Goal: Task Accomplishment & Management: Use online tool/utility

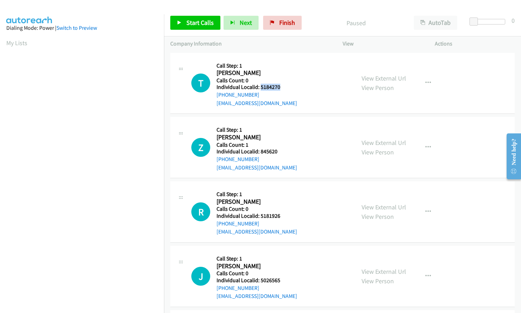
drag, startPoint x: 261, startPoint y: 87, endPoint x: 283, endPoint y: 87, distance: 22.8
click at [283, 87] on h5 "Individual Localid: 5184270" at bounding box center [257, 87] width 81 height 7
copy h5 "5184270"
drag, startPoint x: 260, startPoint y: 152, endPoint x: 268, endPoint y: 150, distance: 8.6
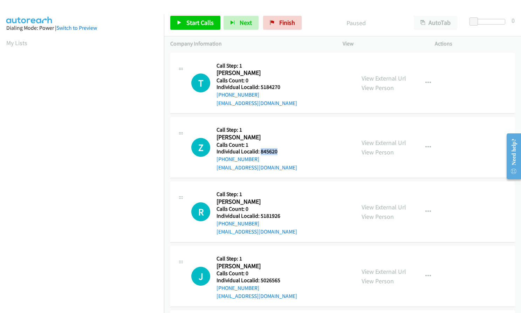
click at [278, 152] on h5 "Individual Localid: 845620" at bounding box center [257, 151] width 81 height 7
copy h5 "845620"
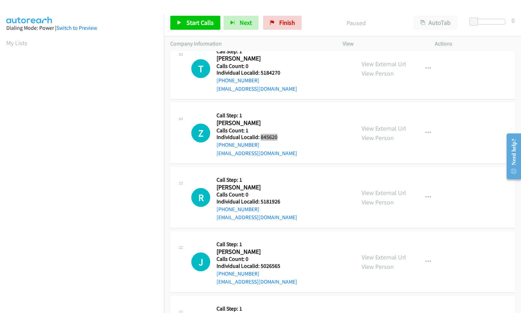
scroll to position [53, 0]
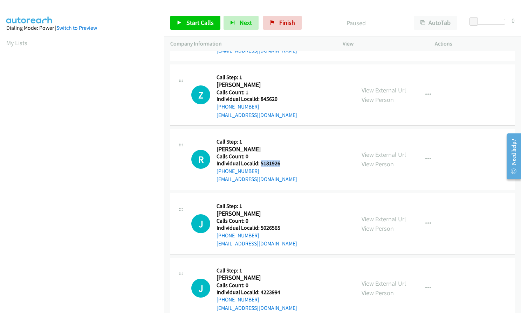
drag, startPoint x: 264, startPoint y: 163, endPoint x: 283, endPoint y: 164, distance: 18.9
click at [283, 164] on h5 "Individual Localid: 5181926" at bounding box center [257, 163] width 81 height 7
copy h5 "5181926"
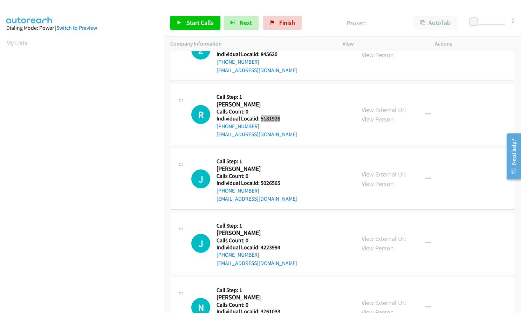
scroll to position [114, 0]
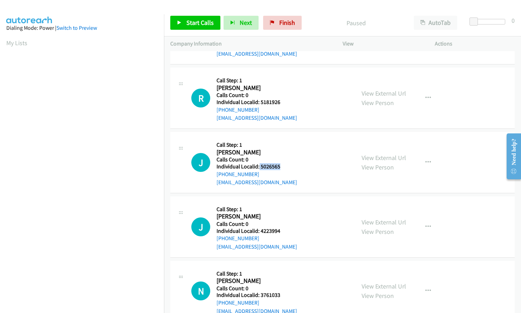
drag, startPoint x: 259, startPoint y: 167, endPoint x: 283, endPoint y: 168, distance: 24.6
click at [283, 168] on h5 "Individual Localid: 5026565" at bounding box center [257, 166] width 81 height 7
copy h5 "5026565"
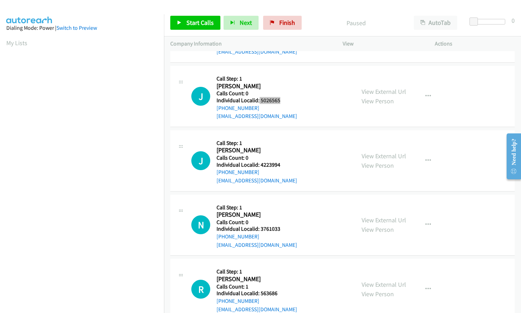
scroll to position [193, 0]
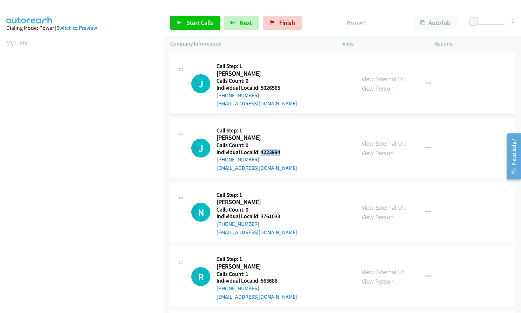
drag, startPoint x: 260, startPoint y: 152, endPoint x: 281, endPoint y: 152, distance: 21.0
click at [281, 152] on h5 "Individual Localid: 4223994" at bounding box center [257, 152] width 81 height 7
copy h5 "4223994"
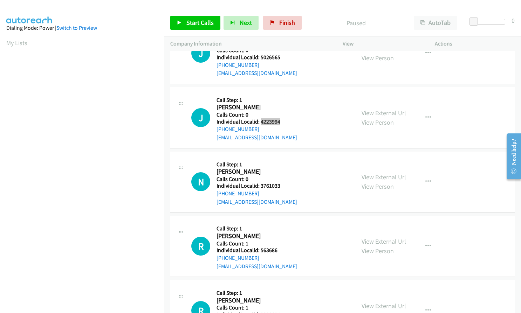
scroll to position [228, 0]
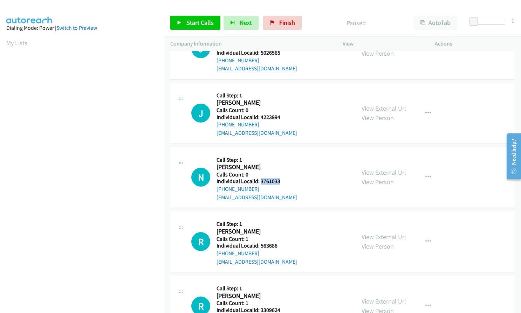
drag, startPoint x: 260, startPoint y: 180, endPoint x: 282, endPoint y: 181, distance: 21.7
click at [282, 181] on h5 "Individual Localid: 3761033" at bounding box center [257, 181] width 81 height 7
copy h5 "3761033"
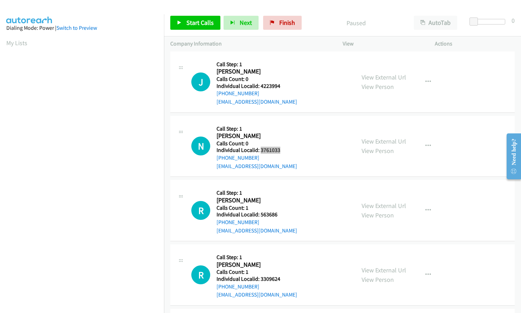
scroll to position [272, 0]
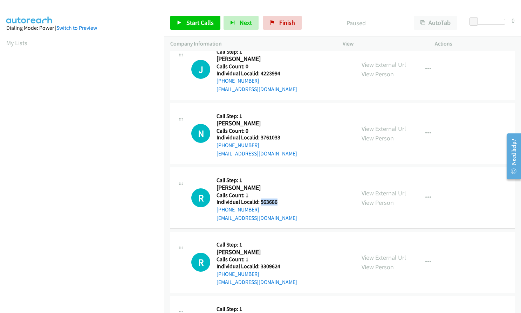
drag, startPoint x: 260, startPoint y: 203, endPoint x: 282, endPoint y: 202, distance: 21.4
click at [282, 202] on h5 "Individual Localid: 563686" at bounding box center [257, 202] width 81 height 7
copy h5 "563686"
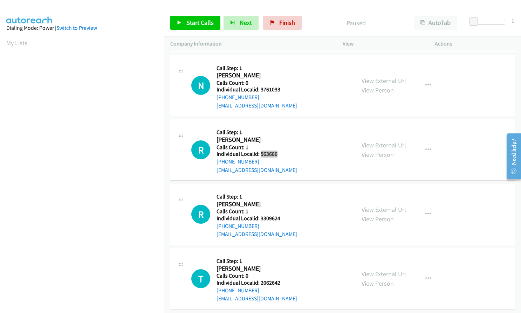
scroll to position [324, 0]
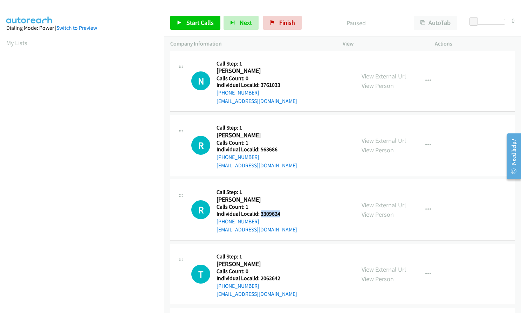
drag, startPoint x: 261, startPoint y: 212, endPoint x: 280, endPoint y: 214, distance: 19.8
click at [280, 214] on h5 "Individual Localid: 3309624" at bounding box center [257, 214] width 81 height 7
copy h5 "3309624"
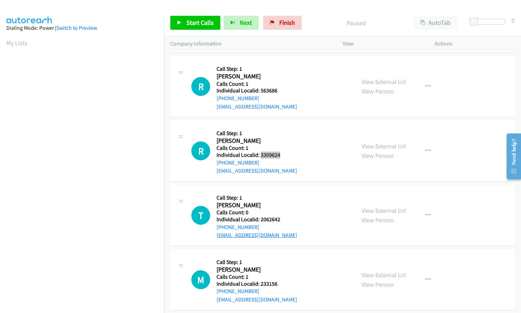
scroll to position [385, 0]
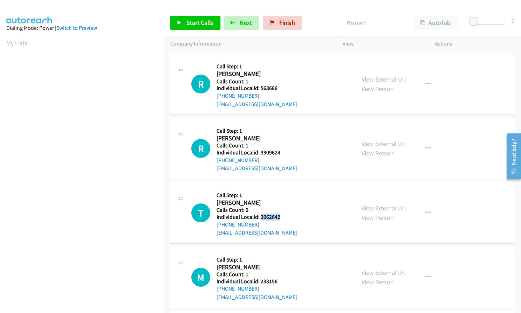
drag, startPoint x: 260, startPoint y: 217, endPoint x: 276, endPoint y: 217, distance: 16.8
click at [280, 216] on h5 "Individual Localid: 2062642" at bounding box center [257, 217] width 81 height 7
copy h5 "2062642"
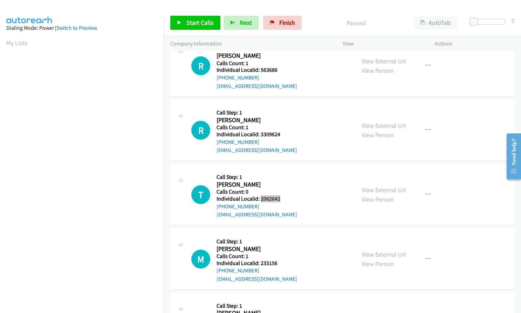
scroll to position [429, 0]
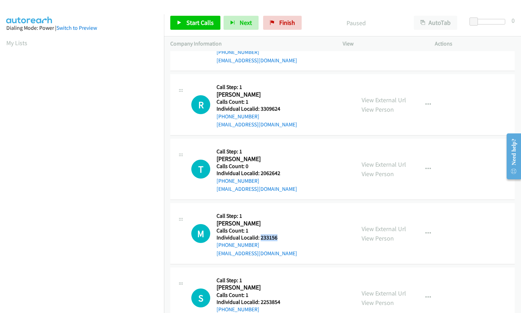
drag, startPoint x: 261, startPoint y: 239, endPoint x: 282, endPoint y: 238, distance: 21.0
click at [282, 238] on h5 "Individual Localid: 233156" at bounding box center [257, 237] width 81 height 7
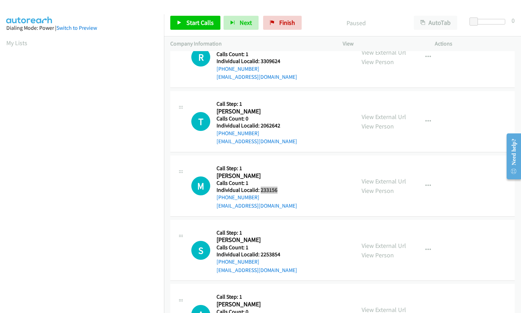
scroll to position [499, 0]
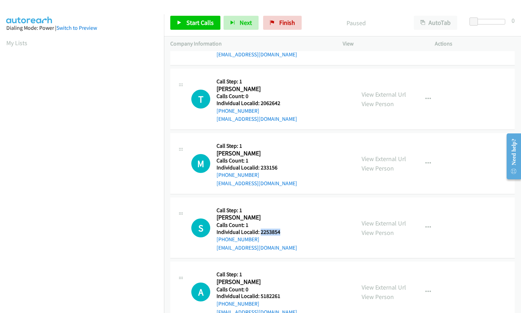
drag, startPoint x: 260, startPoint y: 232, endPoint x: 282, endPoint y: 233, distance: 22.1
click at [282, 233] on h5 "Individual Localid: 2253854" at bounding box center [257, 232] width 81 height 7
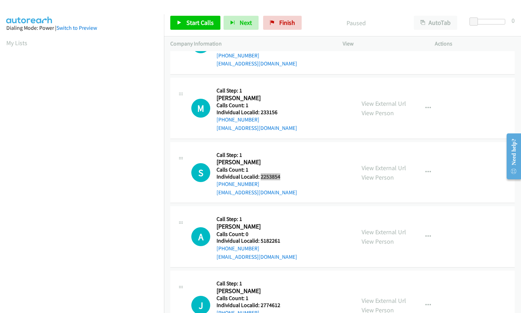
scroll to position [561, 0]
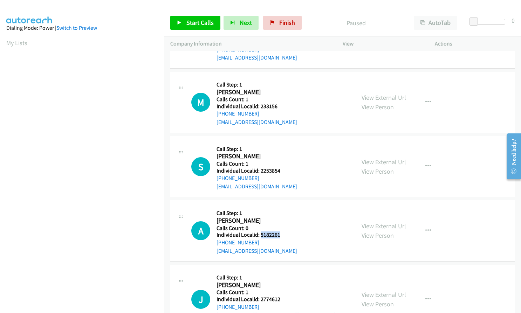
drag, startPoint x: 262, startPoint y: 234, endPoint x: 281, endPoint y: 234, distance: 19.3
click at [282, 234] on h5 "Individual Localid: 5182261" at bounding box center [257, 235] width 81 height 7
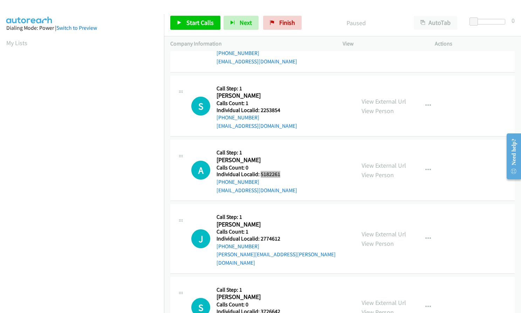
scroll to position [622, 0]
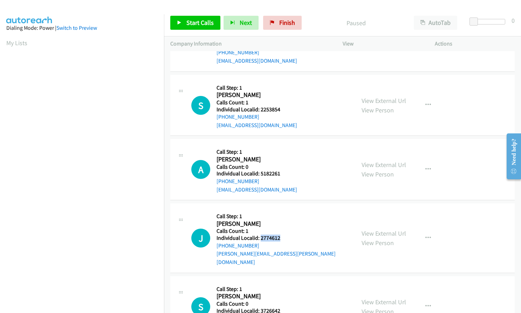
drag, startPoint x: 260, startPoint y: 238, endPoint x: 280, endPoint y: 239, distance: 20.0
click at [280, 239] on h5 "Individual Localid: 2774612" at bounding box center [283, 238] width 132 height 7
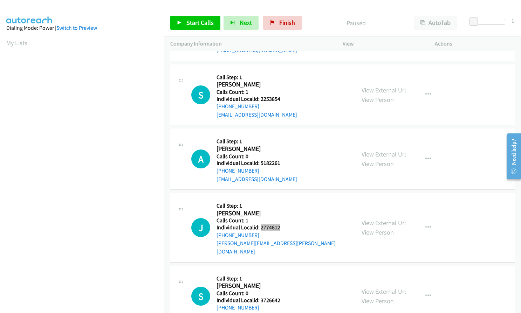
scroll to position [657, 0]
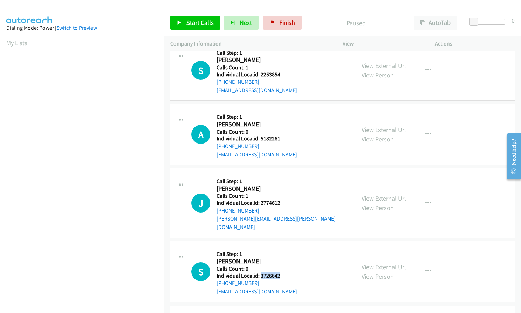
drag, startPoint x: 260, startPoint y: 267, endPoint x: 281, endPoint y: 269, distance: 21.1
click at [281, 273] on h5 "Individual Localid: 3726642" at bounding box center [257, 276] width 81 height 7
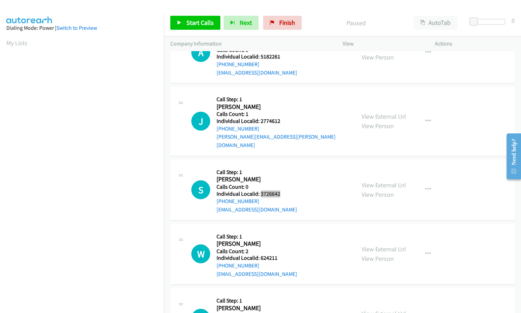
scroll to position [771, 0]
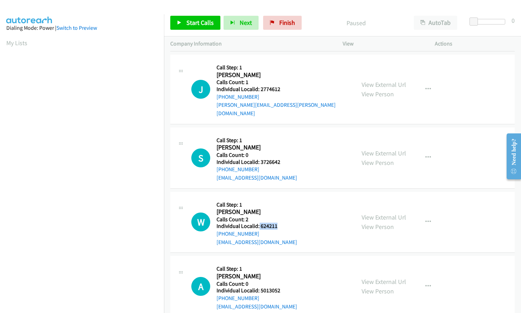
drag, startPoint x: 259, startPoint y: 218, endPoint x: 279, endPoint y: 218, distance: 20.3
click at [279, 223] on h5 "Individual Localid: 624211" at bounding box center [257, 226] width 81 height 7
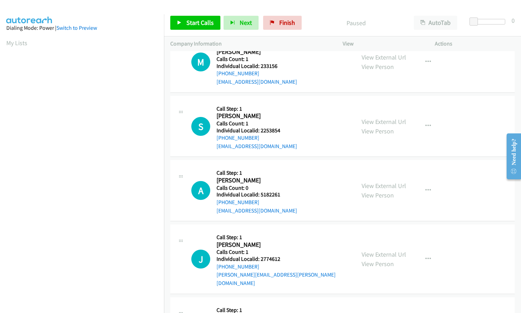
scroll to position [596, 0]
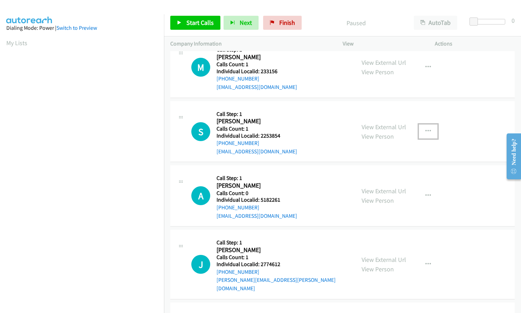
click at [428, 130] on button "button" at bounding box center [428, 131] width 19 height 14
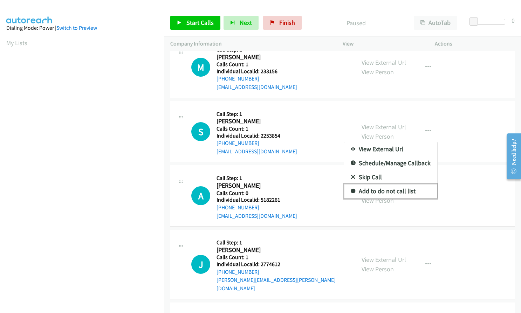
click at [352, 190] on link "Add to do not call list" at bounding box center [390, 191] width 93 height 14
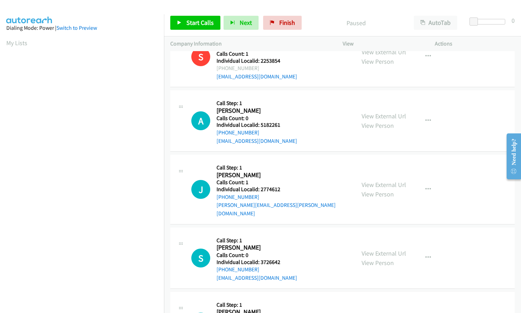
scroll to position [674, 0]
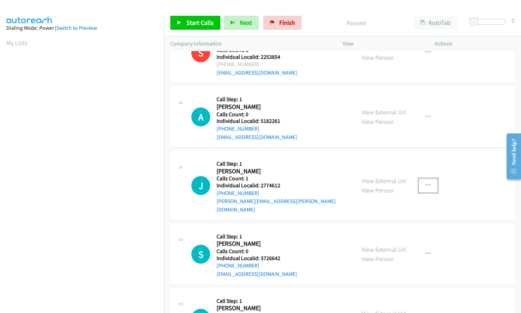
click at [425, 183] on icon "button" at bounding box center [428, 186] width 6 height 6
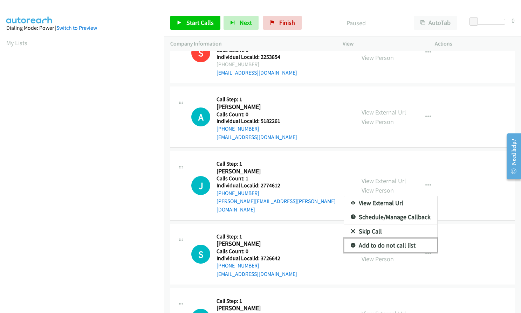
click at [351, 243] on icon at bounding box center [353, 245] width 5 height 5
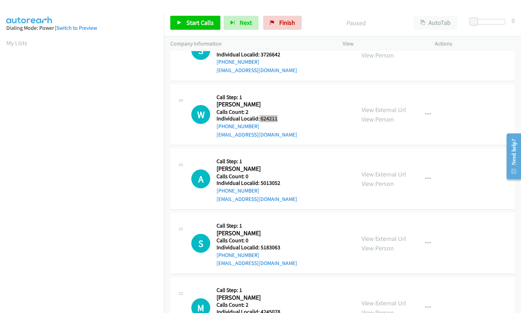
scroll to position [858, 0]
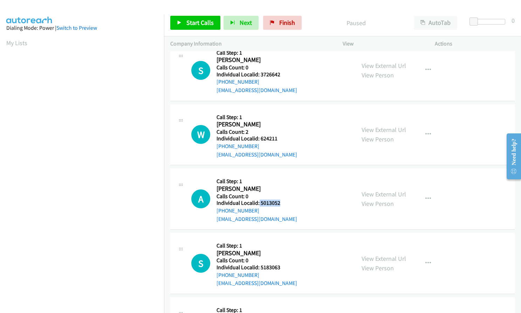
drag, startPoint x: 259, startPoint y: 197, endPoint x: 283, endPoint y: 195, distance: 24.6
click at [283, 200] on h5 "Individual Localid: 5013052" at bounding box center [257, 203] width 81 height 7
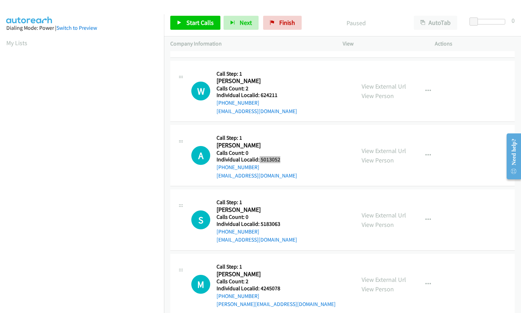
scroll to position [902, 0]
drag, startPoint x: 259, startPoint y: 214, endPoint x: 281, endPoint y: 214, distance: 22.4
click at [281, 220] on h5 "Individual Localid: 5183063" at bounding box center [257, 223] width 81 height 7
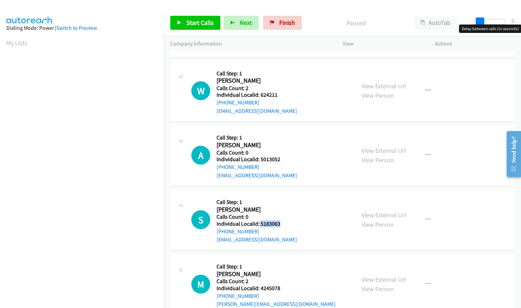
drag, startPoint x: 476, startPoint y: 21, endPoint x: 482, endPoint y: 21, distance: 5.6
click at [482, 21] on span at bounding box center [480, 22] width 8 height 8
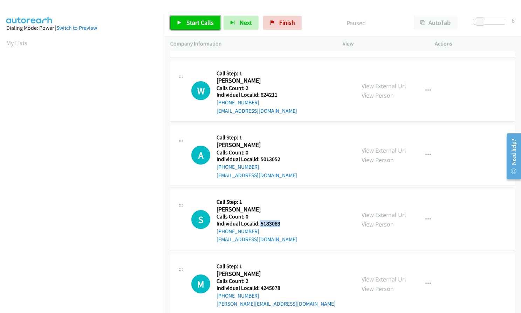
click at [187, 20] on span "Start Calls" at bounding box center [199, 23] width 27 height 8
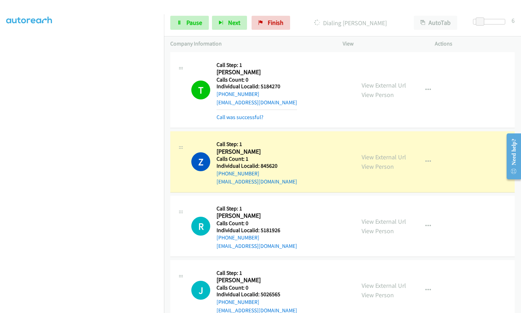
scroll to position [0, 0]
drag, startPoint x: 258, startPoint y: 85, endPoint x: 268, endPoint y: 86, distance: 9.8
click at [268, 86] on h5 "Individual Localid: 5184270" at bounding box center [257, 87] width 81 height 7
click at [268, 78] on h5 "Calls Count: 0" at bounding box center [257, 80] width 81 height 7
drag, startPoint x: 260, startPoint y: 86, endPoint x: 285, endPoint y: 88, distance: 24.9
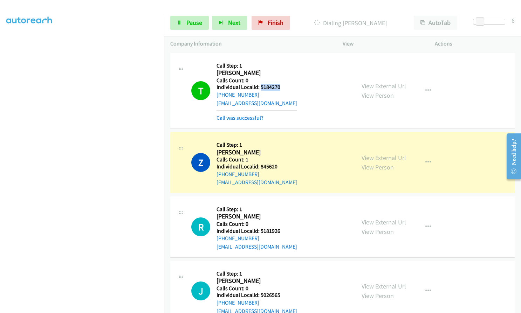
click at [285, 88] on div "T Callback Scheduled Call Step: 1 Thomas Belau America/Chicago Calls Count: 0 I…" at bounding box center [270, 90] width 158 height 63
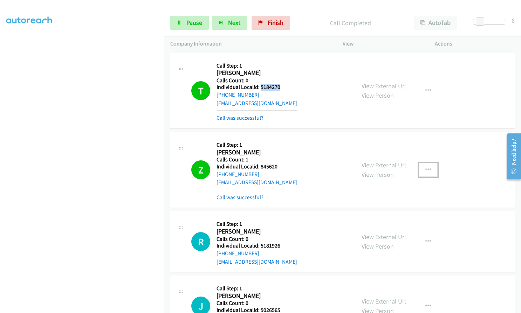
click at [420, 166] on button "button" at bounding box center [428, 170] width 19 height 14
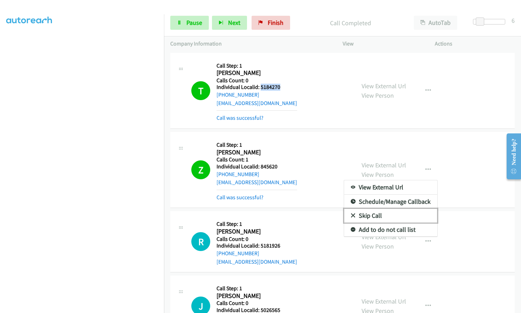
click at [350, 213] on link "Skip Call" at bounding box center [390, 216] width 93 height 14
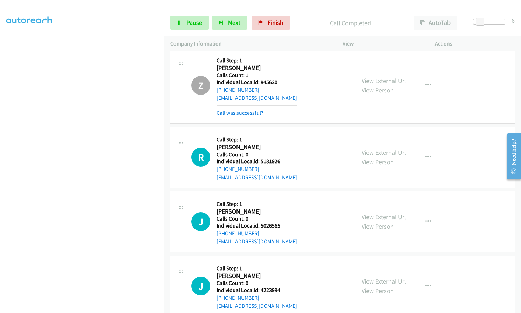
scroll to position [88, 0]
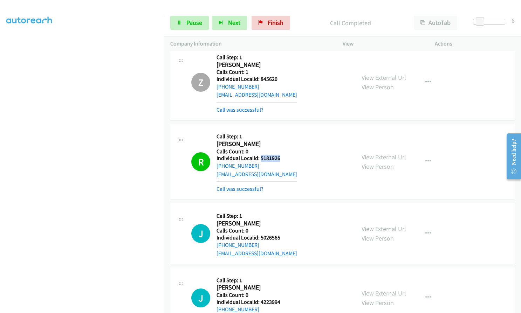
drag, startPoint x: 260, startPoint y: 158, endPoint x: 279, endPoint y: 158, distance: 19.3
click at [279, 158] on h5 "Individual Localid: 5181926" at bounding box center [257, 158] width 81 height 7
click at [425, 159] on icon "button" at bounding box center [428, 162] width 6 height 6
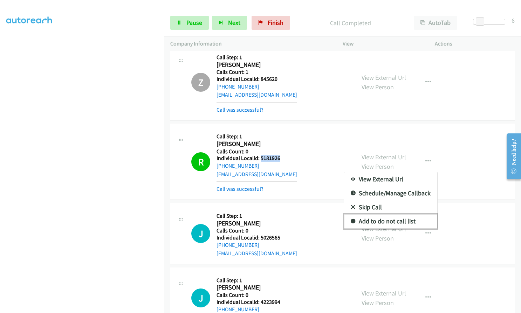
click at [351, 222] on icon at bounding box center [353, 221] width 5 height 5
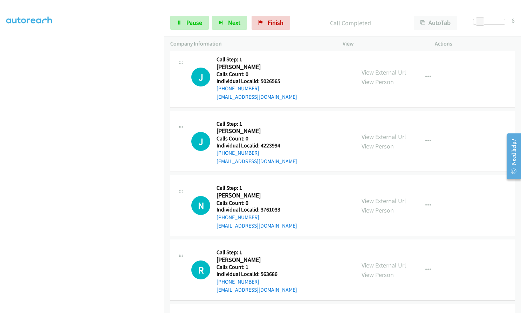
scroll to position [245, 0]
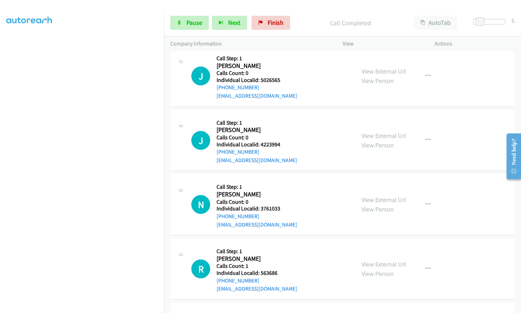
click at [318, 83] on div "J Callback Scheduled Call Step: 1 Jim Beard America/New_York Calls Count: 0 Ind…" at bounding box center [270, 76] width 158 height 48
click at [186, 24] on span "Pause" at bounding box center [194, 23] width 16 height 8
click at [186, 24] on span "Start Calls" at bounding box center [199, 23] width 27 height 8
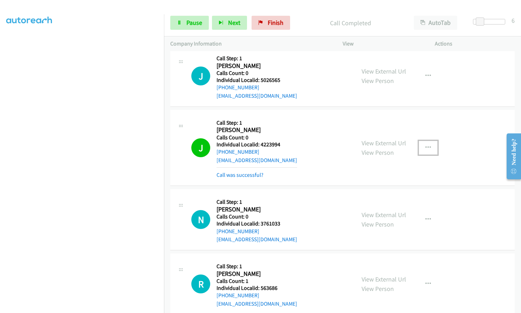
click at [425, 147] on icon "button" at bounding box center [428, 148] width 6 height 6
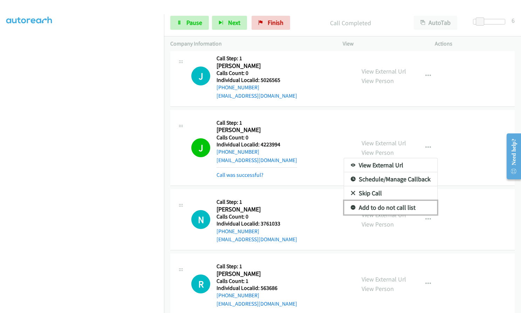
click at [351, 208] on icon at bounding box center [353, 208] width 5 height 5
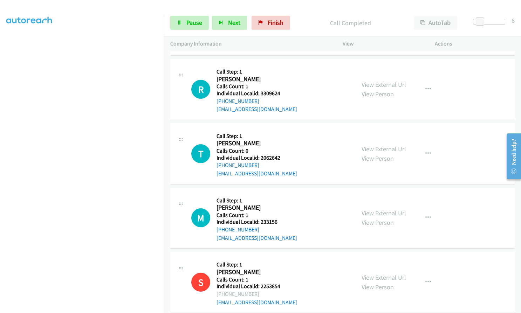
scroll to position [543, 0]
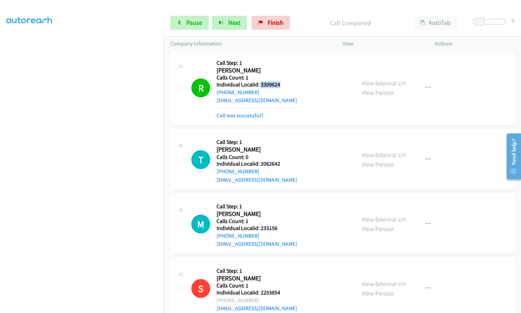
drag, startPoint x: 260, startPoint y: 83, endPoint x: 284, endPoint y: 84, distance: 24.5
click at [284, 84] on h5 "Individual Localid: 3309624" at bounding box center [257, 84] width 81 height 7
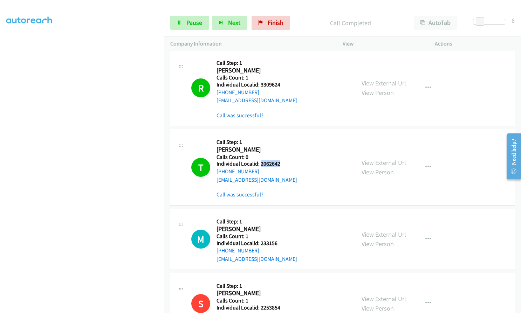
drag, startPoint x: 260, startPoint y: 162, endPoint x: 283, endPoint y: 162, distance: 22.8
click at [283, 162] on h5 "Individual Localid: 2062642" at bounding box center [257, 163] width 81 height 7
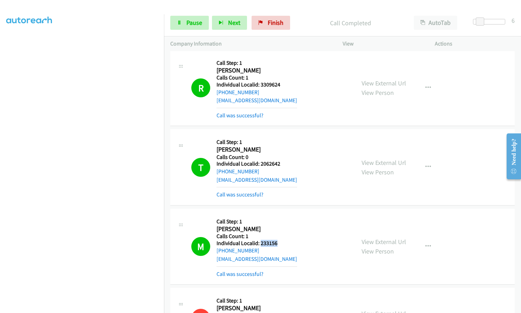
drag, startPoint x: 261, startPoint y: 244, endPoint x: 279, endPoint y: 243, distance: 17.5
click at [279, 243] on h5 "Individual Localid: 233156" at bounding box center [257, 243] width 81 height 7
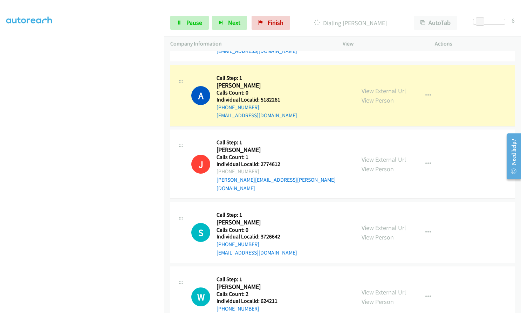
scroll to position [850, 0]
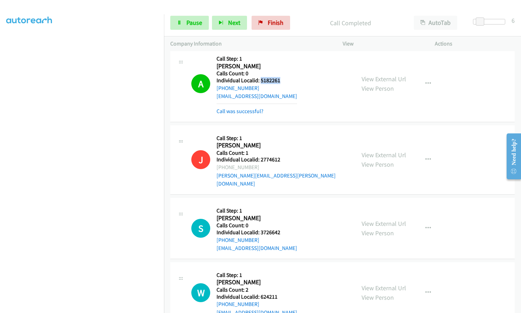
drag, startPoint x: 260, startPoint y: 80, endPoint x: 283, endPoint y: 80, distance: 22.4
click at [283, 80] on h5 "Individual Localid: 5182261" at bounding box center [257, 80] width 81 height 7
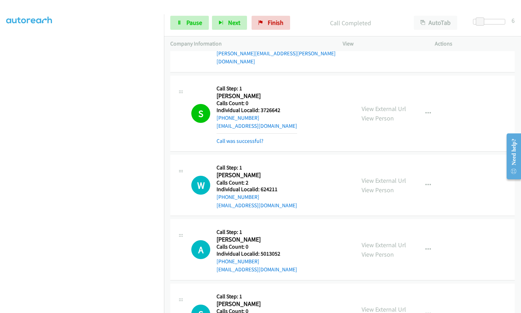
scroll to position [972, 0]
drag, startPoint x: 260, startPoint y: 101, endPoint x: 283, endPoint y: 101, distance: 23.5
click at [283, 107] on h5 "Individual Localid: 3726642" at bounding box center [257, 110] width 81 height 7
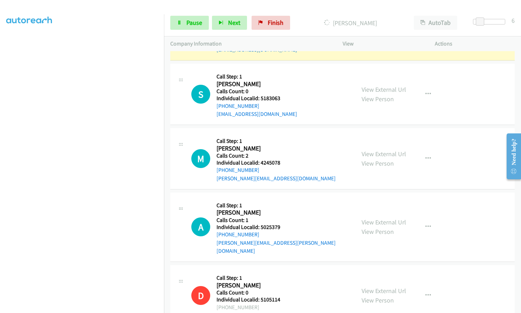
scroll to position [1209, 0]
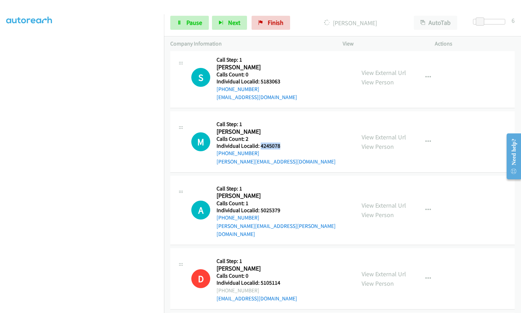
drag, startPoint x: 261, startPoint y: 139, endPoint x: 284, endPoint y: 138, distance: 23.8
click at [285, 138] on div "M Callback Scheduled Call Step: 1 Michael Smith America/New_York Calls Count: 2…" at bounding box center [270, 142] width 158 height 48
drag, startPoint x: 260, startPoint y: 201, endPoint x: 281, endPoint y: 201, distance: 21.0
click at [281, 207] on h5 "Individual Localid: 5025379" at bounding box center [283, 210] width 132 height 7
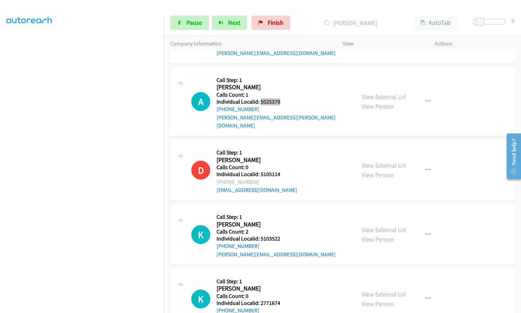
scroll to position [1340, 0]
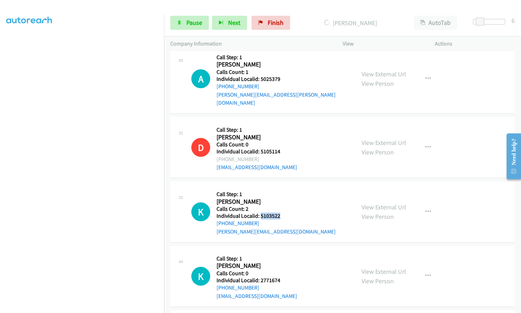
drag, startPoint x: 259, startPoint y: 199, endPoint x: 280, endPoint y: 200, distance: 20.7
click at [280, 213] on h5 "Individual Localid: 5103522" at bounding box center [276, 216] width 119 height 7
drag, startPoint x: 259, startPoint y: 263, endPoint x: 282, endPoint y: 263, distance: 22.4
click at [282, 277] on h5 "Individual Localid: 2771674" at bounding box center [257, 280] width 81 height 7
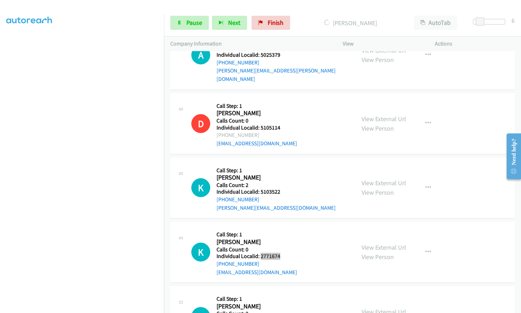
scroll to position [1504, 0]
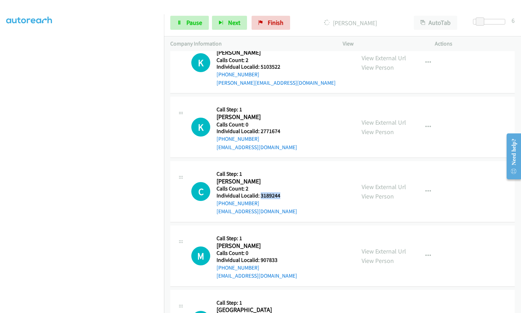
drag, startPoint x: 259, startPoint y: 178, endPoint x: 282, endPoint y: 179, distance: 23.1
click at [282, 192] on h5 "Individual Localid: 3189244" at bounding box center [257, 195] width 81 height 7
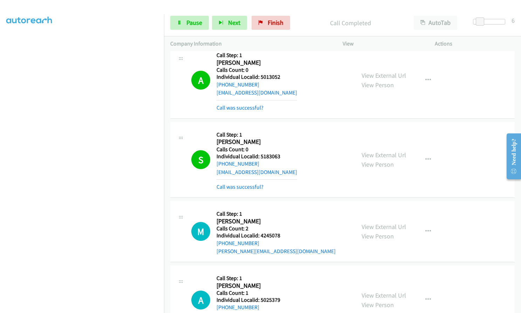
scroll to position [1151, 0]
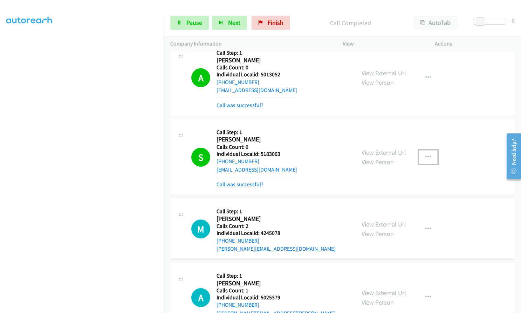
click at [427, 155] on icon "button" at bounding box center [428, 158] width 6 height 6
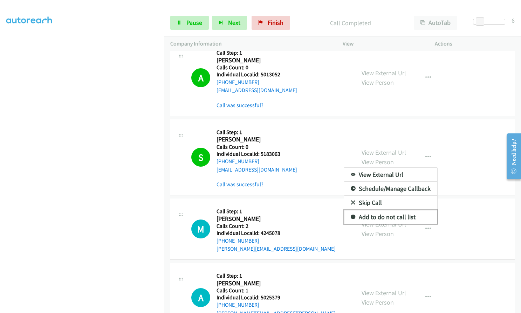
click at [351, 215] on icon at bounding box center [353, 217] width 5 height 5
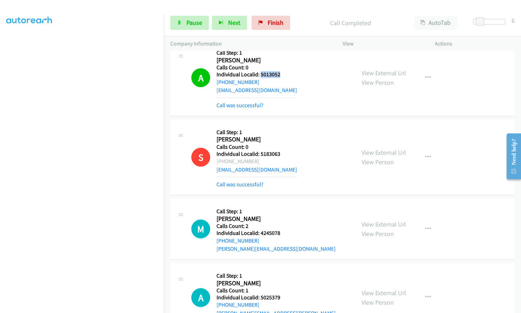
drag, startPoint x: 261, startPoint y: 65, endPoint x: 277, endPoint y: 67, distance: 16.2
click at [281, 71] on h5 "Individual Localid: 5013052" at bounding box center [257, 74] width 81 height 7
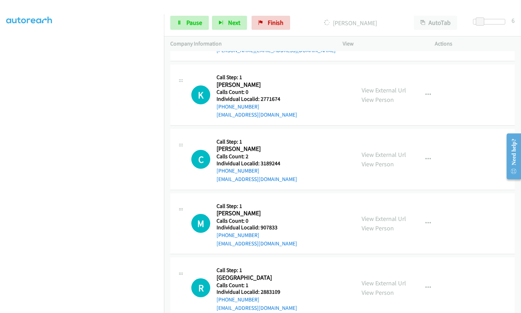
scroll to position [1554, 0]
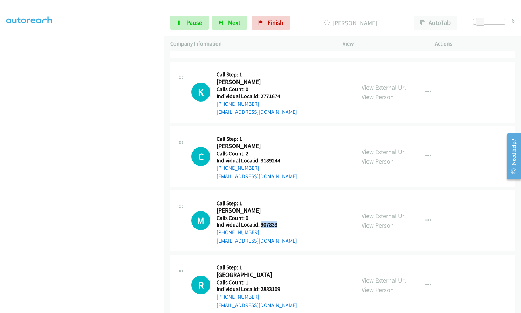
drag, startPoint x: 260, startPoint y: 208, endPoint x: 279, endPoint y: 208, distance: 18.9
click at [279, 221] on h5 "Individual Localid: 907833" at bounding box center [257, 224] width 81 height 7
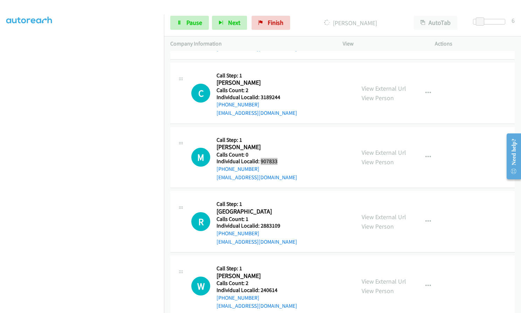
scroll to position [1624, 0]
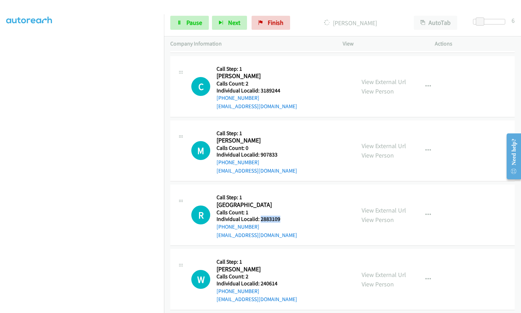
drag, startPoint x: 261, startPoint y: 203, endPoint x: 280, endPoint y: 201, distance: 18.9
click at [280, 216] on h5 "Individual Localid: 2883109" at bounding box center [257, 219] width 81 height 7
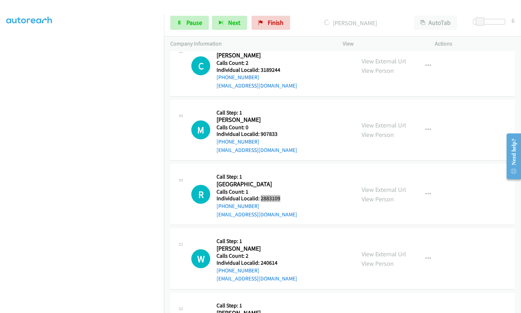
scroll to position [1703, 0]
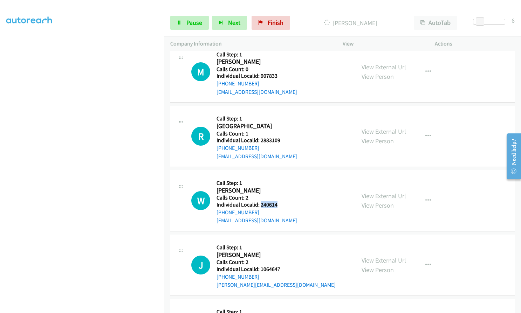
drag, startPoint x: 261, startPoint y: 189, endPoint x: 272, endPoint y: 188, distance: 10.9
click at [280, 201] on h5 "Individual Localid: 240614" at bounding box center [257, 204] width 81 height 7
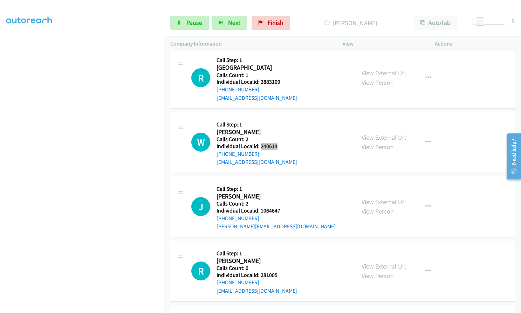
scroll to position [1764, 0]
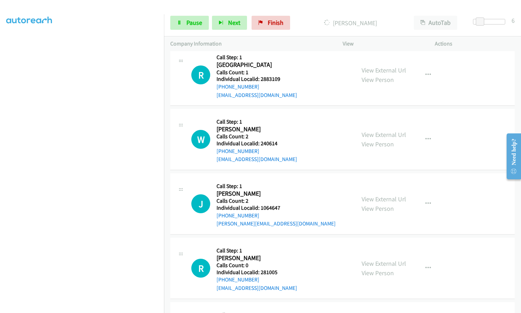
drag, startPoint x: 299, startPoint y: 192, endPoint x: 278, endPoint y: 187, distance: 21.6
click at [299, 192] on div "J Callback Scheduled Call Step: 1 Joshua Tolken America/New_York Calls Count: 2…" at bounding box center [270, 204] width 158 height 48
drag, startPoint x: 259, startPoint y: 191, endPoint x: 282, endPoint y: 190, distance: 23.1
click at [282, 205] on h5 "Individual Localid: 1064647" at bounding box center [276, 208] width 119 height 7
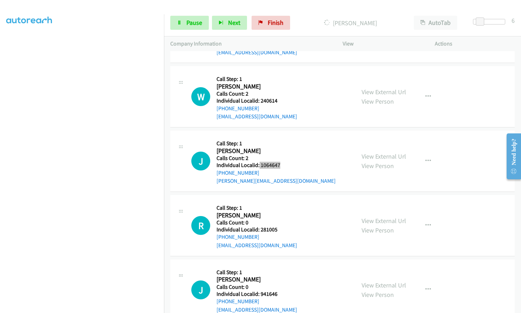
scroll to position [1808, 0]
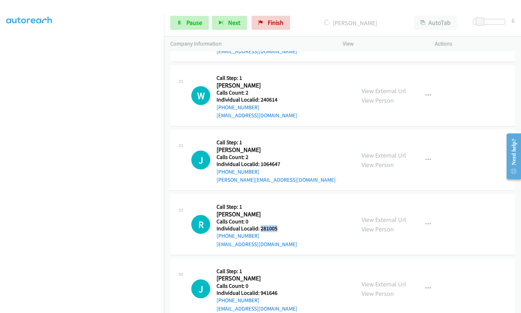
drag, startPoint x: 259, startPoint y: 209, endPoint x: 279, endPoint y: 211, distance: 20.1
click at [279, 225] on h5 "Individual Localid: 281005" at bounding box center [257, 228] width 81 height 7
drag, startPoint x: 259, startPoint y: 275, endPoint x: 281, endPoint y: 276, distance: 21.7
click at [281, 290] on h5 "Individual Localid: 941646" at bounding box center [257, 293] width 81 height 7
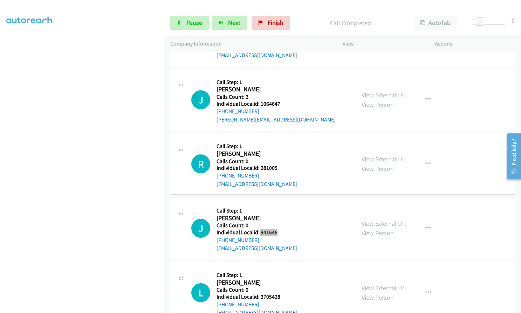
scroll to position [1893, 0]
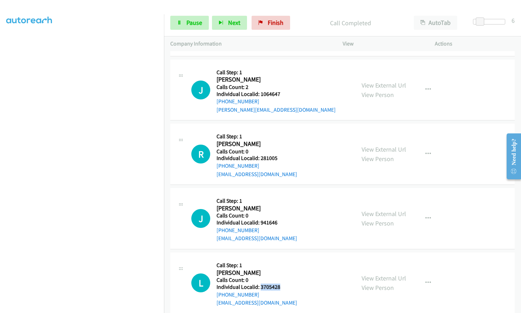
drag, startPoint x: 259, startPoint y: 270, endPoint x: 281, endPoint y: 270, distance: 21.7
click at [281, 284] on h5 "Individual Localid: 3705428" at bounding box center [257, 287] width 81 height 7
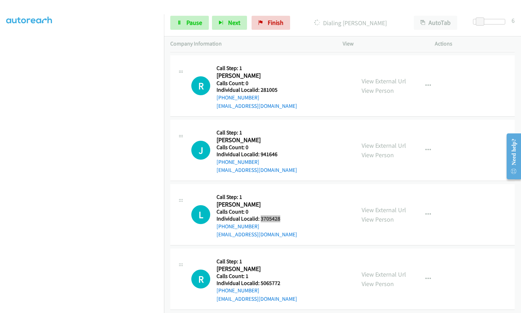
scroll to position [1990, 0]
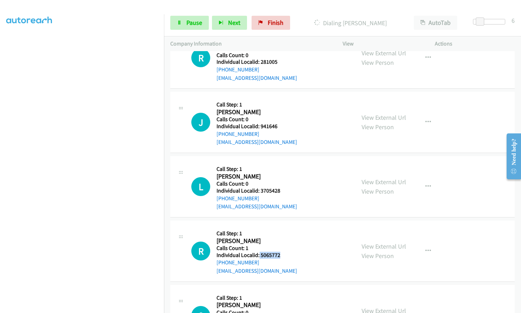
drag, startPoint x: 259, startPoint y: 240, endPoint x: 282, endPoint y: 239, distance: 22.8
click at [282, 239] on div "R Callback Scheduled Call Step: 1 Ryan Teichroeb America/Chicago Calls Count: 1…" at bounding box center [270, 251] width 158 height 48
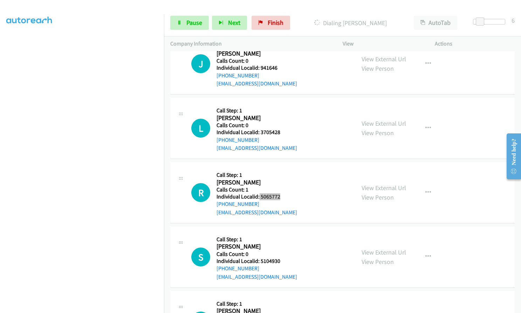
scroll to position [2051, 0]
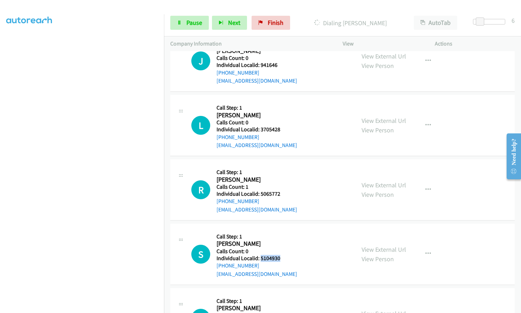
drag, startPoint x: 261, startPoint y: 240, endPoint x: 280, endPoint y: 242, distance: 19.7
click at [280, 242] on div "S Callback Scheduled Call Step: 1 Stephen Begley America/New_York Calls Count: …" at bounding box center [270, 254] width 158 height 48
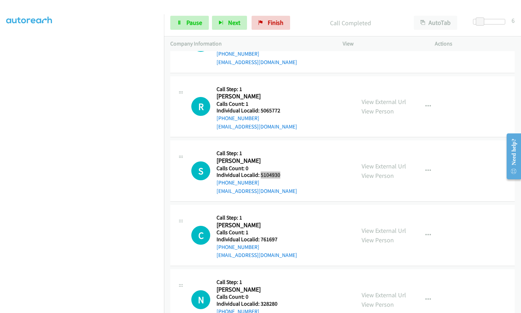
scroll to position [2154, 0]
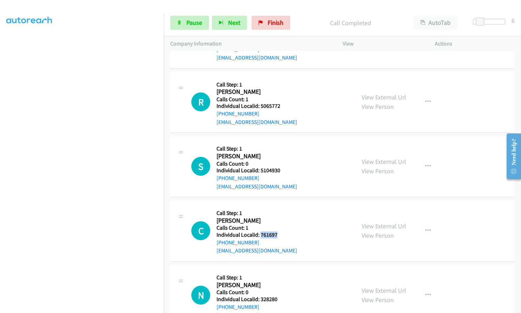
drag, startPoint x: 261, startPoint y: 218, endPoint x: 280, endPoint y: 218, distance: 19.3
click at [280, 218] on div "C Callback Scheduled Call Step: 1 Christine Cavanaugh America/New_York Calls Co…" at bounding box center [270, 231] width 158 height 48
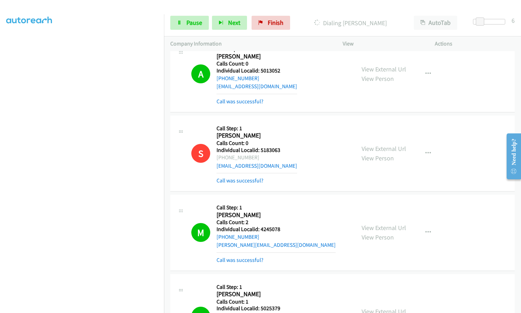
scroll to position [1146, 0]
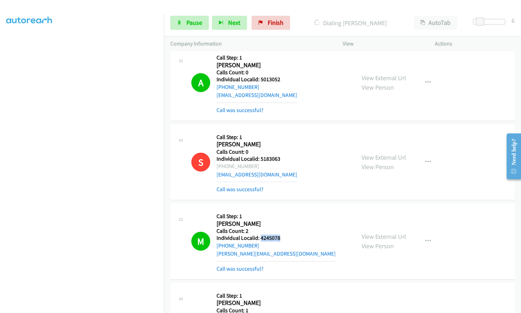
drag, startPoint x: 260, startPoint y: 228, endPoint x: 287, endPoint y: 228, distance: 26.6
click at [287, 228] on div "M Callback Scheduled Call Step: 1 Michael Smith America/New_York Calls Count: 2…" at bounding box center [270, 241] width 158 height 63
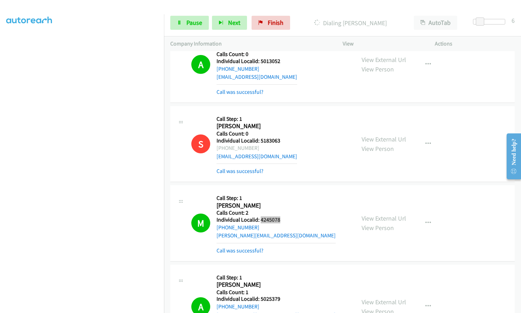
scroll to position [1269, 0]
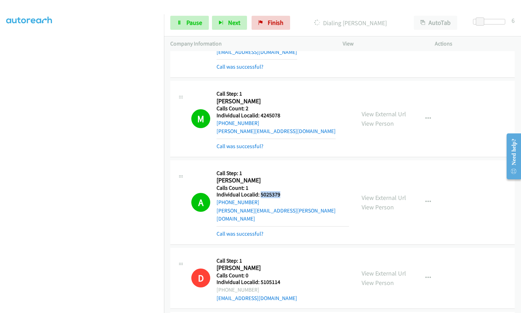
drag, startPoint x: 259, startPoint y: 185, endPoint x: 280, endPoint y: 185, distance: 21.0
click at [282, 191] on h5 "Individual Localid: 5025379" at bounding box center [283, 194] width 132 height 7
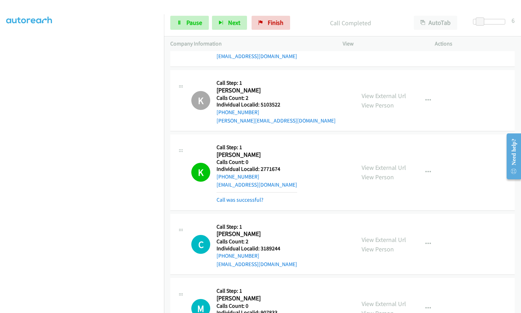
scroll to position [1523, 0]
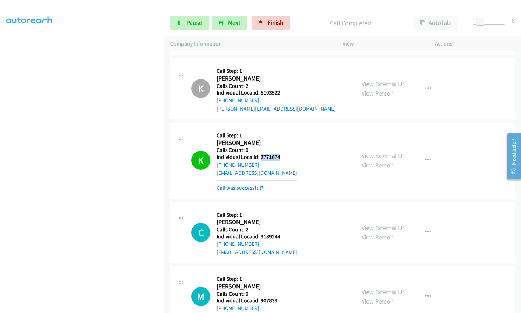
drag, startPoint x: 259, startPoint y: 141, endPoint x: 280, endPoint y: 140, distance: 21.0
click at [280, 154] on h5 "Individual Localid: 2771674" at bounding box center [257, 157] width 81 height 7
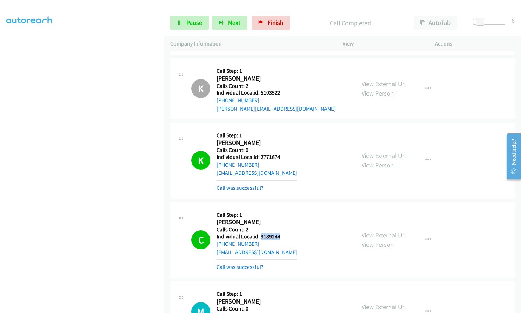
drag, startPoint x: 259, startPoint y: 220, endPoint x: 282, endPoint y: 220, distance: 22.4
click at [282, 233] on h5 "Individual Localid: 3189244" at bounding box center [257, 236] width 81 height 7
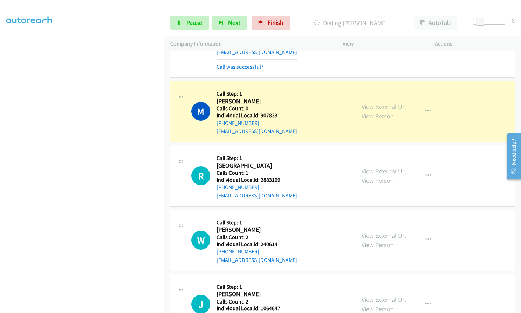
scroll to position [1733, 0]
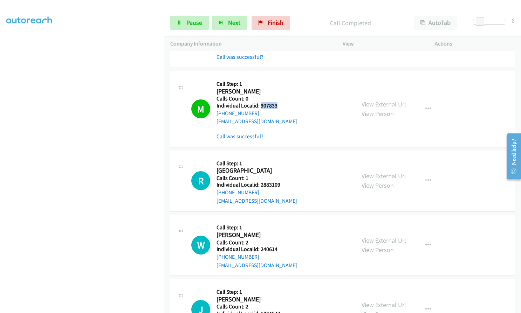
drag, startPoint x: 259, startPoint y: 89, endPoint x: 280, endPoint y: 88, distance: 20.7
click at [280, 102] on h5 "Individual Localid: 907833" at bounding box center [257, 105] width 81 height 7
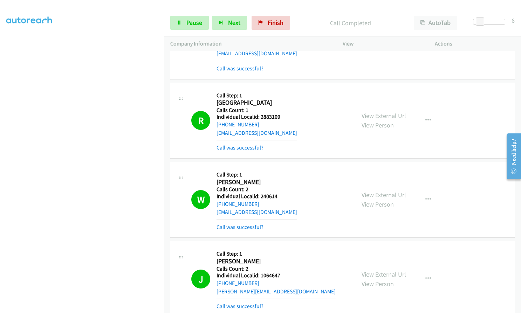
scroll to position [1803, 0]
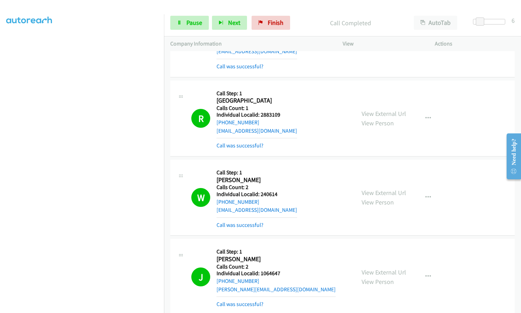
drag, startPoint x: 260, startPoint y: 187, endPoint x: 282, endPoint y: 186, distance: 21.7
click at [282, 186] on div "Callback Scheduled Call Step: 1 Warren Rose America/New_York Calls Count: 2 Ind…" at bounding box center [257, 197] width 81 height 63
click at [286, 171] on div "W Callback Scheduled Call Step: 1 Warren Rose America/New_York Calls Count: 2 I…" at bounding box center [270, 197] width 158 height 63
drag, startPoint x: 260, startPoint y: 178, endPoint x: 279, endPoint y: 178, distance: 18.6
click at [279, 191] on h5 "Individual Localid: 240614" at bounding box center [257, 194] width 81 height 7
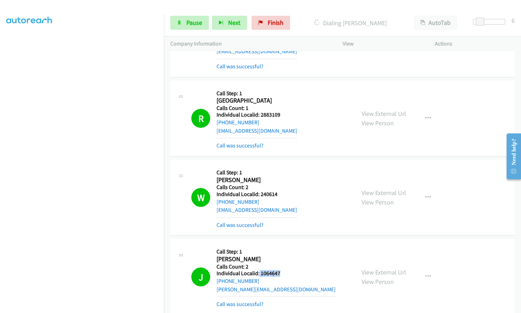
drag, startPoint x: 259, startPoint y: 257, endPoint x: 279, endPoint y: 257, distance: 19.6
click at [279, 270] on h5 "Individual Localid: 1064647" at bounding box center [276, 273] width 119 height 7
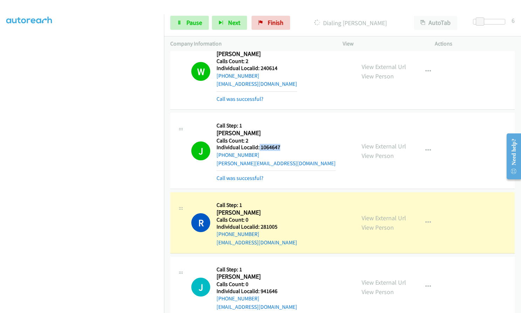
scroll to position [1943, 0]
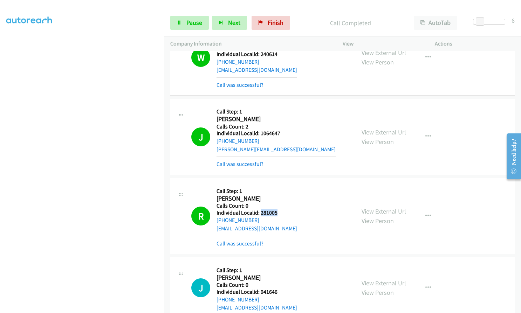
drag, startPoint x: 259, startPoint y: 196, endPoint x: 277, endPoint y: 196, distance: 17.5
click at [277, 210] on h5 "Individual Localid: 281005" at bounding box center [257, 213] width 81 height 7
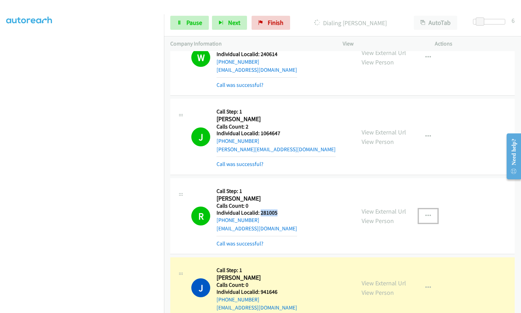
drag, startPoint x: 424, startPoint y: 197, endPoint x: 422, endPoint y: 203, distance: 6.8
click at [425, 213] on icon "button" at bounding box center [428, 216] width 6 height 6
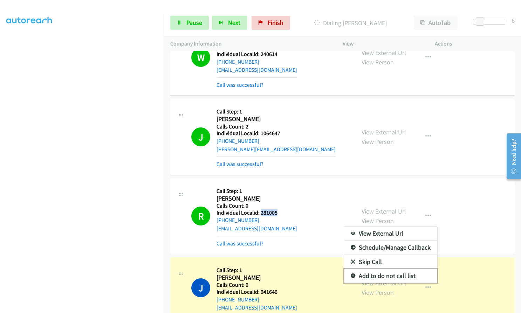
click at [351, 274] on icon at bounding box center [353, 276] width 5 height 5
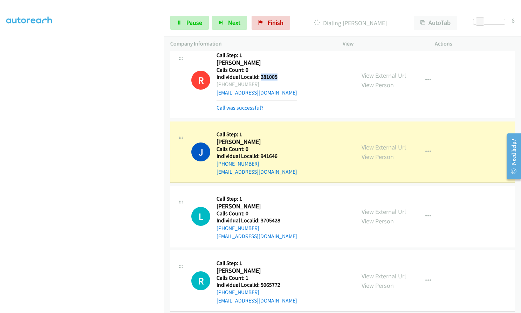
scroll to position [2084, 0]
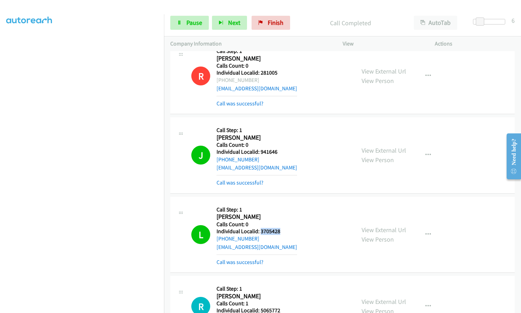
drag, startPoint x: 260, startPoint y: 214, endPoint x: 281, endPoint y: 214, distance: 21.4
click at [281, 228] on h5 "Individual Localid: 3705428" at bounding box center [257, 231] width 81 height 7
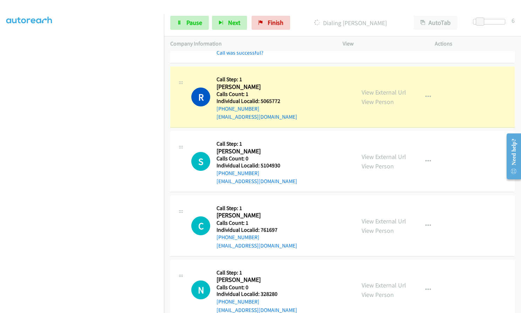
scroll to position [2294, 0]
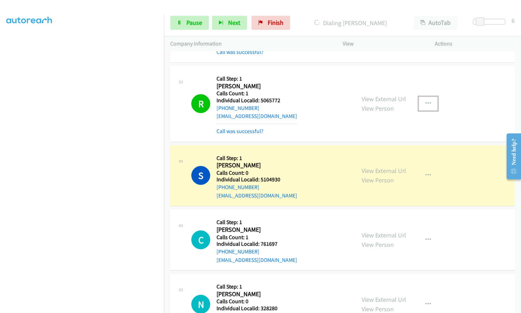
click at [425, 97] on button "button" at bounding box center [428, 104] width 19 height 14
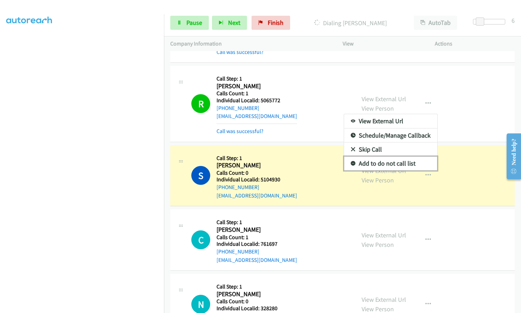
drag, startPoint x: 350, startPoint y: 147, endPoint x: 345, endPoint y: 145, distance: 5.3
click at [351, 162] on icon at bounding box center [353, 164] width 5 height 5
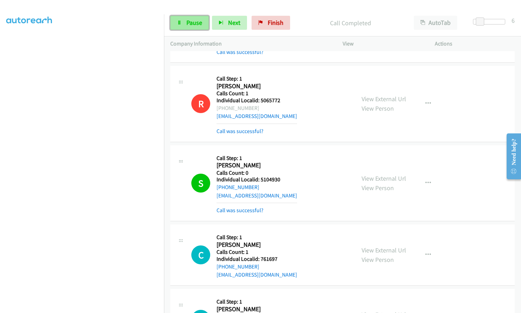
click at [184, 27] on link "Pause" at bounding box center [189, 23] width 39 height 14
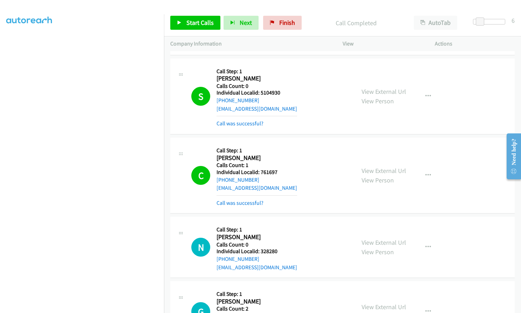
scroll to position [2381, 0]
click at [427, 172] on icon "button" at bounding box center [428, 175] width 6 height 6
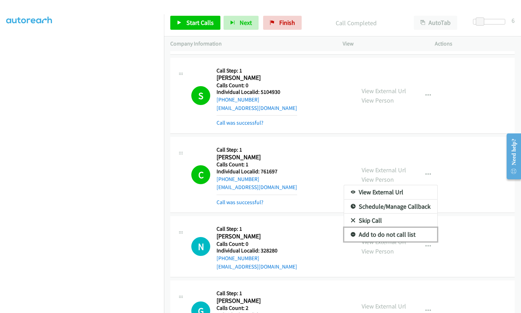
click at [351, 233] on icon at bounding box center [353, 235] width 5 height 5
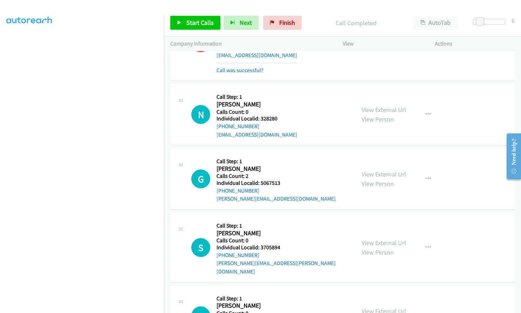
scroll to position [2513, 0]
drag, startPoint x: 260, startPoint y: 103, endPoint x: 279, endPoint y: 103, distance: 18.9
click at [279, 103] on div "N Callback Scheduled Call Step: 1 Ned Lineback America/Chicago Calls Count: 0 I…" at bounding box center [270, 115] width 158 height 48
drag, startPoint x: 264, startPoint y: 167, endPoint x: 275, endPoint y: 169, distance: 11.6
click at [284, 168] on div "G Callback Scheduled Call Step: 1 Gary Cuzner America/Toronto Calls Count: 2 In…" at bounding box center [270, 180] width 158 height 48
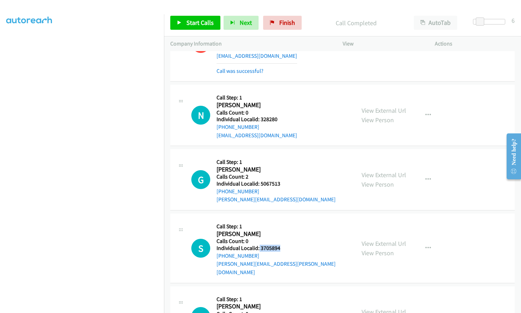
drag, startPoint x: 259, startPoint y: 230, endPoint x: 281, endPoint y: 231, distance: 22.1
click at [281, 231] on div "S Callback Scheduled Call Step: 1 Sarah Cullen America/New_York Calls Count: 0 …" at bounding box center [270, 248] width 158 height 56
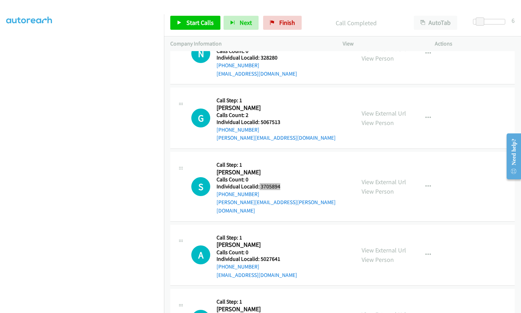
scroll to position [2600, 0]
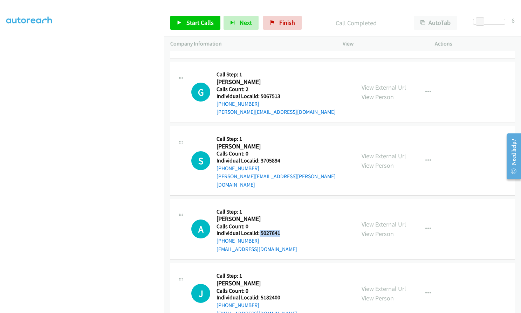
drag, startPoint x: 259, startPoint y: 209, endPoint x: 281, endPoint y: 208, distance: 22.4
click at [281, 208] on div "A Callback Scheduled Call Step: 1 Ally Ventura America/New_York Calls Count: 0 …" at bounding box center [270, 229] width 158 height 48
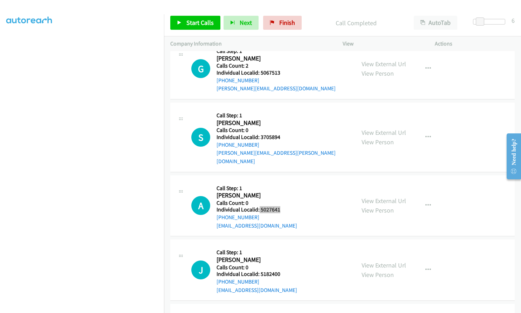
scroll to position [2670, 0]
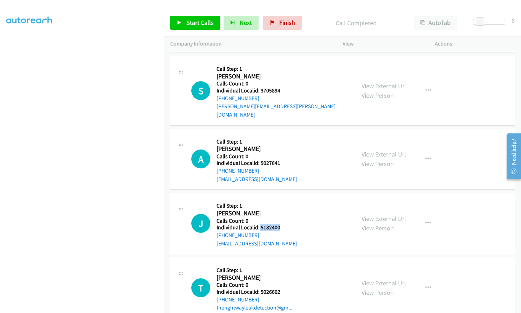
drag, startPoint x: 259, startPoint y: 201, endPoint x: 281, endPoint y: 201, distance: 22.1
click at [281, 224] on h5 "Individual Localid: 5182400" at bounding box center [257, 227] width 81 height 7
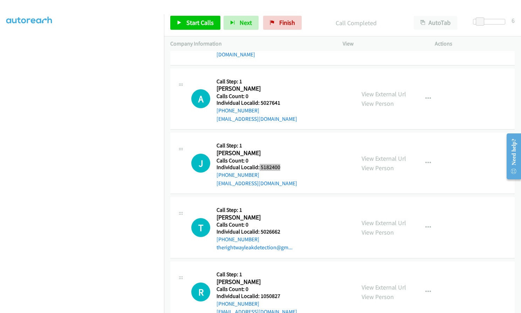
scroll to position [2732, 0]
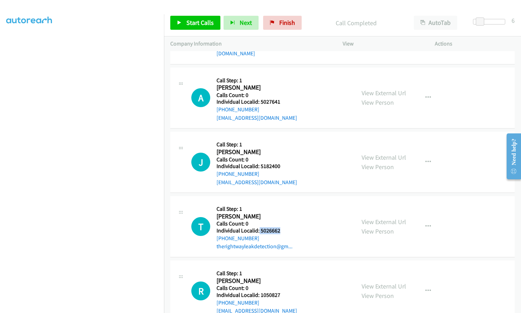
drag, startPoint x: 259, startPoint y: 205, endPoint x: 282, endPoint y: 205, distance: 23.5
click at [282, 227] on h5 "Individual Localid: 5026662" at bounding box center [255, 230] width 76 height 7
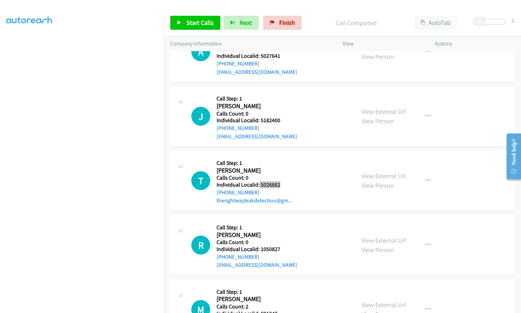
scroll to position [2784, 0]
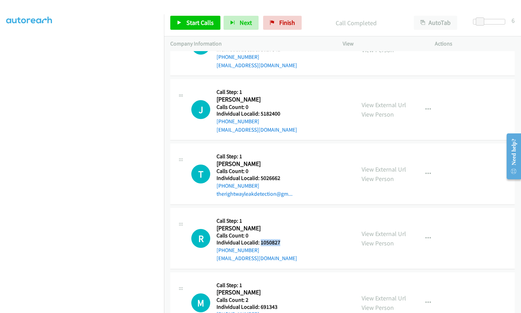
drag, startPoint x: 261, startPoint y: 217, endPoint x: 281, endPoint y: 216, distance: 20.0
click at [281, 216] on div "R Callback Scheduled Call Step: 1 Rodger Hamilton America/New_York Calls Count:…" at bounding box center [270, 238] width 158 height 48
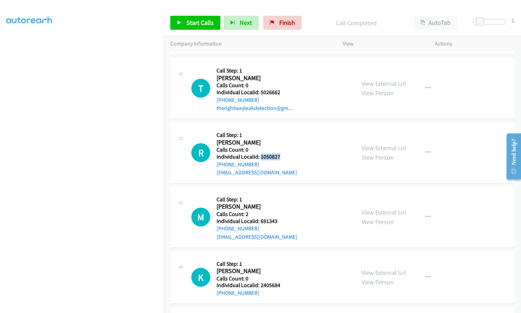
scroll to position [2872, 0]
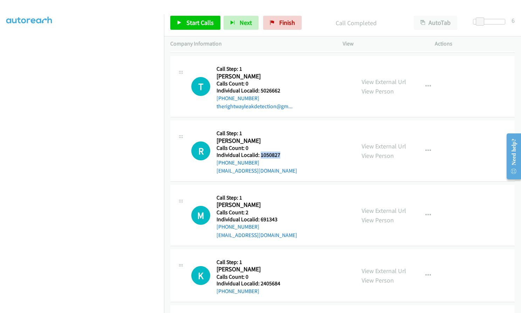
drag, startPoint x: 259, startPoint y: 203, endPoint x: 261, endPoint y: 197, distance: 6.5
click at [261, 197] on div "Callback Scheduled Call Step: 1 Mark Greenwald America/New_York Calls Count: 2 …" at bounding box center [257, 215] width 81 height 48
click at [284, 191] on div "M Callback Scheduled Call Step: 1 Mark Greenwald America/New_York Calls Count: …" at bounding box center [270, 215] width 158 height 48
drag, startPoint x: 260, startPoint y: 195, endPoint x: 281, endPoint y: 195, distance: 21.4
click at [281, 195] on div "M Callback Scheduled Call Step: 1 Mark Greenwald America/New_York Calls Count: …" at bounding box center [270, 215] width 158 height 48
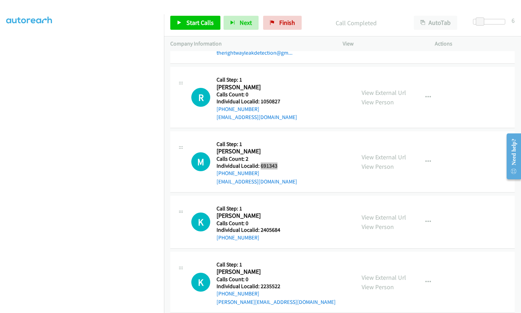
scroll to position [2933, 0]
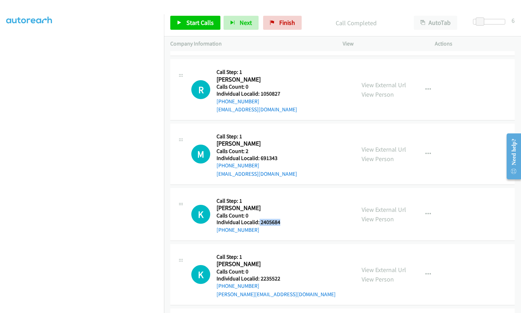
drag, startPoint x: 258, startPoint y: 198, endPoint x: 280, endPoint y: 197, distance: 21.7
click at [280, 197] on div "K Callback Scheduled Call Step: 1 Kolm Sloan America/Chicago Calls Count: 0 Ind…" at bounding box center [270, 214] width 158 height 40
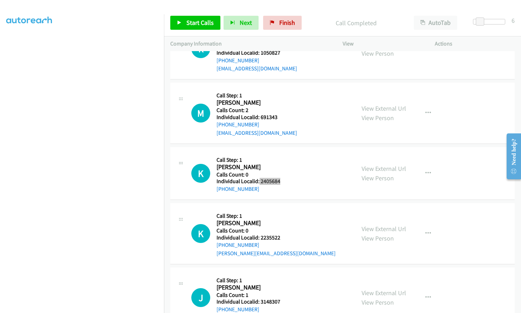
scroll to position [2977, 0]
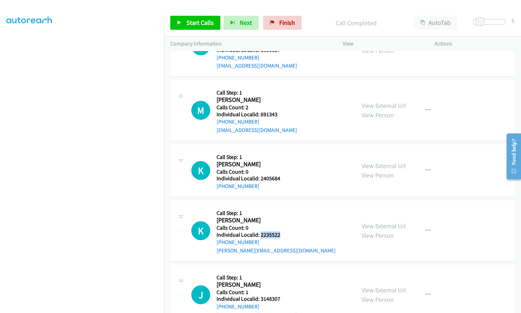
drag, startPoint x: 260, startPoint y: 210, endPoint x: 282, endPoint y: 210, distance: 21.7
click at [282, 210] on div "K Callback Scheduled Call Step: 1 Kevin Hu America/Chicago Calls Count: 0 Indiv…" at bounding box center [270, 231] width 158 height 48
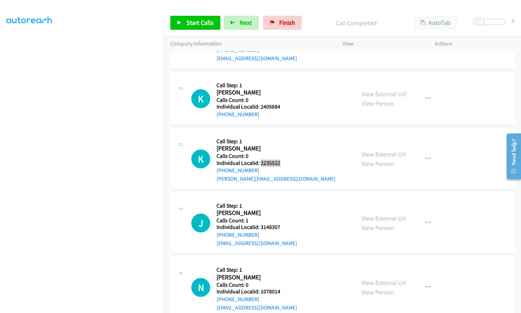
scroll to position [3065, 0]
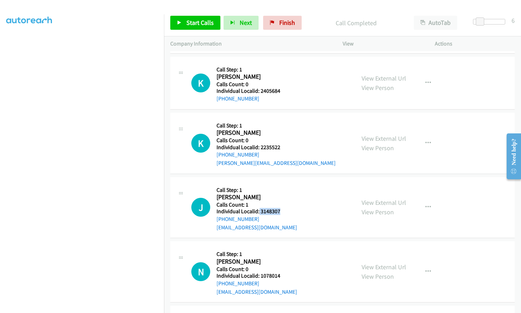
drag, startPoint x: 259, startPoint y: 186, endPoint x: 281, endPoint y: 186, distance: 22.1
click at [281, 186] on div "J Callback Scheduled Call Step: 1 Jordan Howard America/New_York Calls Count: 1…" at bounding box center [270, 208] width 158 height 48
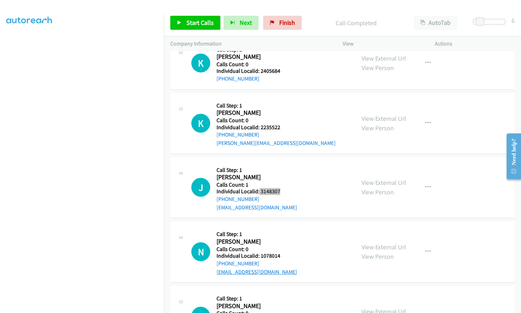
scroll to position [3135, 0]
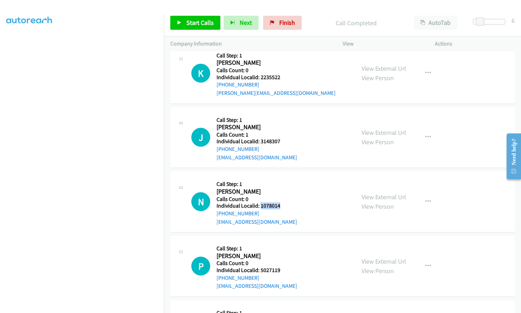
drag, startPoint x: 260, startPoint y: 180, endPoint x: 280, endPoint y: 180, distance: 20.0
click at [280, 203] on h5 "Individual Localid: 1078014" at bounding box center [257, 206] width 81 height 7
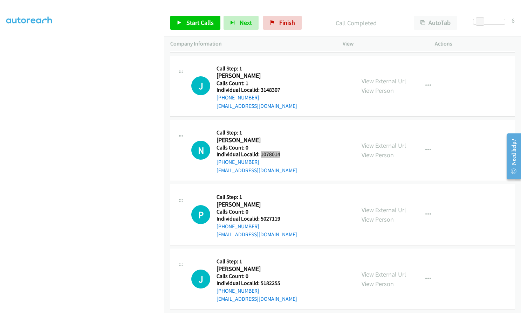
scroll to position [3187, 0]
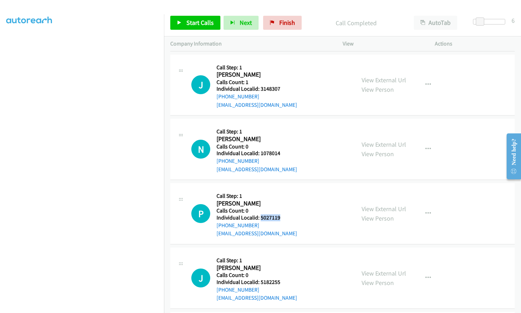
drag, startPoint x: 260, startPoint y: 194, endPoint x: 282, endPoint y: 192, distance: 22.8
click at [282, 192] on div "P Callback Scheduled Call Step: 1 Petey Bender America/New_York Calls Count: 0 …" at bounding box center [270, 214] width 158 height 48
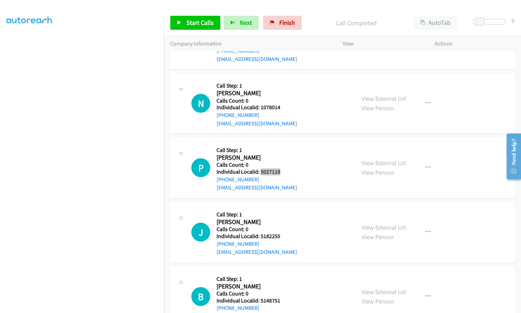
scroll to position [3240, 0]
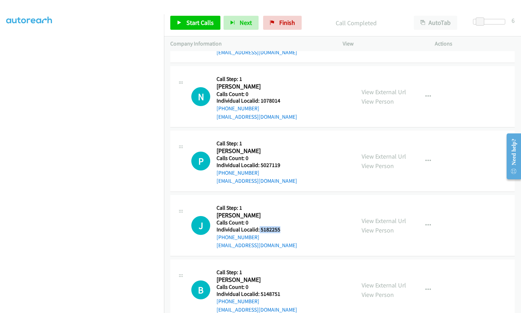
drag, startPoint x: 258, startPoint y: 204, endPoint x: 281, endPoint y: 204, distance: 23.1
click at [283, 204] on div "J Callback Scheduled Call Step: 1 Joseph Salgado America/New_York Calls Count: …" at bounding box center [270, 225] width 158 height 48
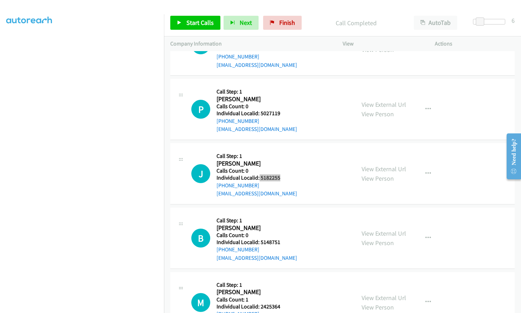
scroll to position [3292, 0]
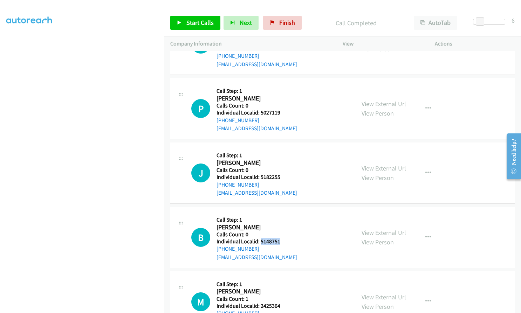
drag, startPoint x: 261, startPoint y: 217, endPoint x: 281, endPoint y: 216, distance: 20.7
click at [281, 216] on div "B Callback Scheduled Call Step: 1 Brand Myers America/New_York Calls Count: 0 I…" at bounding box center [270, 237] width 158 height 48
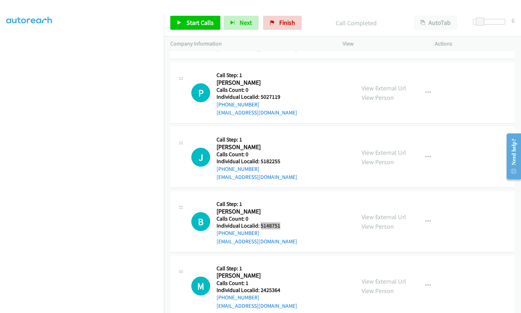
scroll to position [3345, 0]
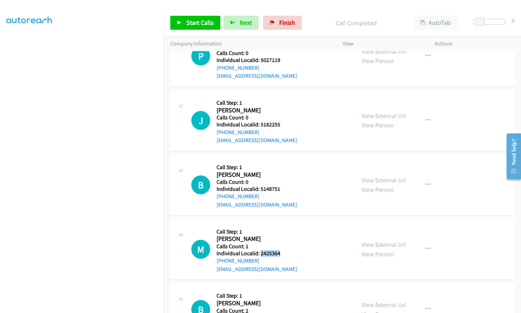
drag, startPoint x: 260, startPoint y: 228, endPoint x: 281, endPoint y: 228, distance: 21.0
click at [281, 250] on h5 "Individual Localid: 2425364" at bounding box center [257, 253] width 81 height 7
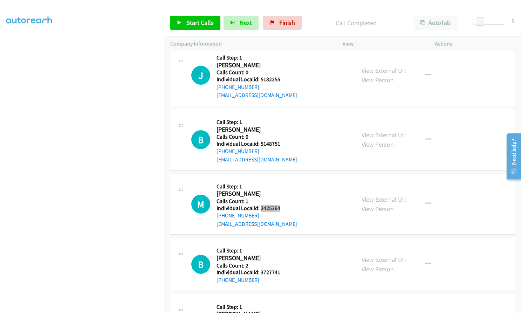
scroll to position [3397, 0]
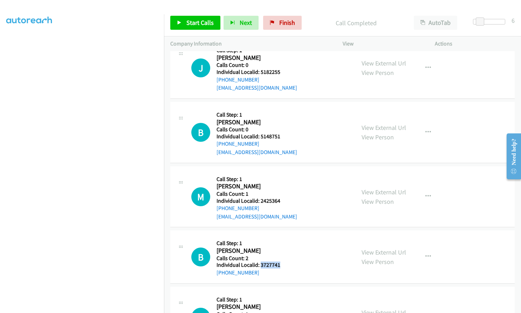
drag, startPoint x: 260, startPoint y: 238, endPoint x: 282, endPoint y: 241, distance: 22.2
click at [282, 241] on div "B Callback Scheduled Call Step: 1 Bailey Vaughn America/New_York Calls Count: 2…" at bounding box center [270, 257] width 158 height 40
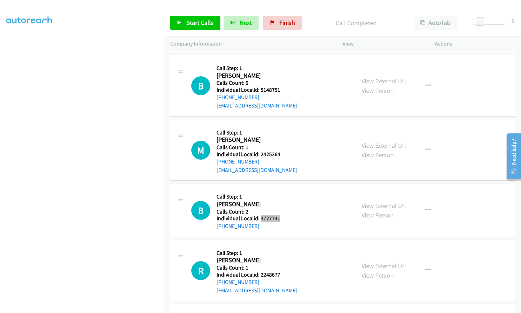
scroll to position [3459, 0]
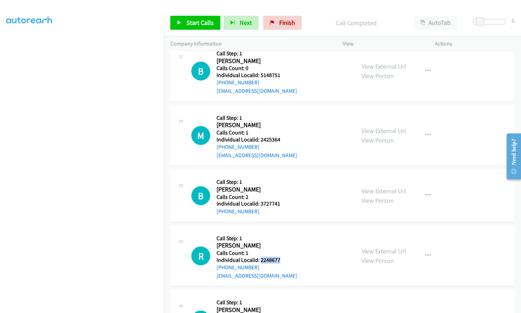
drag, startPoint x: 260, startPoint y: 235, endPoint x: 282, endPoint y: 235, distance: 22.8
click at [282, 257] on h5 "Individual Localid: 2248677" at bounding box center [257, 260] width 81 height 7
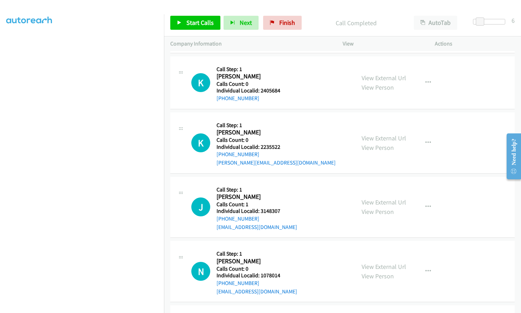
scroll to position [3065, 0]
click at [427, 140] on icon "button" at bounding box center [428, 143] width 6 height 6
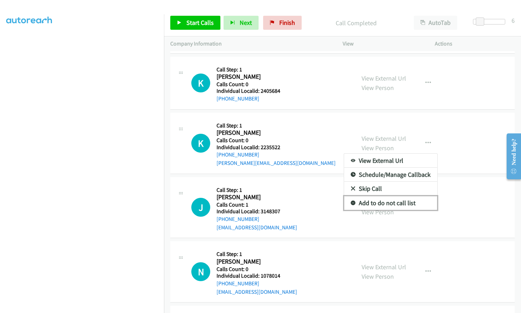
click at [351, 201] on icon at bounding box center [353, 203] width 5 height 5
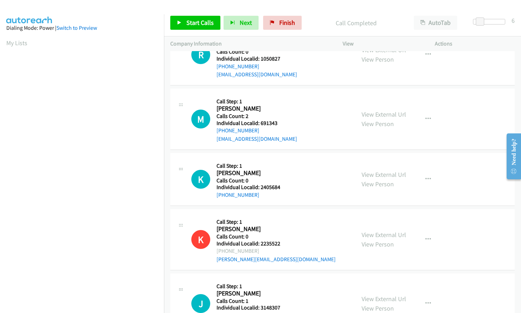
scroll to position [80, 0]
click at [204, 20] on span "Start Calls" at bounding box center [199, 23] width 27 height 8
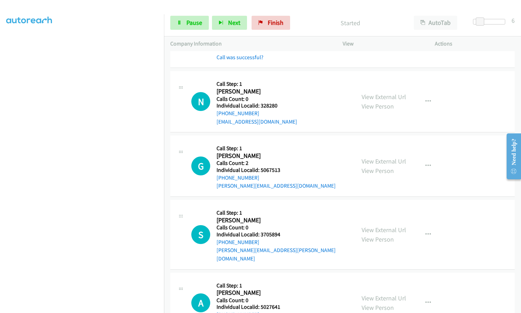
scroll to position [2530, 0]
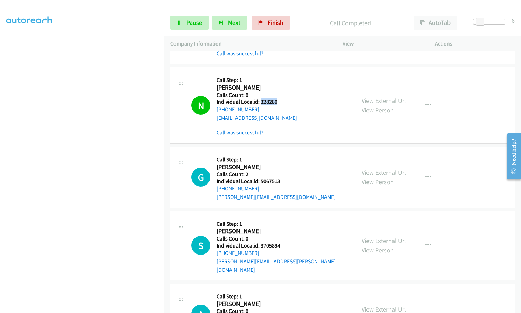
drag, startPoint x: 260, startPoint y: 87, endPoint x: 279, endPoint y: 85, distance: 19.3
click at [279, 85] on div "N Callback Scheduled Call Step: 1 Ned Lineback America/Chicago Calls Count: 0 I…" at bounding box center [270, 105] width 158 height 63
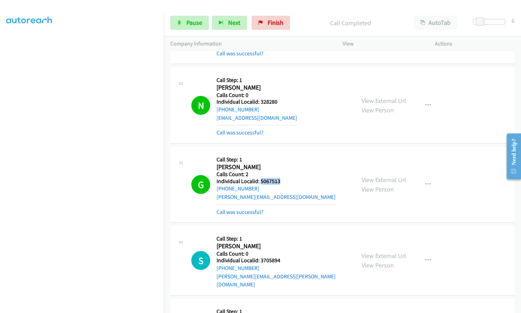
drag, startPoint x: 260, startPoint y: 165, endPoint x: 283, endPoint y: 165, distance: 23.1
click at [283, 165] on div "G Callback Scheduled Call Step: 1 Gary Cuzner America/Toronto Calls Count: 2 In…" at bounding box center [270, 184] width 158 height 63
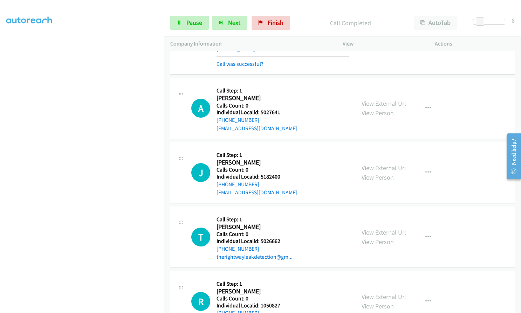
scroll to position [2767, 0]
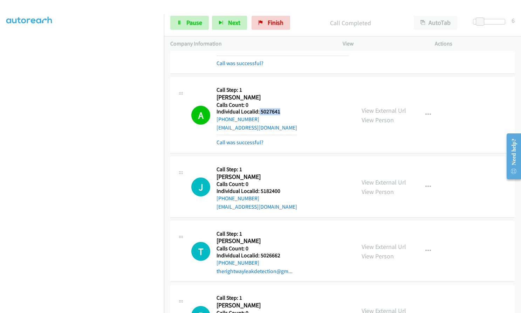
drag, startPoint x: 259, startPoint y: 87, endPoint x: 277, endPoint y: 88, distance: 18.9
click at [281, 87] on div "A Callback Scheduled Call Step: 1 Ally Ventura America/New_York Calls Count: 0 …" at bounding box center [270, 114] width 158 height 63
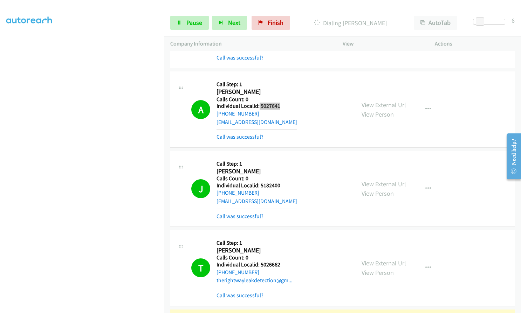
scroll to position [2793, 0]
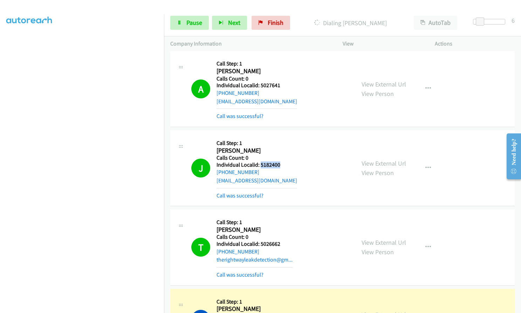
drag, startPoint x: 267, startPoint y: 139, endPoint x: 283, endPoint y: 140, distance: 15.8
click at [283, 162] on h5 "Individual Localid: 5182400" at bounding box center [257, 165] width 81 height 7
drag, startPoint x: 261, startPoint y: 218, endPoint x: 283, endPoint y: 218, distance: 22.1
click at [285, 241] on h5 "Individual Localid: 5026662" at bounding box center [255, 244] width 76 height 7
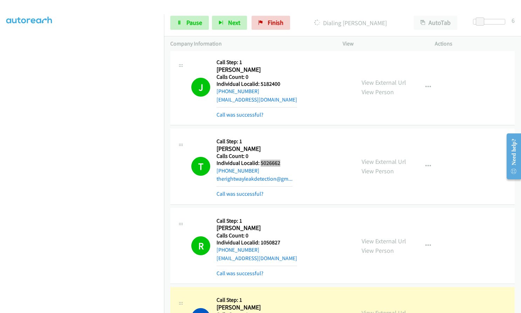
scroll to position [2907, 0]
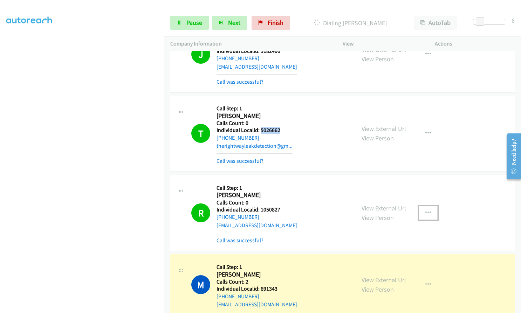
click at [422, 206] on button "button" at bounding box center [428, 213] width 19 height 14
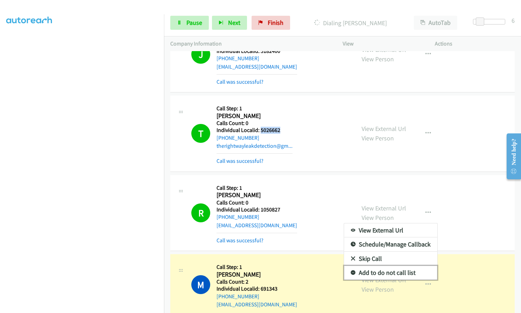
click at [351, 271] on icon at bounding box center [353, 273] width 5 height 5
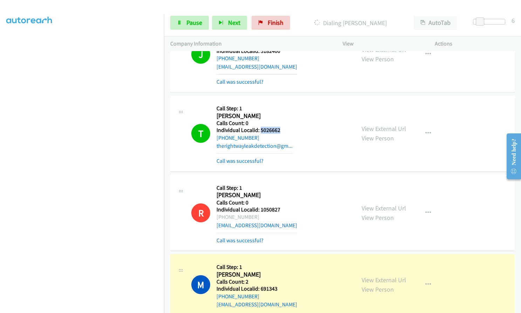
drag, startPoint x: 255, startPoint y: 192, endPoint x: 226, endPoint y: 192, distance: 29.4
click at [224, 213] on div "+1 301-862-0007" at bounding box center [257, 217] width 81 height 8
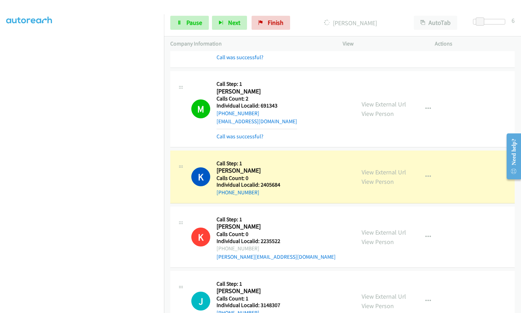
scroll to position [3091, 0]
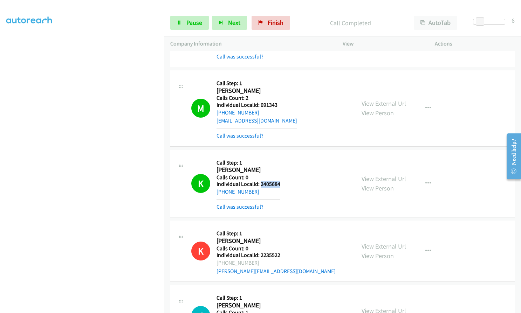
drag, startPoint x: 260, startPoint y: 159, endPoint x: 282, endPoint y: 159, distance: 22.1
click at [282, 159] on div "K Callback Scheduled Call Step: 1 Kolm Sloan America/Chicago Calls Count: 0 Ind…" at bounding box center [270, 183] width 158 height 55
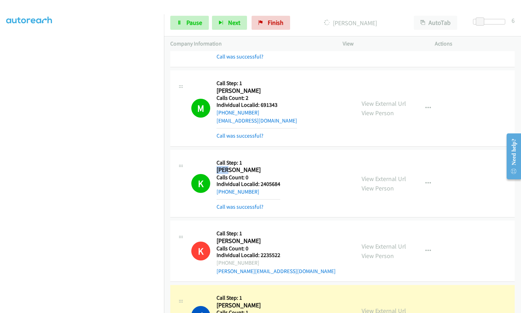
drag, startPoint x: 213, startPoint y: 145, endPoint x: 230, endPoint y: 145, distance: 17.5
click at [230, 156] on div "K Callback Scheduled Call Step: 1 Kolm Sloan America/Chicago Calls Count: 0 Ind…" at bounding box center [270, 183] width 158 height 55
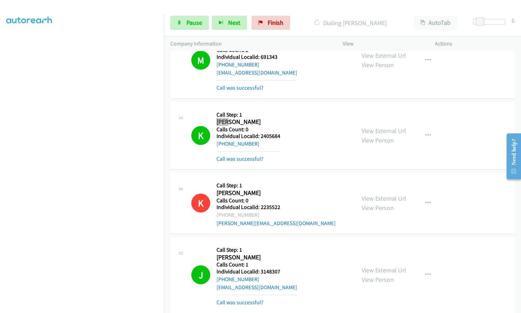
scroll to position [3178, 0]
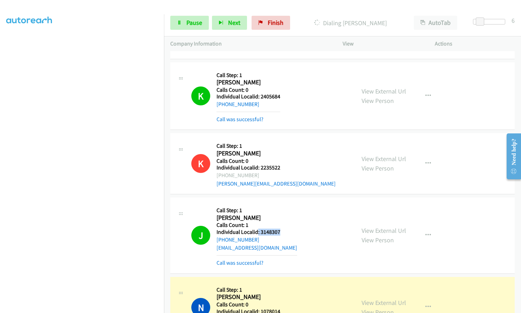
drag, startPoint x: 258, startPoint y: 207, endPoint x: 282, endPoint y: 207, distance: 24.5
click at [282, 207] on div "J Callback Scheduled Call Step: 1 Jordan Howard America/New_York Calls Count: 1…" at bounding box center [270, 235] width 158 height 63
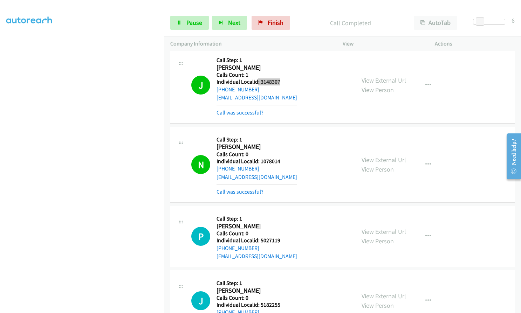
scroll to position [3316, 0]
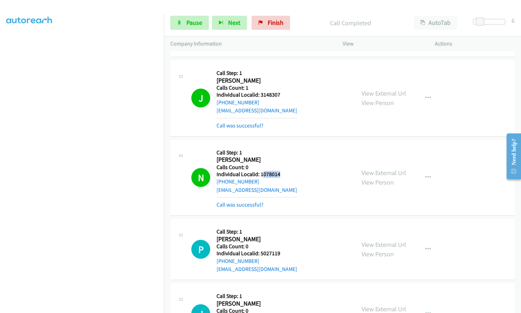
drag, startPoint x: 262, startPoint y: 149, endPoint x: 284, endPoint y: 148, distance: 22.4
click at [284, 148] on div "N Callback Scheduled Call Step: 1 Nick Kitchar America/Chicago Calls Count: 0 I…" at bounding box center [270, 177] width 158 height 63
click at [271, 156] on h2 "Nick Kitchar" at bounding box center [257, 160] width 81 height 8
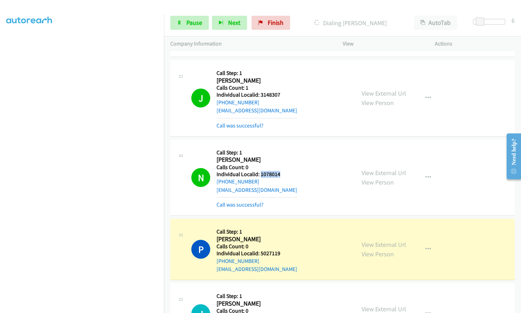
drag, startPoint x: 266, startPoint y: 148, endPoint x: 285, endPoint y: 150, distance: 19.0
click at [285, 150] on div "N Callback Scheduled Call Step: 1 Nick Kitchar America/Chicago Calls Count: 0 I…" at bounding box center [270, 177] width 158 height 63
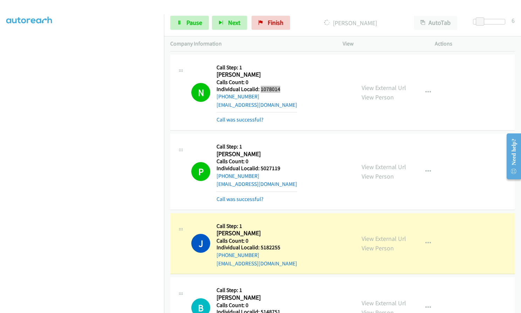
scroll to position [3377, 0]
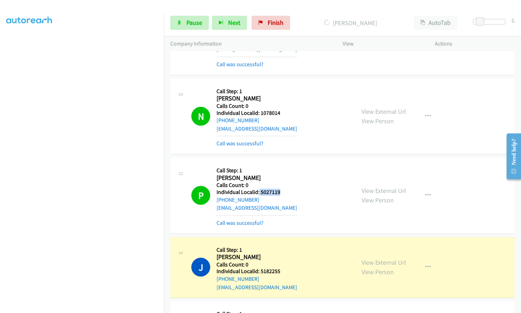
drag, startPoint x: 259, startPoint y: 168, endPoint x: 280, endPoint y: 168, distance: 20.7
click at [280, 168] on div "P Callback Scheduled Call Step: 1 Petey Bender America/New_York Calls Count: 0 …" at bounding box center [270, 195] width 158 height 63
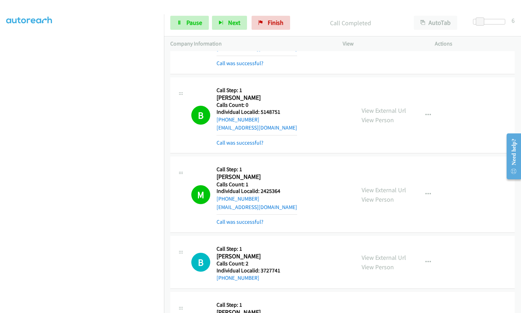
scroll to position [3675, 0]
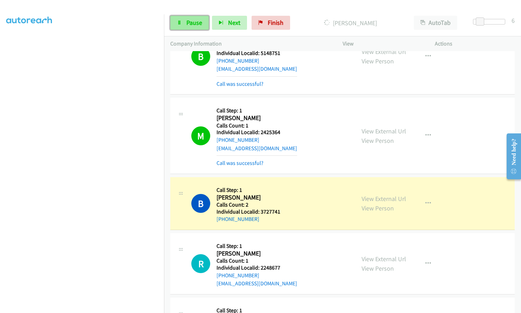
click at [195, 24] on span "Pause" at bounding box center [194, 23] width 16 height 8
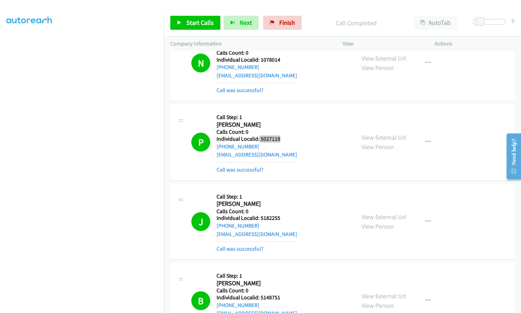
scroll to position [3430, 0]
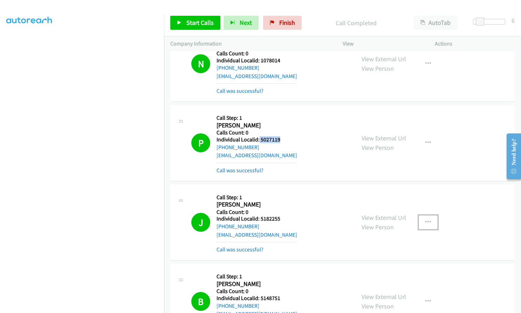
click at [425, 220] on icon "button" at bounding box center [428, 223] width 6 height 6
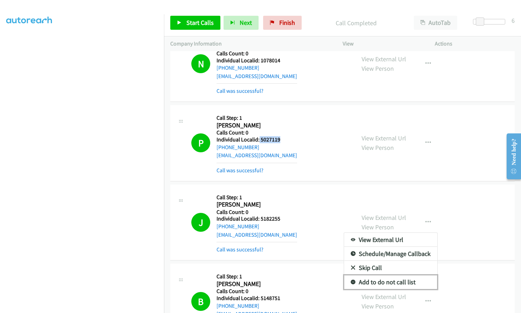
click at [351, 280] on icon at bounding box center [353, 282] width 5 height 5
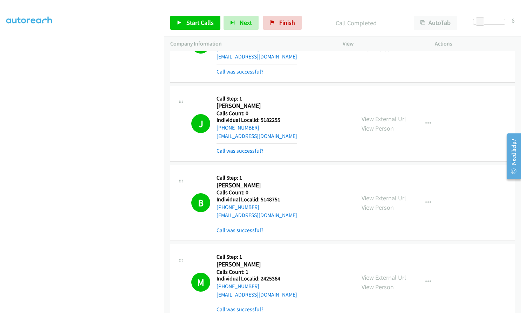
scroll to position [3535, 0]
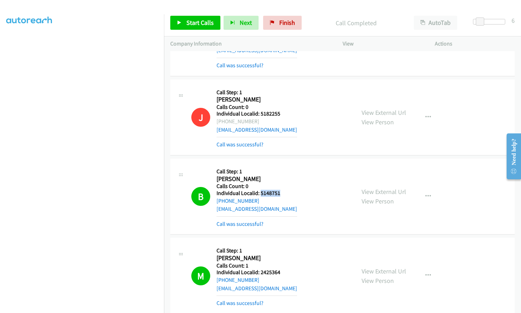
drag, startPoint x: 261, startPoint y: 166, endPoint x: 280, endPoint y: 168, distance: 18.6
click at [280, 168] on div "B Callback Scheduled Call Step: 1 Brand Myers America/New_York Calls Count: 0 I…" at bounding box center [270, 196] width 158 height 63
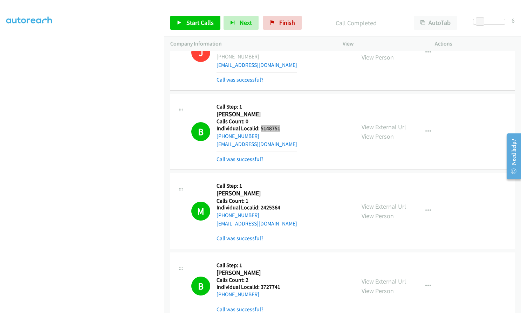
scroll to position [3640, 0]
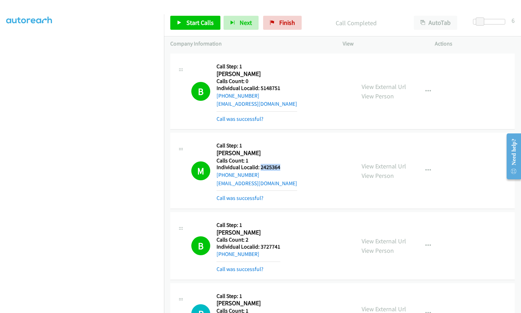
drag, startPoint x: 262, startPoint y: 142, endPoint x: 279, endPoint y: 141, distance: 17.5
click at [279, 164] on h5 "Individual Localid: 2425364" at bounding box center [257, 167] width 81 height 7
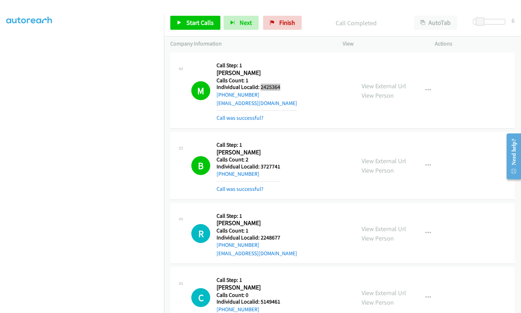
scroll to position [3727, 0]
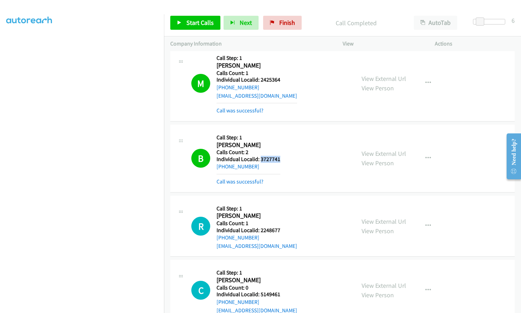
drag, startPoint x: 267, startPoint y: 134, endPoint x: 281, endPoint y: 133, distance: 13.7
click at [281, 133] on div "B Callback Scheduled Call Step: 1 Bailey Vaughn America/New_York Calls Count: 2…" at bounding box center [270, 158] width 158 height 55
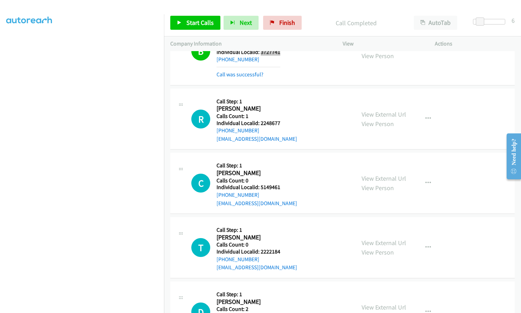
scroll to position [3833, 0]
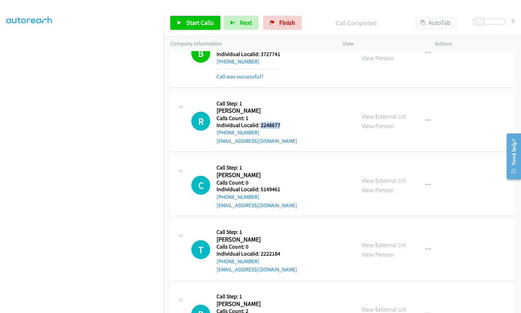
drag, startPoint x: 260, startPoint y: 99, endPoint x: 284, endPoint y: 100, distance: 23.8
click at [284, 122] on h5 "Individual Localid: 2248677" at bounding box center [257, 125] width 81 height 7
drag, startPoint x: 259, startPoint y: 164, endPoint x: 282, endPoint y: 163, distance: 23.5
click at [282, 163] on div "C Callback Scheduled Call Step: 1 Cole Lantz America/New_York Calls Count: 0 In…" at bounding box center [270, 185] width 158 height 48
drag, startPoint x: 259, startPoint y: 228, endPoint x: 284, endPoint y: 226, distance: 25.3
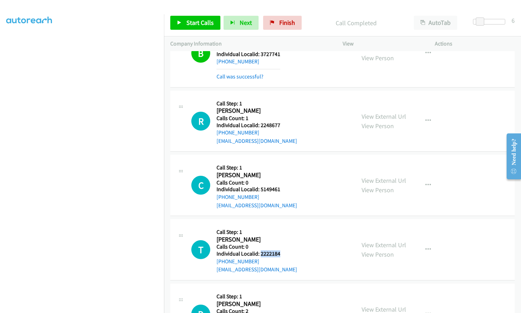
click at [284, 226] on div "T Callback Scheduled Call Step: 1 Tanner Ritchie America/New_York Calls Count: …" at bounding box center [270, 250] width 158 height 48
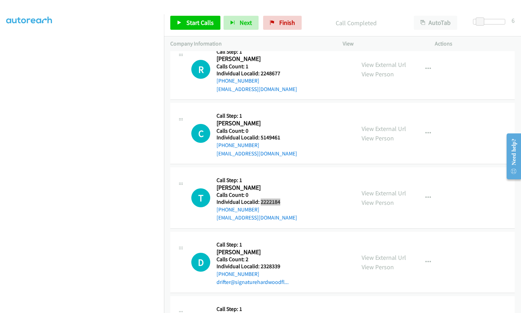
scroll to position [3894, 0]
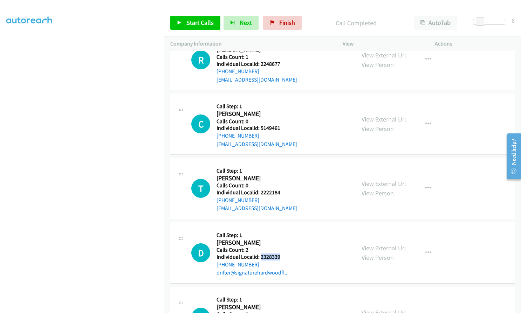
drag, startPoint x: 259, startPoint y: 232, endPoint x: 283, endPoint y: 231, distance: 23.5
click at [283, 254] on h5 "Individual Localid: 2328339" at bounding box center [253, 257] width 72 height 7
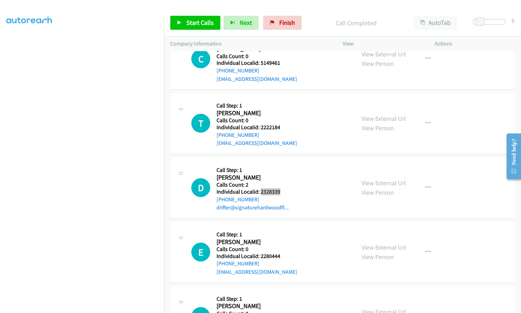
scroll to position [3981, 0]
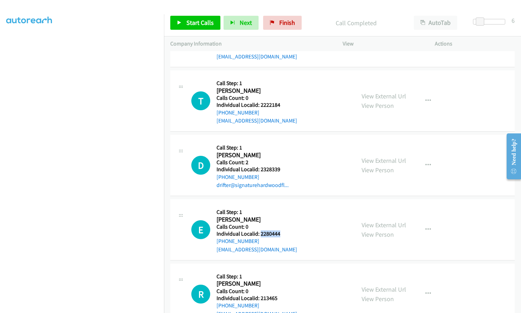
drag, startPoint x: 263, startPoint y: 209, endPoint x: 281, endPoint y: 208, distance: 17.5
click at [281, 208] on div "E Callback Scheduled Call Step: 1 Emerson Ross America/New_York Calls Count: 0 …" at bounding box center [270, 230] width 158 height 48
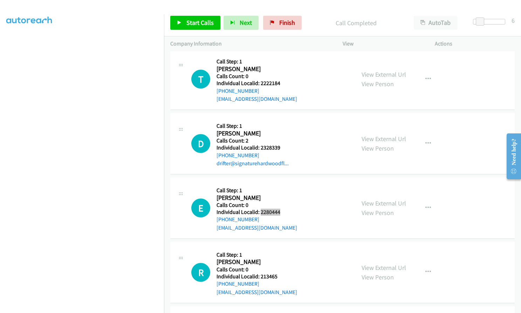
scroll to position [4060, 0]
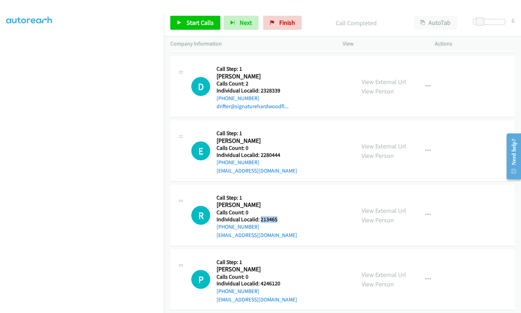
drag, startPoint x: 260, startPoint y: 196, endPoint x: 277, endPoint y: 195, distance: 17.5
click at [277, 195] on div "R Callback Scheduled Call Step: 1 Richard Chodera America/New_York Calls Count:…" at bounding box center [270, 215] width 158 height 48
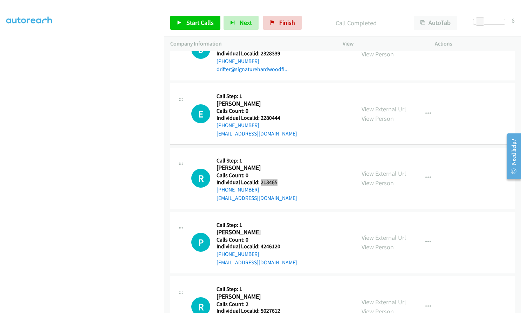
scroll to position [4104, 0]
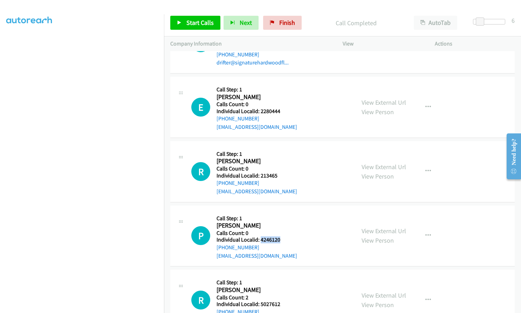
drag, startPoint x: 260, startPoint y: 215, endPoint x: 278, endPoint y: 215, distance: 18.2
click at [278, 236] on h5 "Individual Localid: 4246120" at bounding box center [257, 239] width 81 height 7
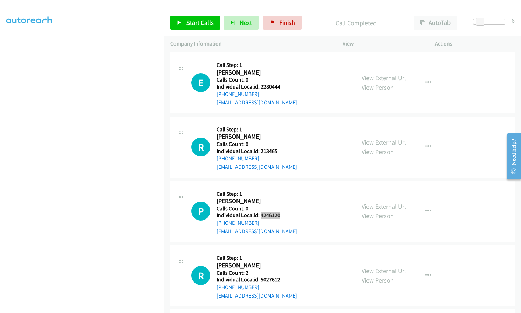
scroll to position [4192, 0]
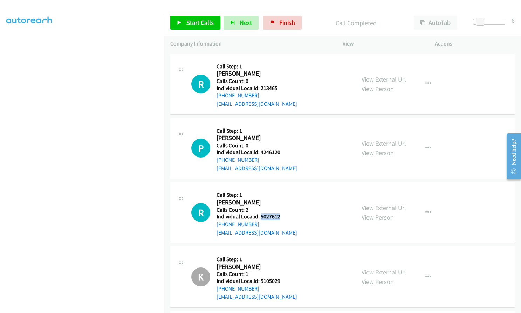
drag, startPoint x: 260, startPoint y: 193, endPoint x: 288, endPoint y: 193, distance: 27.3
click at [288, 193] on div "R Callback Scheduled Call Step: 1 Ryan Smith America/New_York Calls Count: 2 In…" at bounding box center [270, 212] width 158 height 48
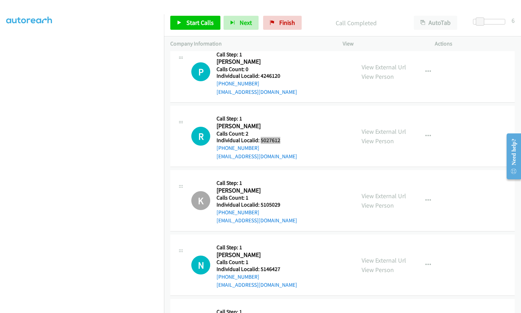
scroll to position [4270, 0]
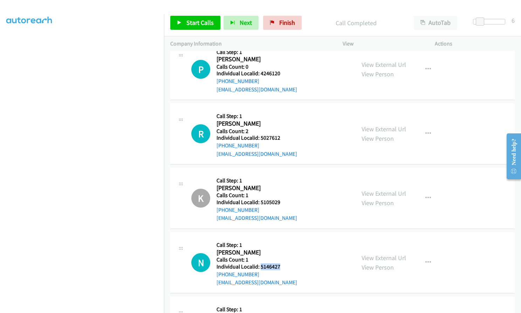
drag, startPoint x: 260, startPoint y: 240, endPoint x: 269, endPoint y: 240, distance: 9.5
click at [281, 241] on div "N Callback Scheduled Call Step: 1 Nixon Gifford America/Chicago Calls Count: 1 …" at bounding box center [270, 263] width 158 height 48
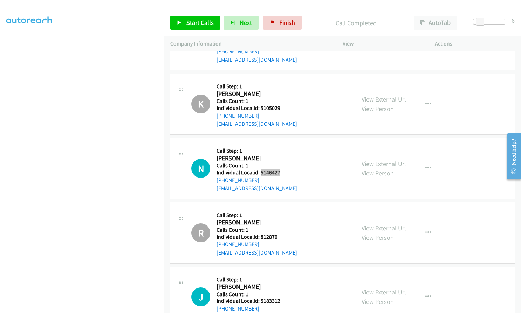
scroll to position [4411, 0]
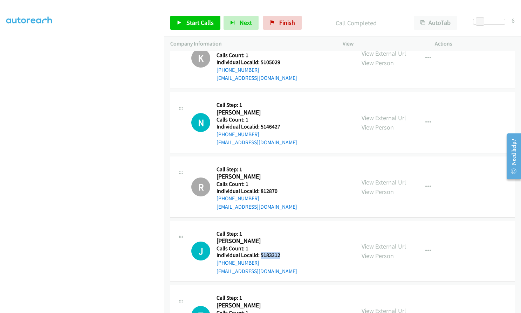
drag, startPoint x: 259, startPoint y: 231, endPoint x: 279, endPoint y: 231, distance: 19.6
click at [279, 252] on h5 "Individual Localid: 5183312" at bounding box center [257, 255] width 81 height 7
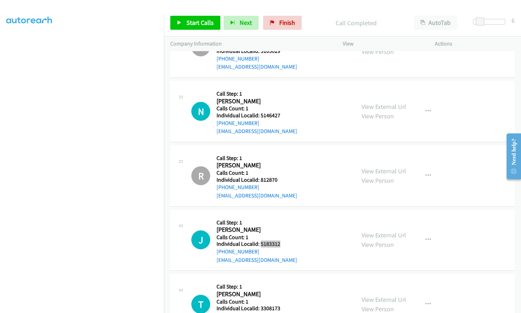
scroll to position [4430, 0]
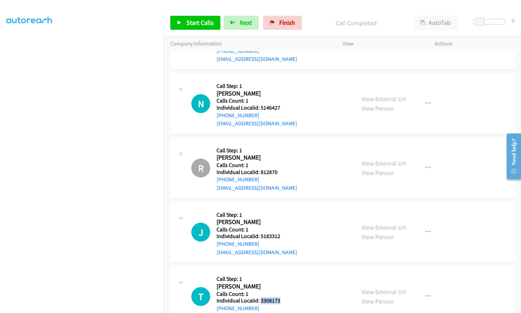
drag, startPoint x: 260, startPoint y: 276, endPoint x: 284, endPoint y: 275, distance: 24.2
click at [287, 275] on div "T Callback Scheduled Call Step: 1 Timmy Zarelli America/New_York Calls Count: 1…" at bounding box center [270, 297] width 158 height 48
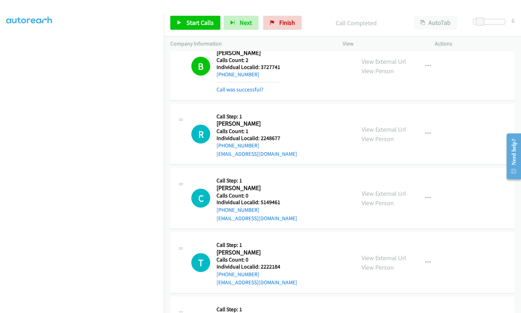
scroll to position [3834, 0]
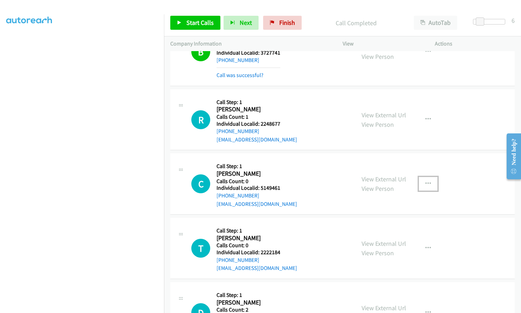
click at [419, 177] on button "button" at bounding box center [428, 184] width 19 height 14
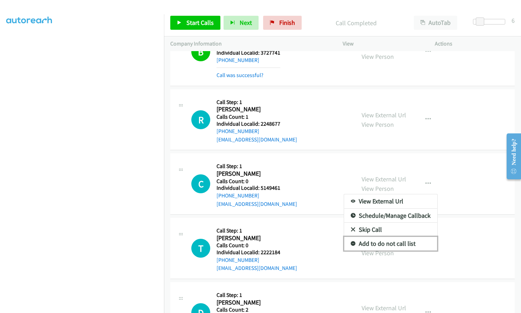
click at [351, 242] on icon at bounding box center [353, 244] width 5 height 5
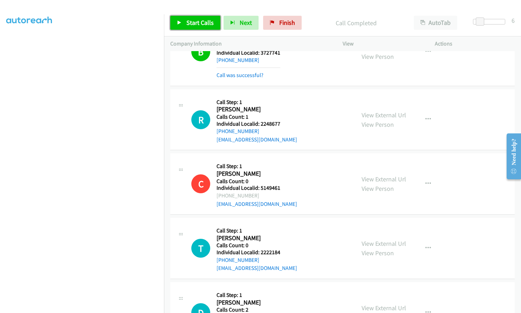
click at [205, 24] on span "Start Calls" at bounding box center [199, 23] width 27 height 8
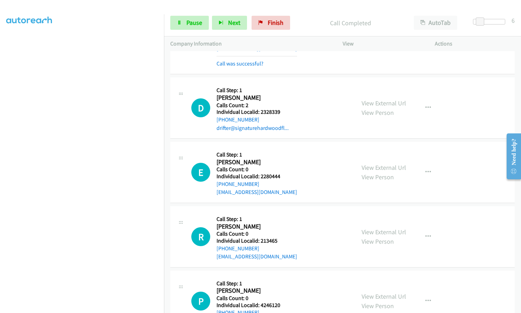
scroll to position [4070, 0]
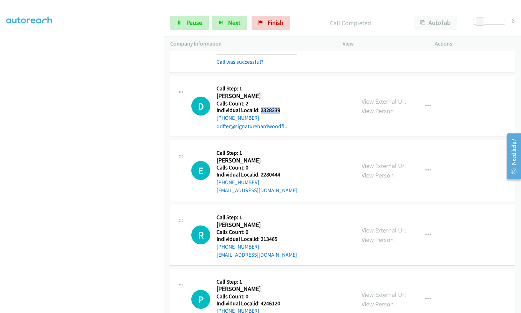
drag, startPoint x: 260, startPoint y: 85, endPoint x: 282, endPoint y: 86, distance: 21.4
click at [282, 107] on h5 "Individual Localid: 2328339" at bounding box center [253, 110] width 72 height 7
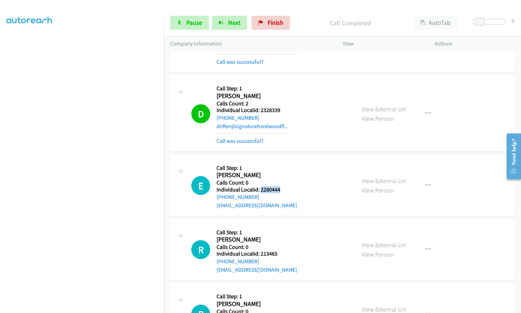
drag, startPoint x: 261, startPoint y: 165, endPoint x: 283, endPoint y: 165, distance: 21.7
click at [283, 165] on div "E Callback Scheduled Call Step: 1 Emerson Ross America/New_York Calls Count: 0 …" at bounding box center [270, 186] width 158 height 48
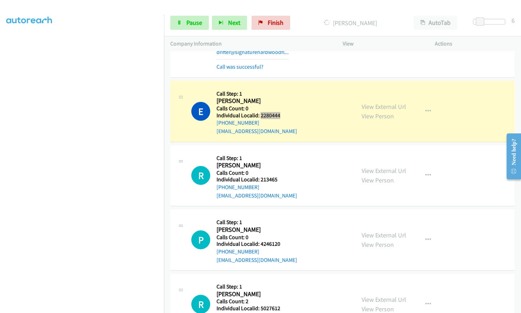
scroll to position [4150, 0]
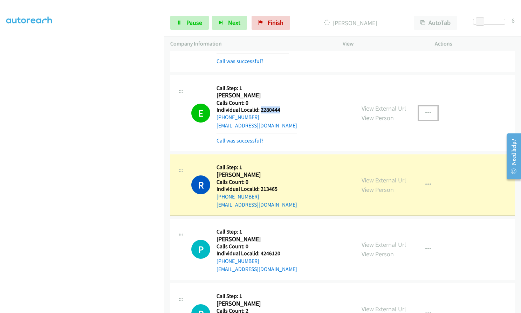
click at [431, 106] on button "button" at bounding box center [428, 113] width 19 height 14
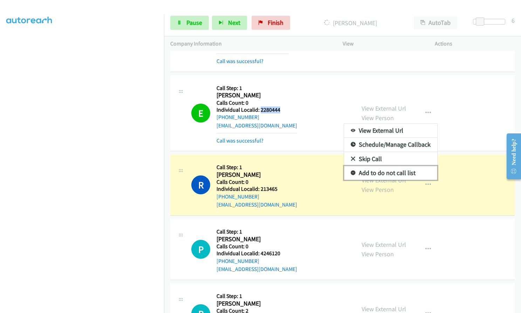
click at [351, 171] on icon at bounding box center [353, 173] width 5 height 5
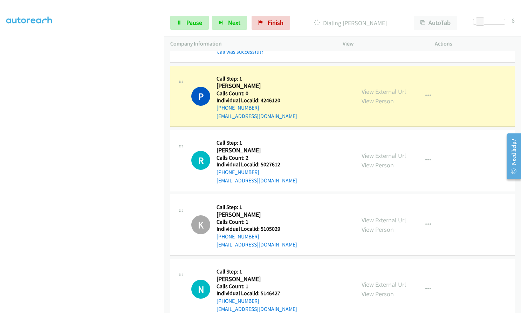
scroll to position [4317, 0]
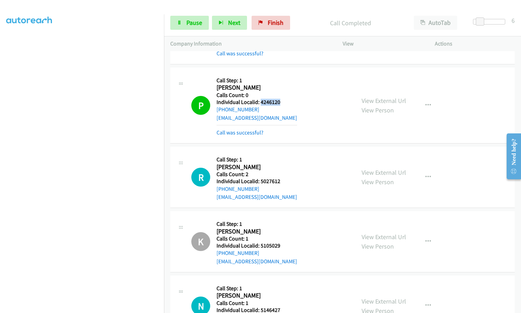
drag, startPoint x: 263, startPoint y: 75, endPoint x: 281, endPoint y: 76, distance: 17.9
click at [281, 76] on div "P Callback Scheduled Call Step: 1 Paul Hoffman America/New_York Calls Count: 0 …" at bounding box center [270, 105] width 158 height 63
click at [280, 91] on div "P Callback Scheduled Call Step: 1 Paul Hoffman America/New_York Calls Count: 0 …" at bounding box center [270, 105] width 158 height 63
click at [421, 98] on button "button" at bounding box center [428, 105] width 19 height 14
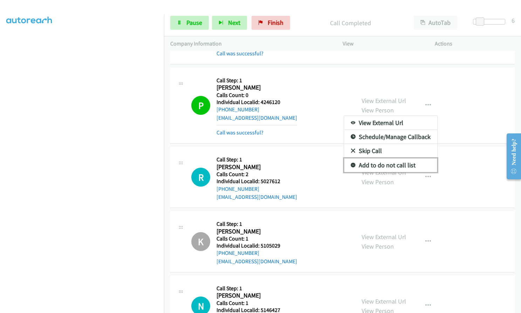
click at [351, 163] on icon at bounding box center [353, 165] width 5 height 5
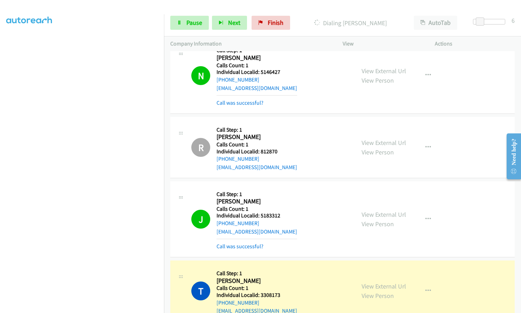
scroll to position [4568, 0]
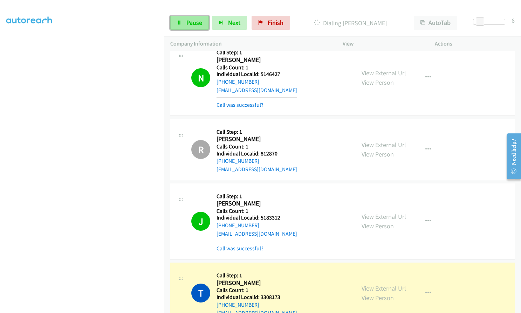
click at [184, 23] on link "Pause" at bounding box center [189, 23] width 39 height 14
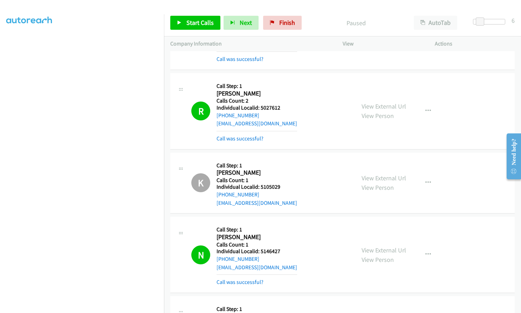
scroll to position [4392, 0]
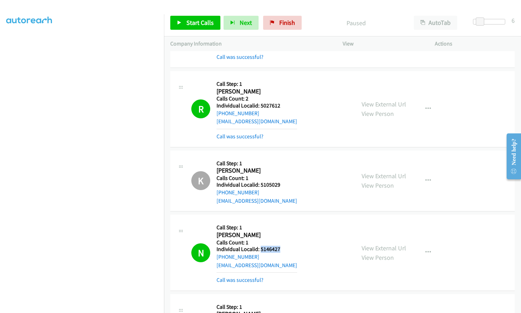
drag, startPoint x: 260, startPoint y: 224, endPoint x: 288, endPoint y: 225, distance: 28.0
click at [288, 225] on div "N Callback Scheduled Call Step: 1 Nixon Gifford America/Chicago Calls Count: 1 …" at bounding box center [270, 252] width 158 height 63
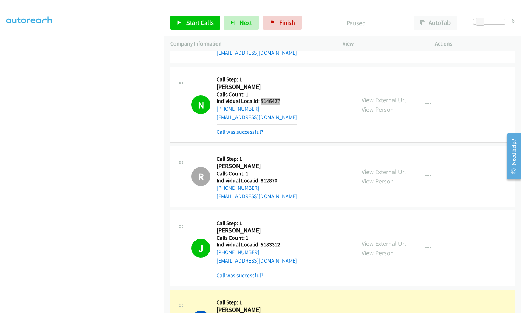
scroll to position [4541, 0]
drag, startPoint x: 261, startPoint y: 219, endPoint x: 283, endPoint y: 218, distance: 22.1
click at [283, 218] on div "J Callback Scheduled Call Step: 1 Jimmy Pittman America/Chicago Calls Count: 1 …" at bounding box center [270, 247] width 158 height 63
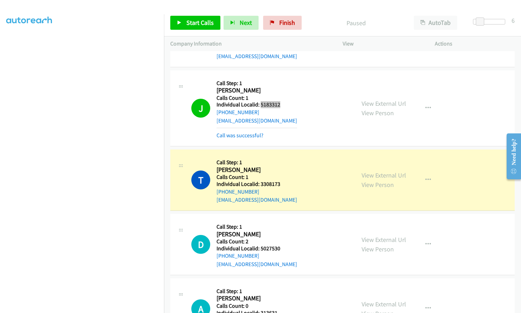
scroll to position [4681, 0]
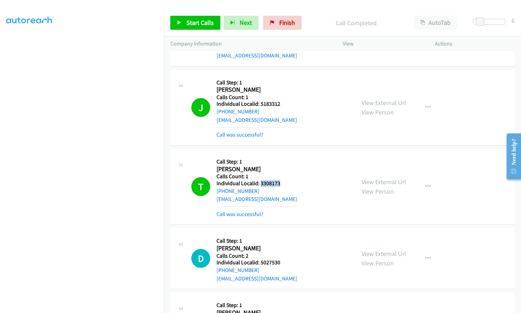
drag, startPoint x: 260, startPoint y: 158, endPoint x: 281, endPoint y: 158, distance: 21.0
click at [281, 158] on div "T Callback Scheduled Call Step: 1 Timmy Zarelli America/New_York Calls Count: 1…" at bounding box center [270, 186] width 158 height 63
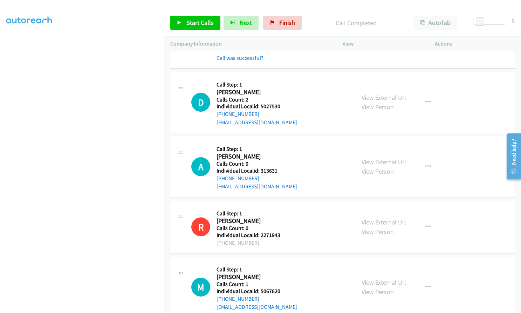
scroll to position [4839, 0]
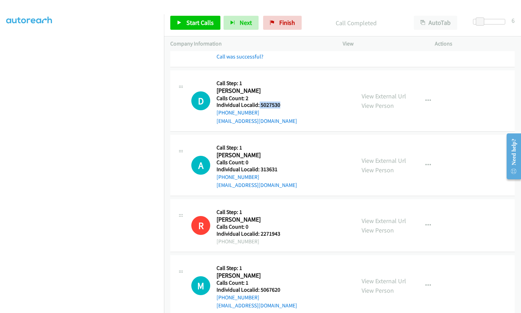
drag, startPoint x: 260, startPoint y: 78, endPoint x: 284, endPoint y: 79, distance: 23.5
click at [284, 79] on div "D Callback Scheduled Call Step: 1 Daxon Jones America/Denver Calls Count: 2 Ind…" at bounding box center [270, 101] width 158 height 48
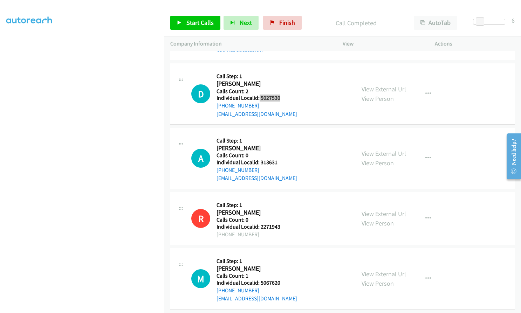
scroll to position [4848, 0]
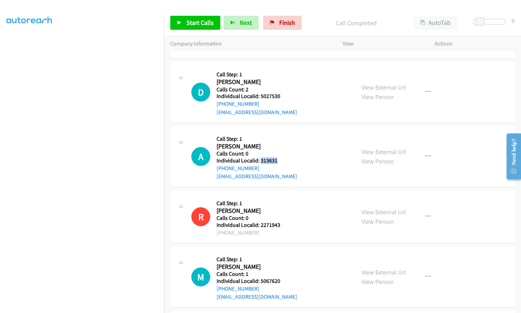
drag, startPoint x: 260, startPoint y: 135, endPoint x: 281, endPoint y: 136, distance: 20.7
click at [281, 136] on div "A Callback Scheduled Call Step: 1 Andrew Robertson America/Denver Calls Count: …" at bounding box center [270, 156] width 158 height 48
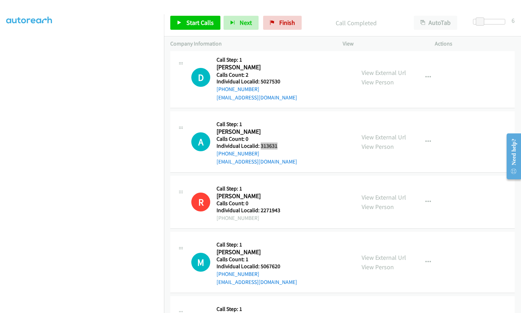
scroll to position [4892, 0]
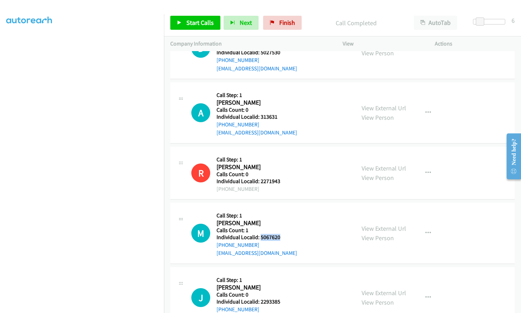
drag, startPoint x: 260, startPoint y: 211, endPoint x: 282, endPoint y: 211, distance: 22.4
click at [282, 211] on div "M Callback Scheduled Call Step: 1 Michael Manlief America/Denver Calls Count: 1…" at bounding box center [270, 233] width 158 height 48
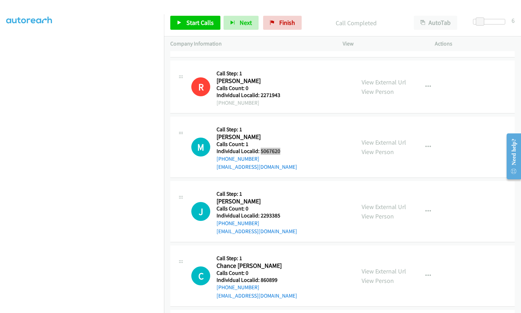
scroll to position [4979, 0]
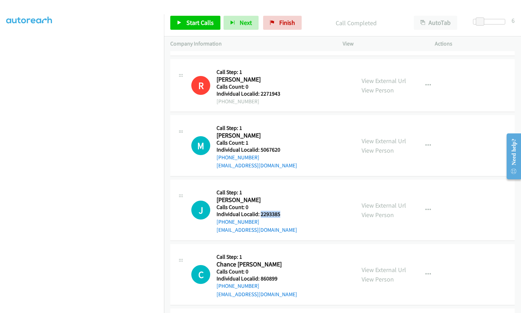
drag, startPoint x: 266, startPoint y: 190, endPoint x: 281, endPoint y: 188, distance: 15.1
click at [281, 188] on div "J Callback Scheduled Call Step: 1 Jeff Warren America/Denver Calls Count: 0 Ind…" at bounding box center [270, 210] width 158 height 48
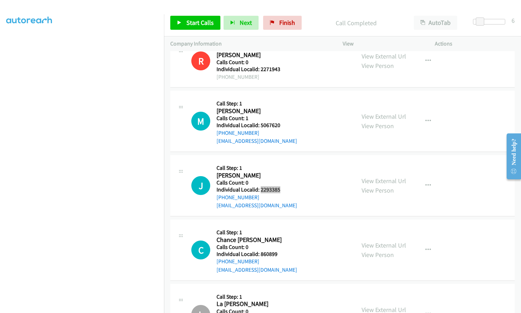
scroll to position [5006, 0]
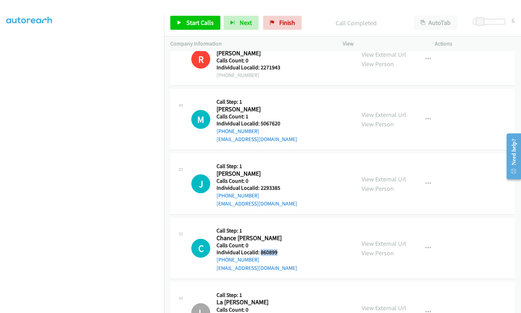
drag, startPoint x: 260, startPoint y: 227, endPoint x: 286, endPoint y: 228, distance: 25.6
click at [286, 228] on div "C Callback Scheduled Call Step: 1 Chance Dobler America/Denver Calls Count: 0 I…" at bounding box center [270, 248] width 158 height 48
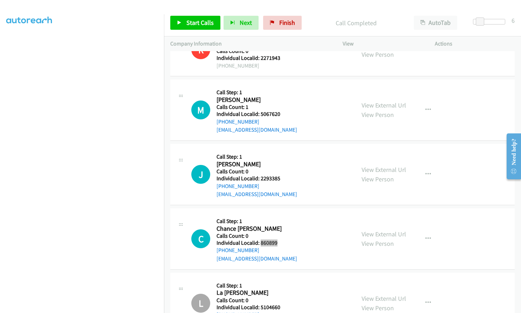
scroll to position [5021, 0]
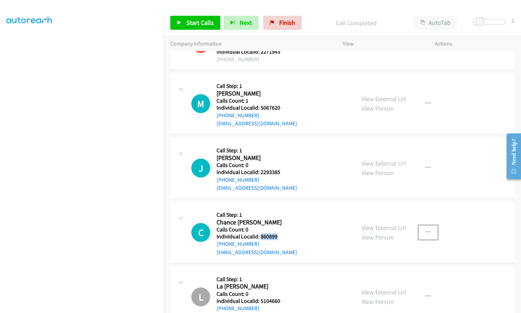
click at [427, 230] on icon "button" at bounding box center [428, 233] width 6 height 6
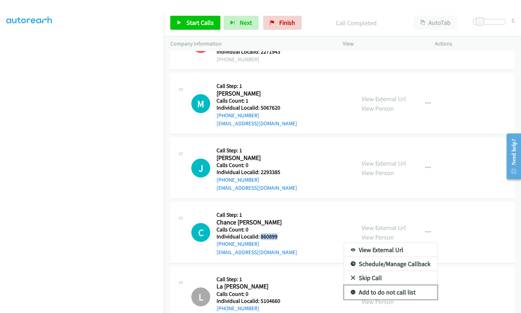
click at [353, 286] on link "Add to do not call list" at bounding box center [390, 293] width 93 height 14
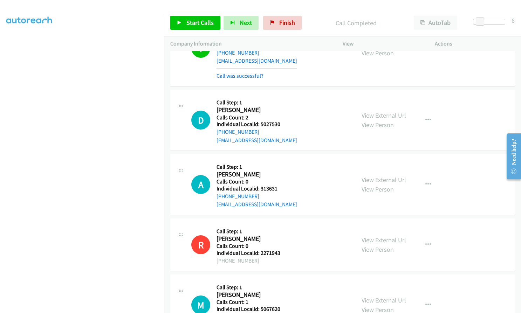
scroll to position [4829, 0]
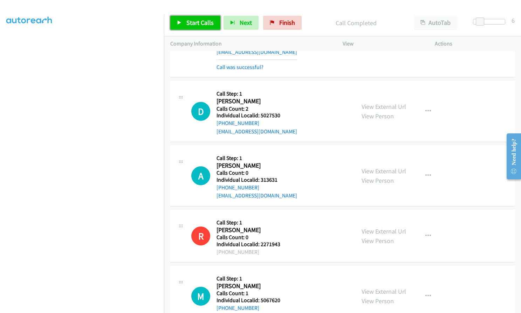
click at [193, 24] on span "Start Calls" at bounding box center [199, 23] width 27 height 8
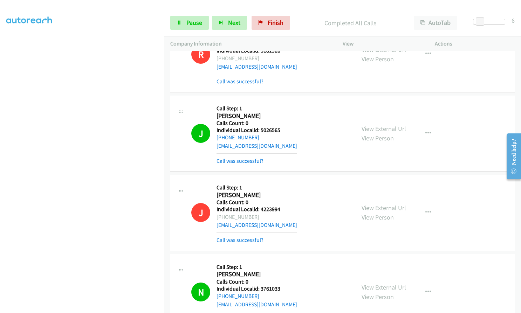
scroll to position [263, 0]
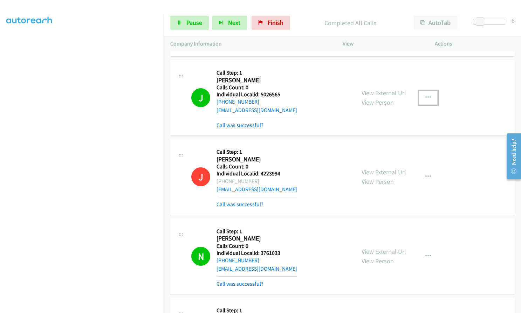
click at [430, 95] on button "button" at bounding box center [428, 98] width 19 height 14
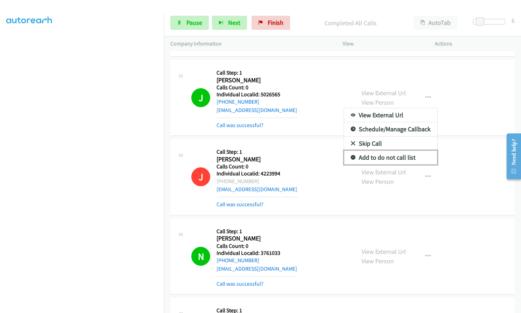
click at [351, 157] on icon at bounding box center [353, 158] width 5 height 5
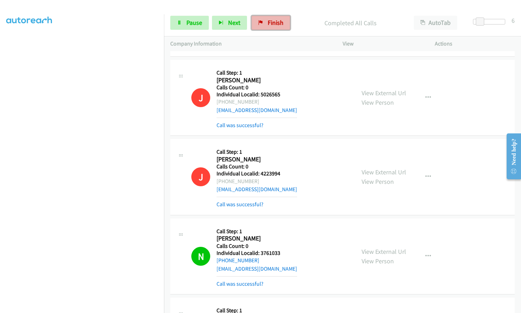
click at [273, 25] on span "Finish" at bounding box center [276, 23] width 16 height 8
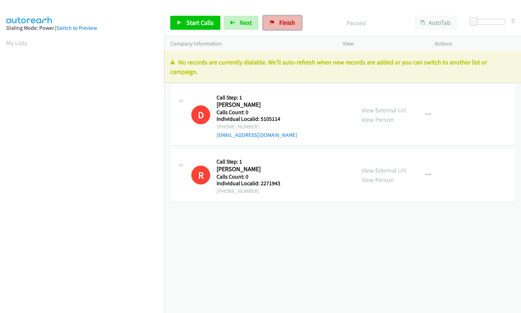
click at [281, 20] on span "Finish" at bounding box center [287, 23] width 16 height 8
click at [282, 22] on span "Finish" at bounding box center [287, 23] width 16 height 8
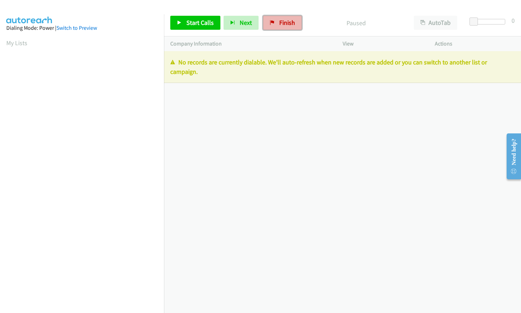
click at [286, 26] on span "Finish" at bounding box center [287, 23] width 16 height 8
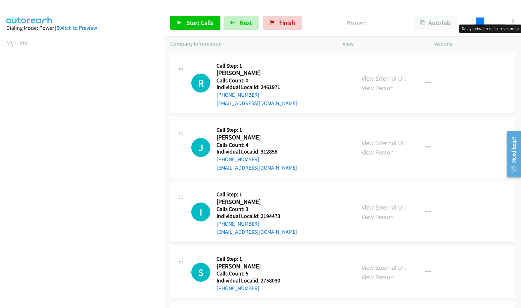
drag, startPoint x: 473, startPoint y: 22, endPoint x: 479, endPoint y: 22, distance: 5.6
click at [479, 22] on span at bounding box center [480, 22] width 8 height 8
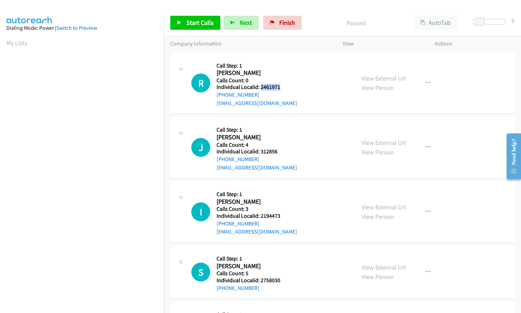
drag, startPoint x: 259, startPoint y: 86, endPoint x: 282, endPoint y: 88, distance: 22.5
click at [282, 88] on h5 "Individual Localid: 2461971" at bounding box center [257, 87] width 81 height 7
copy h5 "2461971"
drag, startPoint x: 260, startPoint y: 151, endPoint x: 281, endPoint y: 151, distance: 21.7
click at [281, 151] on h5 "Individual Localid: 312856" at bounding box center [257, 151] width 81 height 7
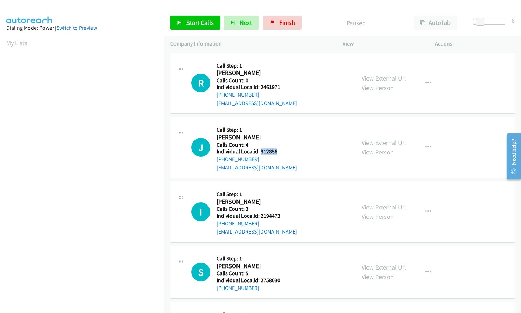
copy h5 "312856"
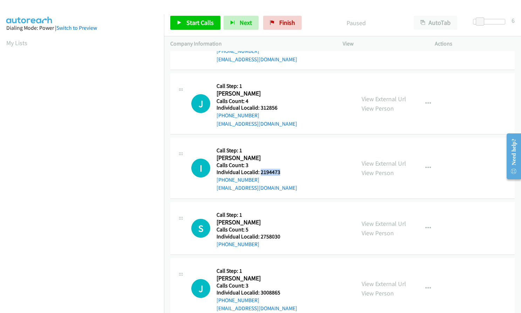
drag, startPoint x: 260, startPoint y: 171, endPoint x: 283, endPoint y: 173, distance: 24.0
click at [283, 173] on h5 "Individual Localid: 2194473" at bounding box center [257, 172] width 81 height 7
copy h5 "2194473"
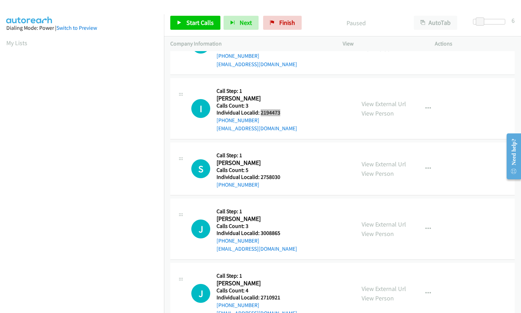
scroll to position [114, 0]
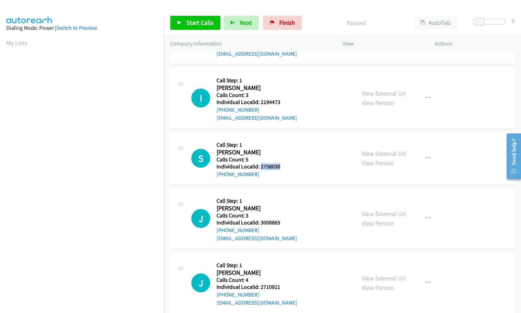
drag, startPoint x: 260, startPoint y: 165, endPoint x: 280, endPoint y: 165, distance: 20.7
click at [280, 165] on h5 "Individual Localid: 2758030" at bounding box center [253, 166] width 73 height 7
copy h5 "2758030"
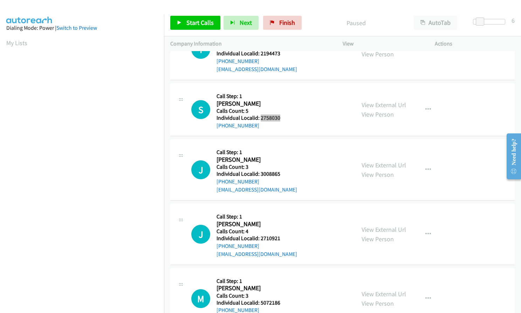
scroll to position [166, 0]
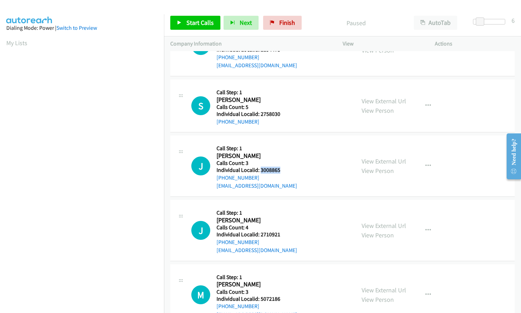
drag, startPoint x: 260, startPoint y: 170, endPoint x: 281, endPoint y: 169, distance: 20.7
click at [281, 169] on h5 "Individual Localid: 3008865" at bounding box center [257, 170] width 81 height 7
copy h5 "3008865"
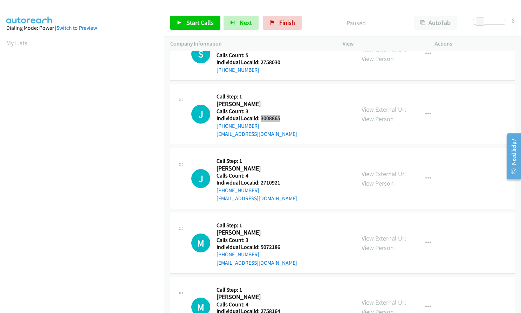
scroll to position [219, 0]
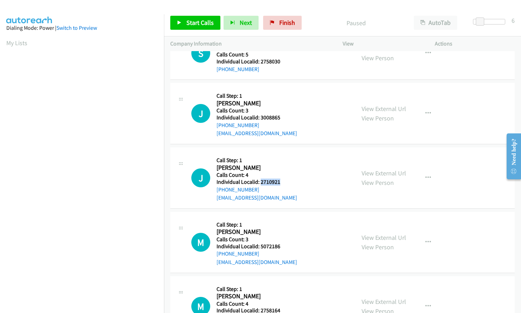
drag, startPoint x: 259, startPoint y: 181, endPoint x: 281, endPoint y: 182, distance: 22.1
click at [281, 182] on h5 "Individual Localid: 2710921" at bounding box center [257, 182] width 81 height 7
copy h5 "2710921"
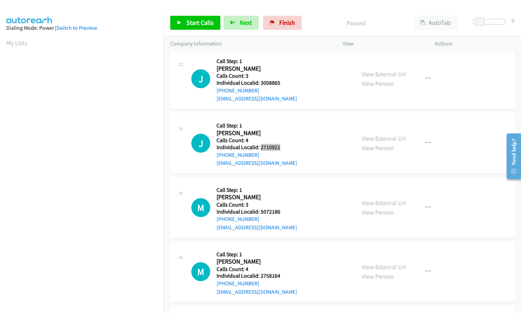
scroll to position [254, 0]
drag, startPoint x: 267, startPoint y: 211, endPoint x: 280, endPoint y: 211, distance: 13.7
click at [280, 211] on h5 "Individual Localid: 5072186" at bounding box center [257, 211] width 81 height 7
copy h5 "5072186"
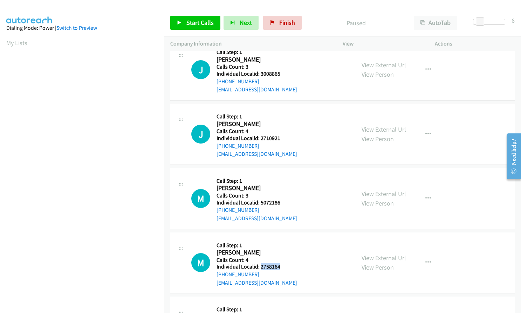
drag, startPoint x: 260, startPoint y: 267, endPoint x: 285, endPoint y: 268, distance: 24.5
click at [285, 268] on h5 "Individual Localid: 2758164" at bounding box center [257, 266] width 81 height 7
copy h5 "2758164"
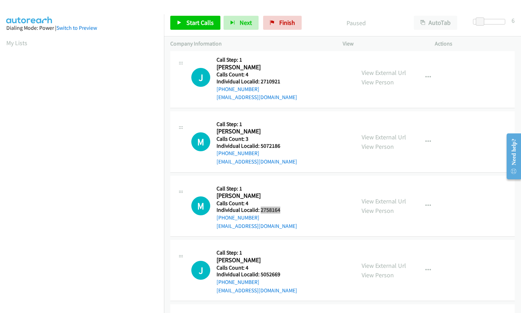
scroll to position [333, 0]
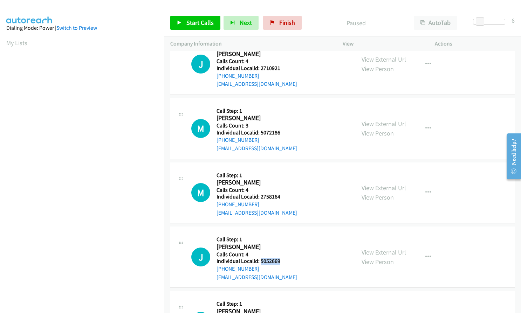
drag, startPoint x: 266, startPoint y: 261, endPoint x: 283, endPoint y: 261, distance: 17.5
click at [283, 261] on h5 "Individual Localid: 5052669" at bounding box center [257, 261] width 81 height 7
copy h5 "5052669"
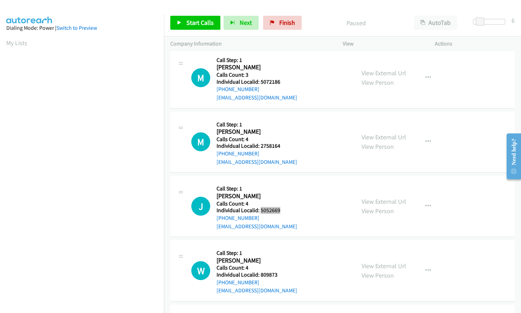
scroll to position [394, 0]
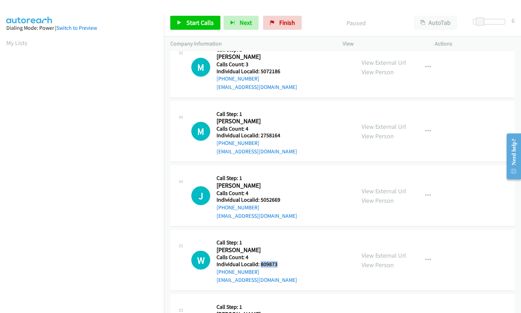
drag, startPoint x: 260, startPoint y: 265, endPoint x: 280, endPoint y: 265, distance: 19.3
click at [280, 265] on h5 "Individual Localid: 809873" at bounding box center [257, 264] width 81 height 7
copy h5 "809873"
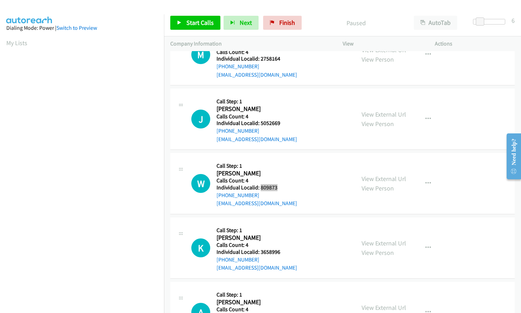
scroll to position [473, 0]
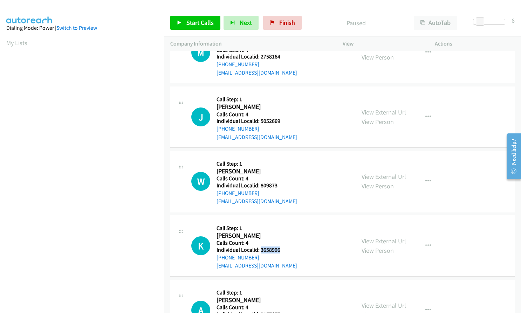
drag, startPoint x: 260, startPoint y: 249, endPoint x: 281, endPoint y: 249, distance: 21.0
click at [281, 249] on h5 "Individual Localid: 3658996" at bounding box center [257, 250] width 81 height 7
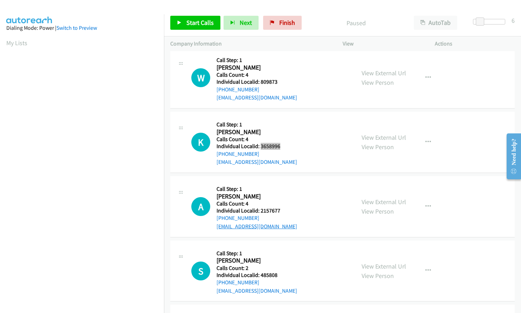
scroll to position [578, 0]
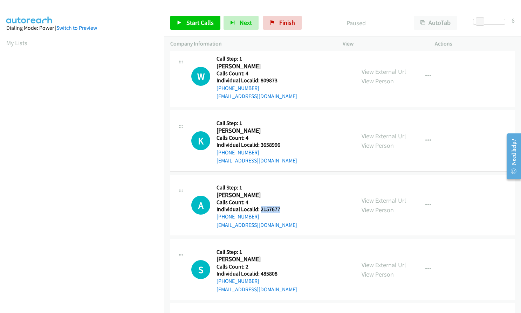
drag, startPoint x: 261, startPoint y: 209, endPoint x: 278, endPoint y: 209, distance: 17.2
click at [278, 209] on h5 "Individual Localid: 2157677" at bounding box center [257, 209] width 81 height 7
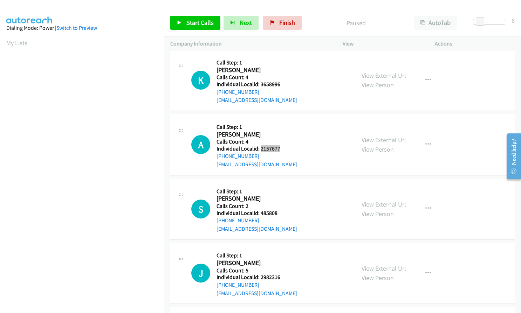
scroll to position [657, 0]
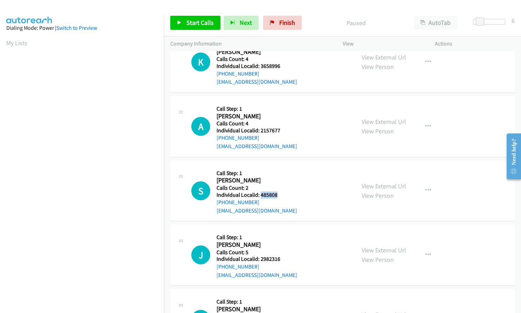
drag, startPoint x: 260, startPoint y: 194, endPoint x: 277, endPoint y: 194, distance: 17.5
click at [277, 194] on h5 "Individual Localid: 485808" at bounding box center [257, 195] width 81 height 7
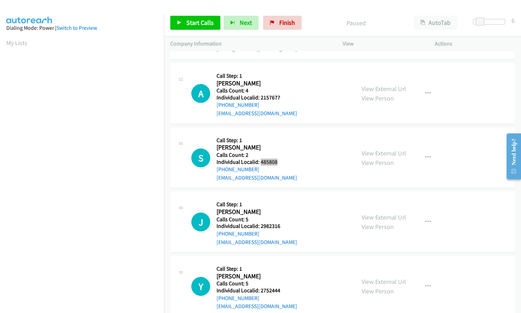
scroll to position [692, 0]
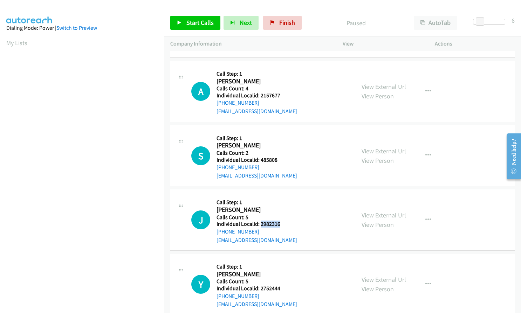
drag, startPoint x: 259, startPoint y: 224, endPoint x: 280, endPoint y: 224, distance: 20.7
click at [280, 224] on h5 "Individual Localid: 2982316" at bounding box center [257, 224] width 81 height 7
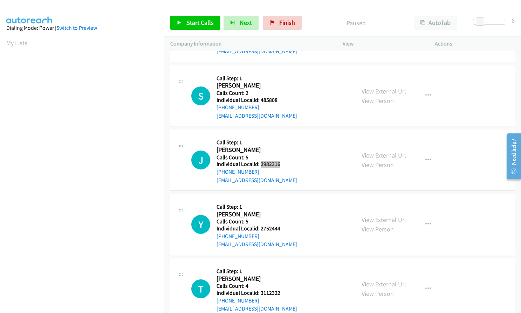
scroll to position [780, 0]
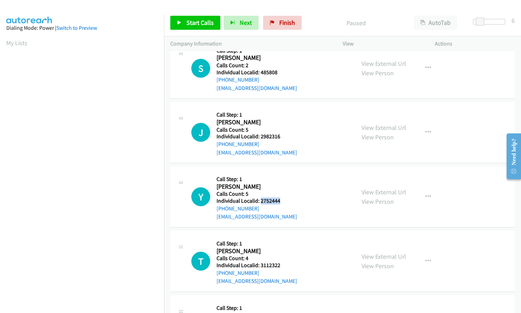
drag, startPoint x: 260, startPoint y: 201, endPoint x: 288, endPoint y: 201, distance: 27.3
click at [288, 201] on h5 "Individual Localid: 2752444" at bounding box center [257, 201] width 81 height 7
click at [192, 20] on span "Start Calls" at bounding box center [199, 23] width 27 height 8
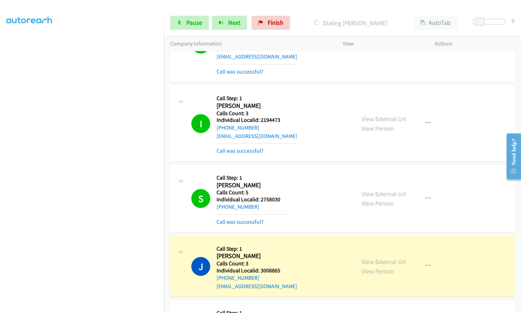
scroll to position [126, 0]
drag, startPoint x: 260, startPoint y: 118, endPoint x: 282, endPoint y: 119, distance: 22.1
click at [282, 119] on h5 "Individual Localid: 2194473" at bounding box center [257, 119] width 81 height 7
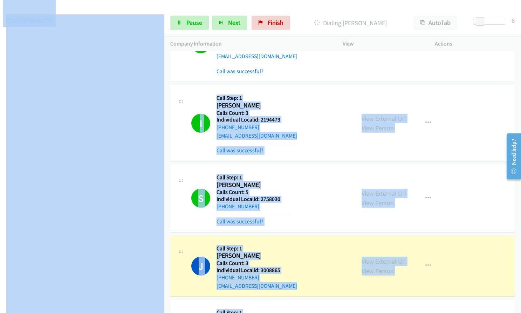
drag, startPoint x: 271, startPoint y: 119, endPoint x: 151, endPoint y: 132, distance: 120.9
click at [107, 33] on main "Start Calls Pause Next Finish Dialing Julio Fuentes AutoTab AutoTab 6 Company I…" at bounding box center [260, 16] width 521 height 33
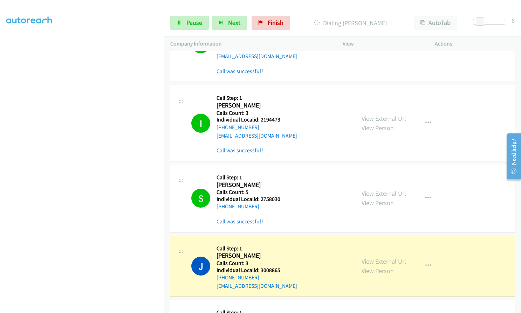
click at [324, 72] on div "J Callback Scheduled Call Step: 1 Jamie Moose America/New_York Calls Count: 4 I…" at bounding box center [270, 43] width 158 height 63
drag, startPoint x: 260, startPoint y: 118, endPoint x: 280, endPoint y: 119, distance: 19.7
click at [280, 119] on h5 "Individual Localid: 2194473" at bounding box center [257, 119] width 81 height 7
drag, startPoint x: 259, startPoint y: 200, endPoint x: 281, endPoint y: 200, distance: 22.1
click at [281, 200] on h5 "Individual Localid: 2758030" at bounding box center [253, 199] width 73 height 7
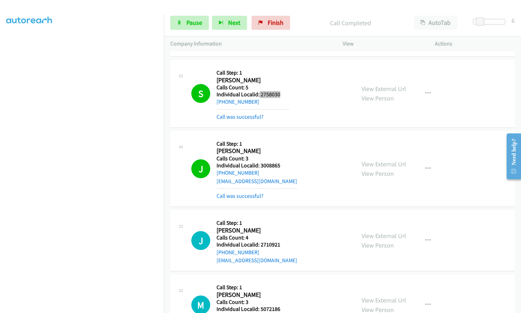
scroll to position [231, 0]
drag, startPoint x: 261, startPoint y: 165, endPoint x: 281, endPoint y: 165, distance: 20.3
click at [281, 165] on h5 "Individual Localid: 3008865" at bounding box center [257, 165] width 81 height 7
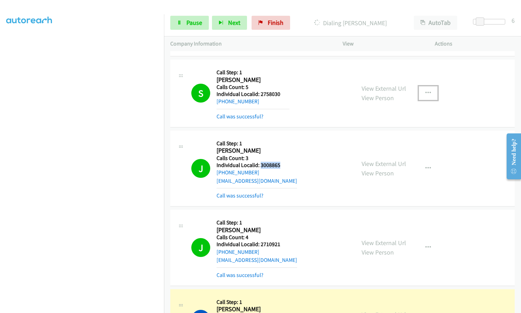
click at [425, 92] on icon "button" at bounding box center [428, 93] width 6 height 6
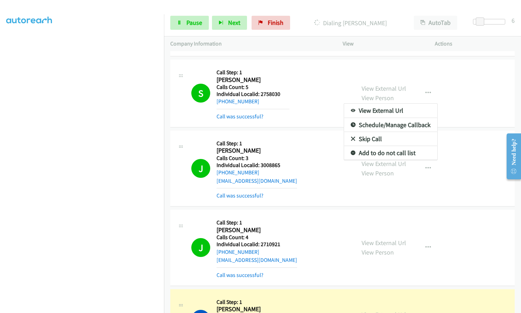
click at [324, 110] on div at bounding box center [260, 156] width 521 height 313
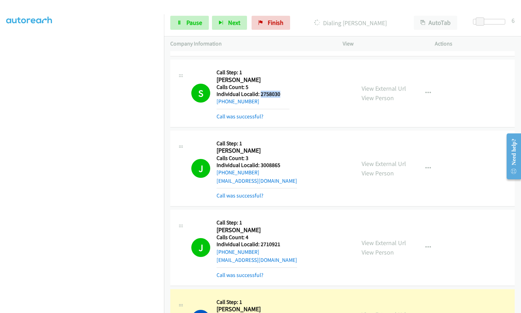
drag, startPoint x: 260, startPoint y: 96, endPoint x: 280, endPoint y: 95, distance: 20.3
click at [280, 95] on h5 "Individual Localid: 2758030" at bounding box center [253, 94] width 73 height 7
click at [300, 182] on div "J Callback Scheduled Call Step: 1 Julio Fuentes America/New_York Calls Count: 3…" at bounding box center [270, 168] width 158 height 63
drag, startPoint x: 261, startPoint y: 242, endPoint x: 278, endPoint y: 242, distance: 16.8
click at [281, 242] on h5 "Individual Localid: 2710921" at bounding box center [257, 244] width 81 height 7
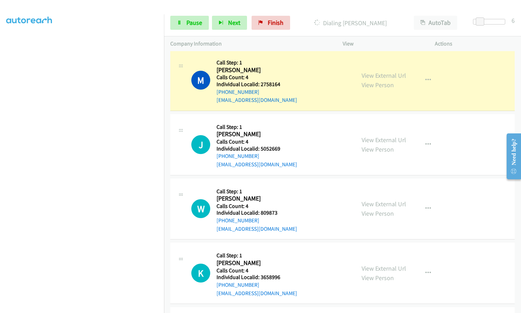
scroll to position [555, 0]
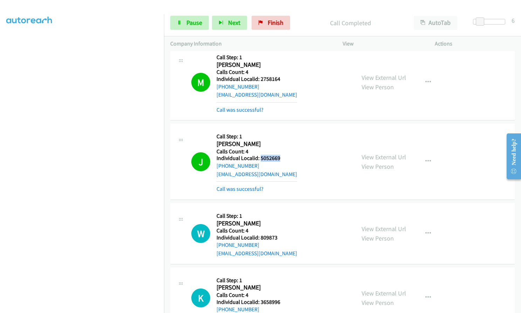
drag, startPoint x: 260, startPoint y: 158, endPoint x: 281, endPoint y: 158, distance: 21.4
click at [281, 158] on h5 "Individual Localid: 5052669" at bounding box center [257, 158] width 81 height 7
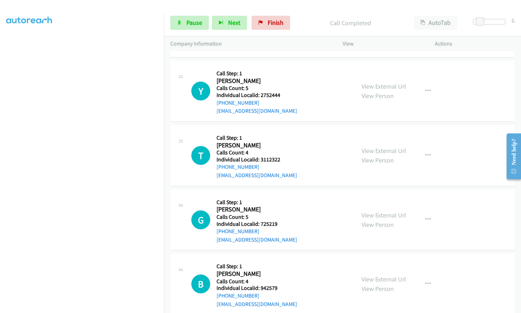
scroll to position [1107, 0]
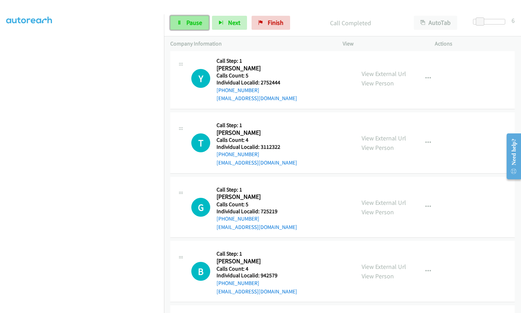
click at [194, 20] on span "Pause" at bounding box center [194, 23] width 16 height 8
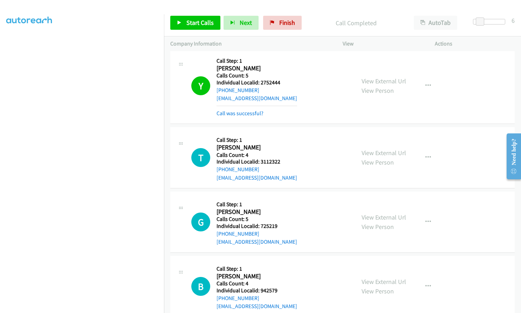
scroll to position [71, 0]
click at [427, 83] on icon "button" at bounding box center [428, 86] width 6 height 6
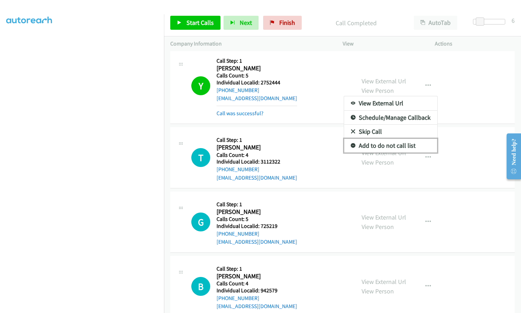
click at [351, 144] on icon at bounding box center [353, 146] width 5 height 5
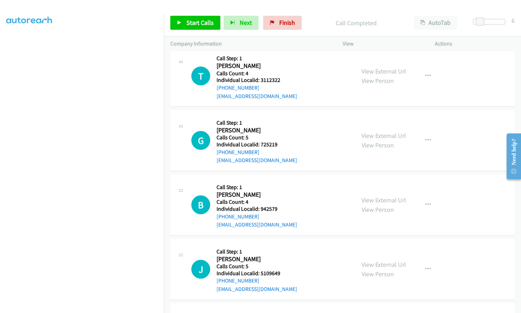
scroll to position [1195, 0]
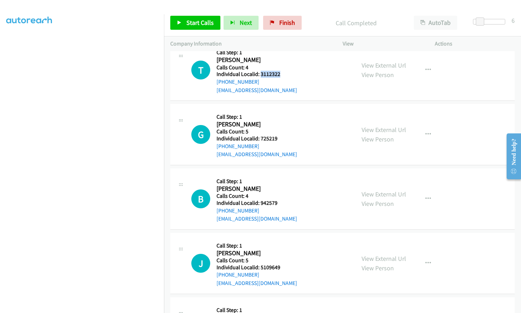
drag, startPoint x: 260, startPoint y: 75, endPoint x: 274, endPoint y: 73, distance: 14.8
click at [287, 73] on h5 "Individual Localid: 3112322" at bounding box center [257, 74] width 81 height 7
drag, startPoint x: 259, startPoint y: 136, endPoint x: 277, endPoint y: 136, distance: 18.2
click at [277, 136] on h5 "Individual Localid: 725219" at bounding box center [257, 138] width 81 height 7
drag, startPoint x: 260, startPoint y: 204, endPoint x: 272, endPoint y: 205, distance: 12.0
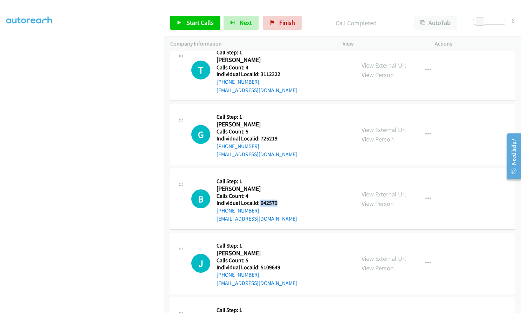
click at [282, 203] on h5 "Individual Localid: 942579" at bounding box center [257, 203] width 81 height 7
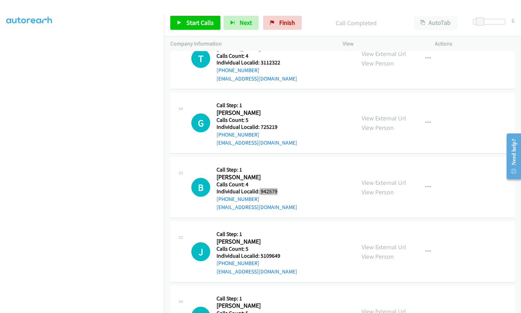
scroll to position [1239, 0]
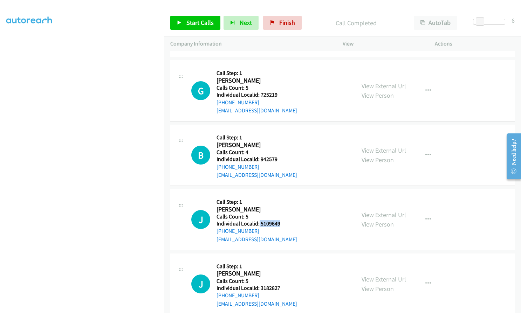
drag, startPoint x: 260, startPoint y: 223, endPoint x: 280, endPoint y: 223, distance: 20.7
click at [281, 223] on h5 "Individual Localid: 5109649" at bounding box center [257, 223] width 81 height 7
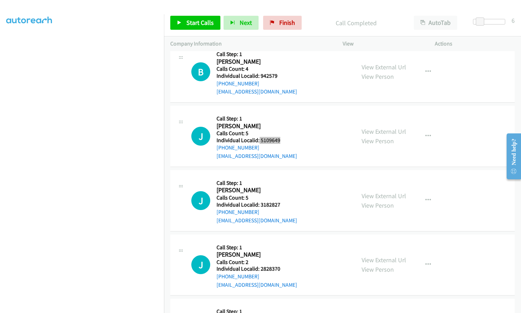
scroll to position [1326, 0]
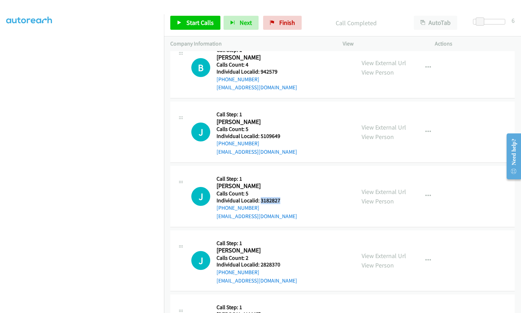
drag, startPoint x: 264, startPoint y: 200, endPoint x: 282, endPoint y: 200, distance: 17.9
click at [282, 200] on h5 "Individual Localid: 3182827" at bounding box center [257, 200] width 81 height 7
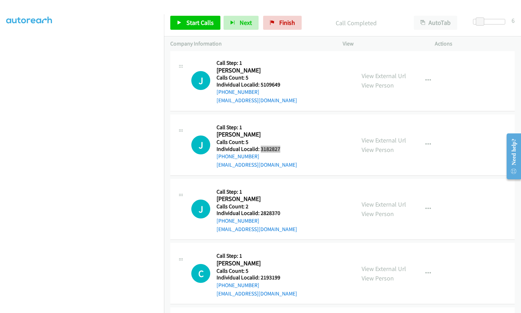
scroll to position [1396, 0]
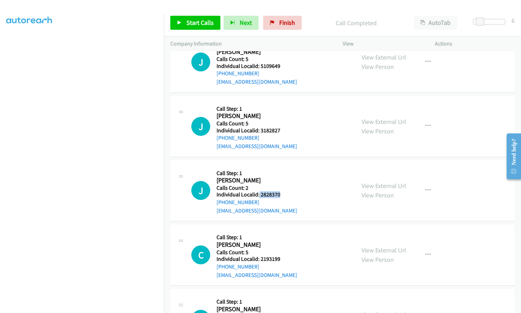
drag, startPoint x: 260, startPoint y: 195, endPoint x: 280, endPoint y: 195, distance: 20.3
click at [281, 195] on h5 "Individual Localid: 2828370" at bounding box center [257, 194] width 81 height 7
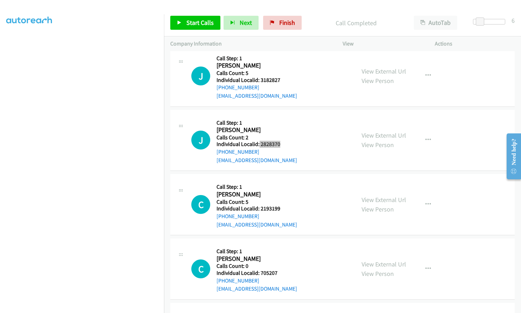
scroll to position [1457, 0]
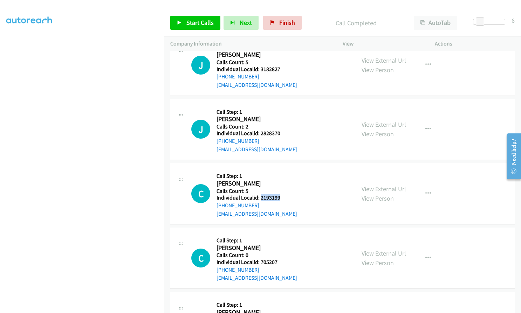
drag, startPoint x: 260, startPoint y: 196, endPoint x: 280, endPoint y: 197, distance: 20.0
click at [280, 197] on h5 "Individual Localid: 2193199" at bounding box center [257, 197] width 81 height 7
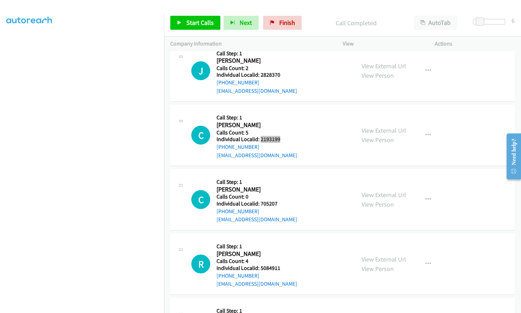
scroll to position [1519, 0]
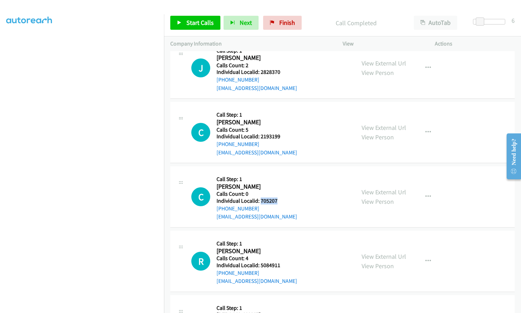
drag, startPoint x: 260, startPoint y: 199, endPoint x: 277, endPoint y: 199, distance: 16.8
click at [277, 199] on h5 "Individual Localid: 705207" at bounding box center [257, 201] width 81 height 7
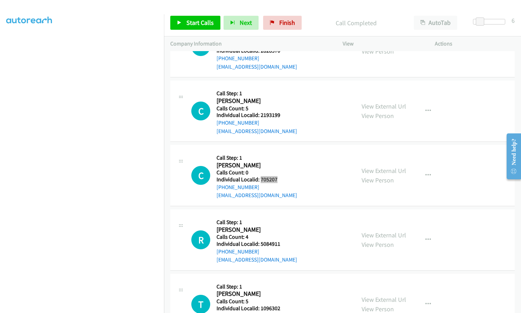
scroll to position [1571, 0]
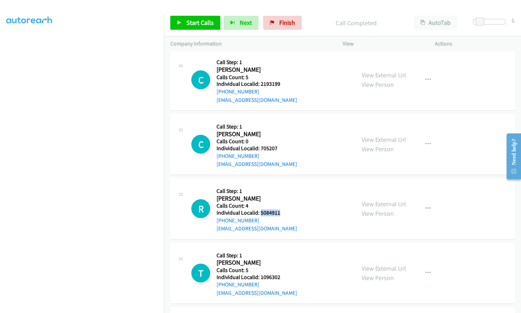
drag, startPoint x: 260, startPoint y: 211, endPoint x: 272, endPoint y: 212, distance: 12.3
click at [281, 212] on h5 "Individual Localid: 5084911" at bounding box center [257, 213] width 81 height 7
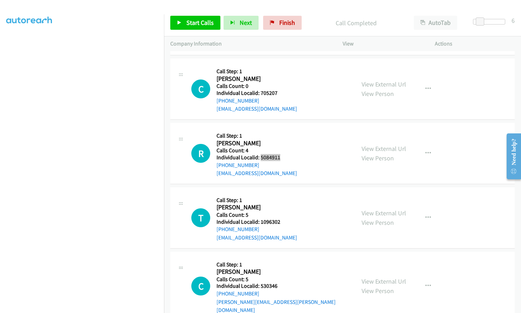
scroll to position [1641, 0]
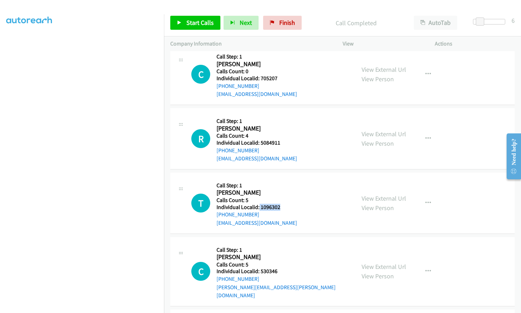
drag, startPoint x: 259, startPoint y: 206, endPoint x: 281, endPoint y: 208, distance: 22.2
click at [281, 208] on h5 "Individual Localid: 1096302" at bounding box center [257, 207] width 81 height 7
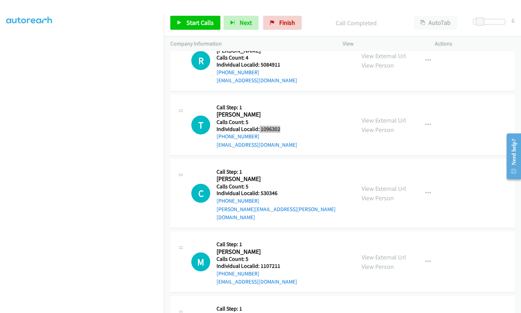
scroll to position [1720, 0]
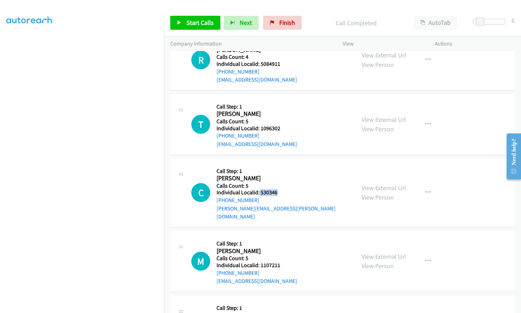
drag, startPoint x: 259, startPoint y: 191, endPoint x: 278, endPoint y: 192, distance: 19.0
click at [278, 192] on h5 "Individual Localid: 530346" at bounding box center [283, 192] width 132 height 7
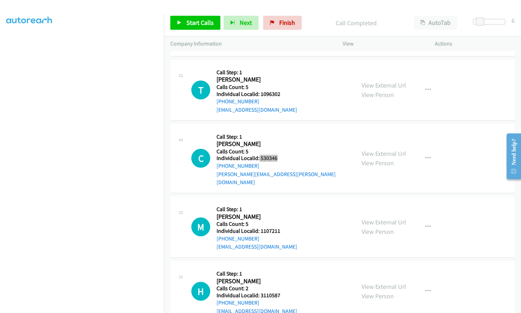
scroll to position [1755, 0]
drag, startPoint x: 260, startPoint y: 222, endPoint x: 273, endPoint y: 222, distance: 13.0
click at [280, 227] on h5 "Individual Localid: 1107211" at bounding box center [257, 230] width 81 height 7
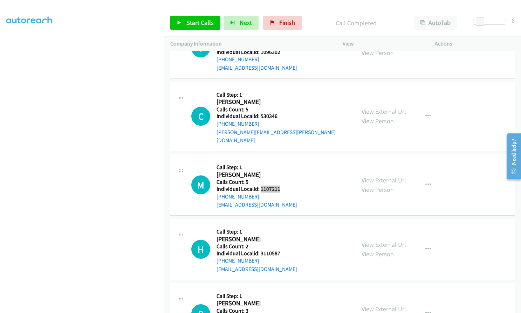
scroll to position [1799, 0]
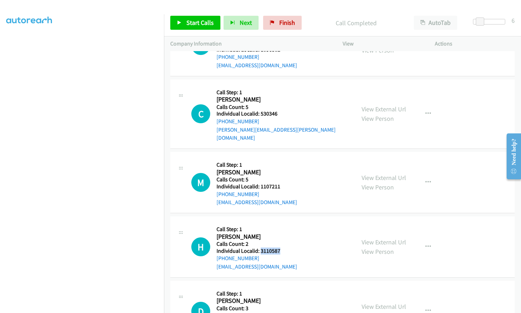
drag, startPoint x: 259, startPoint y: 241, endPoint x: 272, endPoint y: 241, distance: 12.3
click at [281, 242] on div "H Callback Scheduled Call Step: 1 Heather Hutchison America/Los_Angeles Calls C…" at bounding box center [270, 247] width 158 height 48
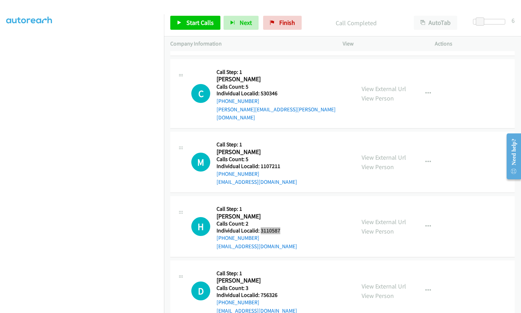
scroll to position [1904, 0]
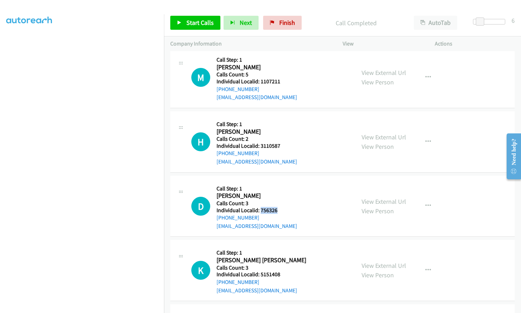
drag, startPoint x: 260, startPoint y: 202, endPoint x: 279, endPoint y: 201, distance: 18.9
click at [279, 201] on div "D Callback Scheduled Call Step: 1 Darrell Palmer America/Los_Angeles Calls Coun…" at bounding box center [270, 206] width 158 height 48
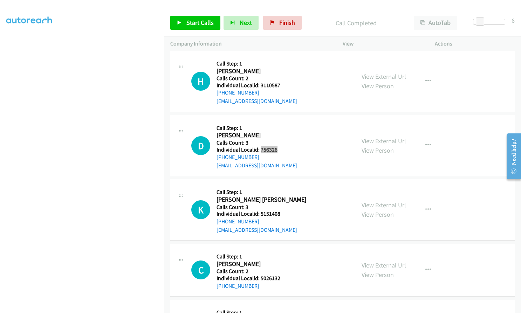
scroll to position [1965, 0]
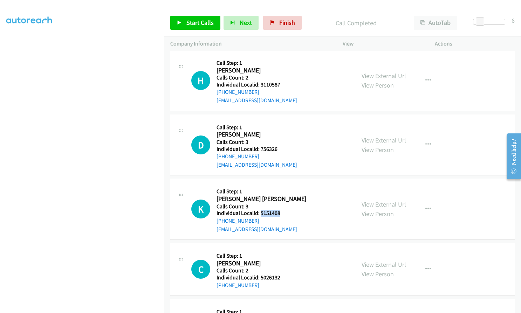
drag, startPoint x: 260, startPoint y: 204, endPoint x: 282, endPoint y: 204, distance: 22.4
click at [282, 210] on h5 "Individual Localid: 5151408" at bounding box center [262, 213] width 90 height 7
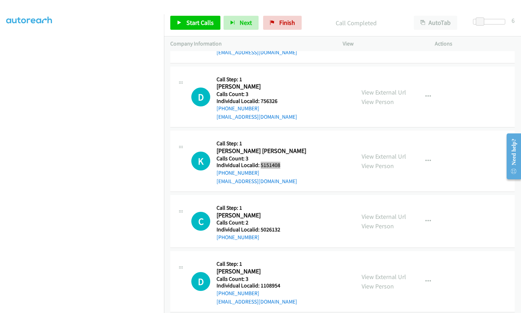
scroll to position [2015, 0]
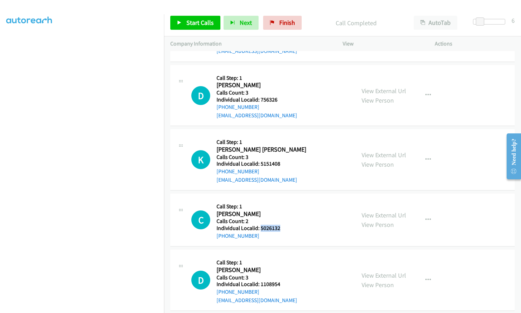
drag, startPoint x: 261, startPoint y: 219, endPoint x: 280, endPoint y: 219, distance: 19.3
click at [280, 219] on div "C Callback Scheduled Call Step: 1 Chad Thompson America/Los_Angeles Calls Count…" at bounding box center [270, 220] width 158 height 40
click at [199, 28] on link "Start Calls" at bounding box center [195, 23] width 50 height 14
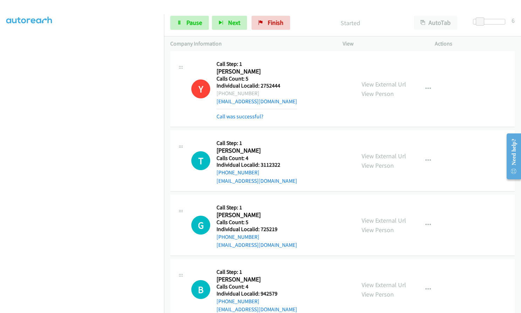
scroll to position [981, 0]
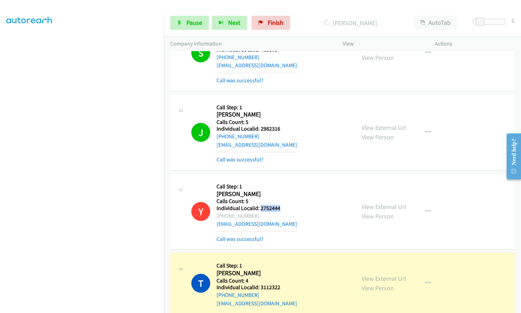
drag, startPoint x: 260, startPoint y: 207, endPoint x: 282, endPoint y: 207, distance: 22.1
click at [282, 207] on h5 "Individual Localid: 2752444" at bounding box center [257, 208] width 81 height 7
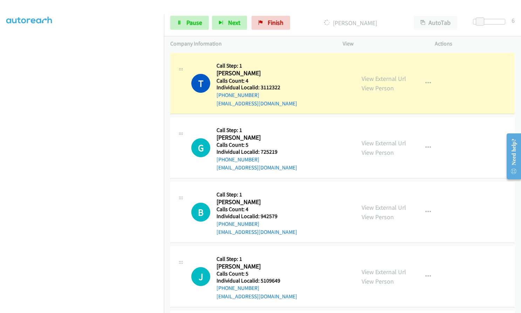
scroll to position [1183, 0]
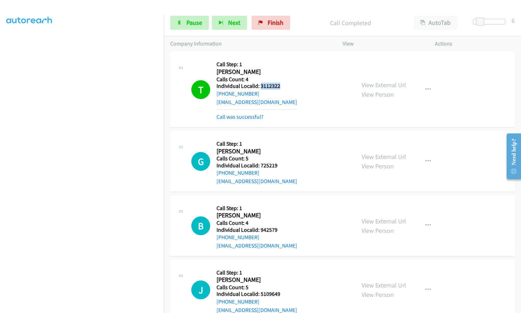
drag, startPoint x: 261, startPoint y: 88, endPoint x: 281, endPoint y: 89, distance: 20.0
click at [281, 89] on h5 "Individual Localid: 3112322" at bounding box center [257, 86] width 81 height 7
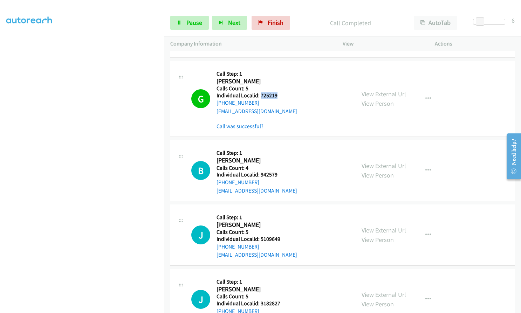
drag, startPoint x: 261, startPoint y: 96, endPoint x: 280, endPoint y: 97, distance: 19.0
click at [280, 97] on h5 "Individual Localid: 725219" at bounding box center [257, 95] width 81 height 7
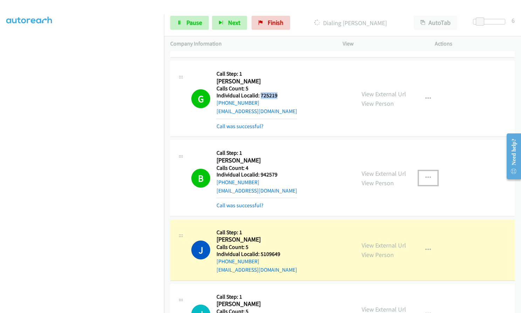
click at [433, 178] on button "button" at bounding box center [428, 178] width 19 height 14
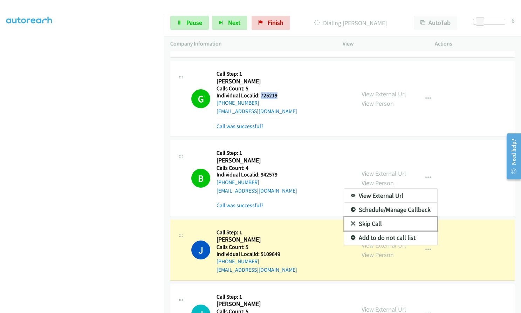
click at [351, 225] on icon at bounding box center [353, 224] width 5 height 5
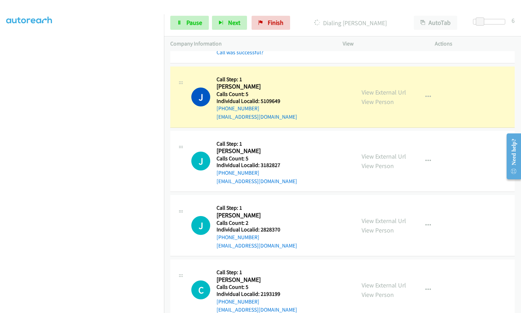
scroll to position [1428, 0]
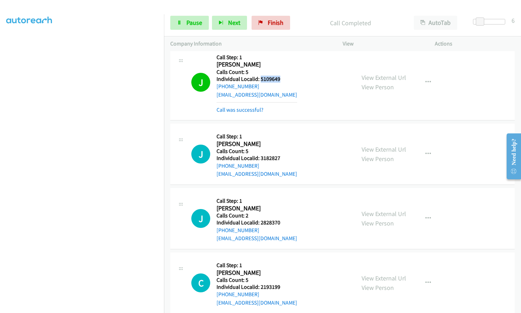
drag, startPoint x: 260, startPoint y: 78, endPoint x: 280, endPoint y: 80, distance: 20.1
click at [281, 80] on h5 "Individual Localid: 5109649" at bounding box center [257, 79] width 81 height 7
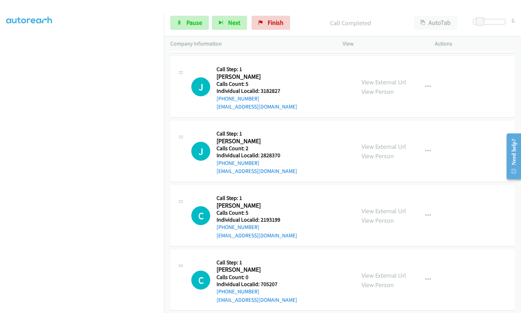
scroll to position [1498, 0]
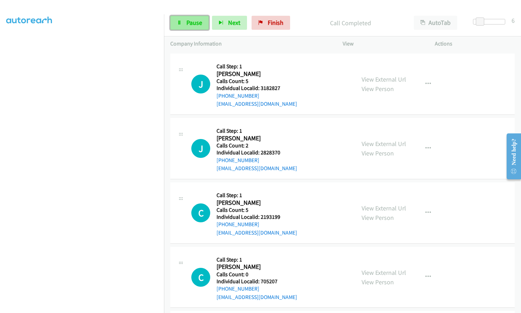
click at [185, 22] on link "Pause" at bounding box center [189, 23] width 39 height 14
click at [185, 22] on link "Start Calls" at bounding box center [195, 23] width 50 height 14
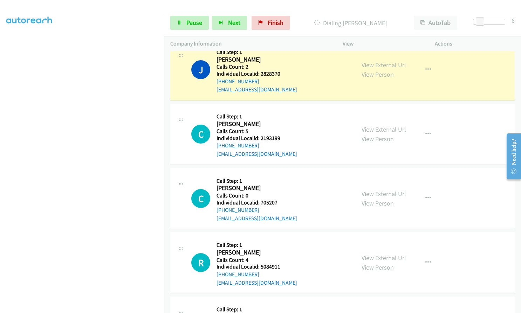
scroll to position [1568, 0]
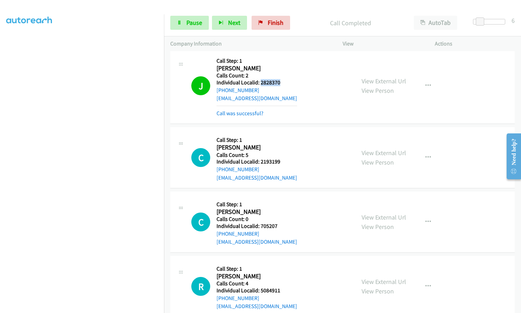
drag, startPoint x: 261, startPoint y: 83, endPoint x: 282, endPoint y: 82, distance: 21.4
click at [282, 82] on h5 "Individual Localid: 2828370" at bounding box center [257, 82] width 81 height 7
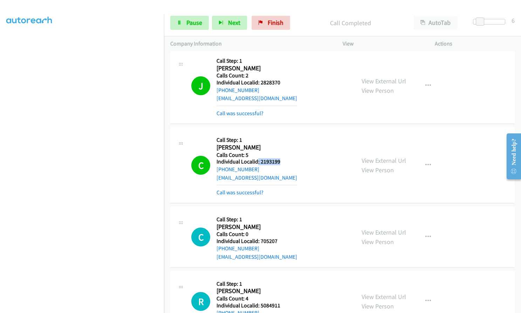
drag, startPoint x: 258, startPoint y: 160, endPoint x: 272, endPoint y: 160, distance: 14.7
click at [279, 162] on h5 "Individual Localid: 2193199" at bounding box center [257, 161] width 81 height 7
click at [267, 150] on h2 "Charles Clark" at bounding box center [253, 148] width 73 height 8
drag, startPoint x: 260, startPoint y: 161, endPoint x: 281, endPoint y: 163, distance: 20.8
click at [281, 163] on h5 "Individual Localid: 2193199" at bounding box center [257, 161] width 81 height 7
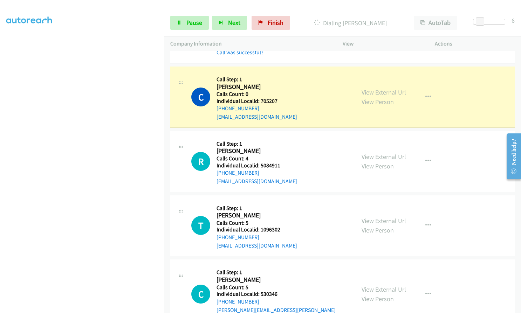
scroll to position [1726, 0]
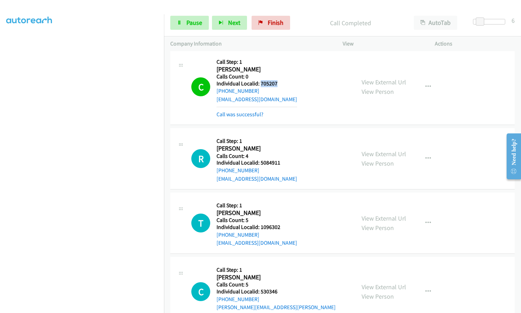
drag, startPoint x: 260, startPoint y: 86, endPoint x: 278, endPoint y: 85, distance: 17.5
click at [278, 85] on h5 "Individual Localid: 705207" at bounding box center [257, 83] width 81 height 7
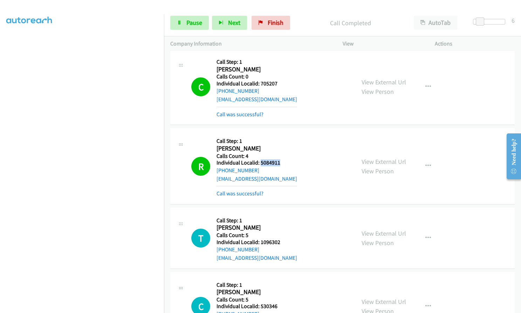
drag, startPoint x: 262, startPoint y: 164, endPoint x: 281, endPoint y: 164, distance: 18.6
click at [281, 164] on h5 "Individual Localid: 5084911" at bounding box center [257, 162] width 81 height 7
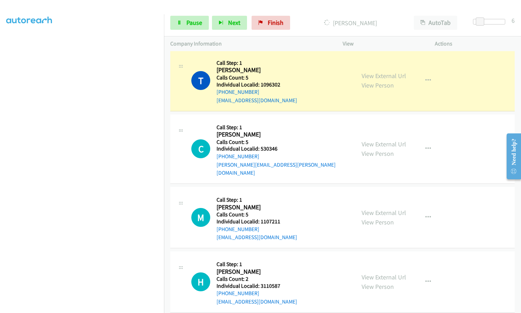
scroll to position [1892, 0]
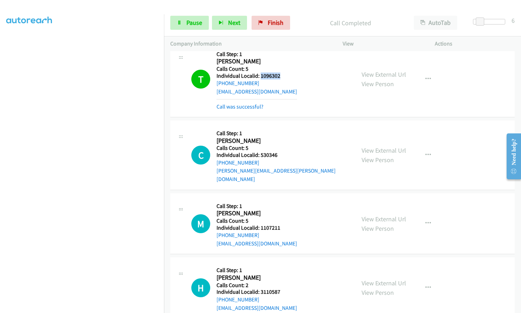
drag, startPoint x: 261, startPoint y: 76, endPoint x: 281, endPoint y: 76, distance: 20.3
click at [281, 76] on h5 "Individual Localid: 1096302" at bounding box center [257, 76] width 81 height 7
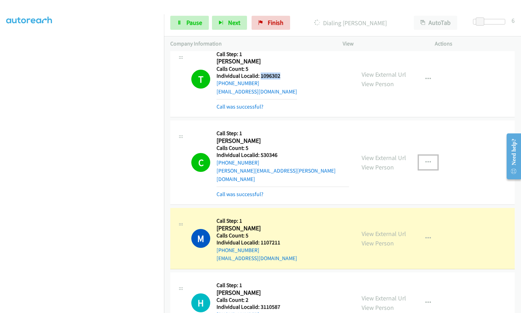
click at [431, 157] on button "button" at bounding box center [428, 163] width 19 height 14
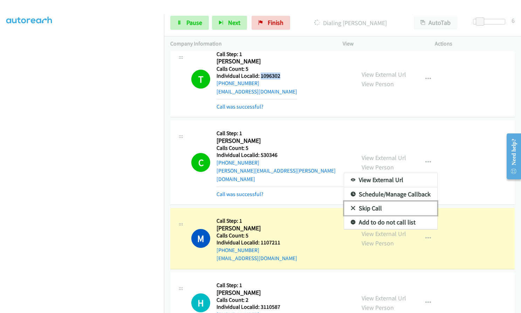
click at [353, 205] on link "Skip Call" at bounding box center [390, 208] width 93 height 14
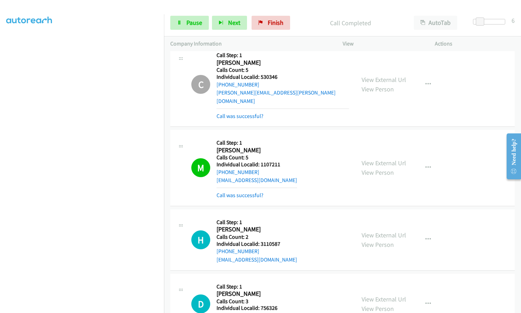
scroll to position [1980, 0]
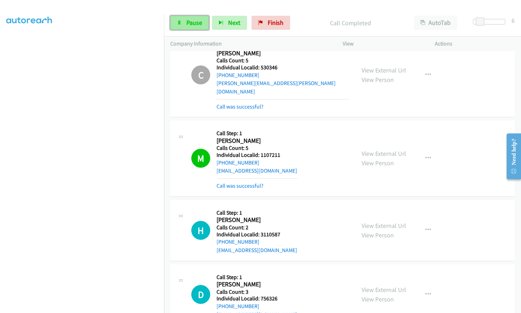
click at [202, 20] on link "Pause" at bounding box center [189, 23] width 39 height 14
click at [198, 20] on span "Start Calls" at bounding box center [199, 23] width 27 height 8
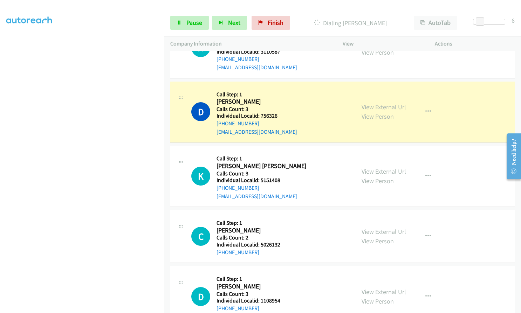
scroll to position [2164, 0]
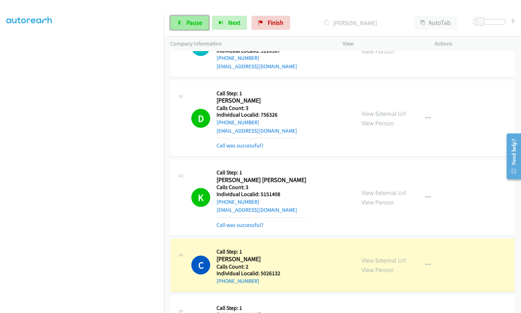
click at [191, 23] on span "Pause" at bounding box center [194, 23] width 16 height 8
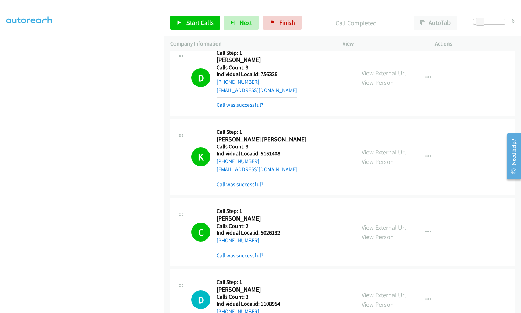
scroll to position [2224, 0]
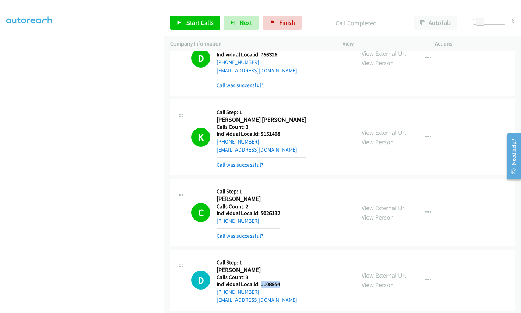
drag, startPoint x: 260, startPoint y: 276, endPoint x: 281, endPoint y: 276, distance: 21.4
click at [281, 276] on div "D Callback Scheduled Call Step: 1 Dan Sapia America/Los_Angeles Calls Count: 3 …" at bounding box center [270, 280] width 158 height 48
click at [195, 22] on span "Start Calls" at bounding box center [199, 23] width 27 height 8
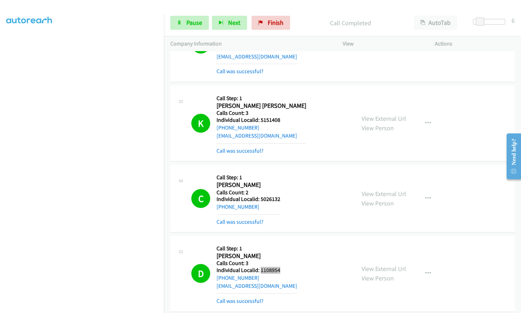
scroll to position [2239, 0]
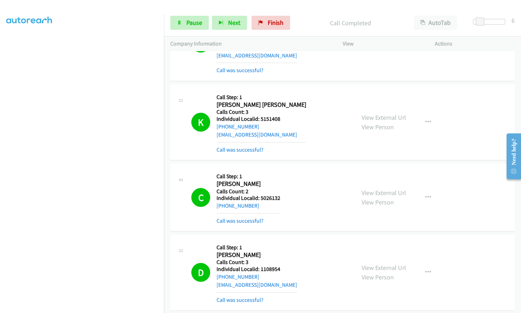
click at [192, 32] on div "Start Calls Pause Next Finish Call Completed AutoTab AutoTab 6" at bounding box center [342, 22] width 357 height 27
click at [190, 26] on span "Pause" at bounding box center [194, 23] width 16 height 8
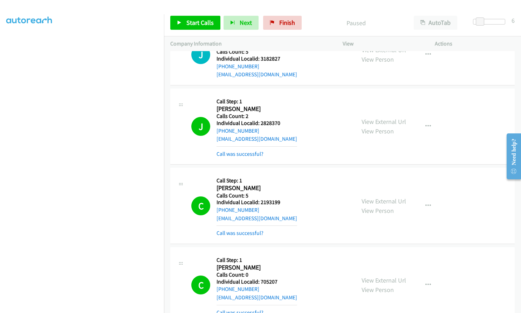
scroll to position [1460, 0]
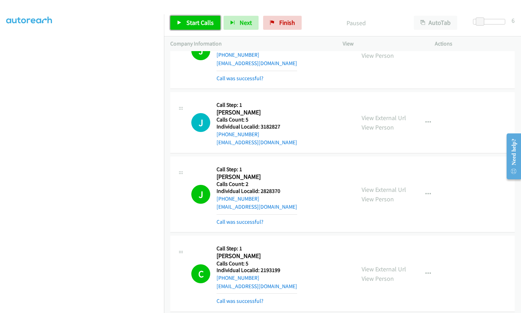
click at [191, 22] on span "Start Calls" at bounding box center [199, 23] width 27 height 8
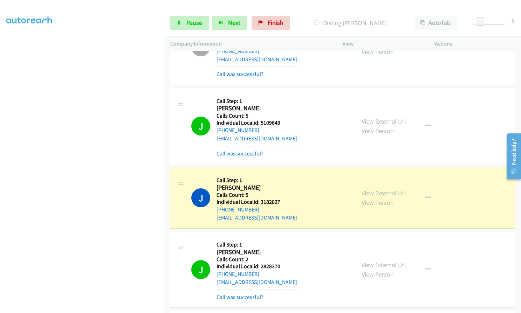
scroll to position [1381, 0]
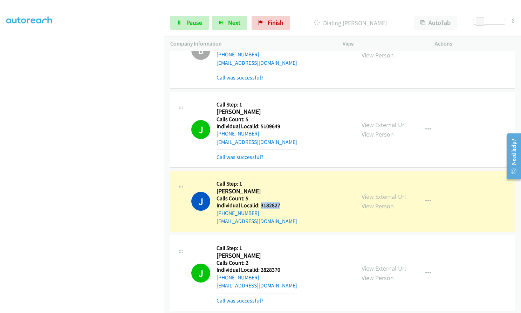
drag, startPoint x: 261, startPoint y: 205, endPoint x: 280, endPoint y: 205, distance: 18.9
click at [280, 205] on h5 "Individual Localid: 3182827" at bounding box center [257, 205] width 81 height 7
drag, startPoint x: 267, startPoint y: 202, endPoint x: 263, endPoint y: 210, distance: 8.8
click at [270, 218] on link "kawasakikid3469@yahoo.com" at bounding box center [257, 221] width 81 height 7
drag, startPoint x: 259, startPoint y: 206, endPoint x: 277, endPoint y: 204, distance: 18.3
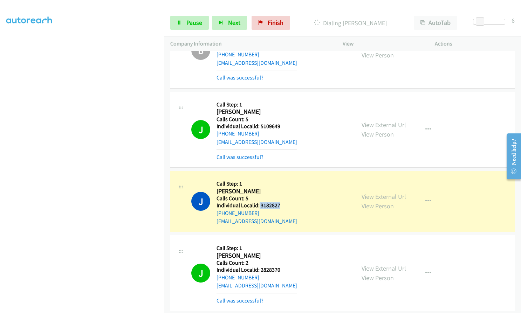
click at [279, 204] on h5 "Individual Localid: 3182827" at bounding box center [257, 205] width 81 height 7
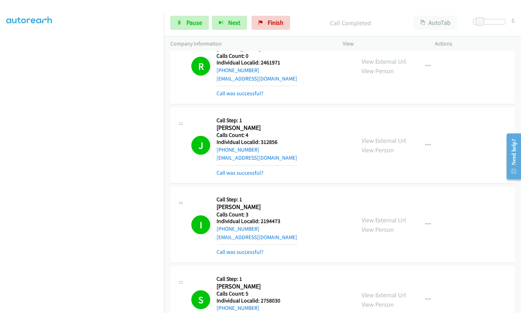
scroll to position [0, 0]
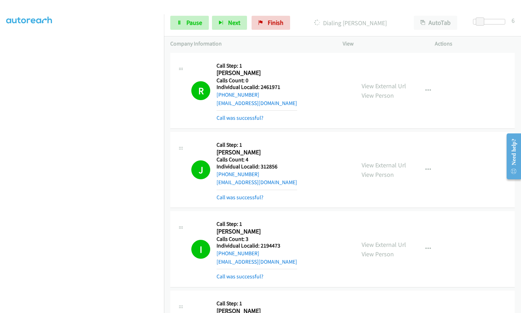
drag, startPoint x: 340, startPoint y: 22, endPoint x: 392, endPoint y: 25, distance: 51.9
click at [392, 25] on p "Dialing Heather Hutchison" at bounding box center [351, 22] width 102 height 9
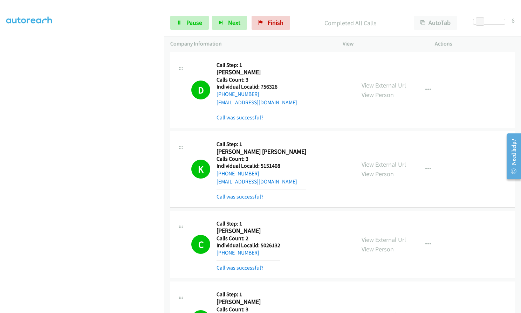
scroll to position [2301, 0]
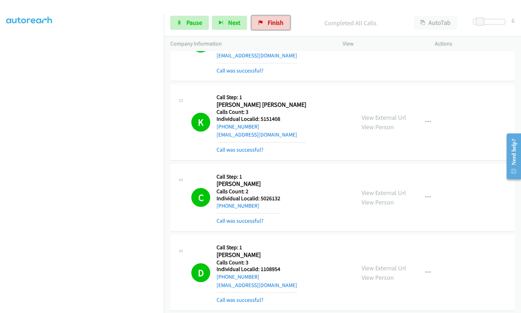
drag, startPoint x: 272, startPoint y: 22, endPoint x: 289, endPoint y: 24, distance: 16.6
click at [272, 22] on span "Finish" at bounding box center [276, 23] width 16 height 8
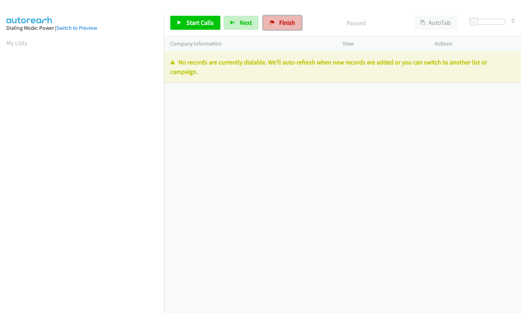
click at [282, 22] on span "Finish" at bounding box center [287, 23] width 16 height 8
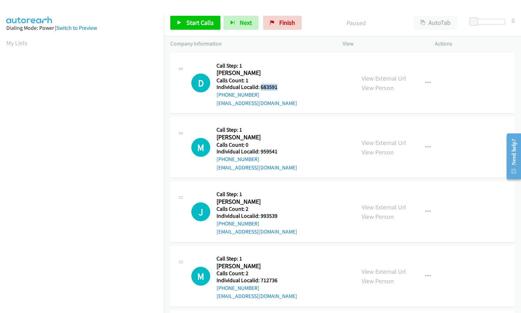
drag, startPoint x: 259, startPoint y: 87, endPoint x: 280, endPoint y: 87, distance: 21.0
click at [280, 87] on h5 "Individual Localid: 683591" at bounding box center [257, 87] width 81 height 7
copy h5 "683591"
drag, startPoint x: 259, startPoint y: 152, endPoint x: 279, endPoint y: 152, distance: 20.3
click at [279, 152] on h5 "Individual Localid: 959541" at bounding box center [257, 151] width 81 height 7
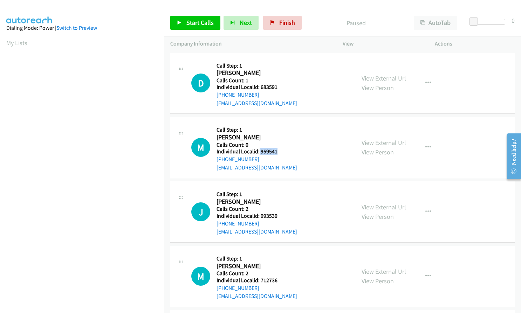
copy h5 "959541"
drag, startPoint x: 262, startPoint y: 214, endPoint x: 282, endPoint y: 214, distance: 19.3
click at [282, 214] on h5 "Individual Localid: 993539" at bounding box center [257, 216] width 81 height 7
copy h5 "993539"
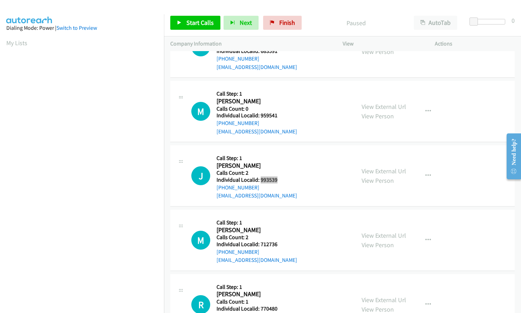
scroll to position [44, 0]
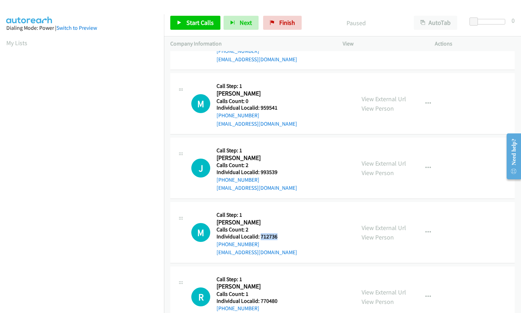
drag, startPoint x: 260, startPoint y: 235, endPoint x: 277, endPoint y: 235, distance: 17.2
click at [277, 235] on h5 "Individual Localid: 712736" at bounding box center [257, 236] width 81 height 7
copy h5 "712736"
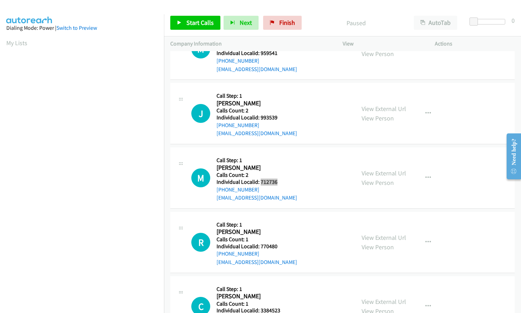
scroll to position [140, 0]
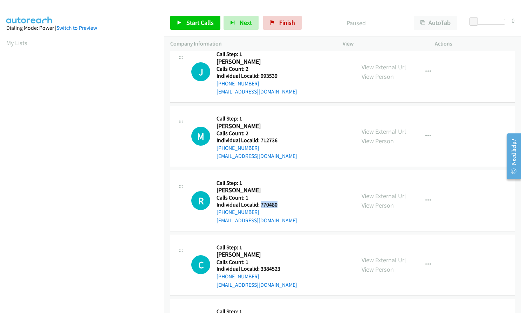
drag, startPoint x: 260, startPoint y: 205, endPoint x: 279, endPoint y: 205, distance: 18.9
click at [279, 205] on h5 "Individual Localid: 770480" at bounding box center [257, 204] width 81 height 7
copy h5 "770480"
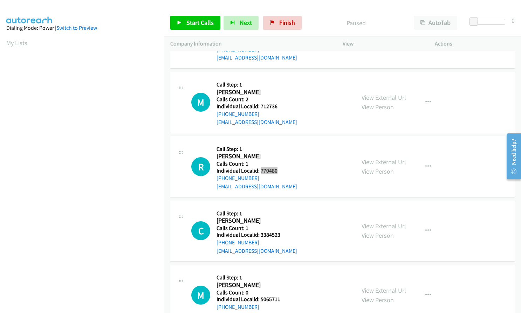
scroll to position [175, 0]
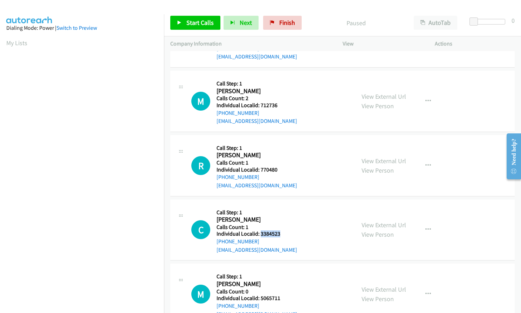
drag, startPoint x: 260, startPoint y: 233, endPoint x: 279, endPoint y: 233, distance: 19.6
click at [279, 233] on h5 "Individual Localid: 3384523" at bounding box center [257, 234] width 81 height 7
copy h5 "3384523"
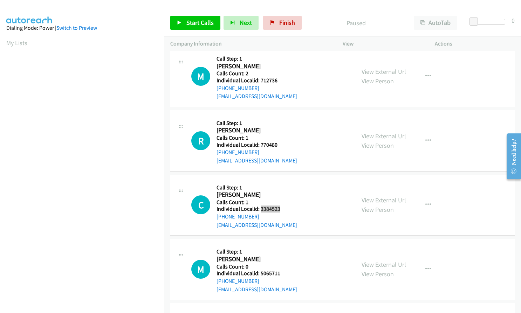
scroll to position [263, 0]
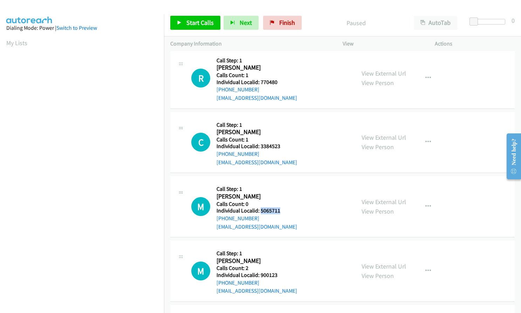
drag, startPoint x: 260, startPoint y: 209, endPoint x: 280, endPoint y: 209, distance: 19.3
click at [280, 209] on h5 "Individual Localid: 5065711" at bounding box center [257, 210] width 81 height 7
copy h5 "5065711"
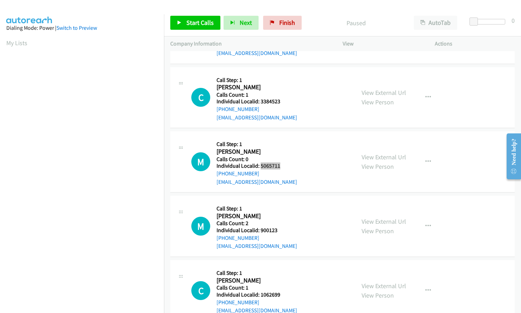
scroll to position [324, 0]
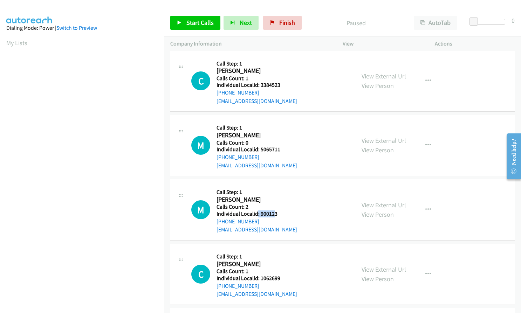
drag, startPoint x: 258, startPoint y: 214, endPoint x: 273, endPoint y: 216, distance: 15.6
click at [275, 215] on h5 "Individual Localid: 900123" at bounding box center [257, 214] width 81 height 7
drag, startPoint x: 266, startPoint y: 214, endPoint x: 282, endPoint y: 195, distance: 24.9
click at [282, 195] on h5 "Call Step: 1" at bounding box center [257, 192] width 81 height 7
drag, startPoint x: 259, startPoint y: 214, endPoint x: 277, endPoint y: 214, distance: 17.9
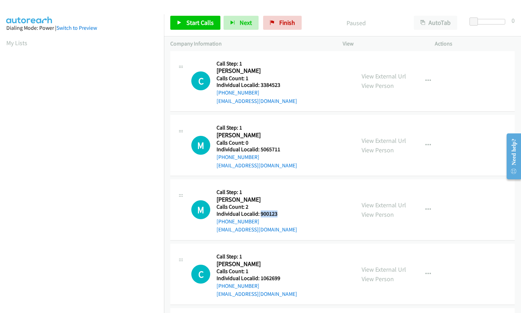
click at [277, 214] on h5 "Individual Localid: 900123" at bounding box center [257, 214] width 81 height 7
copy h5 "900123"
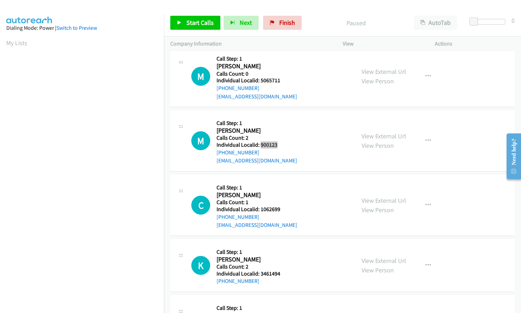
scroll to position [412, 0]
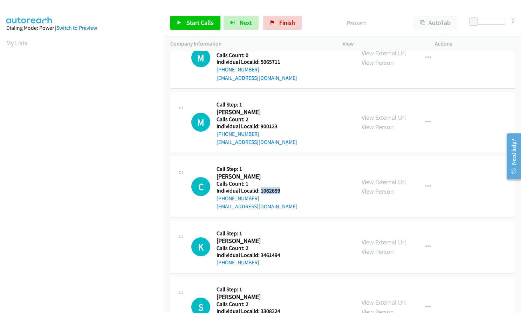
drag, startPoint x: 260, startPoint y: 190, endPoint x: 284, endPoint y: 192, distance: 24.3
click at [285, 192] on h5 "Individual Localid: 1062699" at bounding box center [257, 190] width 81 height 7
copy h5 "1062699"
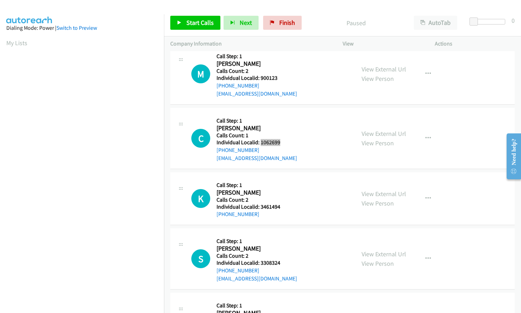
scroll to position [464, 0]
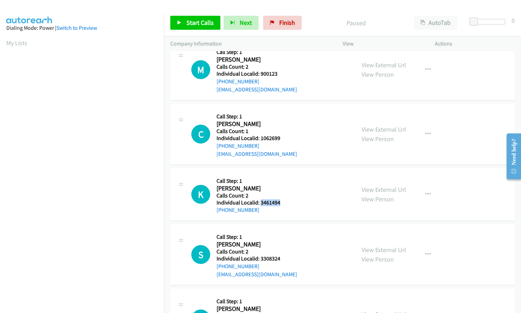
drag, startPoint x: 259, startPoint y: 202, endPoint x: 283, endPoint y: 202, distance: 23.5
click at [283, 202] on h5 "Individual Localid: 3461494" at bounding box center [253, 202] width 72 height 7
copy h5 "3461494"
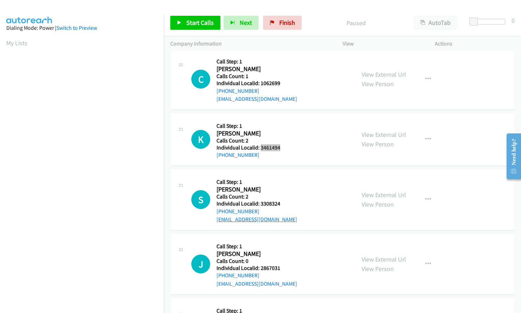
scroll to position [526, 0]
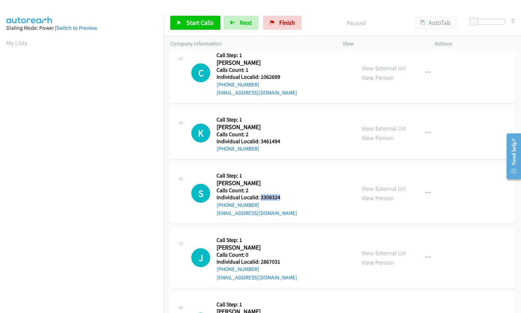
drag, startPoint x: 265, startPoint y: 197, endPoint x: 283, endPoint y: 197, distance: 17.9
click at [283, 197] on h5 "Individual Localid: 3308324" at bounding box center [257, 197] width 81 height 7
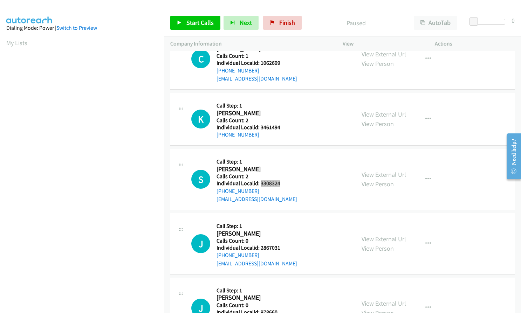
scroll to position [587, 0]
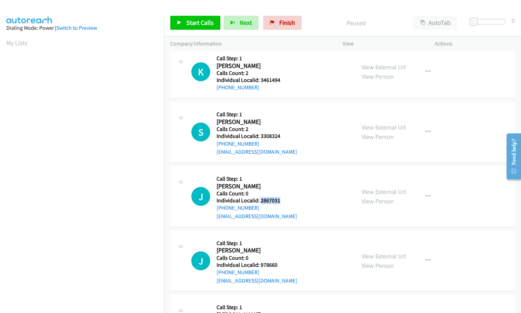
drag, startPoint x: 260, startPoint y: 200, endPoint x: 282, endPoint y: 201, distance: 21.7
click at [282, 201] on h5 "Individual Localid: 2867031" at bounding box center [257, 200] width 81 height 7
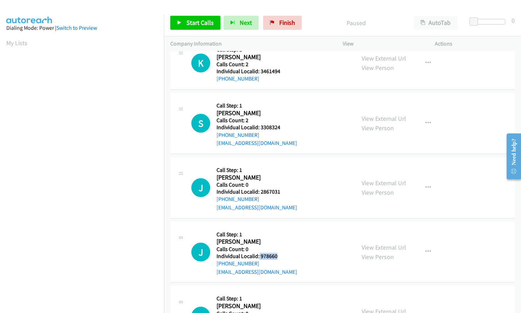
drag, startPoint x: 259, startPoint y: 255, endPoint x: 278, endPoint y: 256, distance: 19.3
click at [278, 256] on h5 "Individual Localid: 978660" at bounding box center [257, 256] width 81 height 7
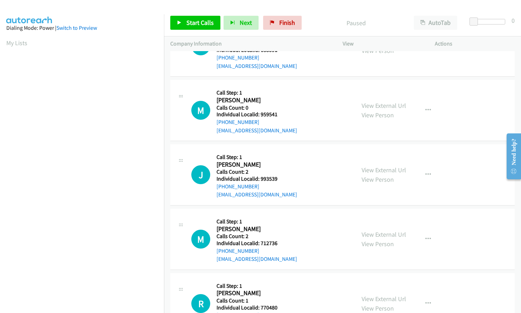
scroll to position [0, 0]
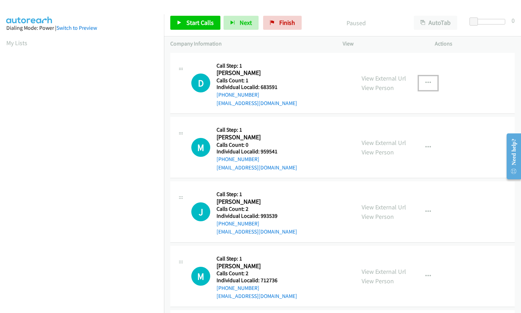
click at [428, 83] on button "button" at bounding box center [428, 83] width 19 height 14
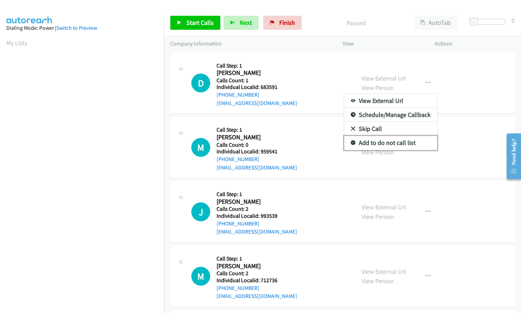
click at [351, 141] on icon at bounding box center [353, 143] width 5 height 5
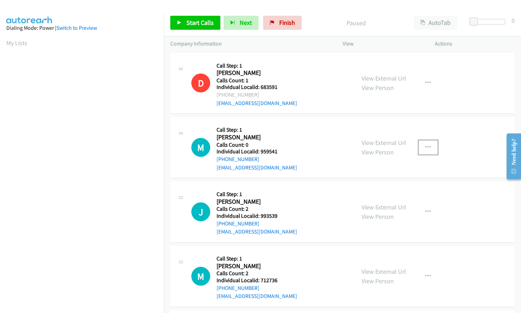
click at [423, 146] on button "button" at bounding box center [428, 147] width 19 height 14
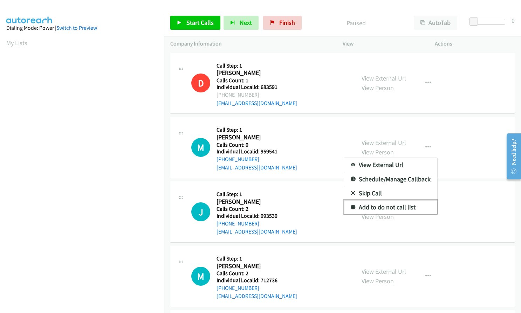
click at [351, 208] on icon at bounding box center [353, 207] width 5 height 5
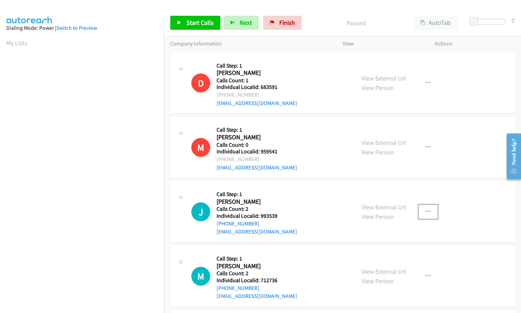
click at [426, 210] on icon "button" at bounding box center [428, 212] width 6 height 6
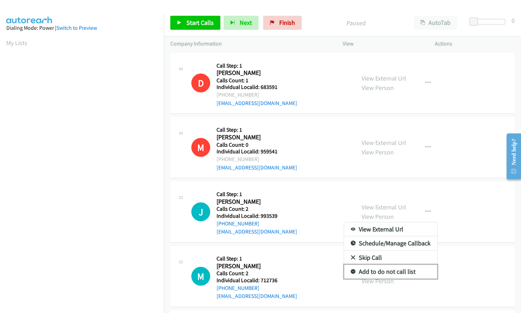
click at [351, 272] on icon at bounding box center [353, 272] width 5 height 5
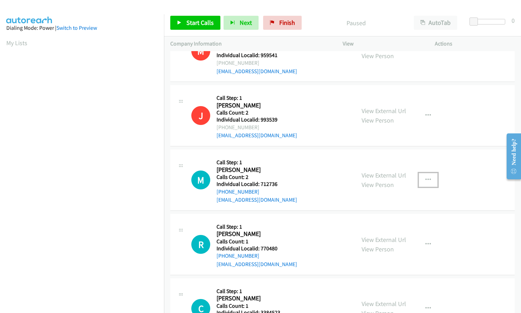
click at [426, 181] on button "button" at bounding box center [428, 180] width 19 height 14
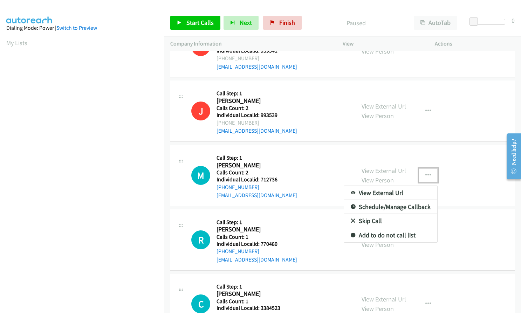
scroll to position [105, 0]
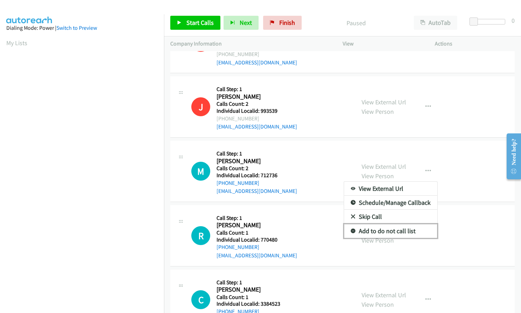
click at [351, 229] on icon at bounding box center [353, 231] width 5 height 5
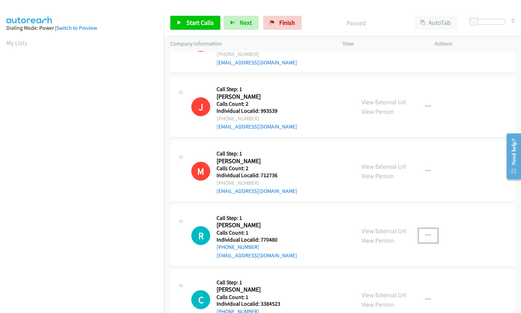
click at [422, 231] on button "button" at bounding box center [428, 236] width 19 height 14
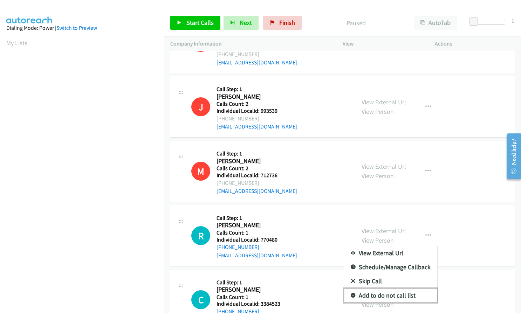
click at [351, 295] on icon at bounding box center [353, 296] width 5 height 5
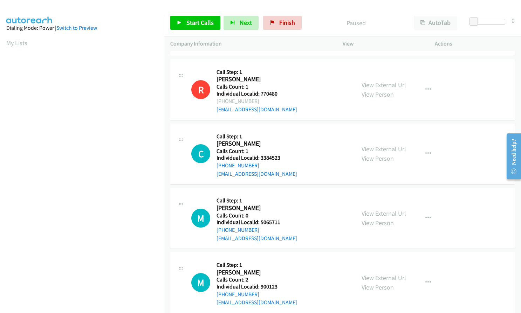
scroll to position [254, 0]
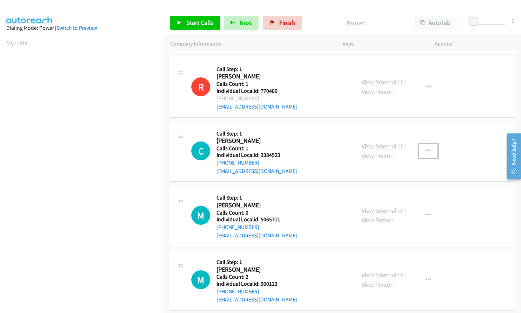
drag, startPoint x: 421, startPoint y: 151, endPoint x: 417, endPoint y: 164, distance: 13.4
click at [421, 151] on button "button" at bounding box center [428, 151] width 19 height 14
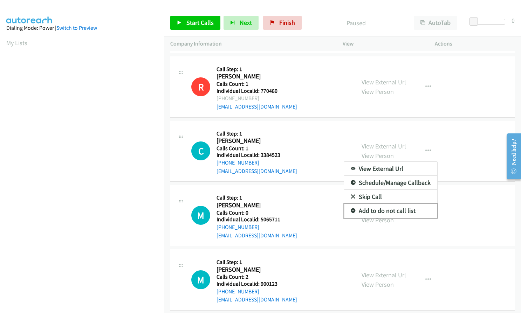
click at [351, 209] on icon at bounding box center [353, 211] width 5 height 5
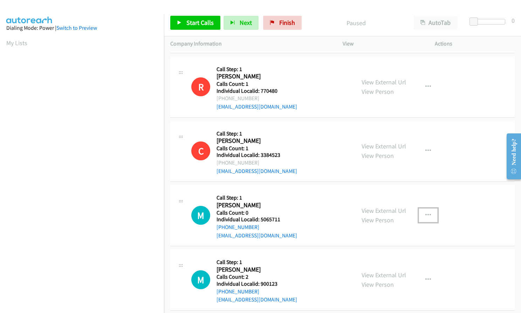
click at [425, 214] on icon "button" at bounding box center [428, 216] width 6 height 6
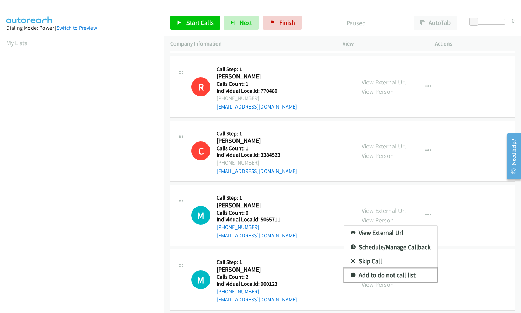
click at [351, 276] on icon at bounding box center [353, 275] width 5 height 5
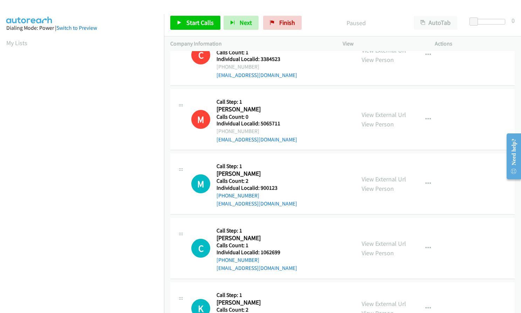
scroll to position [350, 0]
click at [430, 177] on button "button" at bounding box center [428, 184] width 19 height 14
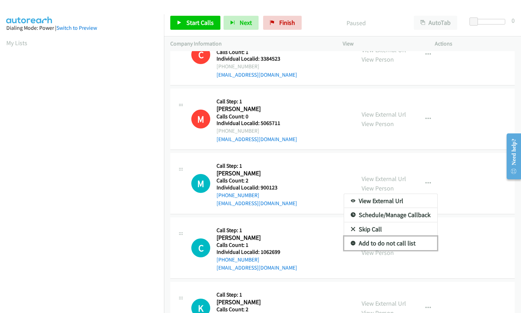
click at [351, 242] on icon at bounding box center [353, 243] width 5 height 5
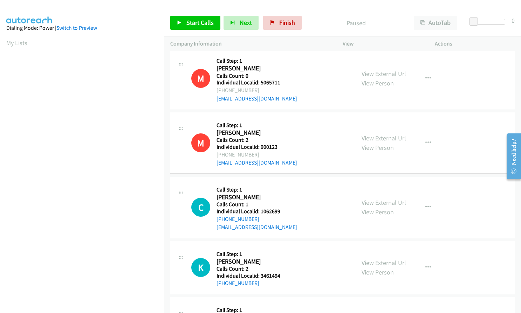
scroll to position [403, 0]
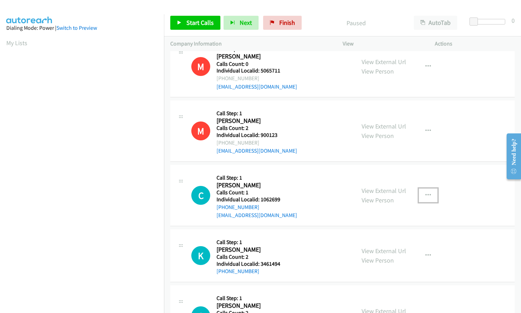
click at [426, 194] on icon "button" at bounding box center [428, 196] width 6 height 6
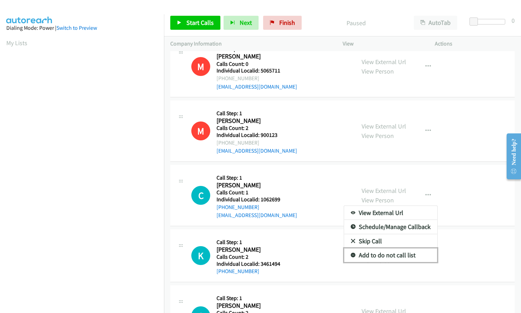
click at [351, 254] on icon at bounding box center [353, 255] width 5 height 5
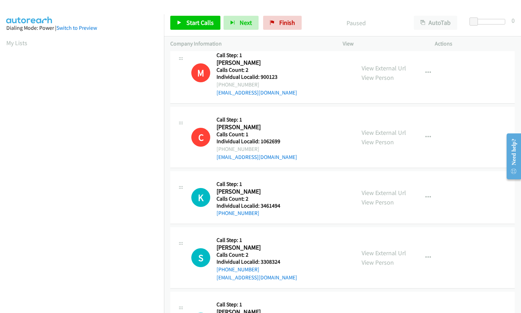
scroll to position [482, 0]
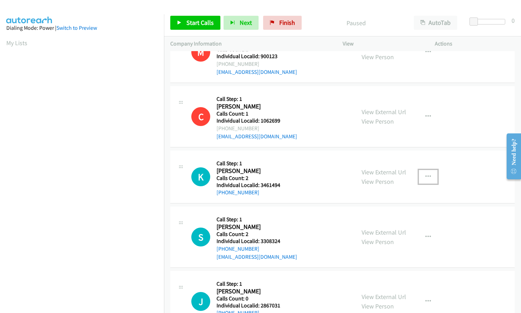
click at [430, 177] on button "button" at bounding box center [428, 177] width 19 height 14
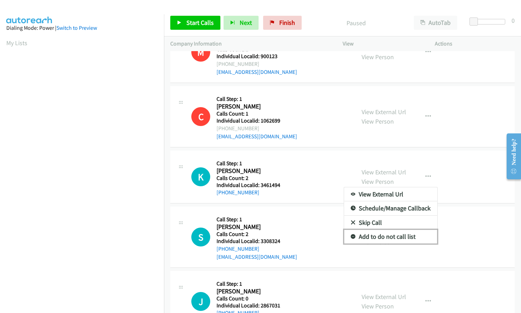
click at [351, 236] on icon at bounding box center [353, 237] width 5 height 5
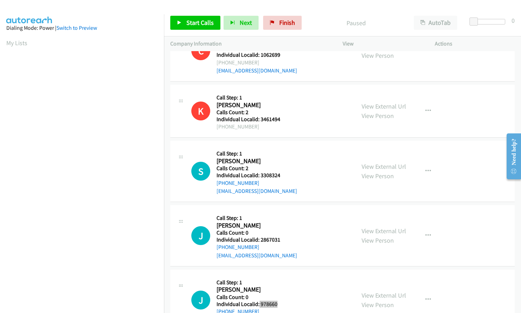
scroll to position [552, 0]
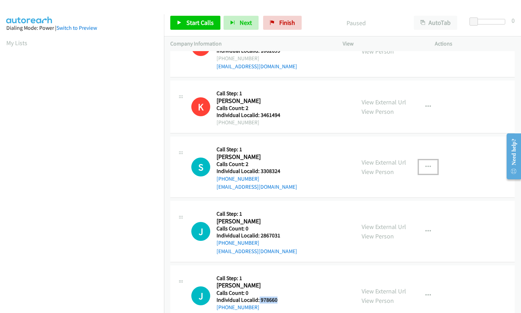
click at [427, 165] on icon "button" at bounding box center [428, 167] width 6 height 6
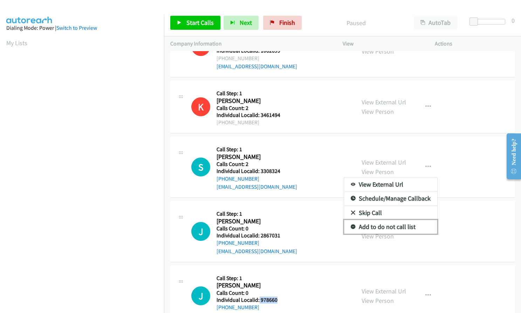
click at [351, 222] on link "Add to do not call list" at bounding box center [390, 227] width 93 height 14
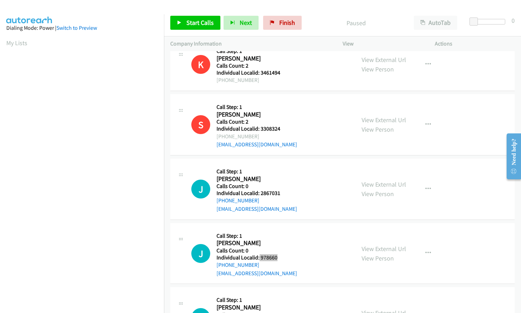
scroll to position [596, 0]
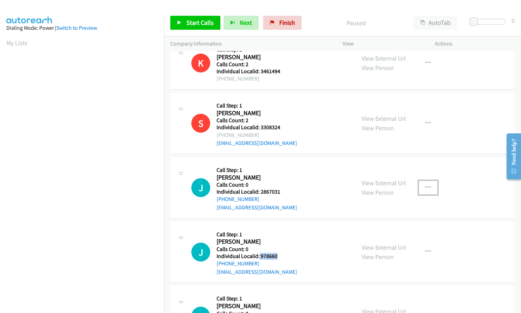
click at [425, 185] on icon "button" at bounding box center [428, 188] width 6 height 6
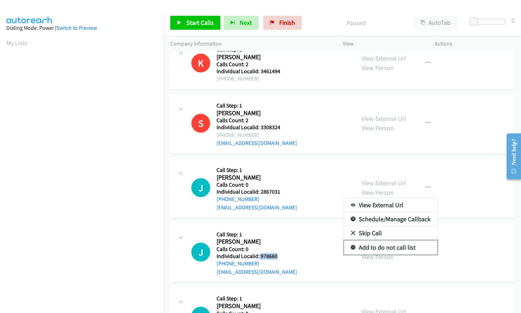
click at [351, 246] on icon at bounding box center [353, 248] width 5 height 5
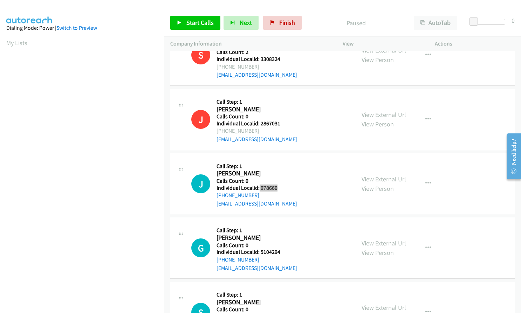
scroll to position [674, 0]
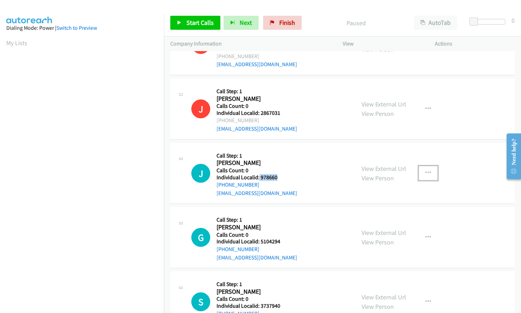
click at [425, 170] on icon "button" at bounding box center [428, 173] width 6 height 6
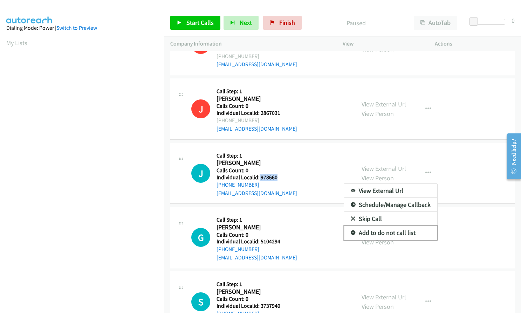
click at [353, 230] on link "Add to do not call list" at bounding box center [390, 233] width 93 height 14
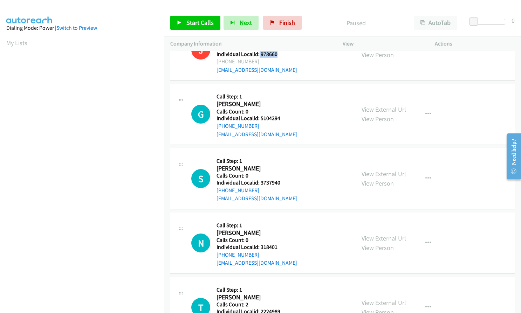
scroll to position [815, 0]
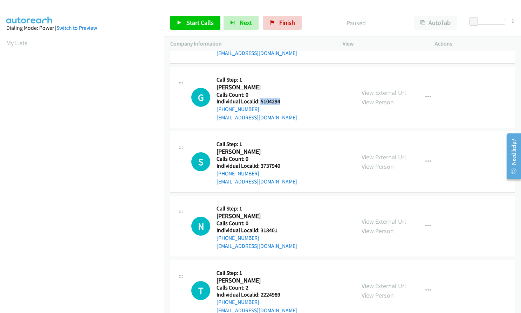
drag, startPoint x: 258, startPoint y: 102, endPoint x: 282, endPoint y: 103, distance: 23.9
click at [282, 103] on h5 "Individual Localid: 5104294" at bounding box center [257, 101] width 81 height 7
drag, startPoint x: 258, startPoint y: 164, endPoint x: 279, endPoint y: 165, distance: 21.0
click at [279, 165] on h5 "Individual Localid: 3737940" at bounding box center [257, 166] width 81 height 7
click at [425, 95] on icon "button" at bounding box center [428, 98] width 6 height 6
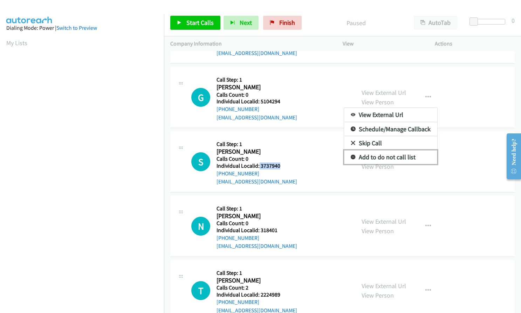
click at [351, 156] on icon at bounding box center [353, 157] width 5 height 5
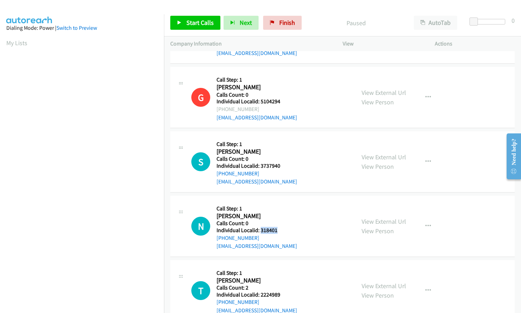
drag, startPoint x: 260, startPoint y: 230, endPoint x: 275, endPoint y: 230, distance: 14.7
click at [277, 229] on h5 "Individual Localid: 318401" at bounding box center [257, 230] width 81 height 7
drag, startPoint x: 421, startPoint y: 158, endPoint x: 418, endPoint y: 174, distance: 16.4
click at [421, 159] on button "button" at bounding box center [428, 162] width 19 height 14
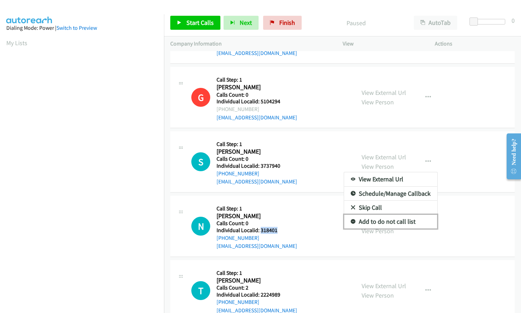
click at [345, 222] on link "Add to do not call list" at bounding box center [390, 222] width 93 height 14
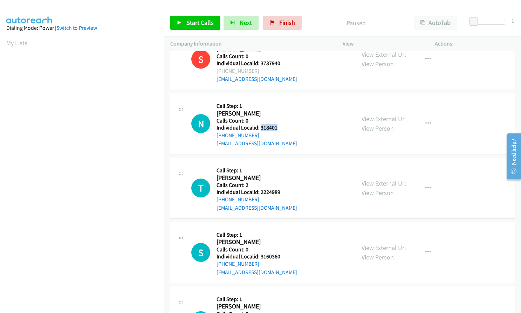
scroll to position [928, 0]
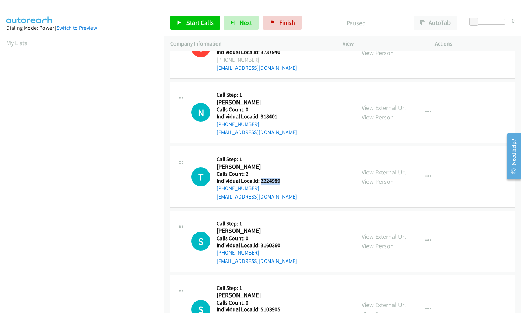
drag, startPoint x: 260, startPoint y: 182, endPoint x: 279, endPoint y: 183, distance: 18.6
click at [279, 183] on h5 "Individual Localid: 2224989" at bounding box center [257, 181] width 81 height 7
drag, startPoint x: 426, startPoint y: 108, endPoint x: 425, endPoint y: 112, distance: 4.2
click at [426, 108] on button "button" at bounding box center [428, 112] width 19 height 14
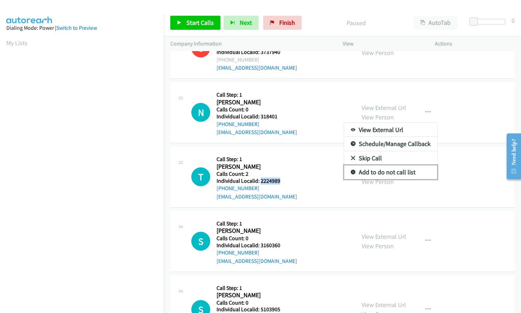
click at [351, 172] on icon at bounding box center [353, 172] width 5 height 5
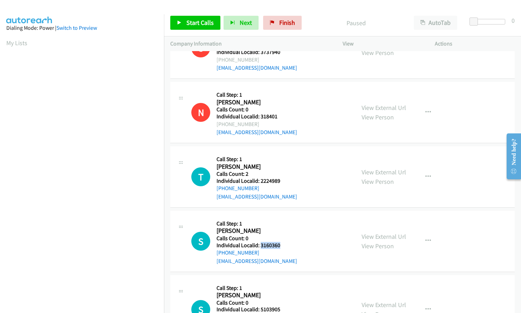
drag, startPoint x: 260, startPoint y: 244, endPoint x: 276, endPoint y: 247, distance: 16.8
click at [280, 247] on h5 "Individual Localid: 3160360" at bounding box center [257, 245] width 81 height 7
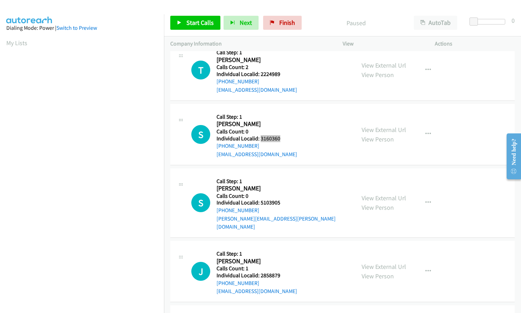
scroll to position [1034, 0]
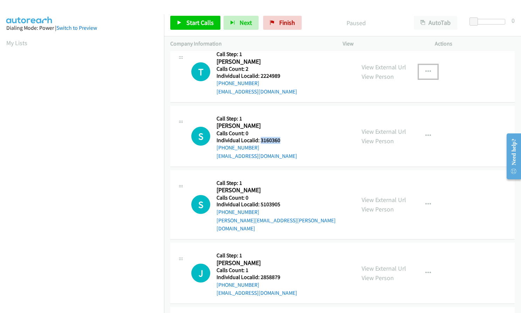
click at [422, 68] on button "button" at bounding box center [428, 72] width 19 height 14
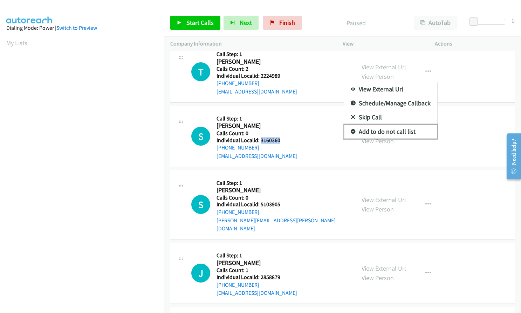
click at [350, 128] on link "Add to do not call list" at bounding box center [390, 132] width 93 height 14
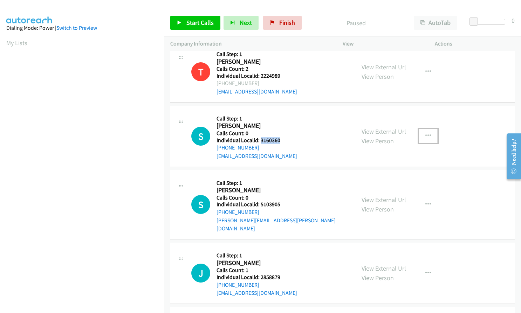
click at [425, 133] on icon "button" at bounding box center [428, 136] width 6 height 6
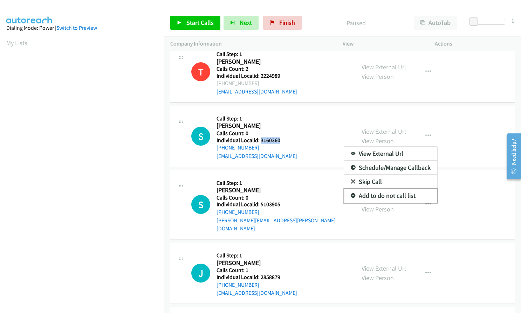
click at [351, 192] on link "Add to do not call list" at bounding box center [390, 196] width 93 height 14
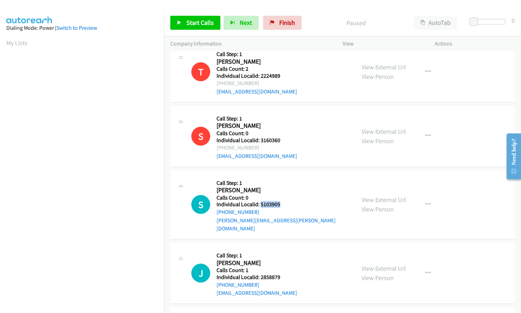
drag, startPoint x: 260, startPoint y: 204, endPoint x: 280, endPoint y: 204, distance: 20.7
click at [280, 204] on h5 "Individual Localid: 5103905" at bounding box center [283, 204] width 132 height 7
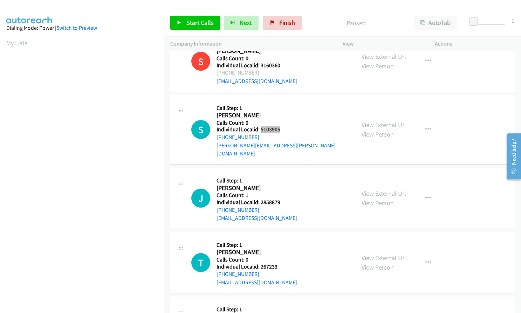
scroll to position [1121, 0]
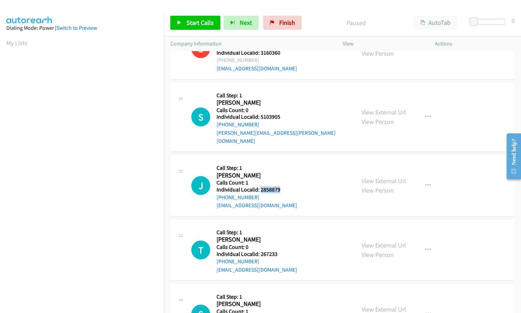
drag, startPoint x: 260, startPoint y: 180, endPoint x: 283, endPoint y: 180, distance: 23.8
click at [283, 186] on h5 "Individual Localid: 2858879" at bounding box center [257, 189] width 81 height 7
click at [428, 114] on icon "button" at bounding box center [428, 117] width 6 height 6
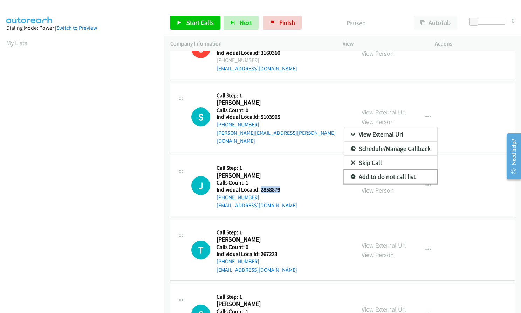
click at [351, 175] on icon at bounding box center [353, 177] width 5 height 5
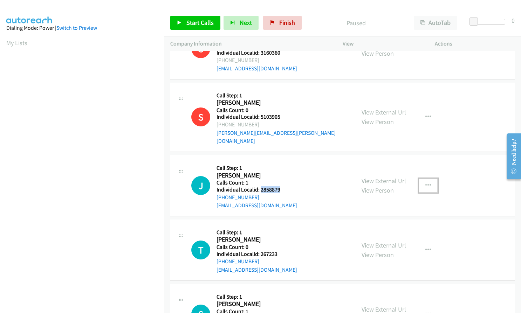
click at [431, 179] on button "button" at bounding box center [428, 186] width 19 height 14
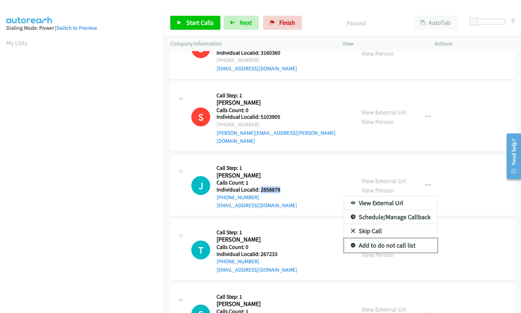
click at [352, 243] on icon at bounding box center [353, 245] width 5 height 5
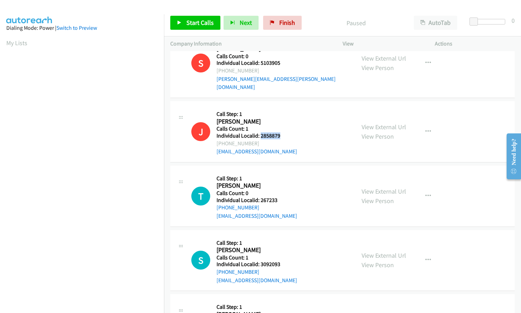
scroll to position [1217, 0]
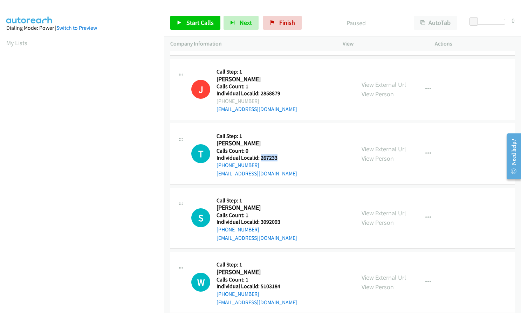
drag, startPoint x: 260, startPoint y: 150, endPoint x: 281, endPoint y: 150, distance: 21.0
click at [281, 155] on h5 "Individual Localid: 267233" at bounding box center [257, 158] width 81 height 7
drag, startPoint x: 262, startPoint y: 215, endPoint x: 277, endPoint y: 215, distance: 15.8
click at [277, 219] on h5 "Individual Localid: 3092093" at bounding box center [257, 222] width 81 height 7
click at [267, 212] on h5 "Calls Count: 1" at bounding box center [257, 215] width 81 height 7
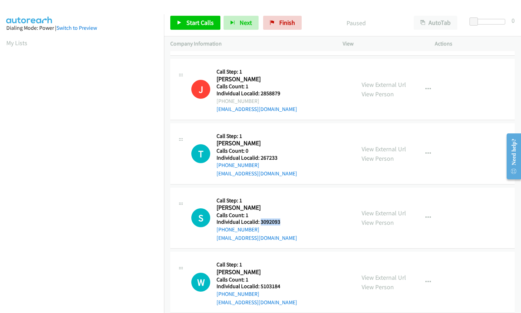
drag, startPoint x: 260, startPoint y: 213, endPoint x: 280, endPoint y: 213, distance: 19.6
click at [280, 219] on h5 "Individual Localid: 3092093" at bounding box center [257, 222] width 81 height 7
click at [425, 151] on icon "button" at bounding box center [428, 154] width 6 height 6
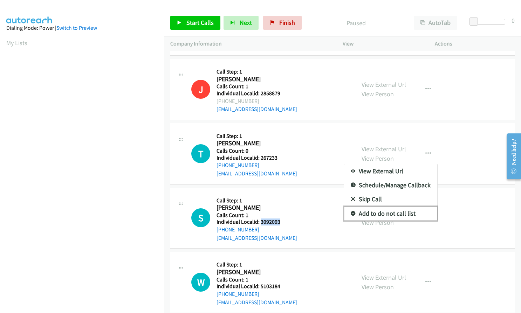
click at [351, 212] on icon at bounding box center [353, 214] width 5 height 5
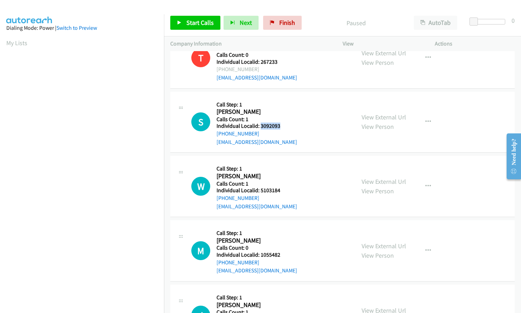
scroll to position [1314, 0]
drag, startPoint x: 259, startPoint y: 183, endPoint x: 281, endPoint y: 182, distance: 22.1
click at [281, 187] on h5 "Individual Localid: 5103184" at bounding box center [257, 190] width 81 height 7
click at [427, 115] on button "button" at bounding box center [428, 122] width 19 height 14
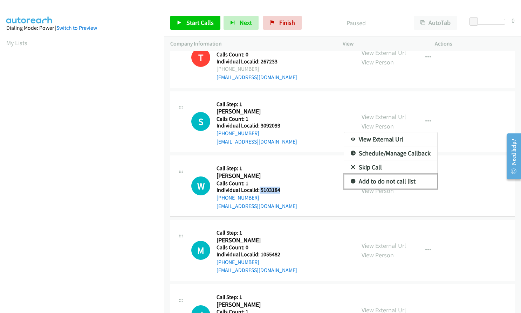
drag, startPoint x: 350, startPoint y: 173, endPoint x: 354, endPoint y: 171, distance: 4.4
click at [351, 179] on icon at bounding box center [353, 181] width 5 height 5
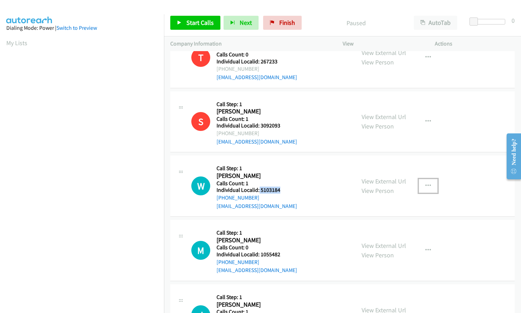
click at [424, 179] on button "button" at bounding box center [428, 186] width 19 height 14
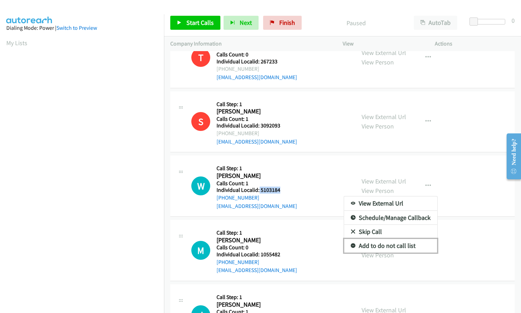
click at [352, 244] on icon at bounding box center [353, 246] width 5 height 5
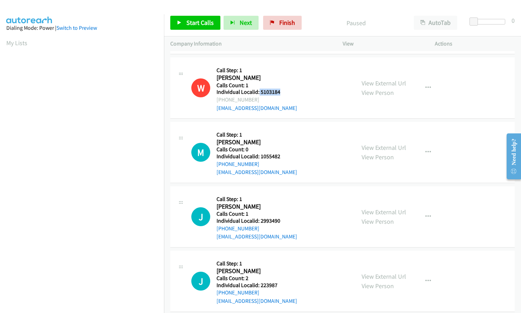
scroll to position [1428, 0]
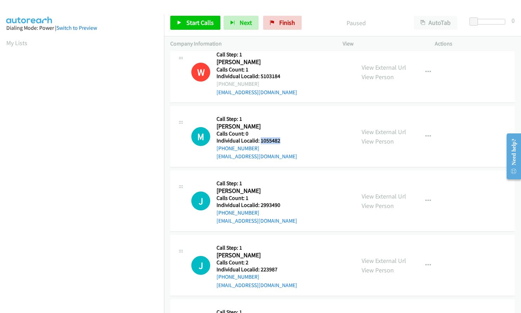
drag, startPoint x: 261, startPoint y: 132, endPoint x: 282, endPoint y: 132, distance: 21.0
click at [282, 137] on h5 "Individual Localid: 1055482" at bounding box center [257, 140] width 81 height 7
drag, startPoint x: 260, startPoint y: 198, endPoint x: 282, endPoint y: 197, distance: 21.7
click at [282, 202] on h5 "Individual Localid: 2993490" at bounding box center [257, 205] width 81 height 7
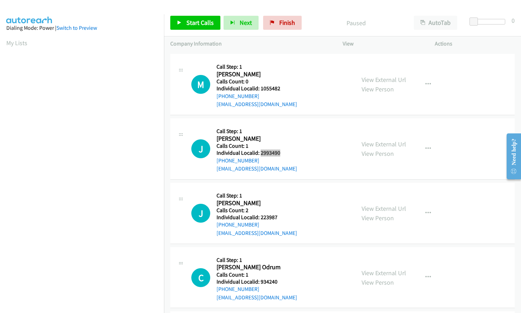
scroll to position [1480, 0]
drag, startPoint x: 260, startPoint y: 205, endPoint x: 275, endPoint y: 206, distance: 15.1
click at [275, 206] on div "Callback Scheduled Call Step: 1 Joseph Horton America/New_York Calls Count: 2 I…" at bounding box center [257, 213] width 81 height 48
click at [277, 192] on h5 "Call Step: 1" at bounding box center [257, 195] width 81 height 7
drag, startPoint x: 260, startPoint y: 208, endPoint x: 278, endPoint y: 208, distance: 18.6
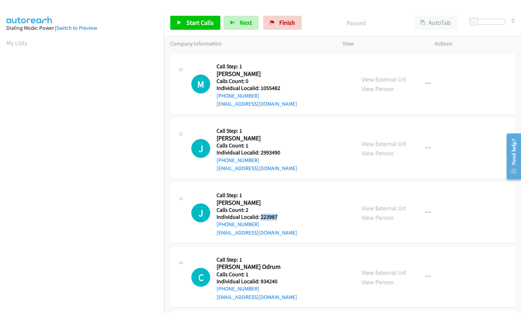
click at [278, 214] on h5 "Individual Localid: 223987" at bounding box center [257, 217] width 81 height 7
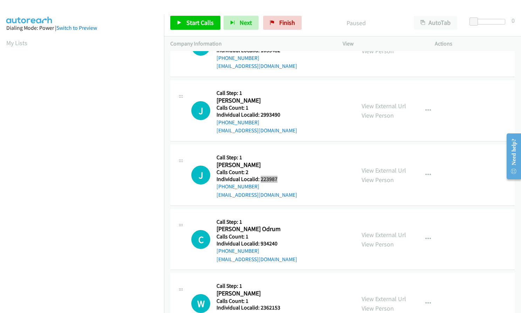
scroll to position [1533, 0]
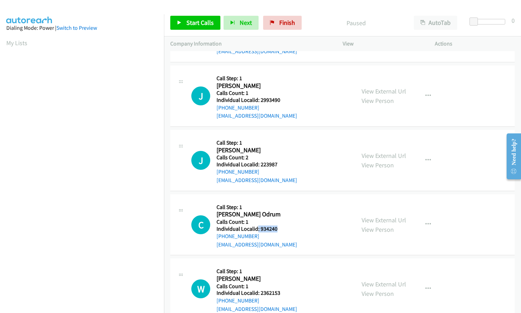
drag, startPoint x: 258, startPoint y: 220, endPoint x: 280, endPoint y: 220, distance: 22.1
click at [280, 226] on h5 "Individual Localid: 934240" at bounding box center [257, 229] width 81 height 7
drag, startPoint x: 427, startPoint y: 84, endPoint x: 424, endPoint y: 90, distance: 7.1
click at [427, 93] on icon "button" at bounding box center [428, 96] width 6 height 6
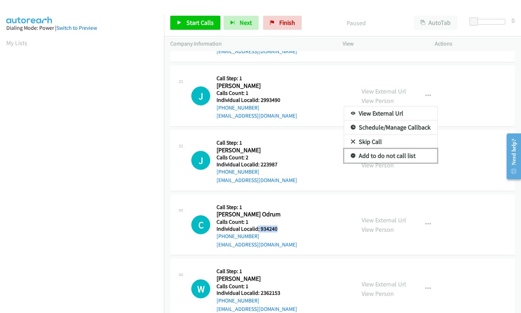
click at [351, 154] on icon at bounding box center [353, 156] width 5 height 5
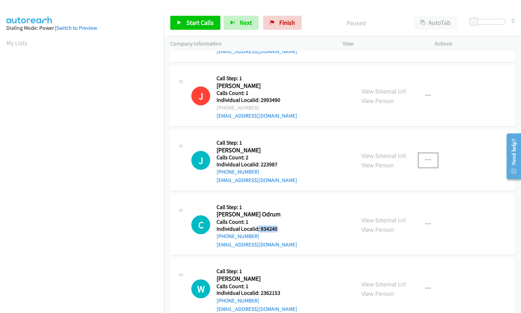
drag, startPoint x: 424, startPoint y: 147, endPoint x: 416, endPoint y: 165, distance: 19.7
click at [424, 153] on button "button" at bounding box center [428, 160] width 19 height 14
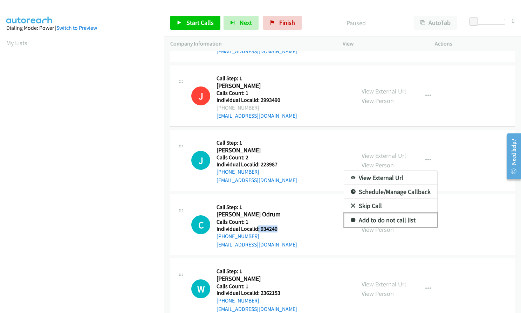
click at [351, 218] on icon at bounding box center [353, 220] width 5 height 5
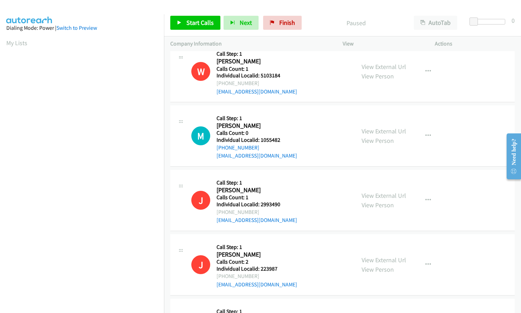
scroll to position [1428, 0]
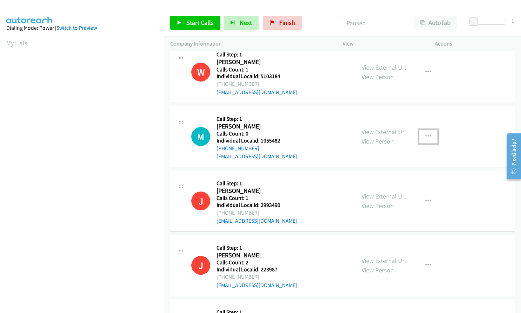
click at [427, 130] on button "button" at bounding box center [428, 137] width 19 height 14
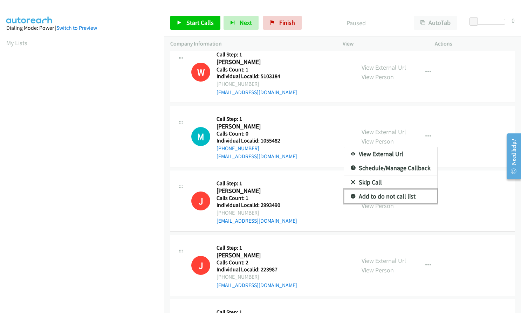
click at [351, 194] on icon at bounding box center [353, 196] width 5 height 5
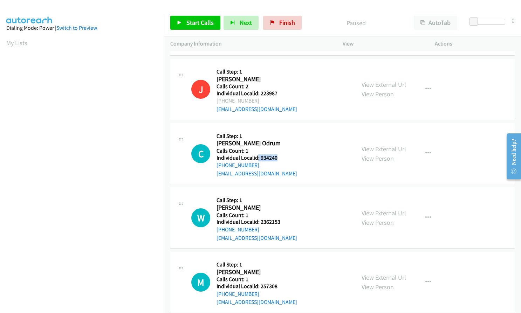
scroll to position [1620, 0]
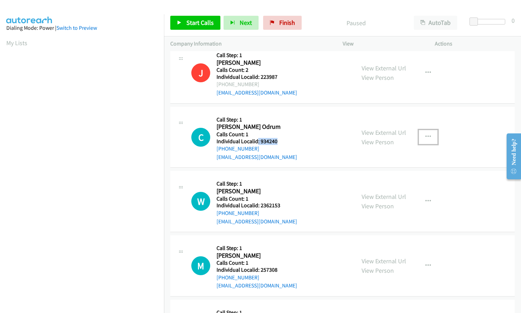
click at [425, 134] on icon "button" at bounding box center [428, 137] width 6 height 6
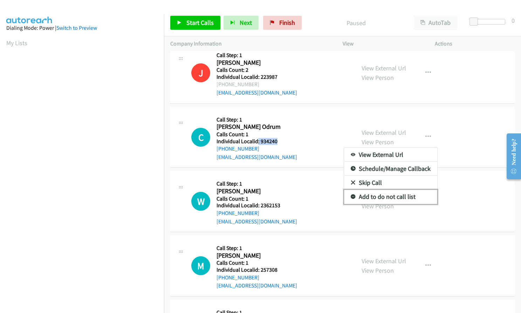
click at [351, 195] on icon at bounding box center [353, 197] width 5 height 5
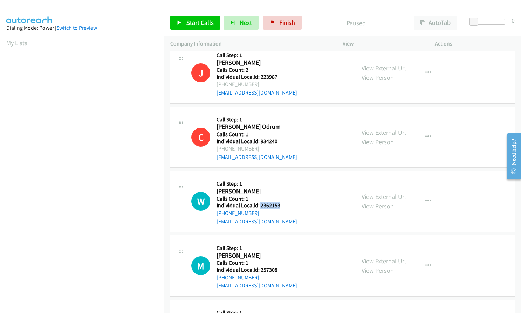
drag, startPoint x: 259, startPoint y: 197, endPoint x: 280, endPoint y: 197, distance: 21.7
click at [280, 202] on h5 "Individual Localid: 2362153" at bounding box center [257, 205] width 81 height 7
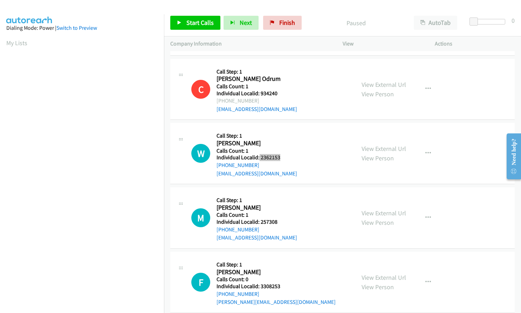
scroll to position [1670, 0]
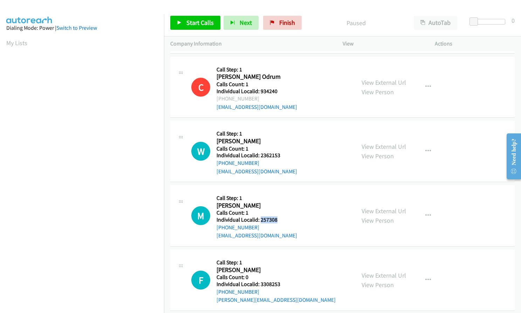
drag, startPoint x: 259, startPoint y: 211, endPoint x: 283, endPoint y: 211, distance: 23.5
click at [283, 217] on h5 "Individual Localid: 257308" at bounding box center [257, 220] width 81 height 7
click at [429, 144] on button "button" at bounding box center [428, 151] width 19 height 14
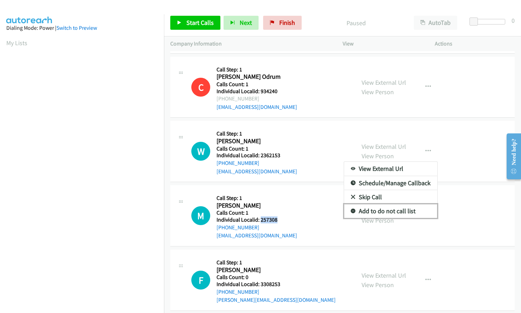
click at [351, 209] on icon at bounding box center [353, 211] width 5 height 5
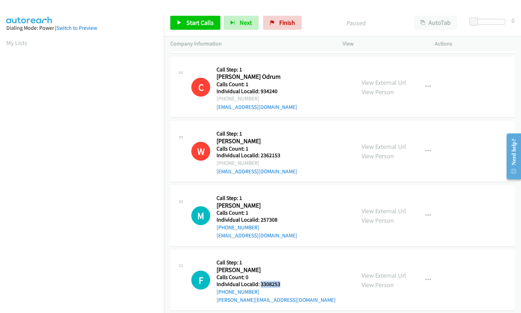
drag, startPoint x: 260, startPoint y: 276, endPoint x: 281, endPoint y: 276, distance: 21.4
click at [282, 281] on h5 "Individual Localid: 3308253" at bounding box center [276, 284] width 119 height 7
click at [427, 213] on icon "button" at bounding box center [428, 216] width 6 height 6
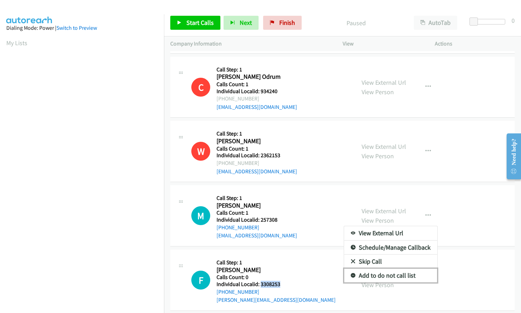
click at [353, 269] on link "Add to do not call list" at bounding box center [390, 276] width 93 height 14
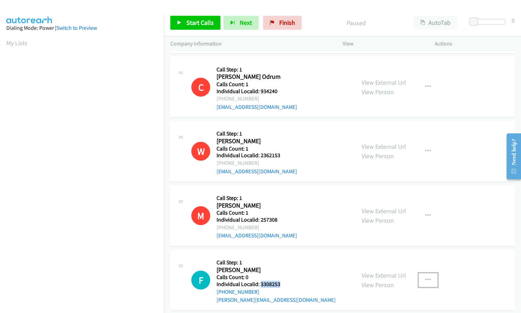
click at [426, 277] on icon "button" at bounding box center [428, 280] width 6 height 6
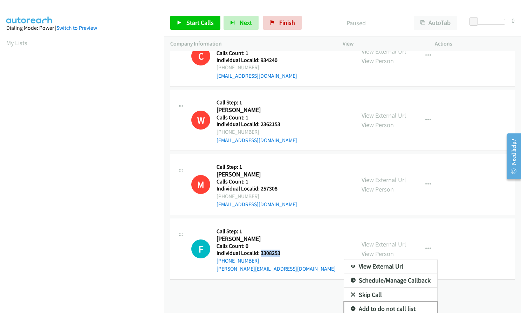
click at [351, 307] on icon at bounding box center [353, 309] width 5 height 5
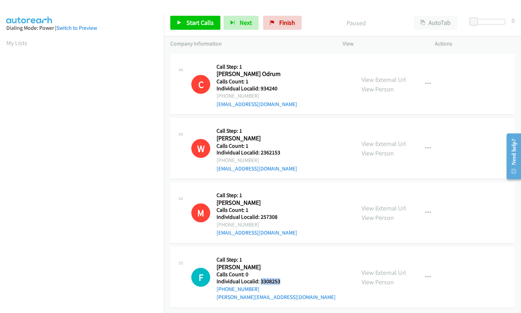
scroll to position [1670, 0]
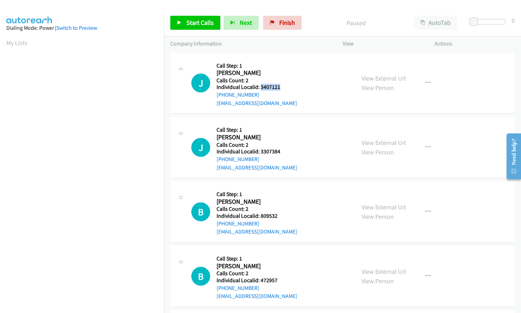
drag, startPoint x: 260, startPoint y: 87, endPoint x: 282, endPoint y: 87, distance: 22.4
click at [282, 87] on div "J Callback Scheduled Call Step: 1 [PERSON_NAME] America/[GEOGRAPHIC_DATA] Calls…" at bounding box center [270, 83] width 158 height 48
copy h5 "3407121"
drag, startPoint x: 260, startPoint y: 151, endPoint x: 282, endPoint y: 151, distance: 22.4
click at [282, 151] on div "J Callback Scheduled Call Step: 1 [PERSON_NAME] America/Los_Angeles Calls Count…" at bounding box center [270, 147] width 158 height 48
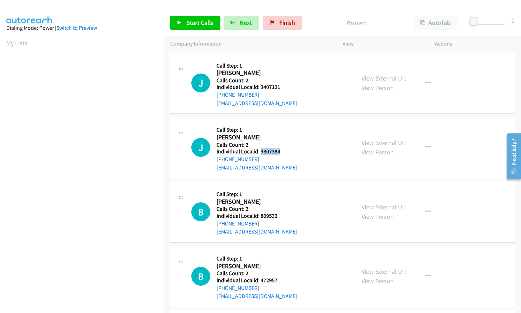
copy h5 "3307384"
click at [425, 82] on icon "button" at bounding box center [428, 83] width 6 height 6
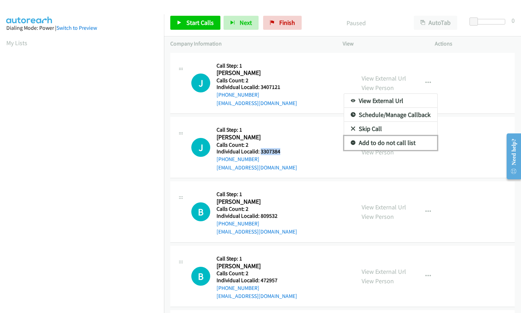
click at [352, 141] on icon at bounding box center [353, 143] width 5 height 5
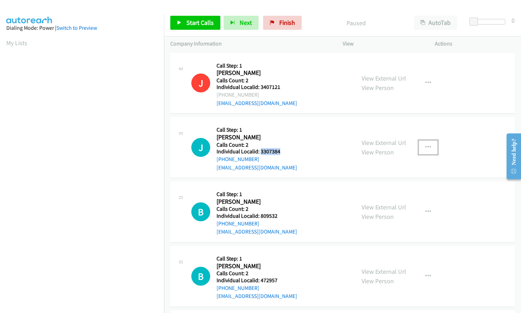
click at [430, 144] on button "button" at bounding box center [428, 147] width 19 height 14
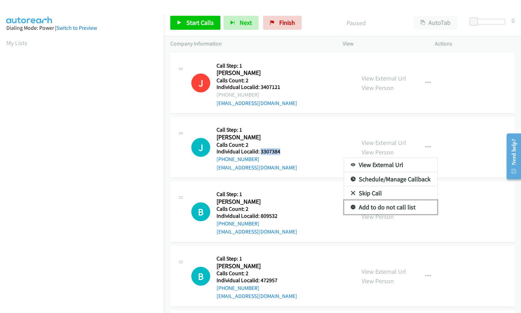
click at [351, 205] on icon at bounding box center [353, 207] width 5 height 5
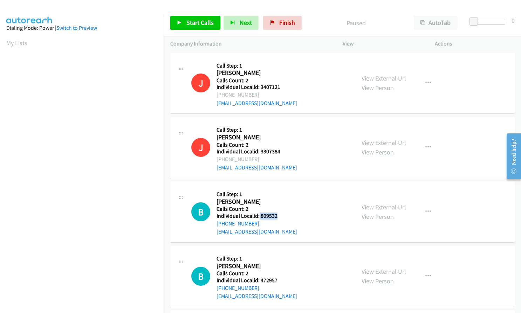
drag, startPoint x: 259, startPoint y: 215, endPoint x: 276, endPoint y: 215, distance: 17.9
click at [276, 215] on div "B Callback Scheduled Call Step: 1 [PERSON_NAME] America/[GEOGRAPHIC_DATA] Calls…" at bounding box center [270, 212] width 158 height 48
copy h5 "809532"
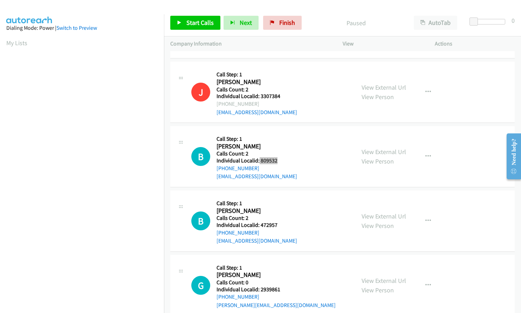
scroll to position [88, 0]
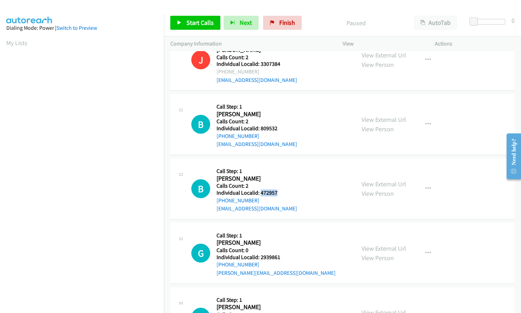
drag, startPoint x: 259, startPoint y: 193, endPoint x: 279, endPoint y: 193, distance: 19.6
click at [279, 193] on h5 "Individual Localid: 472957" at bounding box center [257, 193] width 81 height 7
copy h5 "472957"
drag, startPoint x: 261, startPoint y: 255, endPoint x: 280, endPoint y: 257, distance: 19.0
click at [280, 257] on div "G Callback Scheduled Call Step: 1 [PERSON_NAME] America/[GEOGRAPHIC_DATA] Calls…" at bounding box center [270, 253] width 158 height 48
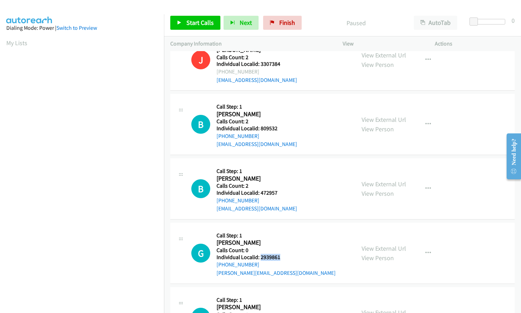
copy h5 "2939861"
click at [425, 123] on icon "button" at bounding box center [428, 125] width 6 height 6
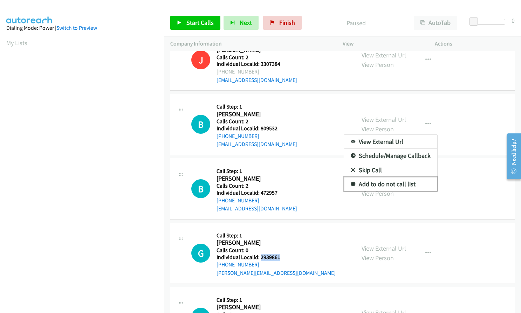
click at [351, 184] on icon at bounding box center [353, 184] width 5 height 5
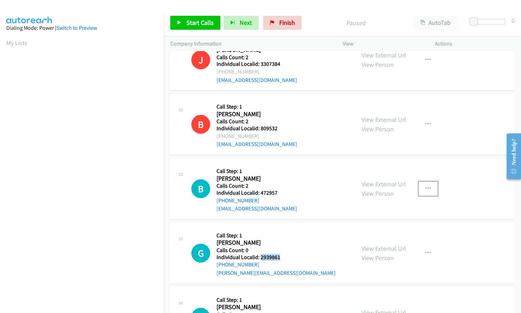
click at [425, 187] on icon "button" at bounding box center [428, 189] width 6 height 6
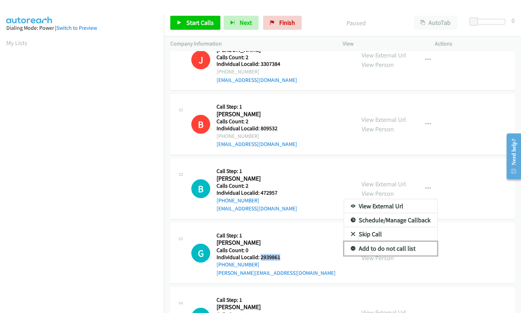
click at [351, 249] on icon at bounding box center [353, 249] width 5 height 5
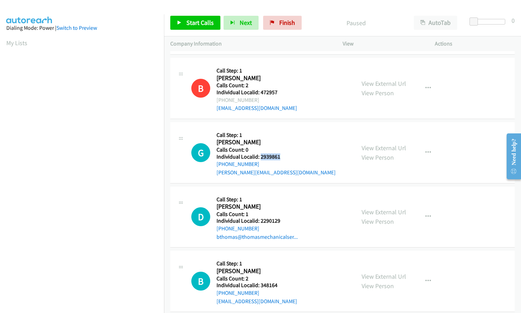
scroll to position [201, 0]
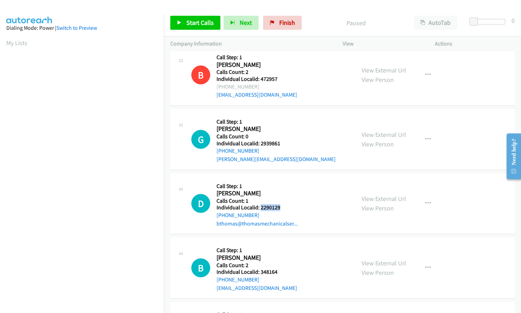
drag, startPoint x: 260, startPoint y: 206, endPoint x: 280, endPoint y: 207, distance: 19.3
click at [280, 207] on h5 "Individual Localid: 2290129" at bounding box center [257, 207] width 81 height 7
copy h5 "2290129"
click at [425, 140] on icon "button" at bounding box center [428, 140] width 6 height 6
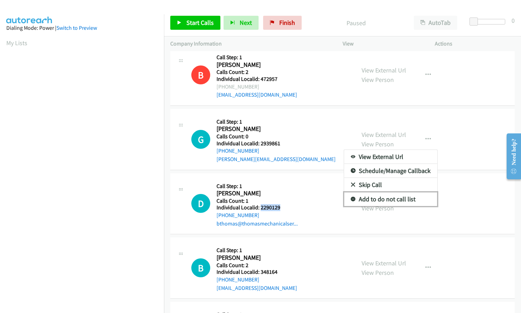
click at [351, 197] on icon at bounding box center [353, 199] width 5 height 5
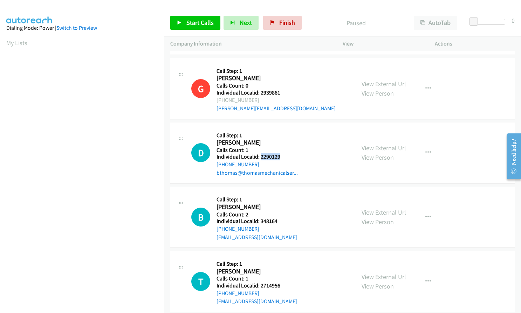
scroll to position [254, 0]
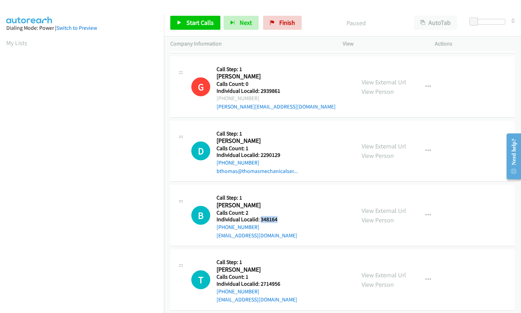
drag, startPoint x: 259, startPoint y: 218, endPoint x: 271, endPoint y: 220, distance: 11.7
click at [277, 220] on h5 "Individual Localid: 348164" at bounding box center [257, 219] width 81 height 7
copy h5 "348164"
click at [426, 144] on button "button" at bounding box center [428, 151] width 19 height 14
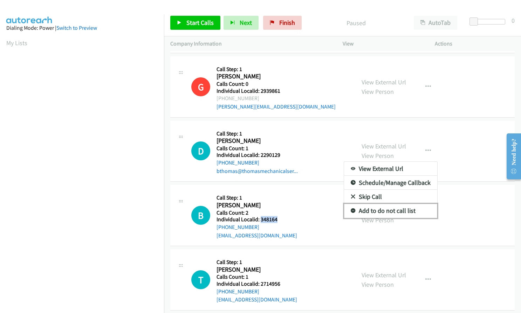
click at [351, 211] on icon at bounding box center [353, 211] width 5 height 5
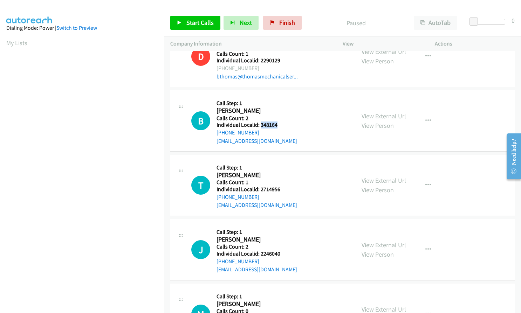
scroll to position [350, 0]
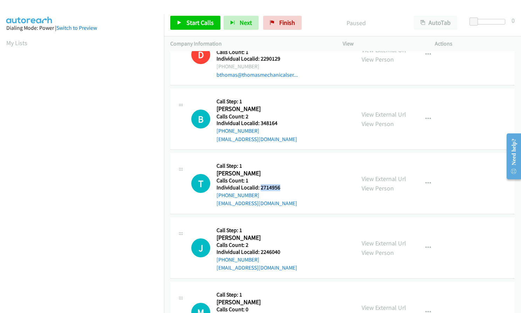
drag, startPoint x: 260, startPoint y: 188, endPoint x: 279, endPoint y: 187, distance: 18.6
click at [279, 187] on div "T Callback Scheduled Call Step: 1 [PERSON_NAME] America/[GEOGRAPHIC_DATA] Calls…" at bounding box center [270, 183] width 158 height 48
copy h5 "2714956"
click at [426, 117] on icon "button" at bounding box center [428, 119] width 6 height 6
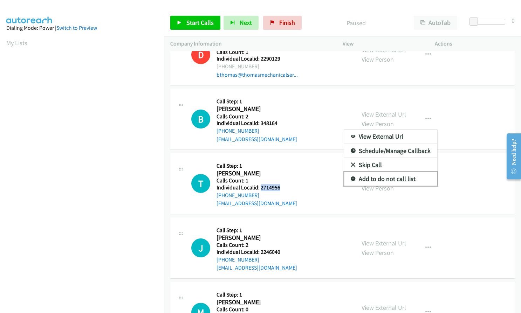
click at [351, 178] on icon at bounding box center [353, 179] width 5 height 5
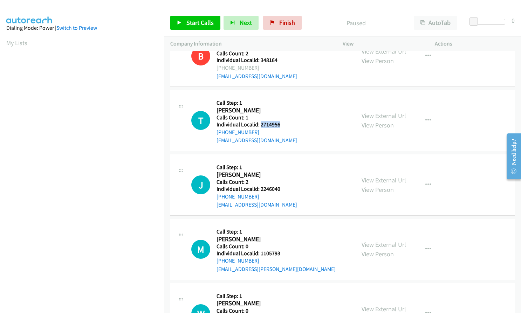
scroll to position [420, 0]
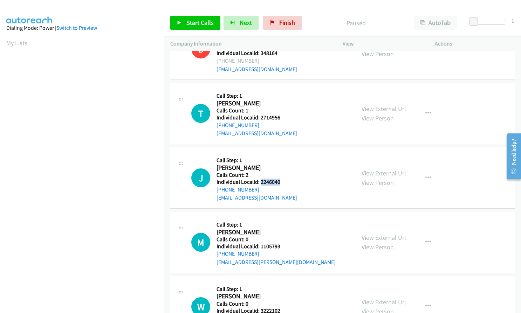
drag, startPoint x: 260, startPoint y: 183, endPoint x: 282, endPoint y: 182, distance: 22.4
click at [282, 182] on h5 "Individual Localid: 2246040" at bounding box center [257, 182] width 81 height 7
copy h5 "2246040"
click at [425, 112] on icon "button" at bounding box center [428, 114] width 6 height 6
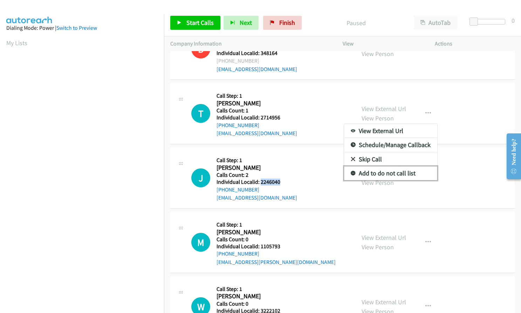
click at [351, 171] on icon at bounding box center [353, 173] width 5 height 5
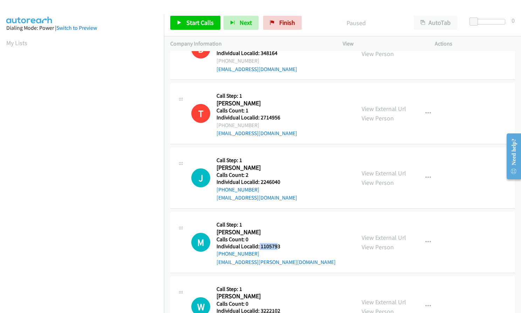
drag, startPoint x: 258, startPoint y: 246, endPoint x: 276, endPoint y: 246, distance: 17.9
click at [277, 246] on h5 "Individual Localid: 1105793" at bounding box center [276, 246] width 119 height 7
drag, startPoint x: 267, startPoint y: 245, endPoint x: 259, endPoint y: 223, distance: 23.5
click at [255, 217] on div "M Callback Scheduled Call Step: 1 [PERSON_NAME] America/Los_Angeles Calls Count…" at bounding box center [342, 242] width 344 height 61
drag, startPoint x: 259, startPoint y: 246, endPoint x: 286, endPoint y: 247, distance: 27.0
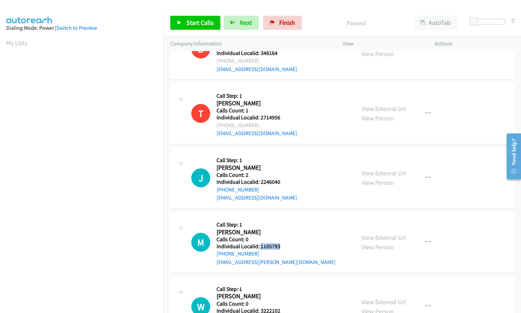
click at [286, 247] on div "M Callback Scheduled Call Step: 1 [PERSON_NAME] America/Los_Angeles Calls Count…" at bounding box center [270, 242] width 158 height 48
copy h5 "1105793"
drag, startPoint x: 427, startPoint y: 175, endPoint x: 418, endPoint y: 190, distance: 17.4
click at [427, 175] on icon "button" at bounding box center [428, 178] width 6 height 6
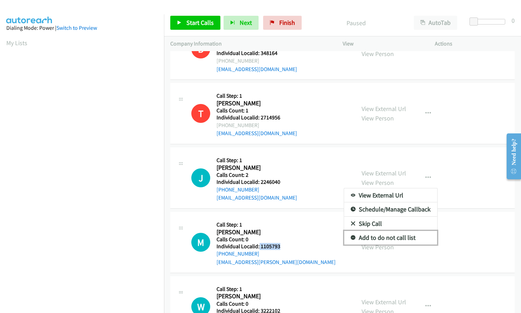
click at [351, 236] on icon at bounding box center [353, 238] width 5 height 5
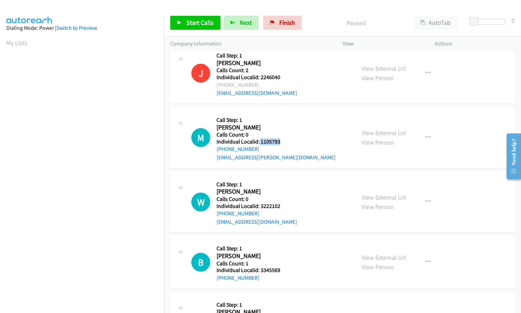
scroll to position [526, 0]
drag, startPoint x: 260, startPoint y: 206, endPoint x: 280, endPoint y: 206, distance: 20.3
click at [280, 206] on h5 "Individual Localid: 3222102" at bounding box center [257, 206] width 81 height 7
click at [422, 138] on button "button" at bounding box center [428, 137] width 19 height 14
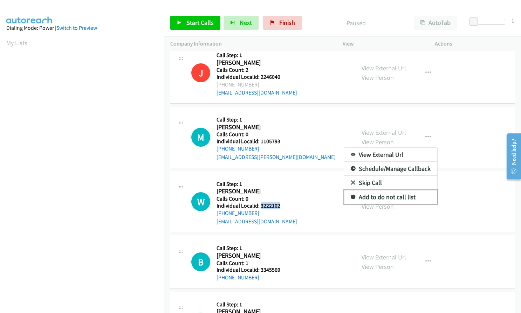
click at [351, 196] on icon at bounding box center [353, 197] width 5 height 5
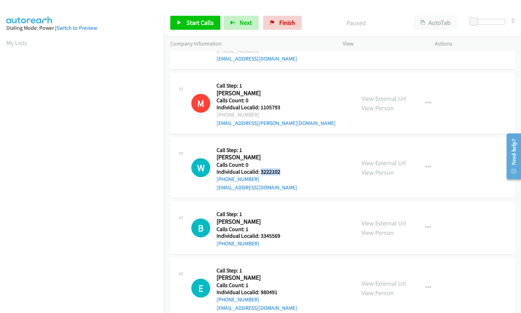
scroll to position [578, 0]
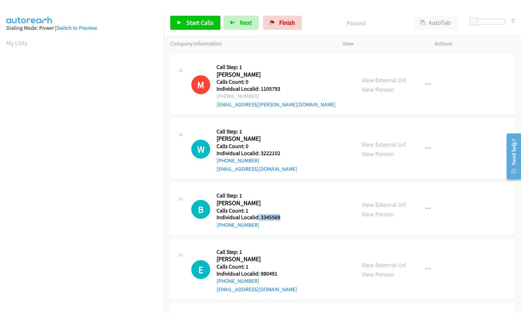
drag, startPoint x: 258, startPoint y: 216, endPoint x: 283, endPoint y: 217, distance: 25.2
click at [283, 217] on div "B Callback Scheduled Call Step: 1 [PERSON_NAME] [GEOGRAPHIC_DATA]/[GEOGRAPHIC_D…" at bounding box center [270, 209] width 158 height 40
click at [425, 150] on icon "button" at bounding box center [428, 149] width 6 height 6
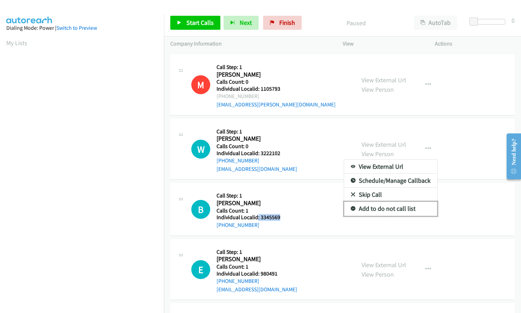
click at [351, 208] on icon at bounding box center [353, 209] width 5 height 5
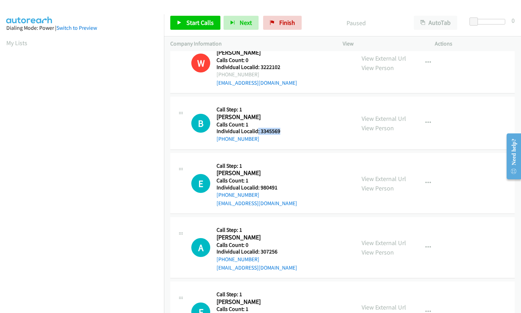
scroll to position [666, 0]
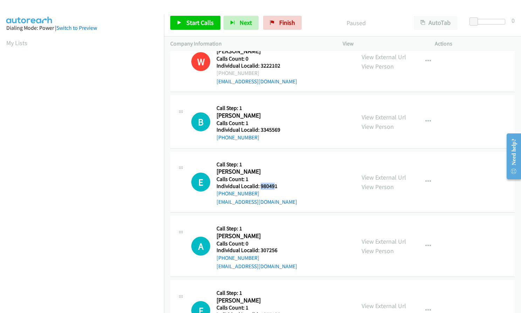
drag, startPoint x: 259, startPoint y: 186, endPoint x: 275, endPoint y: 186, distance: 16.1
click at [275, 186] on h5 "Individual Localid: 980491" at bounding box center [257, 186] width 81 height 7
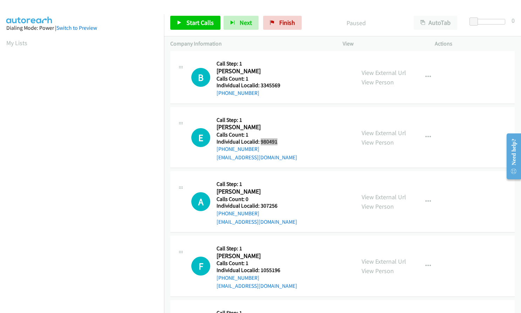
scroll to position [727, 0]
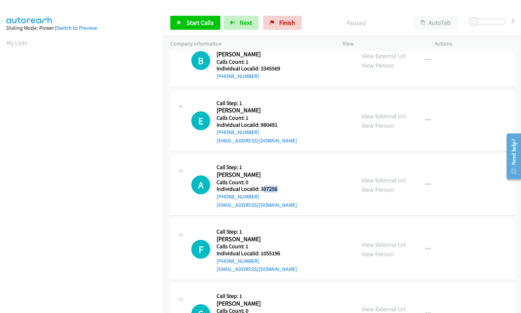
drag, startPoint x: 261, startPoint y: 190, endPoint x: 276, endPoint y: 190, distance: 14.4
click at [276, 190] on h5 "Individual Localid: 307256" at bounding box center [257, 189] width 81 height 7
click at [264, 174] on h2 "[PERSON_NAME]" at bounding box center [257, 175] width 81 height 8
drag, startPoint x: 259, startPoint y: 187, endPoint x: 279, endPoint y: 187, distance: 19.3
click at [279, 187] on div "A Callback Scheduled Call Step: 1 [PERSON_NAME] [GEOGRAPHIC_DATA]/[GEOGRAPHIC_D…" at bounding box center [270, 185] width 158 height 48
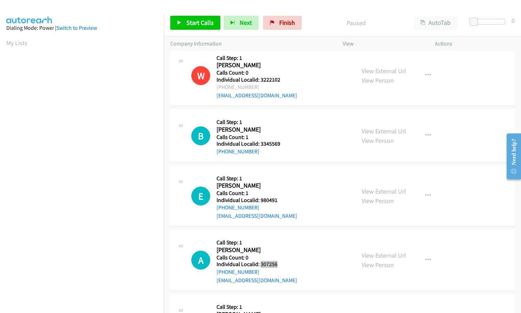
scroll to position [639, 0]
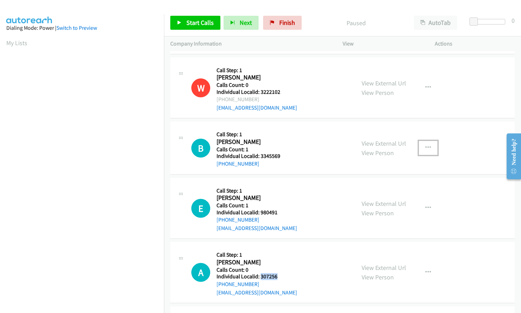
click at [427, 148] on icon "button" at bounding box center [428, 148] width 6 height 6
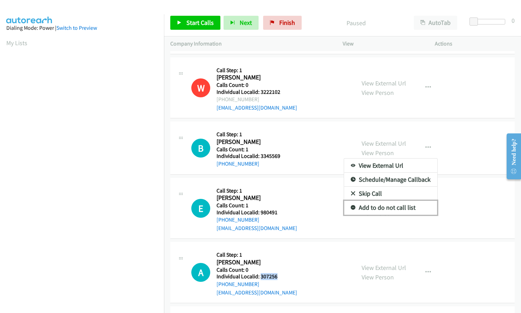
click at [351, 207] on icon at bounding box center [353, 208] width 5 height 5
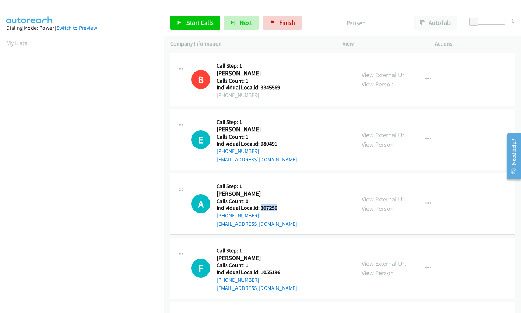
scroll to position [736, 0]
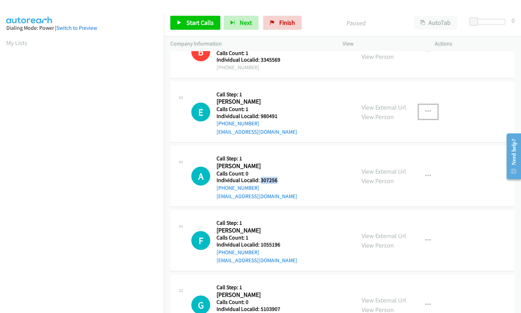
click at [426, 109] on icon "button" at bounding box center [428, 112] width 6 height 6
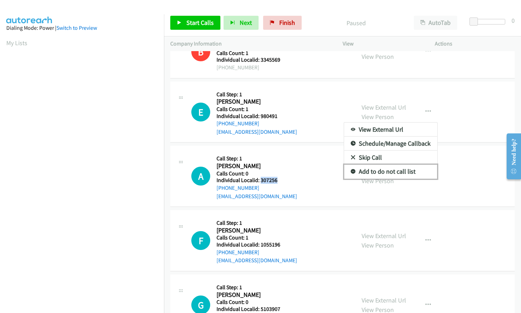
click at [346, 171] on link "Add to do not call list" at bounding box center [390, 172] width 93 height 14
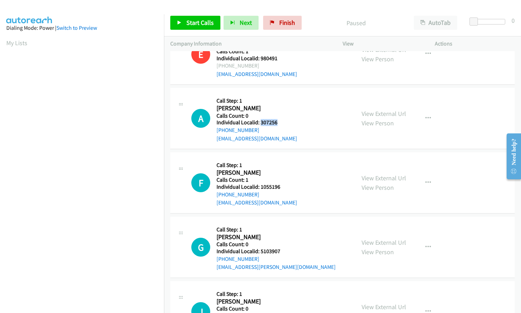
scroll to position [797, 0]
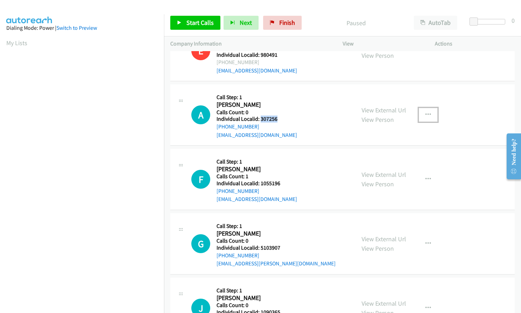
click at [425, 115] on icon "button" at bounding box center [428, 115] width 6 height 6
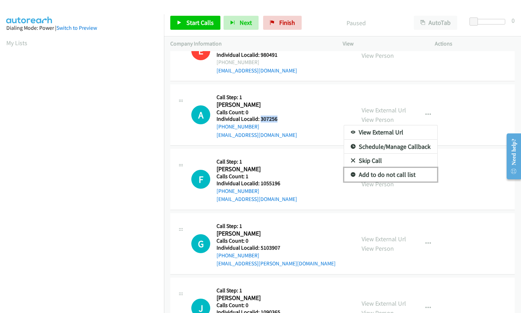
click at [352, 172] on link "Add to do not call list" at bounding box center [390, 175] width 93 height 14
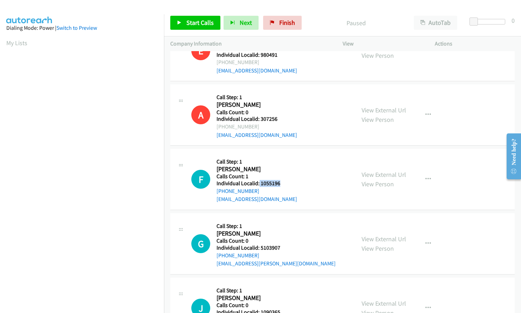
drag, startPoint x: 258, startPoint y: 184, endPoint x: 283, endPoint y: 184, distance: 25.2
click at [283, 184] on h5 "Individual Localid: 1055196" at bounding box center [257, 183] width 81 height 7
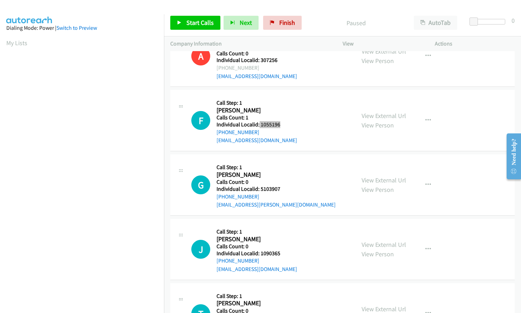
scroll to position [867, 0]
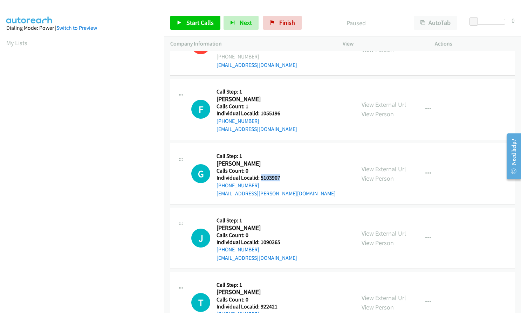
drag, startPoint x: 260, startPoint y: 178, endPoint x: 284, endPoint y: 180, distance: 23.5
click at [284, 180] on h5 "Individual Localid: 5103907" at bounding box center [276, 177] width 119 height 7
drag, startPoint x: 428, startPoint y: 108, endPoint x: 428, endPoint y: 111, distance: 3.5
click at [428, 108] on icon "button" at bounding box center [428, 110] width 6 height 6
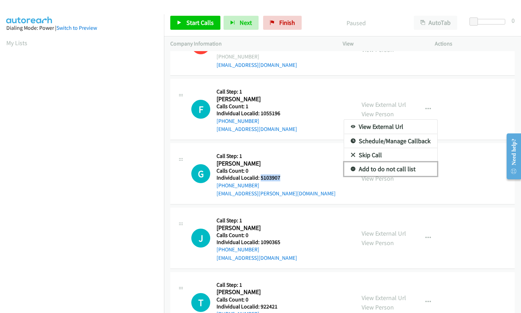
click at [351, 170] on icon at bounding box center [353, 169] width 5 height 5
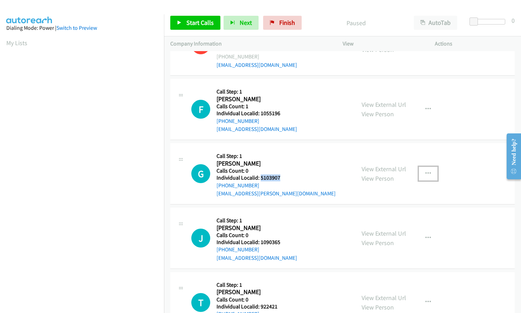
click at [425, 172] on icon "button" at bounding box center [428, 174] width 6 height 6
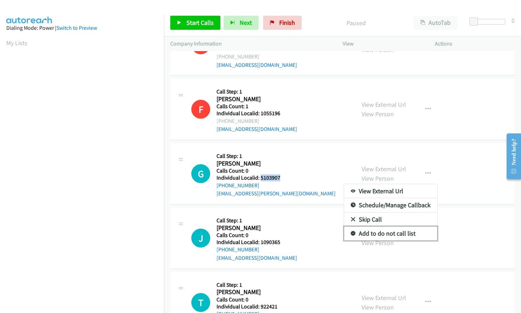
click at [351, 234] on icon at bounding box center [353, 234] width 5 height 5
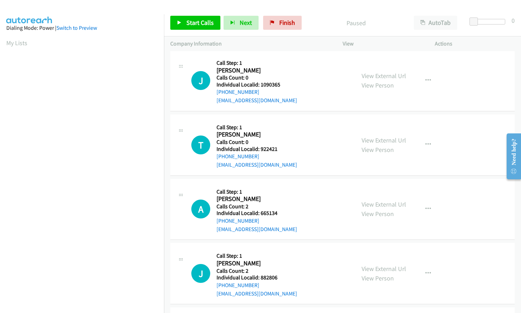
scroll to position [1016, 0]
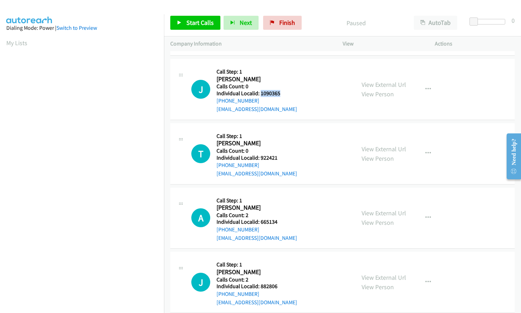
drag, startPoint x: 259, startPoint y: 94, endPoint x: 280, endPoint y: 94, distance: 20.3
click at [280, 94] on div "J Callback Scheduled Call Step: 1 [PERSON_NAME] America/[GEOGRAPHIC_DATA] Calls…" at bounding box center [270, 89] width 158 height 48
drag, startPoint x: 259, startPoint y: 158, endPoint x: 278, endPoint y: 158, distance: 19.3
click at [278, 158] on div "T Callback Scheduled Call Step: 1 [PERSON_NAME] America/[GEOGRAPHIC_DATA] Calls…" at bounding box center [270, 154] width 158 height 48
click at [424, 85] on button "button" at bounding box center [428, 89] width 19 height 14
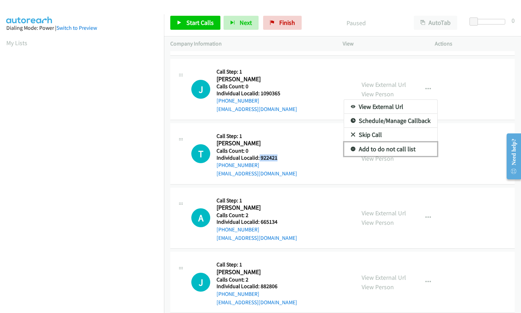
click at [353, 146] on link "Add to do not call list" at bounding box center [390, 149] width 93 height 14
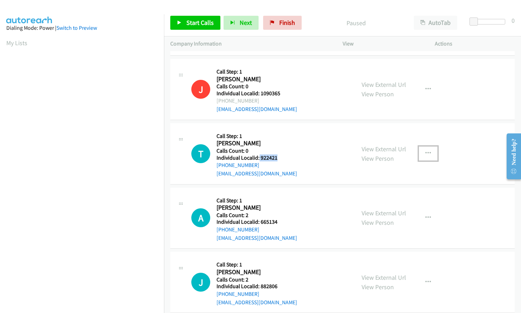
click at [425, 151] on icon "button" at bounding box center [428, 154] width 6 height 6
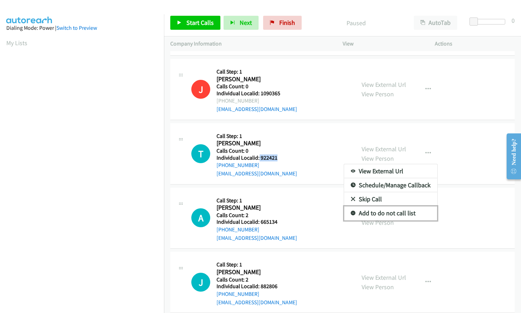
click at [347, 214] on link "Add to do not call list" at bounding box center [390, 213] width 93 height 14
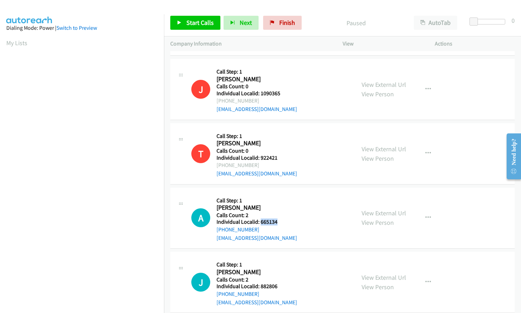
drag, startPoint x: 261, startPoint y: 221, endPoint x: 286, endPoint y: 221, distance: 24.5
click at [286, 221] on div "A Callback Scheduled Call Step: 1 [PERSON_NAME] [GEOGRAPHIC_DATA]/[GEOGRAPHIC_D…" at bounding box center [270, 218] width 158 height 48
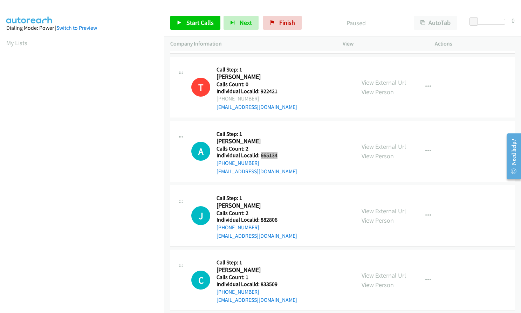
scroll to position [1104, 0]
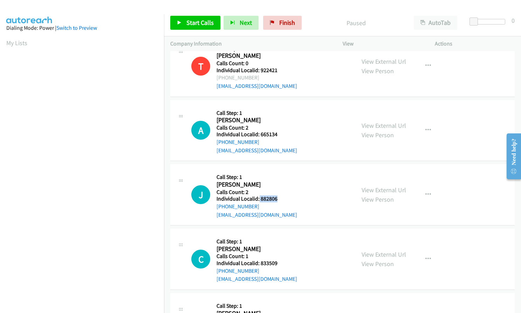
drag, startPoint x: 259, startPoint y: 199, endPoint x: 278, endPoint y: 199, distance: 19.3
click at [278, 199] on div "J Callback Scheduled Call Step: 1 [PERSON_NAME] America/[GEOGRAPHIC_DATA] Calls…" at bounding box center [270, 195] width 158 height 48
click at [430, 127] on button "button" at bounding box center [428, 130] width 19 height 14
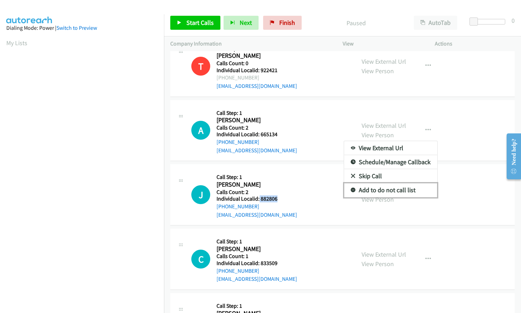
click at [347, 190] on link "Add to do not call list" at bounding box center [390, 190] width 93 height 14
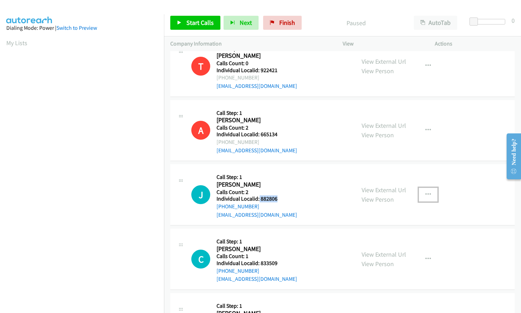
click at [421, 192] on button "button" at bounding box center [428, 195] width 19 height 14
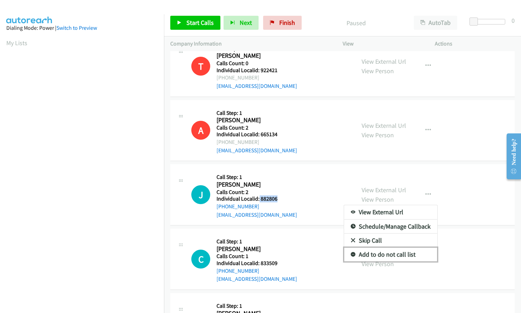
click at [351, 253] on icon at bounding box center [353, 255] width 5 height 5
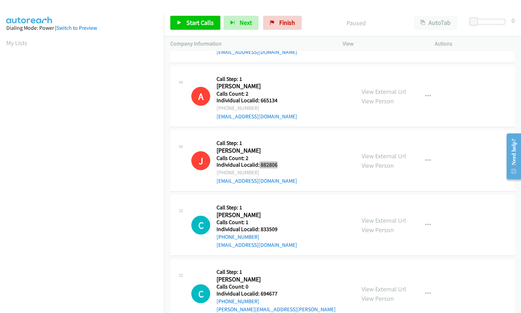
scroll to position [1139, 0]
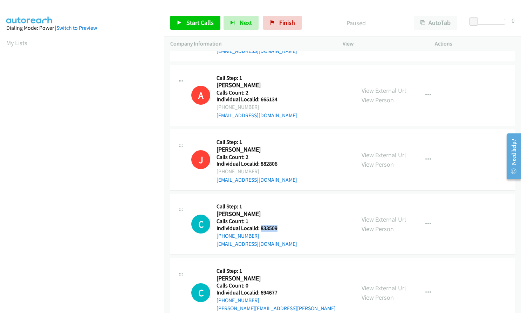
drag, startPoint x: 260, startPoint y: 229, endPoint x: 279, endPoint y: 228, distance: 18.9
click at [282, 228] on div "C Callback Scheduled Call Step: 1 [PERSON_NAME] America/[GEOGRAPHIC_DATA] Calls…" at bounding box center [270, 224] width 158 height 48
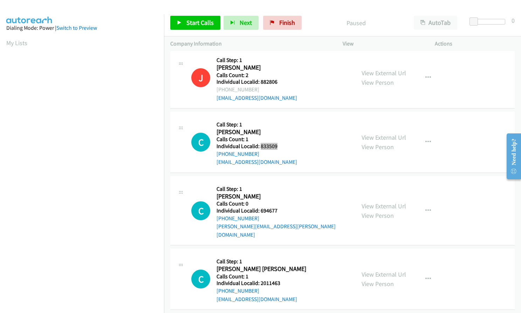
scroll to position [1226, 0]
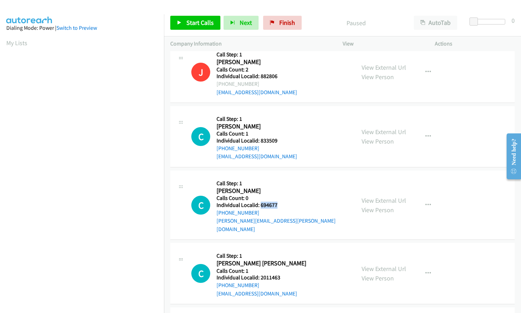
drag, startPoint x: 260, startPoint y: 206, endPoint x: 282, endPoint y: 205, distance: 22.1
click at [282, 205] on div "C Callback Scheduled Call Step: 1 [PERSON_NAME] America/[GEOGRAPHIC_DATA] Calls…" at bounding box center [270, 205] width 158 height 56
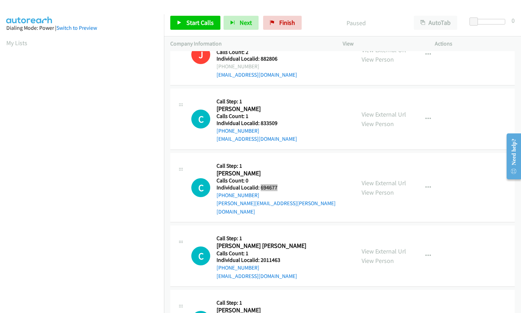
scroll to position [1296, 0]
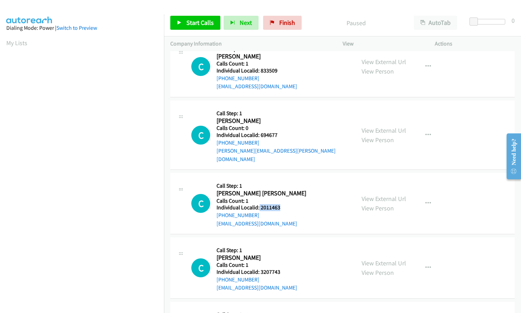
drag, startPoint x: 259, startPoint y: 199, endPoint x: 278, endPoint y: 198, distance: 18.9
click at [278, 204] on h5 "Individual Localid: 2011463" at bounding box center [262, 207] width 90 height 7
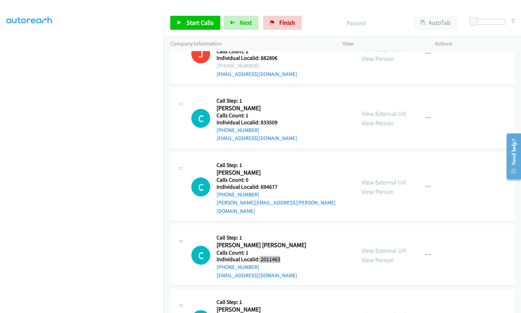
scroll to position [1244, 0]
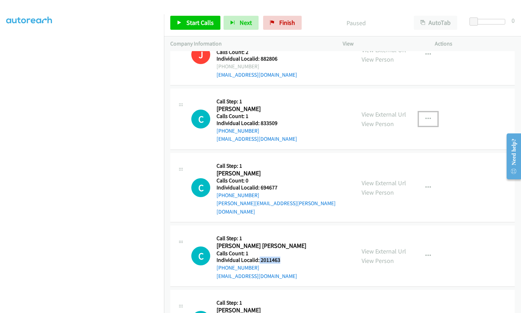
click at [430, 112] on button "button" at bounding box center [428, 119] width 19 height 14
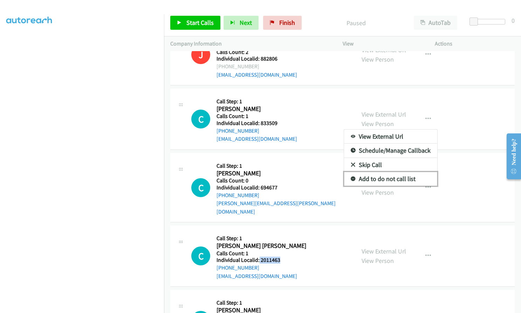
click at [351, 177] on icon at bounding box center [353, 179] width 5 height 5
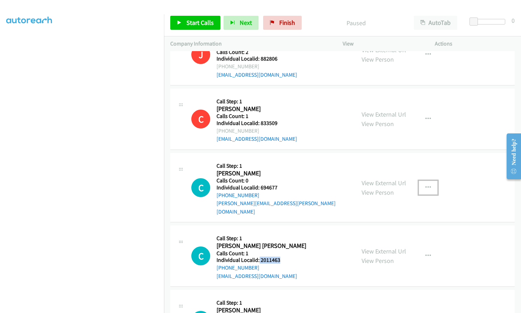
click at [425, 185] on icon "button" at bounding box center [428, 188] width 6 height 6
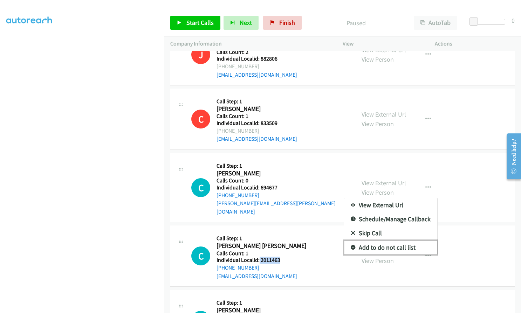
click at [351, 246] on icon at bounding box center [353, 248] width 5 height 5
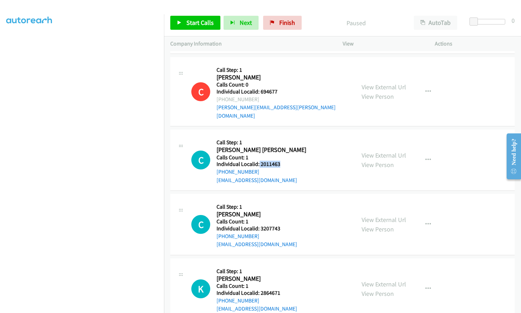
scroll to position [1340, 0]
click at [426, 157] on icon "button" at bounding box center [428, 160] width 6 height 6
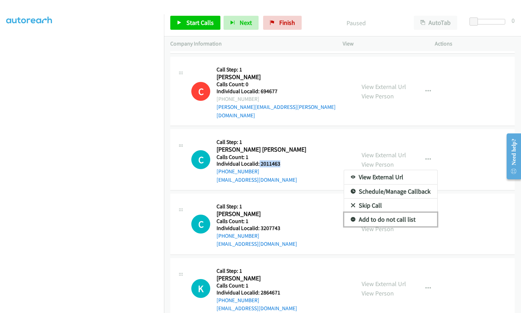
click at [352, 218] on icon at bounding box center [353, 220] width 5 height 5
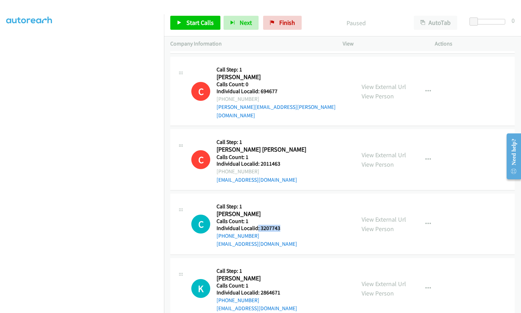
drag, startPoint x: 258, startPoint y: 219, endPoint x: 284, endPoint y: 221, distance: 26.8
click at [284, 221] on div "C Callback Scheduled Call Step: 1 [PERSON_NAME] America/Los_Angeles Calls Count…" at bounding box center [270, 224] width 158 height 48
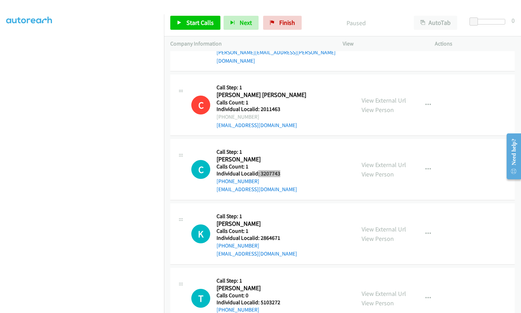
scroll to position [1436, 0]
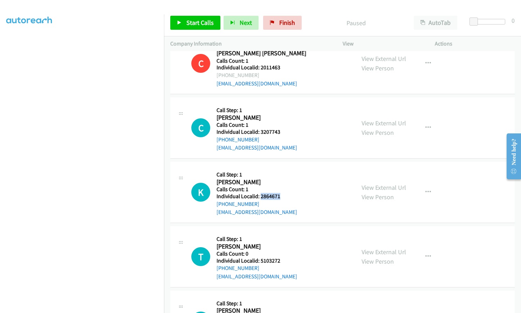
drag, startPoint x: 260, startPoint y: 185, endPoint x: 281, endPoint y: 188, distance: 20.9
click at [281, 193] on h5 "Individual Localid: 2864671" at bounding box center [257, 196] width 81 height 7
drag, startPoint x: 259, startPoint y: 252, endPoint x: 283, endPoint y: 252, distance: 23.8
click at [283, 252] on div "T Callback Scheduled Call Step: 1 [PERSON_NAME] America/[GEOGRAPHIC_DATA] Calls…" at bounding box center [270, 257] width 158 height 48
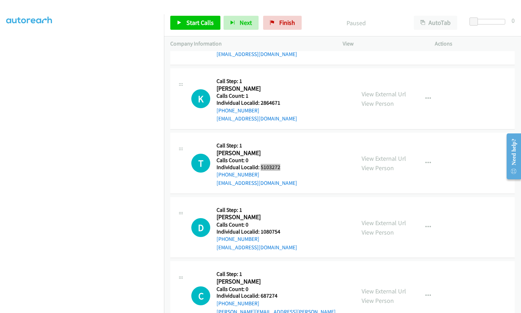
scroll to position [1542, 0]
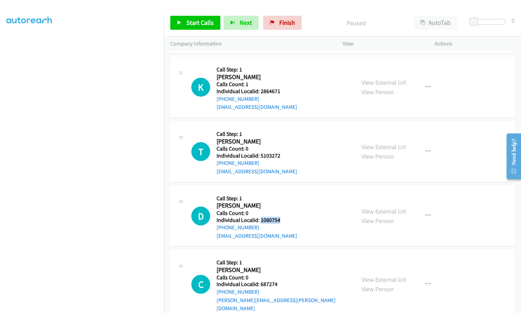
drag, startPoint x: 260, startPoint y: 211, endPoint x: 280, endPoint y: 211, distance: 20.3
click at [280, 211] on div "D Callback Scheduled Call Step: 1 David Sommers America/New_York Calls Count: 0…" at bounding box center [270, 216] width 158 height 48
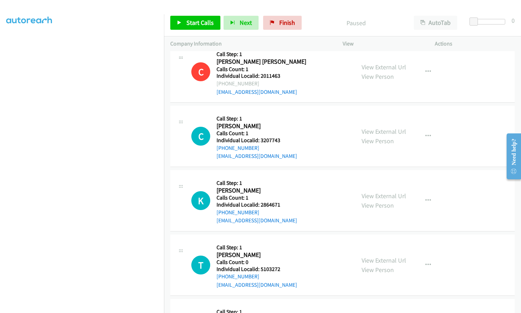
scroll to position [1428, 0]
drag, startPoint x: 427, startPoint y: 128, endPoint x: 425, endPoint y: 138, distance: 10.5
click at [427, 134] on icon "button" at bounding box center [428, 137] width 6 height 6
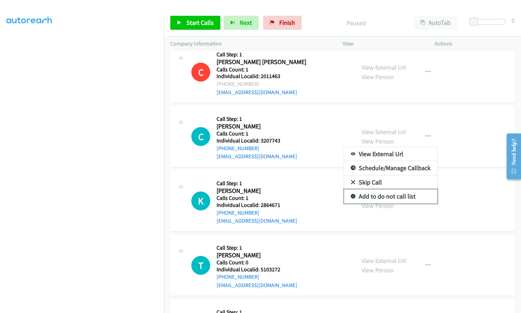
click at [351, 194] on icon at bounding box center [353, 196] width 5 height 5
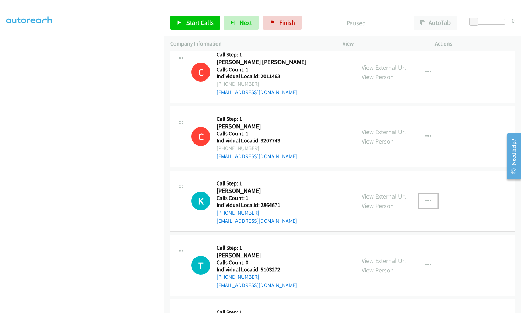
click at [428, 198] on icon "button" at bounding box center [428, 201] width 6 height 6
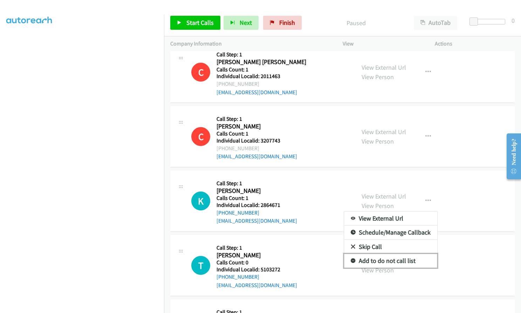
click at [351, 259] on icon at bounding box center [353, 261] width 5 height 5
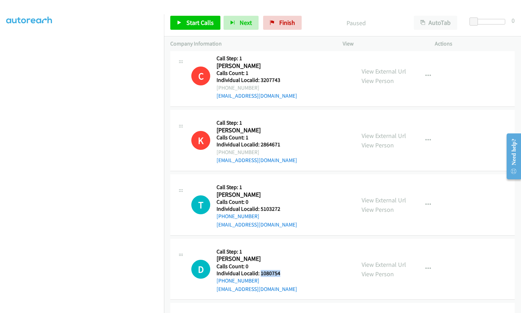
scroll to position [1498, 0]
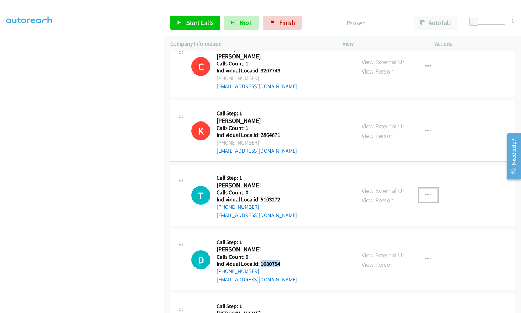
click at [425, 193] on icon "button" at bounding box center [428, 196] width 6 height 6
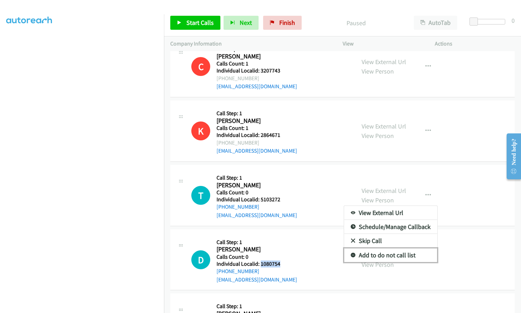
click at [352, 253] on icon at bounding box center [353, 255] width 5 height 5
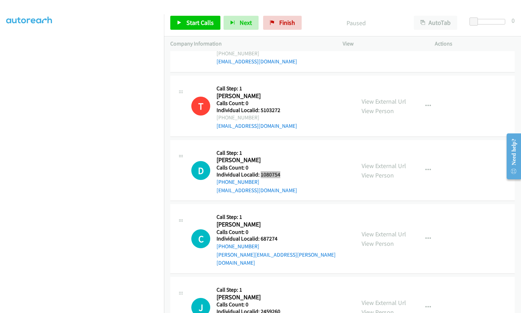
scroll to position [1620, 0]
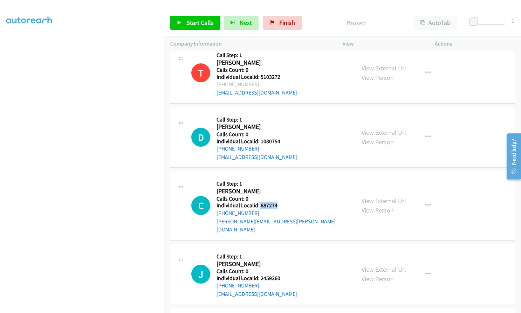
drag, startPoint x: 259, startPoint y: 198, endPoint x: 277, endPoint y: 198, distance: 18.6
click at [277, 198] on div "C Callback Scheduled Call Step: 1 Corey Balko America/New_York Calls Count: 0 I…" at bounding box center [270, 205] width 158 height 56
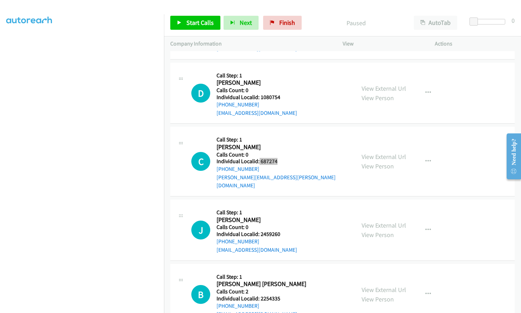
scroll to position [1670, 0]
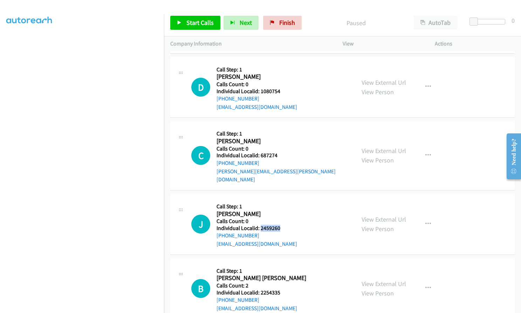
drag, startPoint x: 260, startPoint y: 211, endPoint x: 287, endPoint y: 211, distance: 26.6
click at [287, 211] on div "J Callback Scheduled Call Step: 1 Jacob Doornbos America/New_York Calls Count: …" at bounding box center [270, 224] width 158 height 48
drag, startPoint x: 267, startPoint y: 275, endPoint x: 280, endPoint y: 276, distance: 13.7
click at [280, 289] on h5 "Individual Localid: 2254335" at bounding box center [262, 292] width 90 height 7
click at [425, 84] on icon "button" at bounding box center [428, 87] width 6 height 6
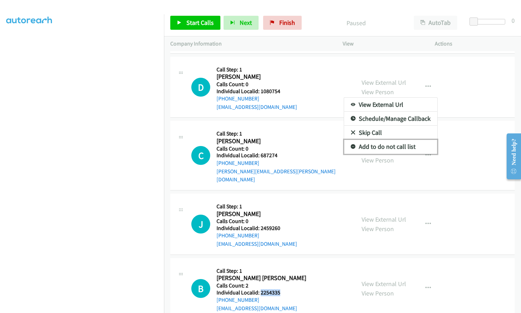
drag, startPoint x: 346, startPoint y: 138, endPoint x: 351, endPoint y: 138, distance: 5.3
click at [347, 140] on link "Add to do not call list" at bounding box center [390, 147] width 93 height 14
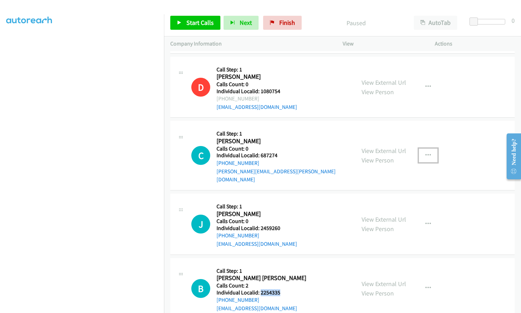
drag, startPoint x: 425, startPoint y: 144, endPoint x: 408, endPoint y: 163, distance: 25.1
click at [425, 153] on icon "button" at bounding box center [428, 156] width 6 height 6
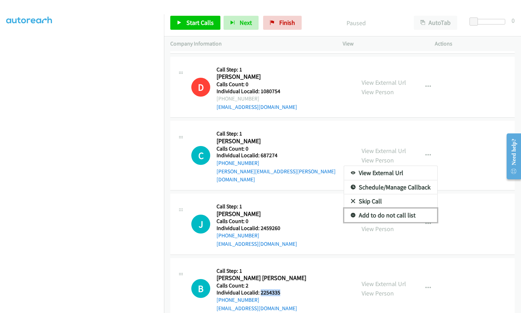
click at [351, 213] on icon at bounding box center [353, 215] width 5 height 5
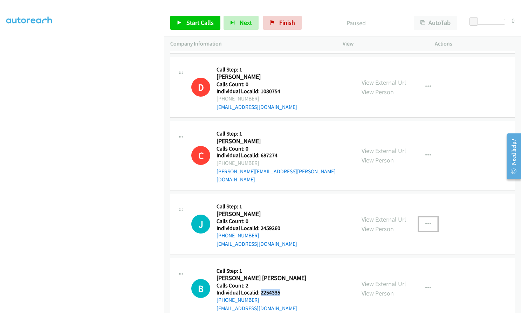
drag, startPoint x: 423, startPoint y: 204, endPoint x: 392, endPoint y: 225, distance: 37.4
click at [425, 221] on icon "button" at bounding box center [428, 224] width 6 height 6
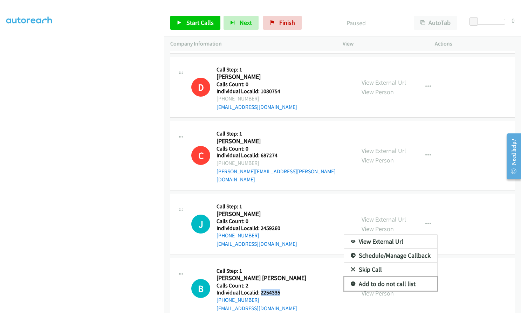
click at [352, 277] on link "Add to do not call list" at bounding box center [390, 284] width 93 height 14
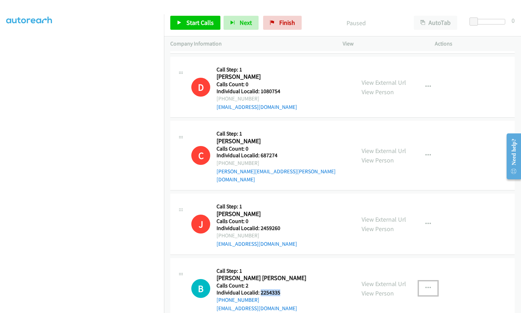
drag, startPoint x: 420, startPoint y: 272, endPoint x: 425, endPoint y: 272, distance: 5.3
click at [420, 281] on button "button" at bounding box center [428, 288] width 19 height 14
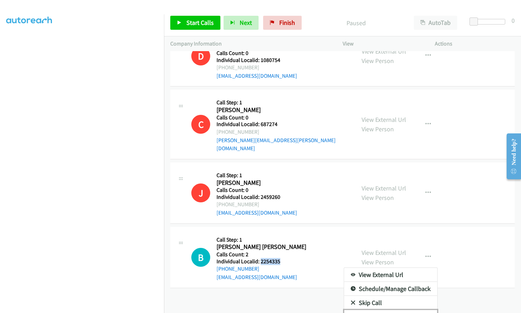
click at [354, 310] on link "Add to do not call list" at bounding box center [390, 317] width 93 height 14
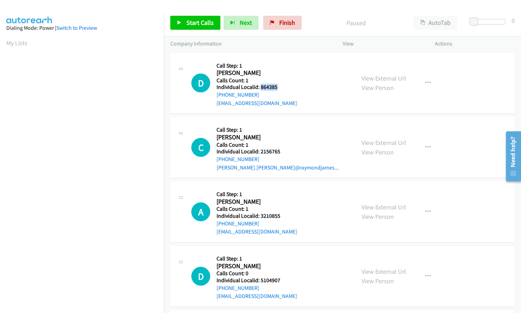
drag, startPoint x: 260, startPoint y: 88, endPoint x: 280, endPoint y: 88, distance: 20.0
click at [280, 88] on div "D Callback Scheduled Call Step: 1 [PERSON_NAME] America/[GEOGRAPHIC_DATA] Calls…" at bounding box center [270, 83] width 158 height 48
copy h5 "864385"
drag, startPoint x: 259, startPoint y: 149, endPoint x: 283, endPoint y: 153, distance: 24.9
click at [283, 153] on h5 "Individual Localid: 2156765" at bounding box center [278, 151] width 122 height 7
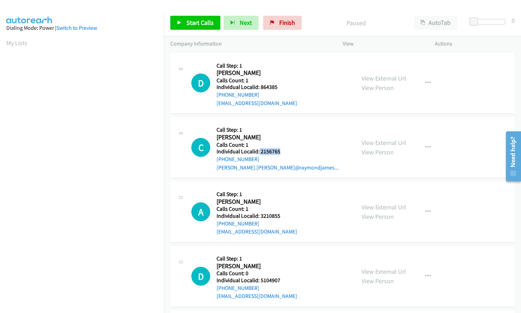
copy h5 "2156765"
drag, startPoint x: 261, startPoint y: 214, endPoint x: 276, endPoint y: 217, distance: 15.6
click at [282, 218] on div "A Callback Scheduled Call Step: 1 [PERSON_NAME] America/Los_Angeles Calls Count…" at bounding box center [270, 212] width 158 height 48
copy h5 "3210855"
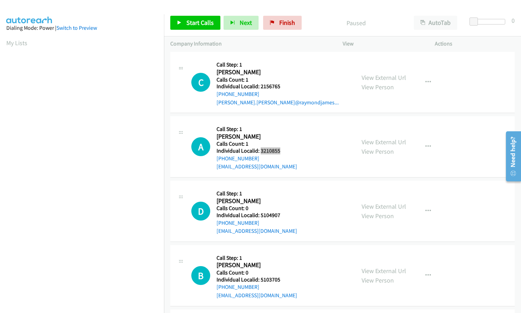
scroll to position [88, 0]
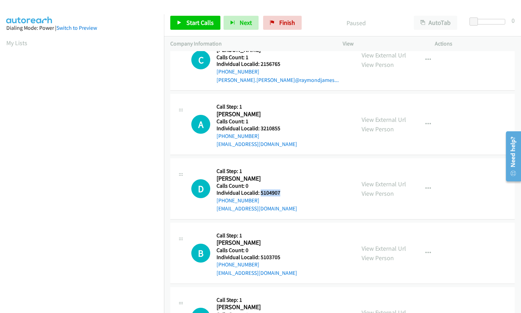
drag, startPoint x: 260, startPoint y: 192, endPoint x: 282, endPoint y: 193, distance: 22.1
click at [282, 193] on h5 "Individual Localid: 5104907" at bounding box center [257, 193] width 81 height 7
copy h5 "5104907"
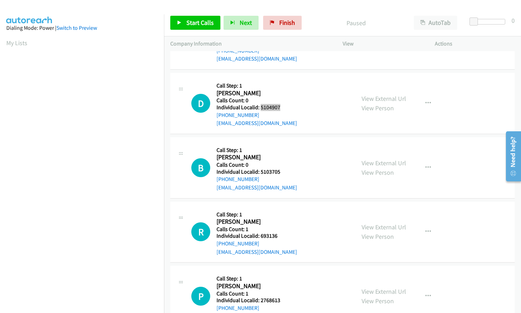
scroll to position [201, 0]
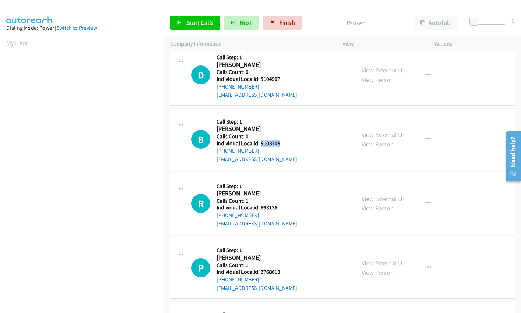
drag, startPoint x: 260, startPoint y: 144, endPoint x: 278, endPoint y: 146, distance: 18.3
click at [278, 146] on h5 "Individual Localid: 5103705" at bounding box center [257, 143] width 81 height 7
copy h5 "5103705"
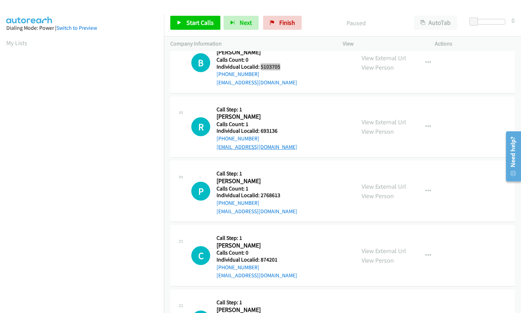
scroll to position [280, 0]
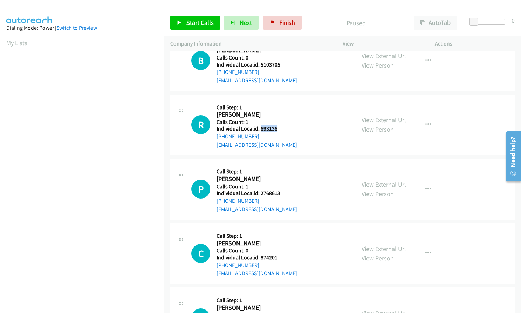
drag, startPoint x: 260, startPoint y: 128, endPoint x: 277, endPoint y: 128, distance: 17.2
click at [280, 129] on div "R Callback Scheduled Call Step: 1 [PERSON_NAME] America/New_York Calls Count: 1…" at bounding box center [270, 125] width 158 height 48
copy h5 "693136"
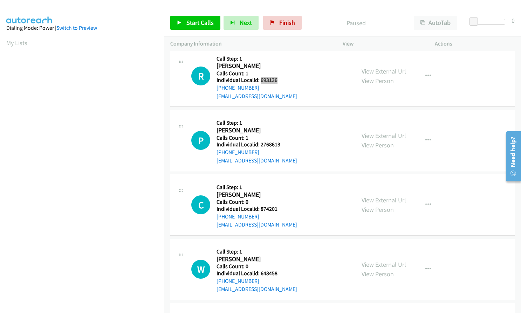
scroll to position [333, 0]
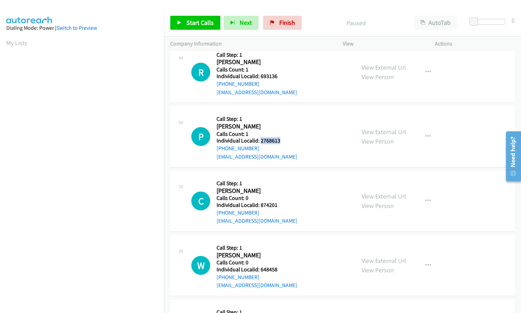
drag, startPoint x: 260, startPoint y: 140, endPoint x: 280, endPoint y: 142, distance: 20.4
click at [280, 142] on div "P Callback Scheduled Call Step: 1 [PERSON_NAME] America/New_York Calls Count: 1…" at bounding box center [270, 136] width 158 height 48
copy h5 "2768613"
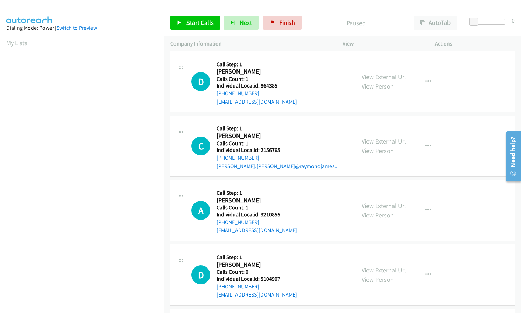
scroll to position [0, 0]
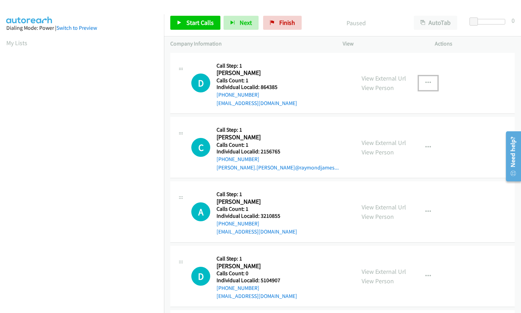
click at [431, 78] on button "button" at bounding box center [428, 83] width 19 height 14
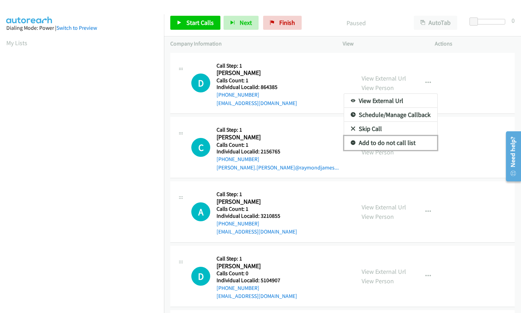
click at [351, 143] on icon at bounding box center [353, 143] width 5 height 5
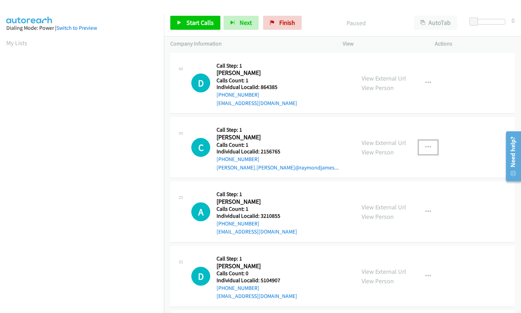
click at [425, 147] on icon "button" at bounding box center [428, 148] width 6 height 6
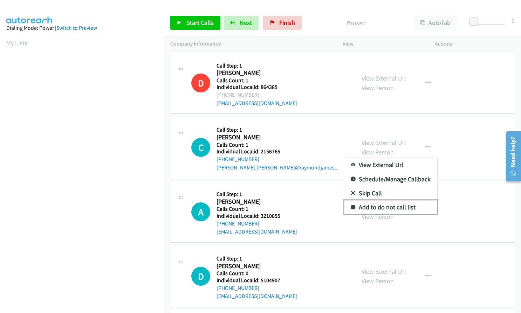
click at [351, 207] on icon at bounding box center [353, 207] width 5 height 5
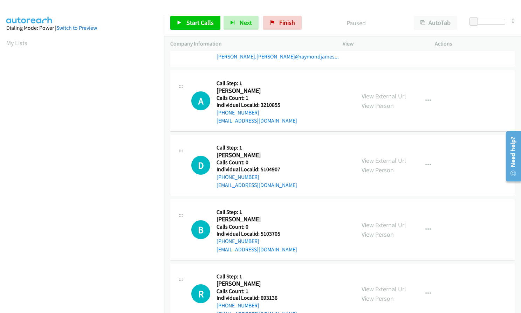
scroll to position [114, 0]
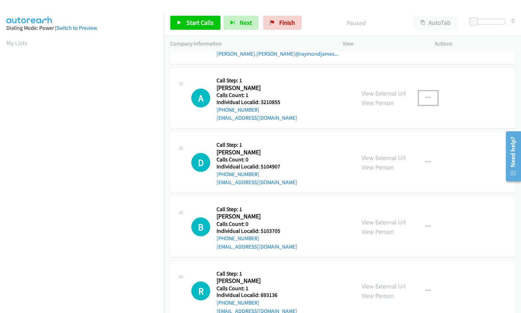
click at [425, 97] on icon "button" at bounding box center [428, 98] width 6 height 6
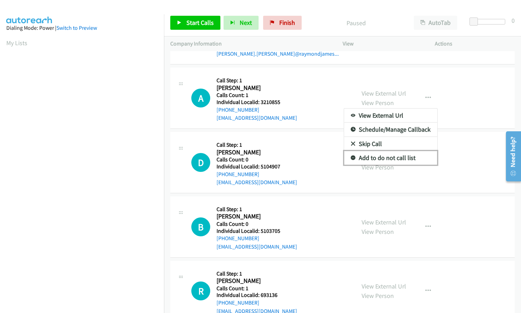
click at [351, 156] on icon at bounding box center [353, 158] width 5 height 5
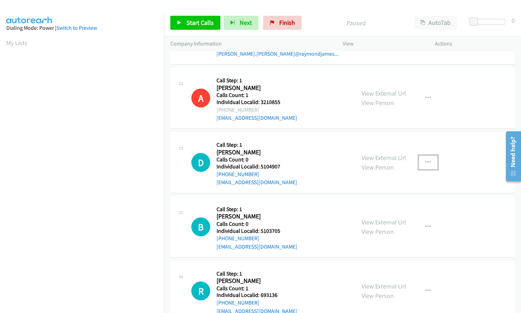
click at [420, 158] on button "button" at bounding box center [428, 163] width 19 height 14
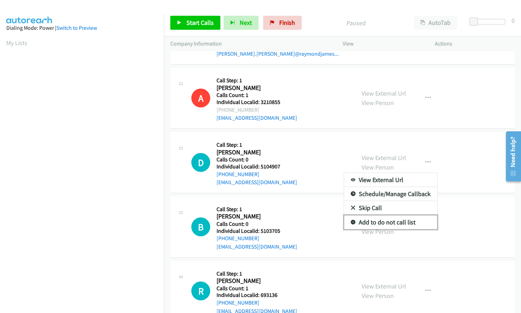
click at [351, 220] on icon at bounding box center [353, 222] width 5 height 5
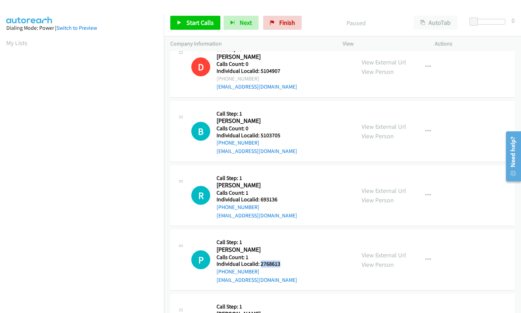
scroll to position [210, 0]
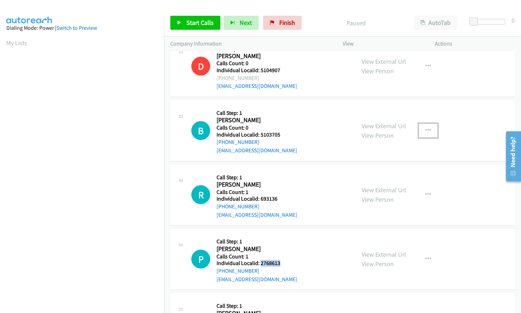
click at [421, 131] on button "button" at bounding box center [428, 131] width 19 height 14
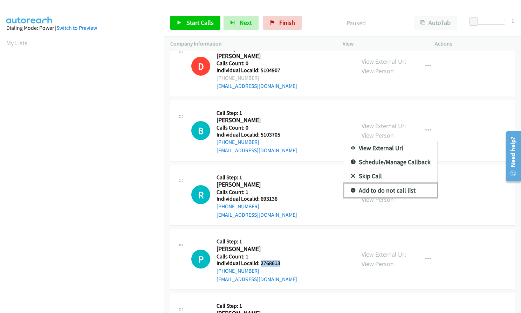
click at [351, 188] on icon at bounding box center [353, 190] width 5 height 5
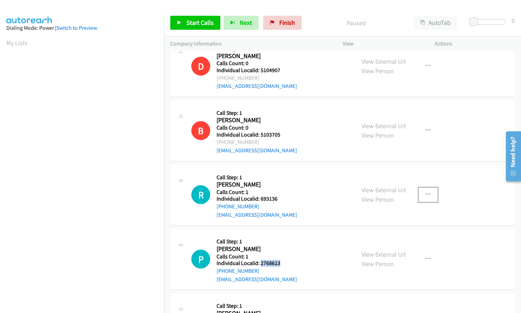
click at [425, 193] on icon "button" at bounding box center [428, 195] width 6 height 6
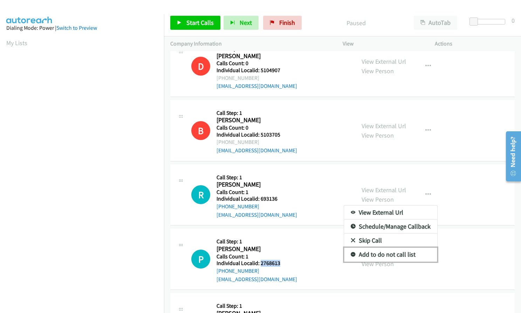
click at [351, 254] on icon at bounding box center [353, 255] width 5 height 5
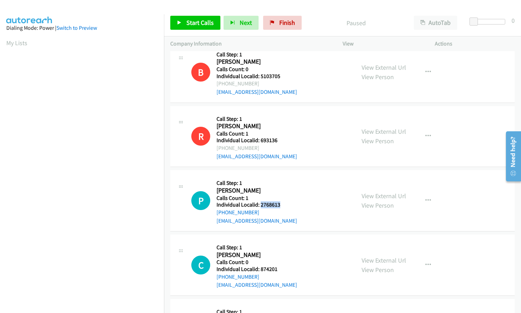
scroll to position [315, 0]
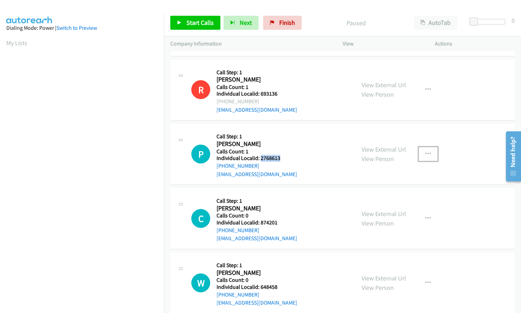
click at [425, 152] on icon "button" at bounding box center [428, 154] width 6 height 6
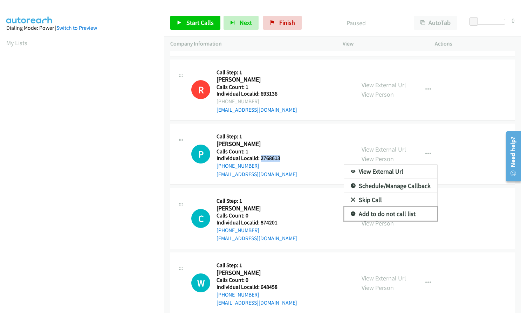
click at [351, 212] on icon at bounding box center [353, 214] width 5 height 5
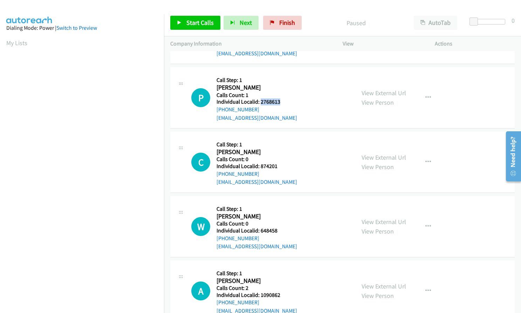
scroll to position [385, 0]
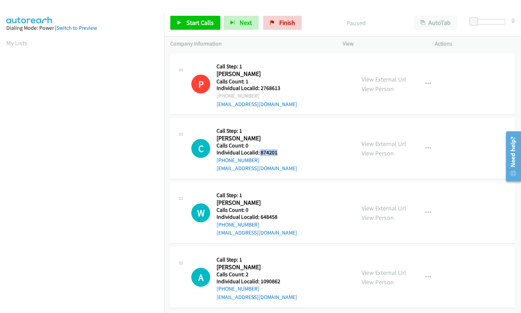
drag, startPoint x: 258, startPoint y: 149, endPoint x: 281, endPoint y: 152, distance: 23.3
click at [281, 152] on h5 "Individual Localid: 874201" at bounding box center [257, 152] width 81 height 7
copy h5 "874201"
drag, startPoint x: 259, startPoint y: 217, endPoint x: 279, endPoint y: 217, distance: 20.0
click at [280, 217] on div "W Callback Scheduled Call Step: 1 William Turner America/New_York Calls Count: …" at bounding box center [270, 213] width 158 height 48
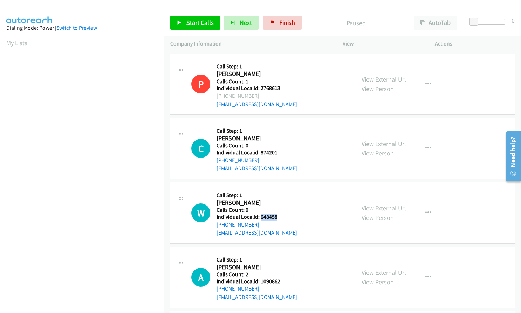
copy h5 "648458"
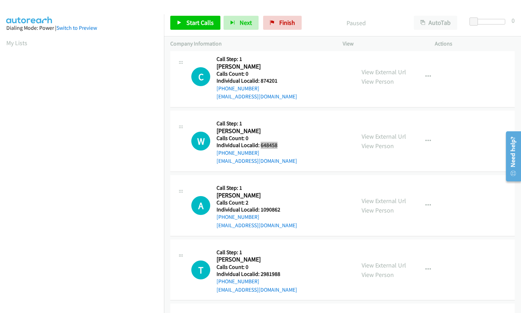
scroll to position [473, 0]
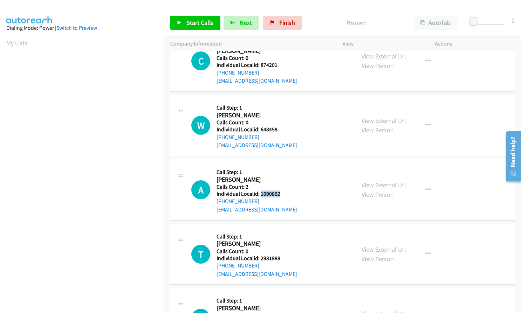
drag, startPoint x: 266, startPoint y: 193, endPoint x: 281, endPoint y: 193, distance: 15.4
click at [281, 193] on div "A Callback Scheduled Call Step: 1 Amelia Lee America/New_York Calls Count: 2 In…" at bounding box center [270, 190] width 158 height 48
copy h5 "1090862"
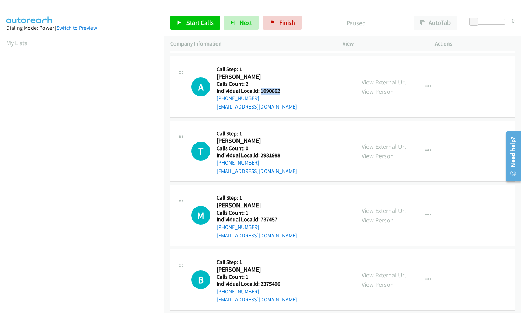
scroll to position [578, 0]
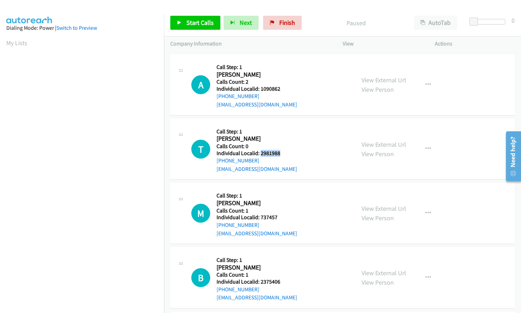
drag, startPoint x: 261, startPoint y: 160, endPoint x: 282, endPoint y: 155, distance: 22.5
click at [282, 155] on div "T Callback Scheduled Call Step: 1 Tim Pierce America/New_York Calls Count: 0 In…" at bounding box center [270, 149] width 158 height 48
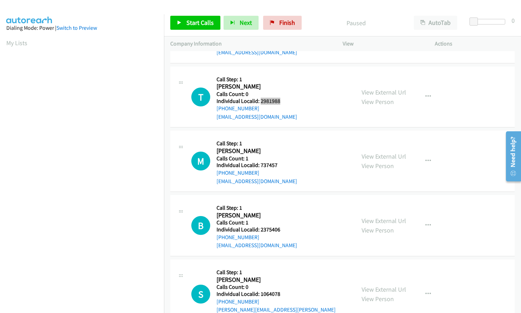
scroll to position [631, 0]
drag, startPoint x: 259, startPoint y: 164, endPoint x: 281, endPoint y: 165, distance: 21.4
click at [281, 165] on div "M Callback Scheduled Call Step: 1 Michael Kata America/New_York Calls Count: 1 …" at bounding box center [270, 161] width 158 height 48
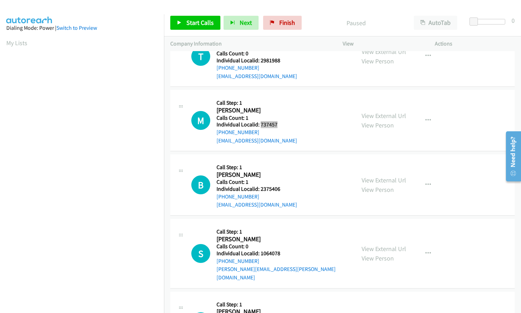
scroll to position [674, 0]
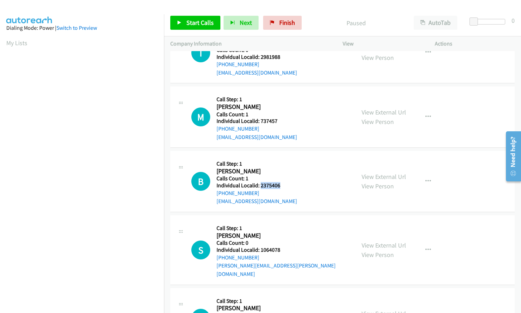
drag, startPoint x: 260, startPoint y: 185, endPoint x: 281, endPoint y: 187, distance: 20.8
click at [281, 187] on div "B Callback Scheduled Call Step: 1 Brian Roy America/New_York Calls Count: 1 Ind…" at bounding box center [270, 181] width 158 height 48
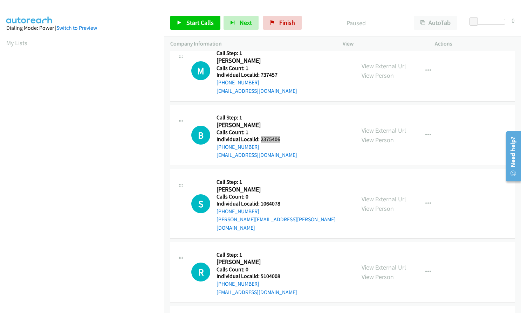
scroll to position [727, 0]
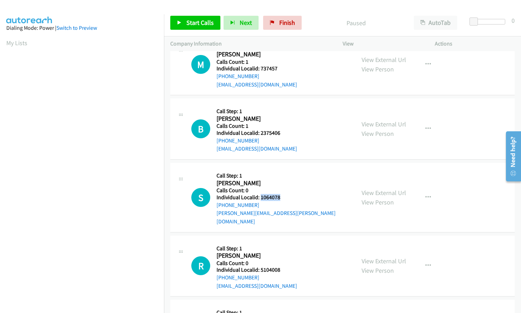
drag, startPoint x: 260, startPoint y: 199, endPoint x: 282, endPoint y: 198, distance: 21.4
click at [282, 198] on h5 "Individual Localid: 1064078" at bounding box center [283, 197] width 132 height 7
drag, startPoint x: 420, startPoint y: 190, endPoint x: 420, endPoint y: 193, distance: 3.9
click at [420, 191] on button "button" at bounding box center [428, 198] width 19 height 14
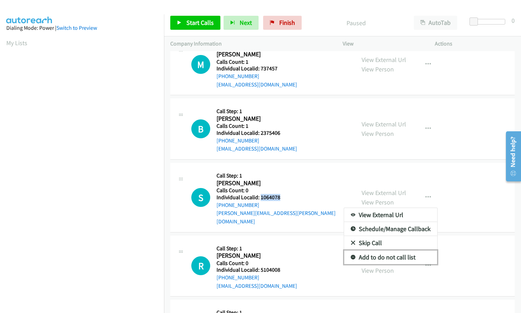
click at [351, 255] on icon at bounding box center [353, 257] width 5 height 5
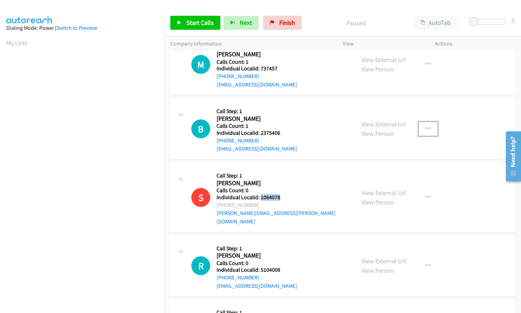
click at [433, 123] on button "button" at bounding box center [428, 129] width 19 height 14
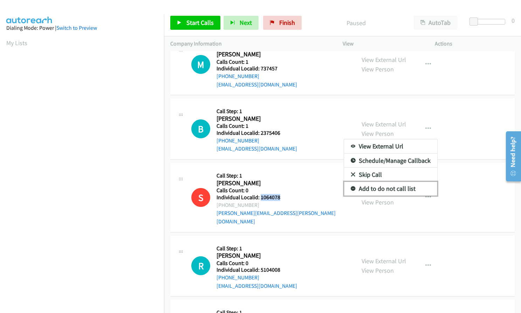
click at [350, 186] on link "Add to do not call list" at bounding box center [390, 189] width 93 height 14
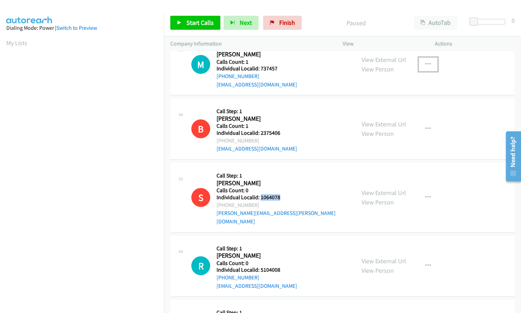
click at [428, 63] on button "button" at bounding box center [428, 64] width 19 height 14
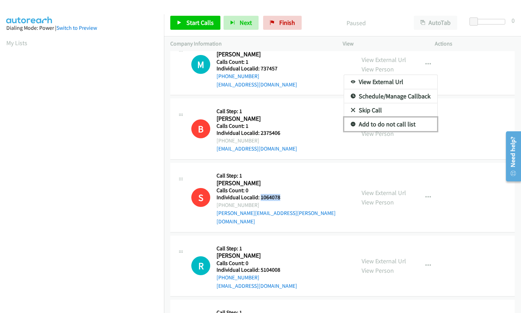
click at [352, 121] on link "Add to do not call list" at bounding box center [390, 124] width 93 height 14
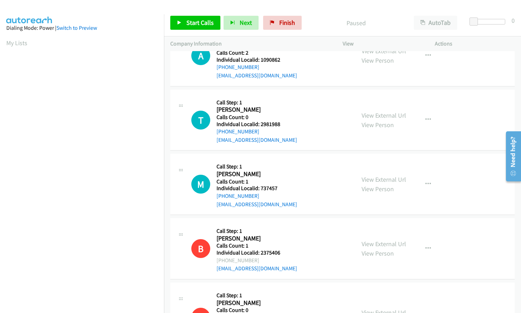
scroll to position [552, 0]
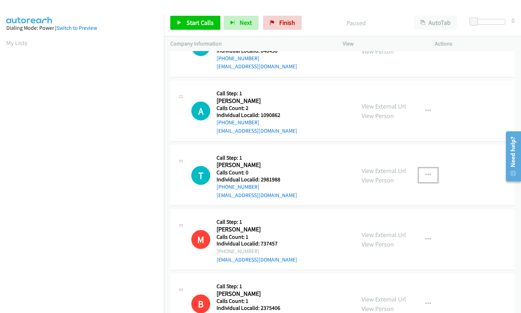
click at [425, 177] on icon "button" at bounding box center [428, 175] width 6 height 6
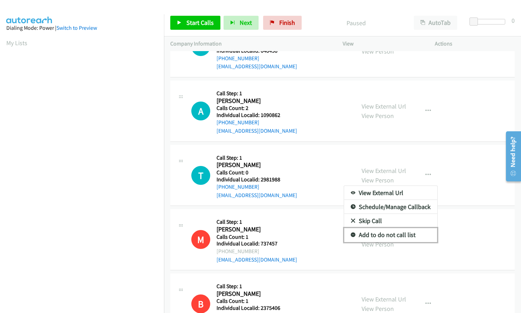
click at [351, 236] on icon at bounding box center [353, 235] width 5 height 5
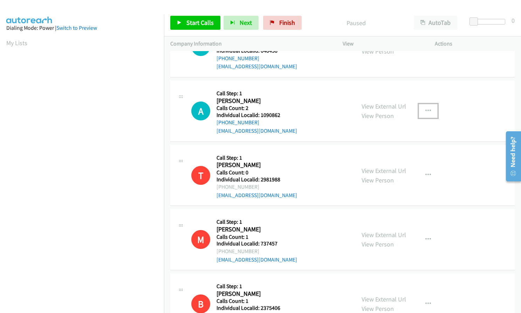
click at [425, 110] on icon "button" at bounding box center [428, 111] width 6 height 6
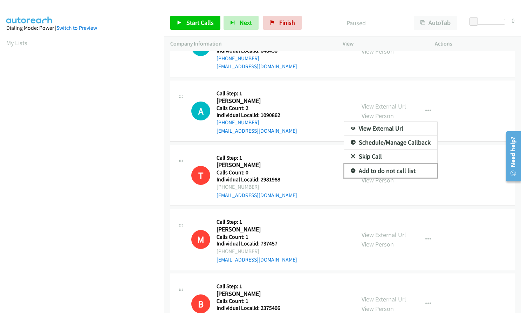
click at [351, 169] on icon at bounding box center [353, 171] width 5 height 5
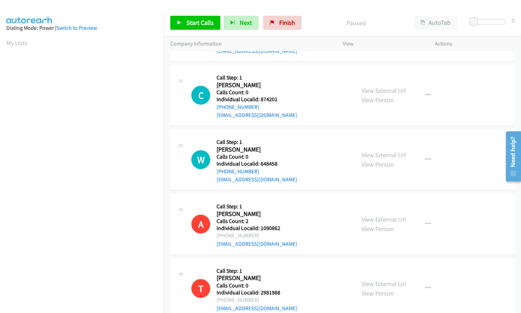
scroll to position [438, 0]
click at [425, 159] on icon "button" at bounding box center [428, 161] width 6 height 6
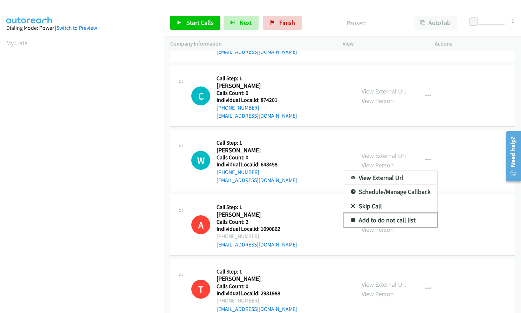
click at [351, 218] on icon at bounding box center [353, 220] width 5 height 5
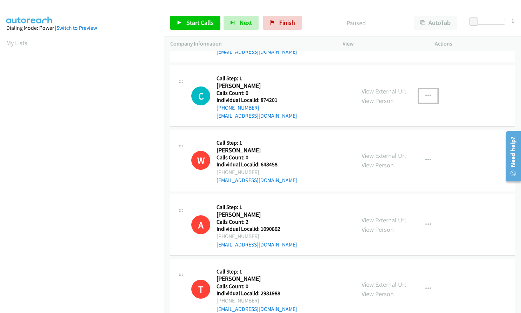
click at [426, 93] on icon "button" at bounding box center [428, 96] width 6 height 6
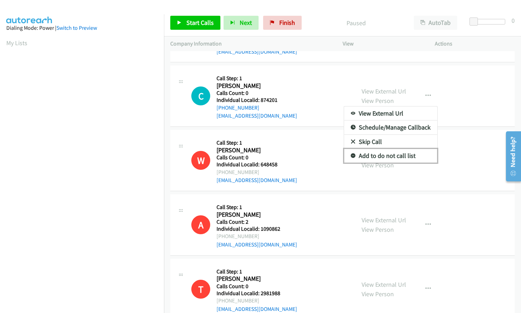
click at [351, 156] on icon at bounding box center [353, 156] width 5 height 5
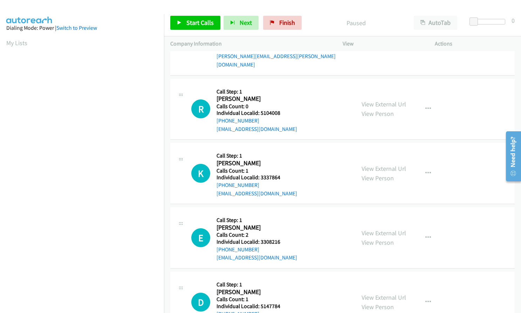
scroll to position [885, 0]
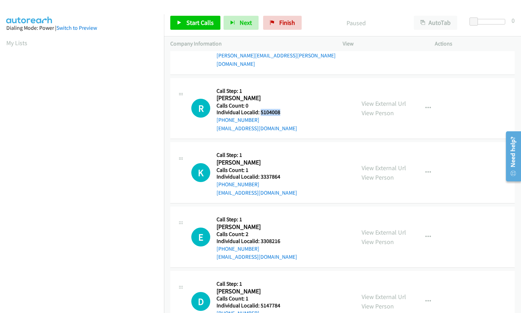
drag, startPoint x: 260, startPoint y: 104, endPoint x: 283, endPoint y: 105, distance: 22.8
click at [283, 105] on div "R Callback Scheduled Call Step: 1 Rob Frazier America/New_York Calls Count: 0 I…" at bounding box center [270, 108] width 158 height 48
drag, startPoint x: 259, startPoint y: 168, endPoint x: 278, endPoint y: 167, distance: 18.6
click at [278, 173] on h5 "Individual Localid: 3337864" at bounding box center [257, 176] width 81 height 7
drag, startPoint x: 260, startPoint y: 232, endPoint x: 280, endPoint y: 232, distance: 19.6
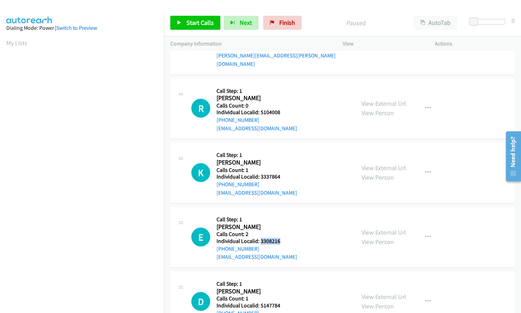
click at [280, 238] on h5 "Individual Localid: 3308216" at bounding box center [257, 241] width 81 height 7
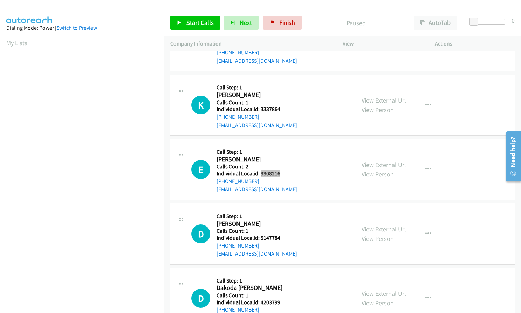
scroll to position [955, 0]
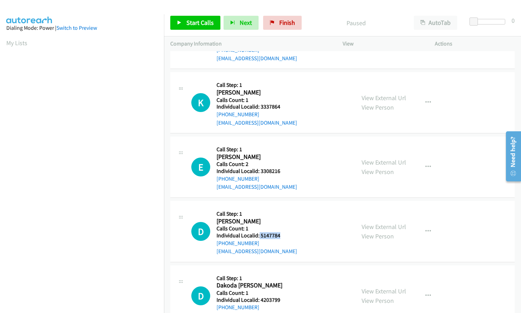
drag, startPoint x: 270, startPoint y: 226, endPoint x: 278, endPoint y: 227, distance: 8.6
click at [281, 226] on div "D Callback Scheduled Call Step: 1 Dennis Thompson America/New_York Calls Count:…" at bounding box center [270, 231] width 158 height 48
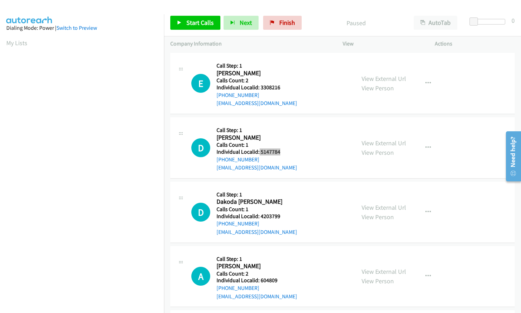
scroll to position [1042, 0]
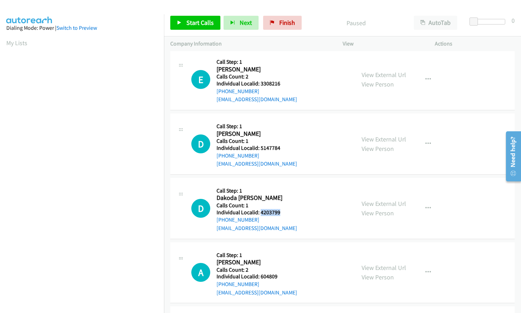
drag, startPoint x: 263, startPoint y: 203, endPoint x: 279, endPoint y: 205, distance: 16.3
click at [279, 205] on div "D Callback Scheduled Call Step: 1 Dakoda Wilcox America/New_York Calls Count: 1…" at bounding box center [270, 208] width 158 height 48
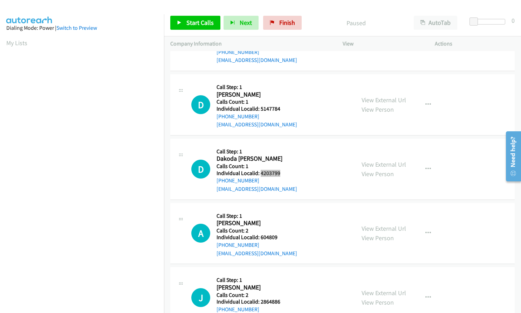
scroll to position [1086, 0]
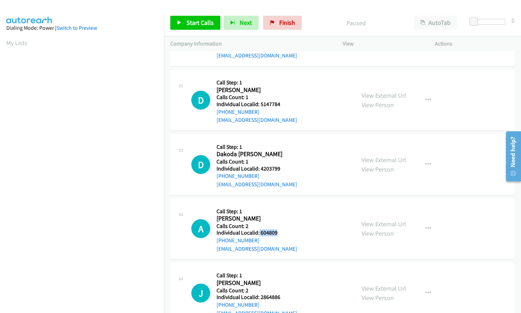
drag, startPoint x: 259, startPoint y: 224, endPoint x: 280, endPoint y: 226, distance: 20.9
click at [280, 226] on div "A Callback Scheduled Call Step: 1 April O Neill America/New_York Calls Count: 2…" at bounding box center [270, 229] width 158 height 48
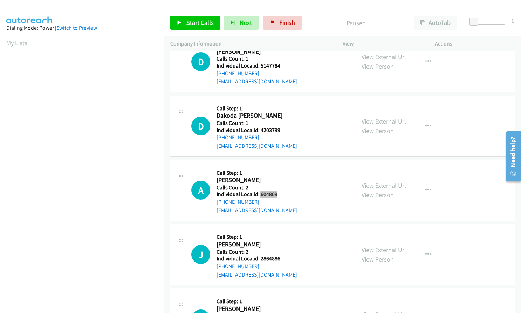
scroll to position [1130, 0]
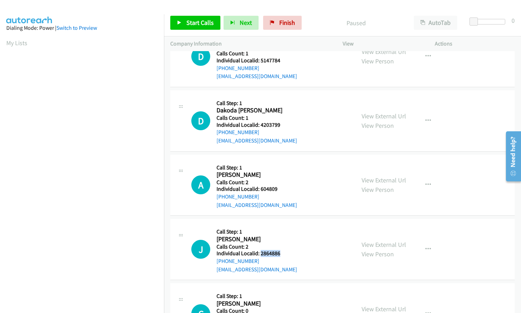
drag, startPoint x: 260, startPoint y: 246, endPoint x: 281, endPoint y: 246, distance: 21.0
click at [281, 246] on div "J Callback Scheduled Call Step: 1 Jimmy Busby America/Chicago Calls Count: 2 In…" at bounding box center [270, 249] width 158 height 48
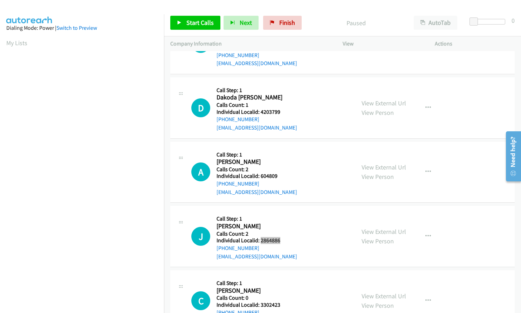
scroll to position [1174, 0]
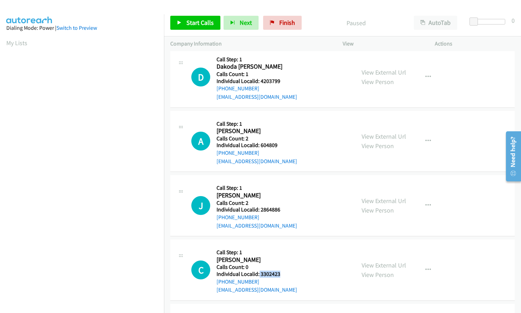
drag, startPoint x: 258, startPoint y: 266, endPoint x: 281, endPoint y: 266, distance: 22.8
click at [281, 266] on div "C Callback Scheduled Call Step: 1 Celia Shacklett America/Chicago Calls Count: …" at bounding box center [270, 270] width 158 height 48
click at [419, 263] on button "button" at bounding box center [428, 270] width 19 height 14
click at [464, 220] on div at bounding box center [260, 156] width 521 height 313
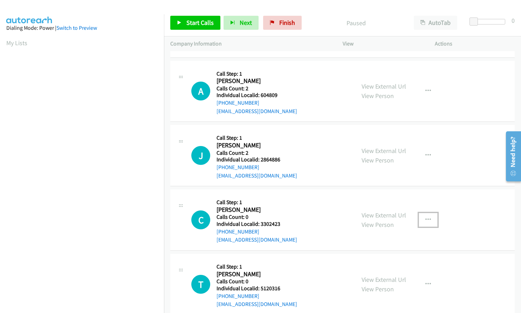
click at [425, 217] on icon "button" at bounding box center [428, 220] width 6 height 6
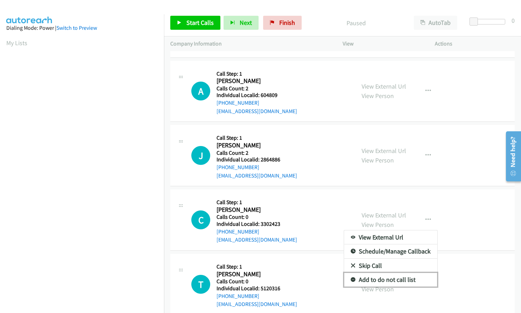
click at [351, 278] on icon at bounding box center [353, 280] width 5 height 5
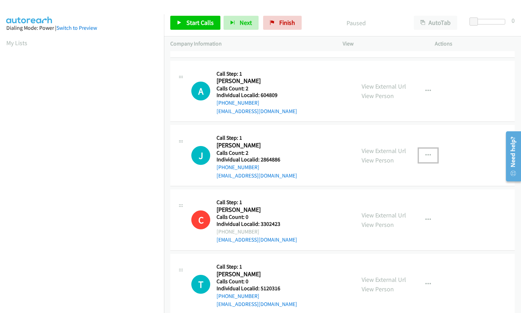
click at [425, 153] on icon "button" at bounding box center [428, 156] width 6 height 6
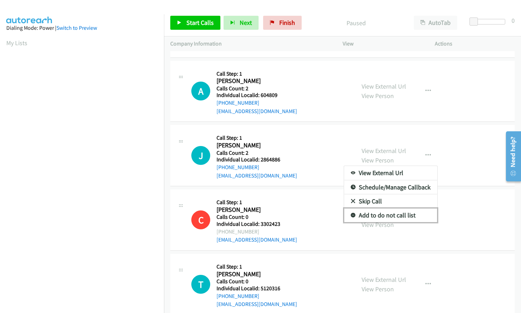
click at [351, 213] on icon at bounding box center [353, 215] width 5 height 5
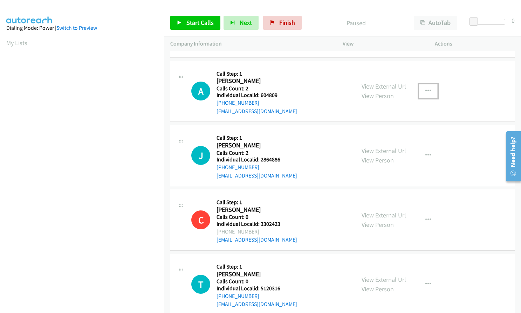
click at [426, 88] on icon "button" at bounding box center [428, 91] width 6 height 6
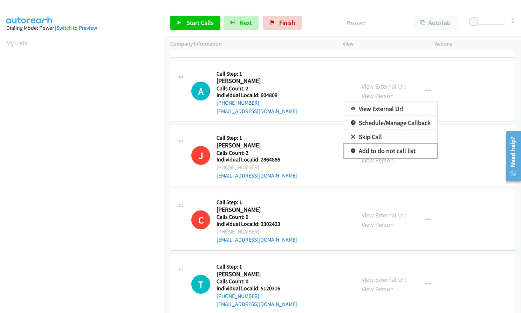
click at [351, 149] on icon at bounding box center [353, 151] width 5 height 5
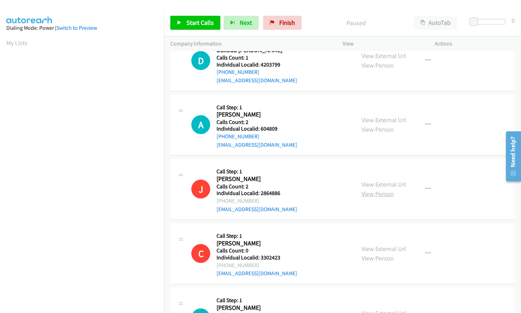
scroll to position [1057, 0]
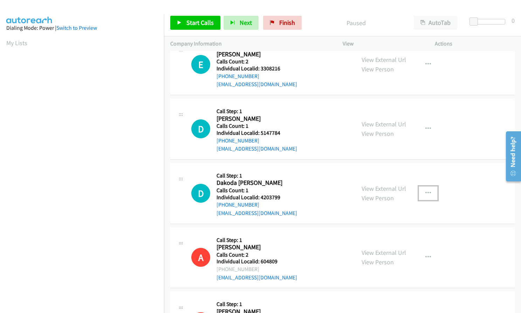
click at [425, 191] on icon "button" at bounding box center [428, 194] width 6 height 6
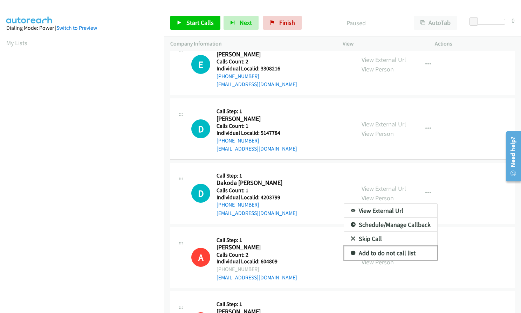
click at [351, 251] on icon at bounding box center [353, 253] width 5 height 5
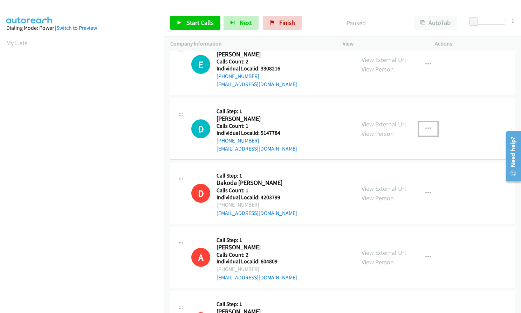
click at [425, 126] on icon "button" at bounding box center [428, 129] width 6 height 6
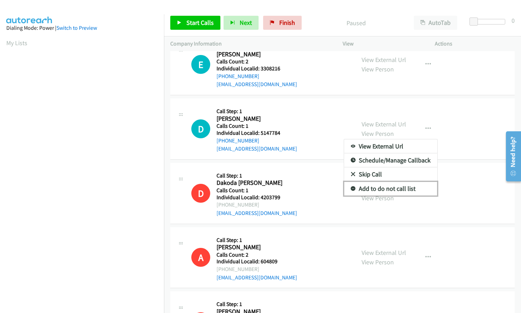
click at [351, 187] on icon at bounding box center [353, 189] width 5 height 5
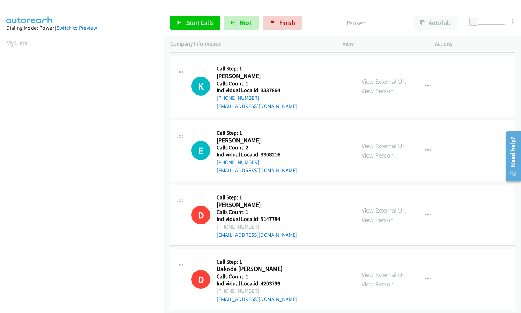
scroll to position [961, 0]
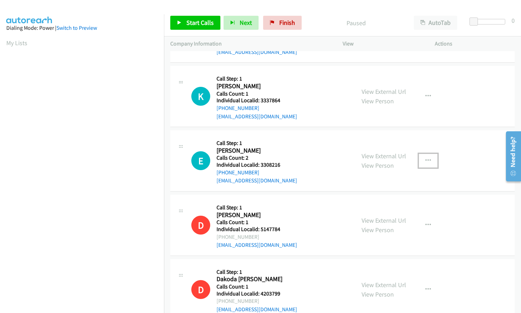
click at [425, 158] on icon "button" at bounding box center [428, 161] width 6 height 6
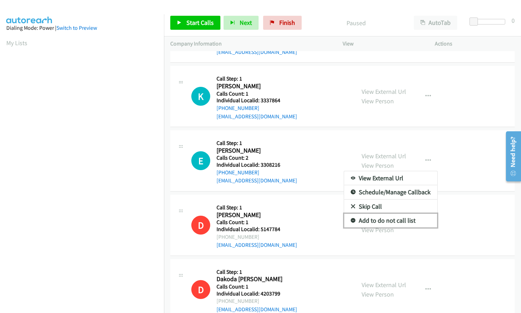
click at [351, 219] on icon at bounding box center [353, 221] width 5 height 5
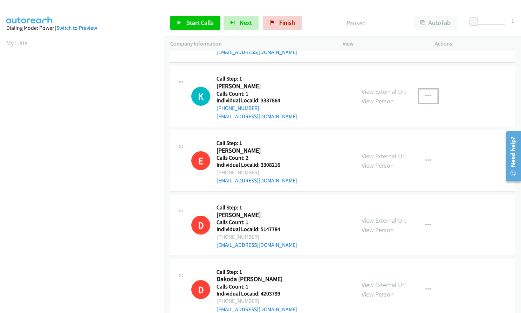
click at [426, 94] on icon "button" at bounding box center [428, 97] width 6 height 6
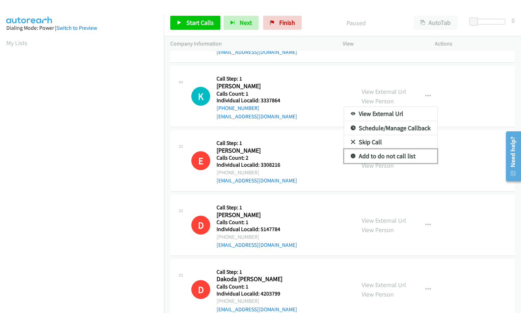
click at [351, 154] on icon at bounding box center [353, 156] width 5 height 5
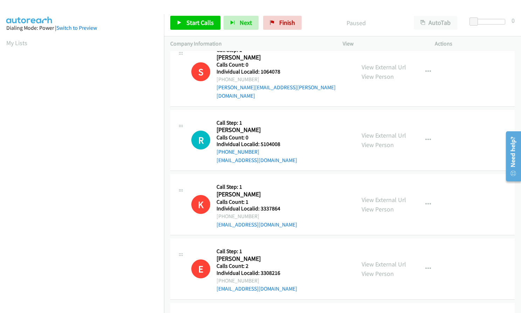
scroll to position [821, 0]
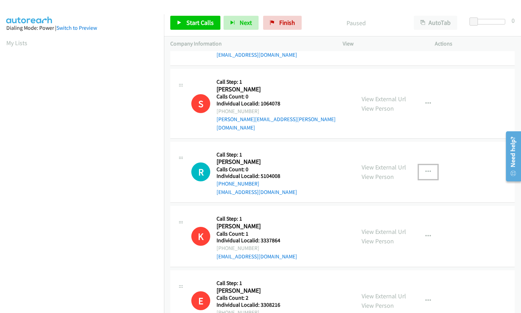
click at [428, 169] on icon "button" at bounding box center [428, 172] width 6 height 6
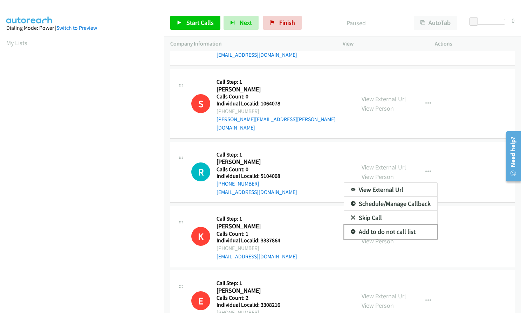
click at [351, 230] on icon at bounding box center [353, 232] width 5 height 5
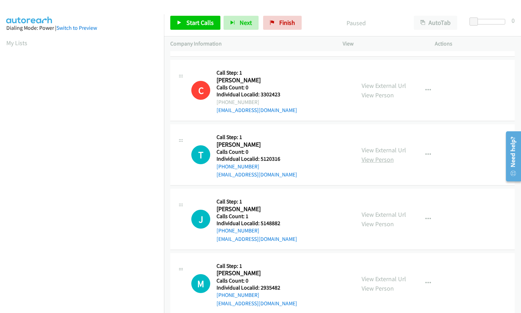
scroll to position [1408, 0]
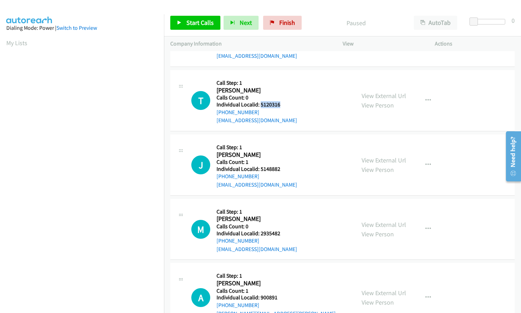
drag, startPoint x: 261, startPoint y: 97, endPoint x: 273, endPoint y: 95, distance: 12.4
click at [281, 97] on div "T Callback Scheduled Call Step: 1 Thomas Ruzbasan America/New_York Calls Count:…" at bounding box center [270, 100] width 158 height 48
drag, startPoint x: 259, startPoint y: 160, endPoint x: 281, endPoint y: 160, distance: 22.1
click at [281, 160] on div "J Callback Scheduled Call Step: 1 Jake Smith America/Los_Angeles Calls Count: 1…" at bounding box center [270, 165] width 158 height 48
drag, startPoint x: 259, startPoint y: 225, endPoint x: 288, endPoint y: 226, distance: 29.1
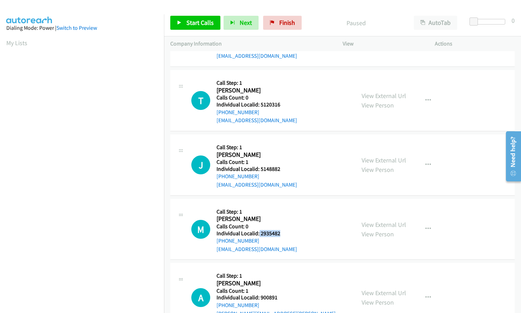
click at [288, 226] on div "M Callback Scheduled Call Step: 1 Maria Leyva America/Chicago Calls Count: 0 In…" at bounding box center [270, 229] width 158 height 48
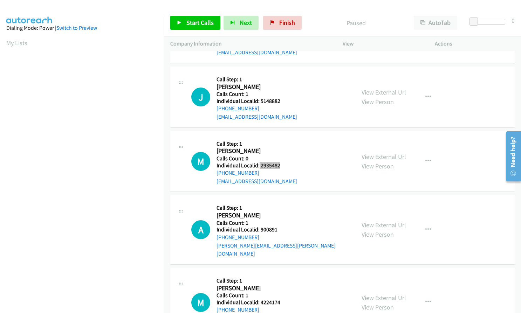
scroll to position [1495, 0]
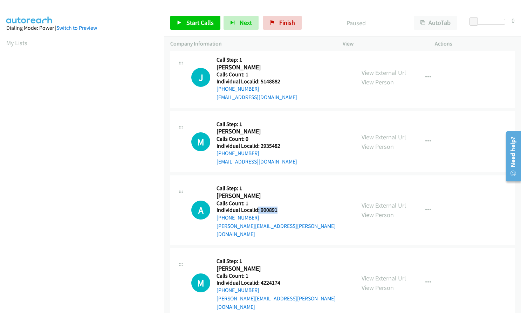
drag, startPoint x: 258, startPoint y: 200, endPoint x: 281, endPoint y: 202, distance: 23.2
click at [281, 207] on h5 "Individual Localid: 900891" at bounding box center [283, 210] width 132 height 7
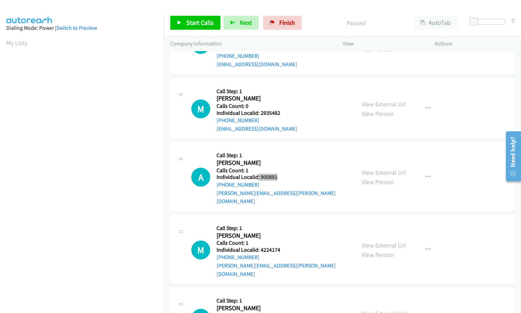
scroll to position [1539, 0]
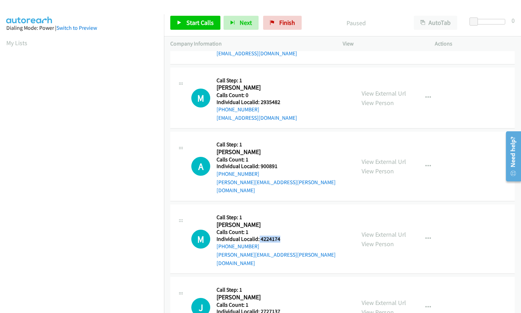
drag, startPoint x: 259, startPoint y: 222, endPoint x: 280, endPoint y: 222, distance: 20.7
click at [280, 236] on h5 "Individual Localid: 4224174" at bounding box center [283, 239] width 132 height 7
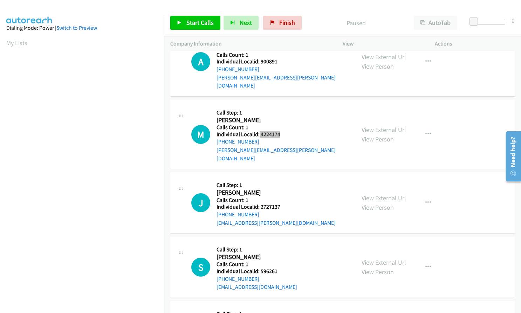
scroll to position [1644, 0]
drag, startPoint x: 263, startPoint y: 181, endPoint x: 281, endPoint y: 180, distance: 17.9
click at [281, 180] on div "J Callback Scheduled Call Step: 1 John Roberts America/Chicago Calls Count: 1 I…" at bounding box center [270, 202] width 158 height 48
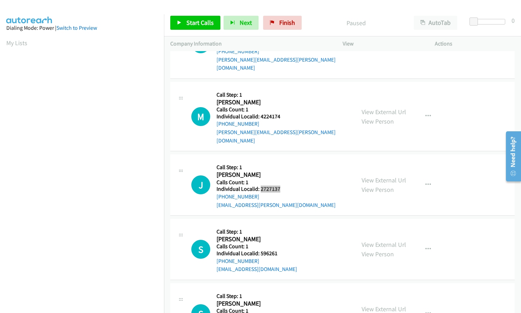
scroll to position [1679, 0]
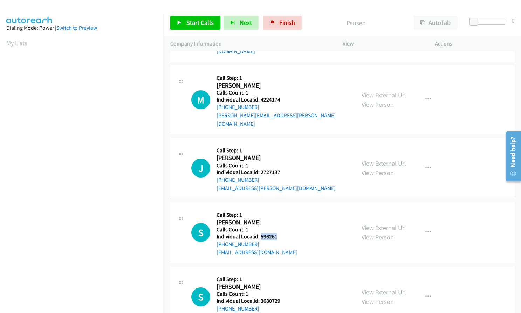
drag, startPoint x: 260, startPoint y: 211, endPoint x: 280, endPoint y: 212, distance: 20.0
click at [280, 212] on div "S Callback Scheduled Call Step: 1 Stephen Marks America/Los_Angeles Calls Count…" at bounding box center [270, 232] width 158 height 48
drag, startPoint x: 259, startPoint y: 276, endPoint x: 278, endPoint y: 276, distance: 19.3
click at [278, 298] on h5 "Individual Localid: 3680729" at bounding box center [257, 301] width 81 height 7
click at [419, 290] on button "button" at bounding box center [428, 297] width 19 height 14
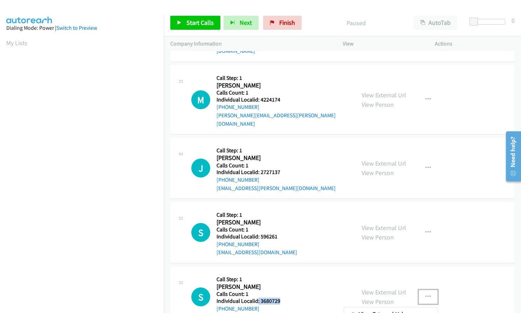
scroll to position [1710, 0]
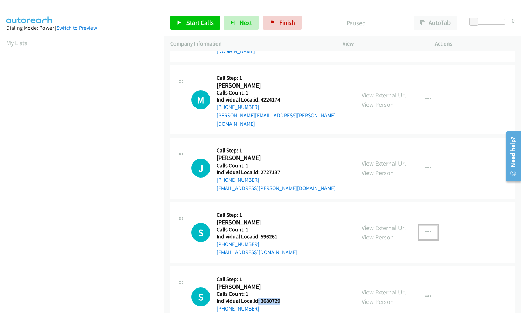
click at [425, 230] on icon "button" at bounding box center [428, 233] width 6 height 6
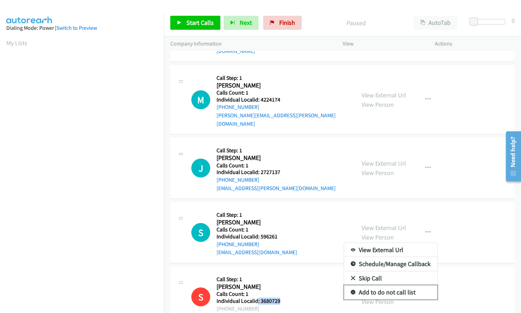
click at [351, 290] on icon at bounding box center [353, 292] width 5 height 5
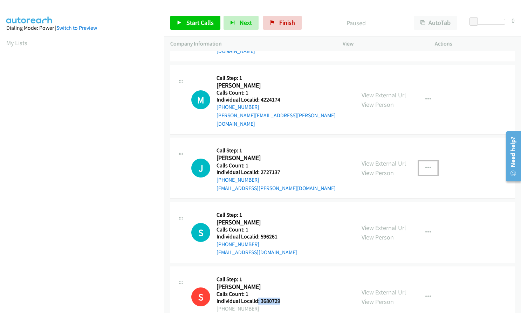
click at [420, 161] on button "button" at bounding box center [428, 168] width 19 height 14
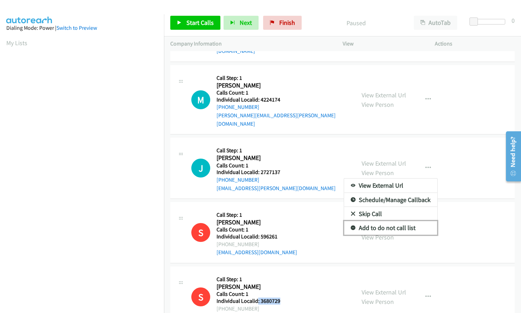
click at [351, 226] on icon at bounding box center [353, 228] width 5 height 5
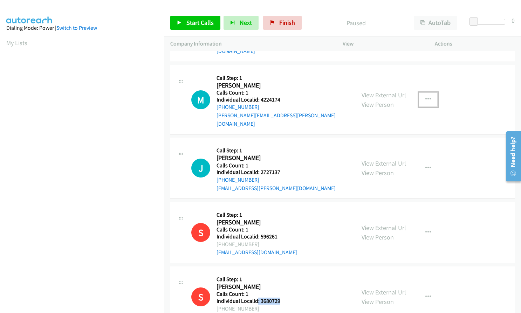
click at [421, 92] on button "button" at bounding box center [428, 99] width 19 height 14
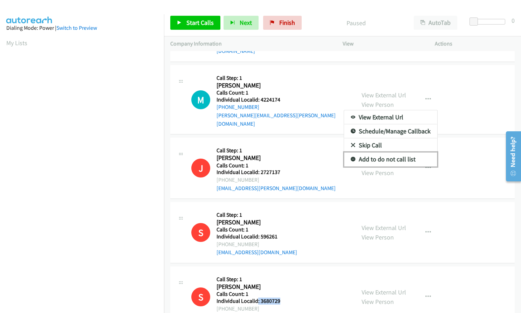
click at [351, 157] on icon at bounding box center [353, 159] width 5 height 5
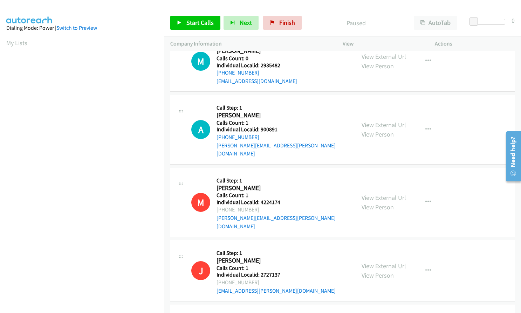
scroll to position [1538, 0]
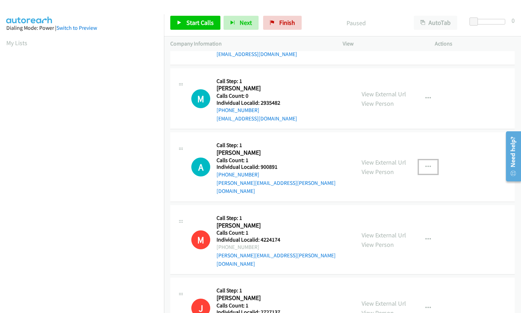
click at [425, 164] on icon "button" at bounding box center [428, 167] width 6 height 6
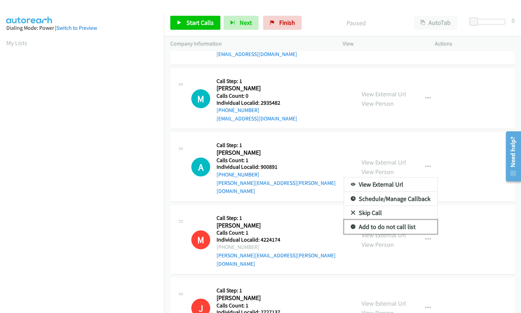
click at [351, 225] on icon at bounding box center [353, 227] width 5 height 5
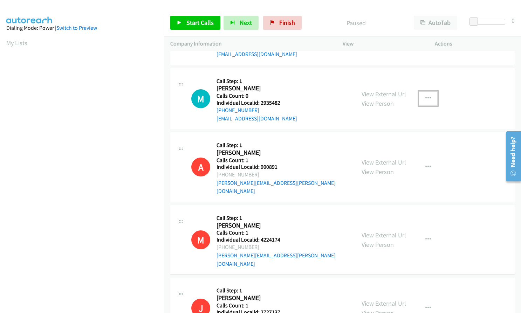
click at [422, 91] on button "button" at bounding box center [428, 98] width 19 height 14
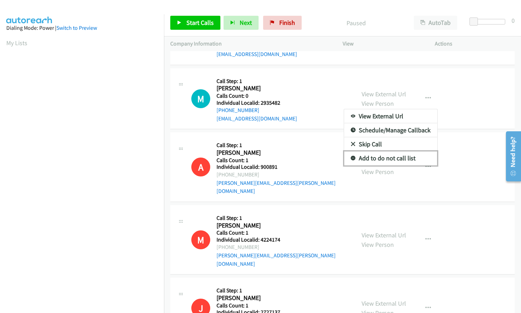
click at [351, 156] on icon at bounding box center [353, 158] width 5 height 5
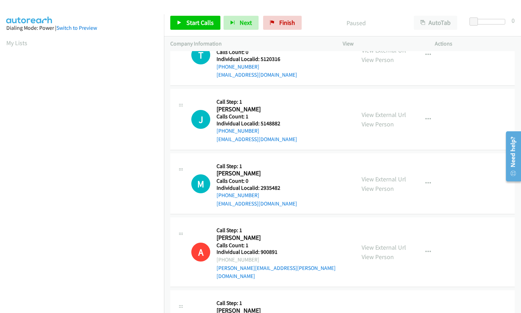
scroll to position [1433, 0]
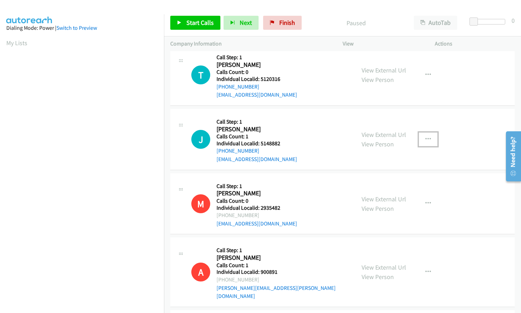
click at [428, 132] on button "button" at bounding box center [428, 139] width 19 height 14
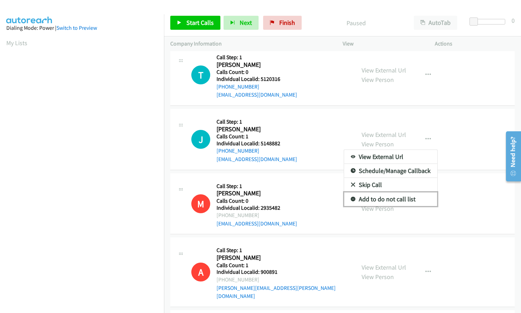
click at [352, 192] on link "Add to do not call list" at bounding box center [390, 199] width 93 height 14
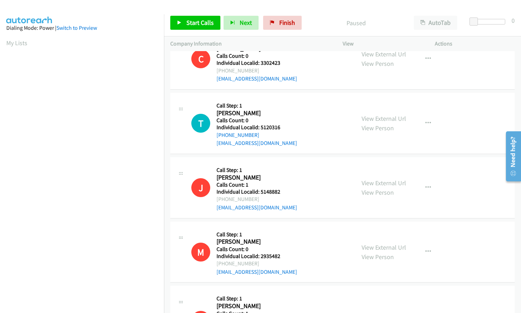
scroll to position [1381, 0]
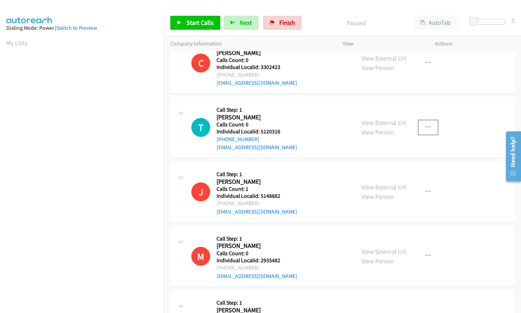
click at [429, 121] on button "button" at bounding box center [428, 128] width 19 height 14
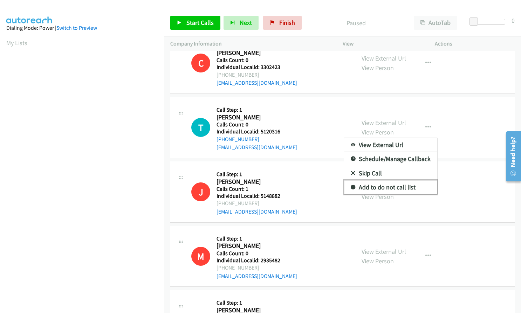
click at [351, 185] on icon at bounding box center [353, 187] width 5 height 5
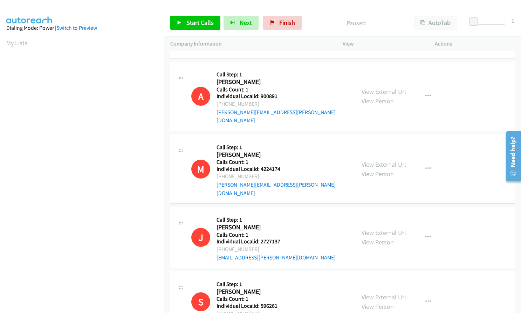
scroll to position [1679, 0]
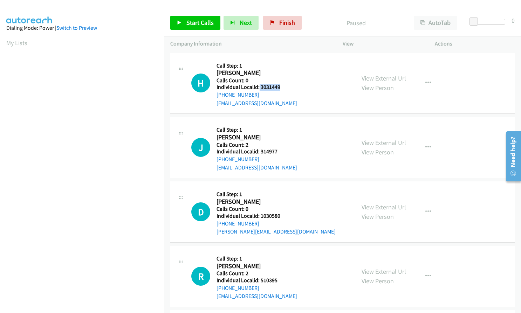
drag, startPoint x: 261, startPoint y: 88, endPoint x: 284, endPoint y: 86, distance: 23.5
click at [300, 88] on div "H Callback Scheduled Call Step: 1 [PERSON_NAME] America/Los_Angeles Calls Count…" at bounding box center [270, 83] width 158 height 48
drag, startPoint x: 259, startPoint y: 151, endPoint x: 281, endPoint y: 152, distance: 21.4
click at [281, 152] on div "J Callback Scheduled Call Step: 1 [PERSON_NAME] America/New_York Calls Count: 2…" at bounding box center [270, 147] width 158 height 48
copy h5 "314977"
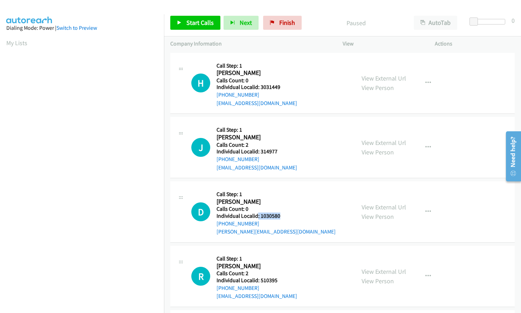
drag, startPoint x: 258, startPoint y: 215, endPoint x: 280, endPoint y: 217, distance: 22.8
click at [280, 217] on div "D Callback Scheduled Call Step: 1 [PERSON_NAME] America/Los_Angeles Calls Count…" at bounding box center [270, 212] width 158 height 48
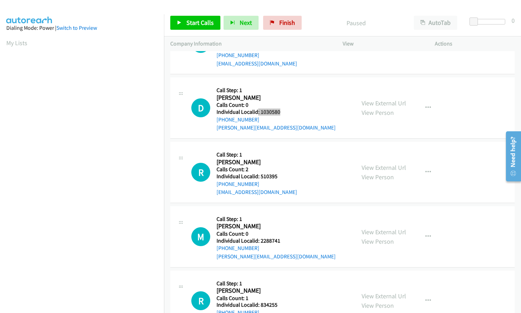
scroll to position [131, 0]
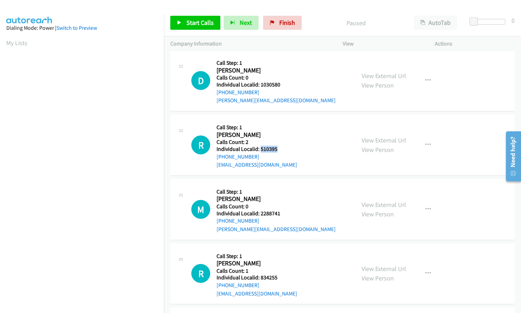
drag, startPoint x: 259, startPoint y: 150, endPoint x: 278, endPoint y: 149, distance: 18.6
click at [278, 149] on div "R Callback Scheduled Call Step: 1 Ray Kingston America/Denver Calls Count: 2 In…" at bounding box center [270, 145] width 158 height 48
copy h5 "510395"
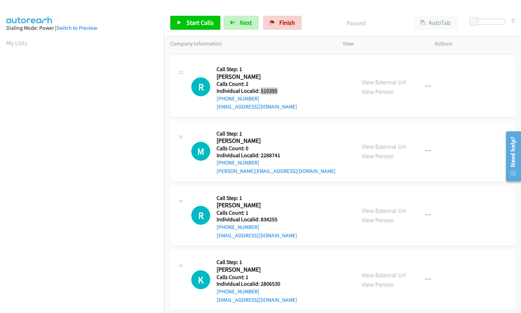
scroll to position [193, 0]
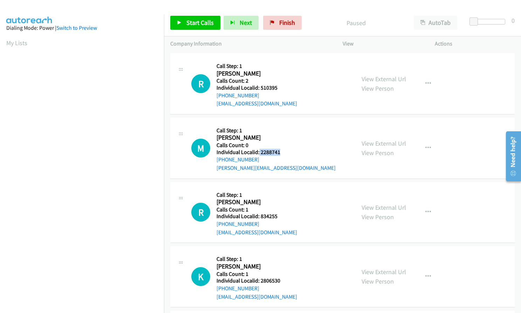
drag, startPoint x: 259, startPoint y: 152, endPoint x: 281, endPoint y: 155, distance: 22.2
click at [281, 155] on div "M Callback Scheduled Call Step: 1 Max Zeronian America/Los_Angeles Calls Count:…" at bounding box center [270, 148] width 158 height 48
copy h5 "2288741"
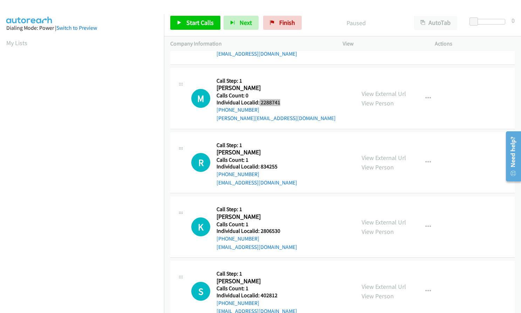
scroll to position [254, 0]
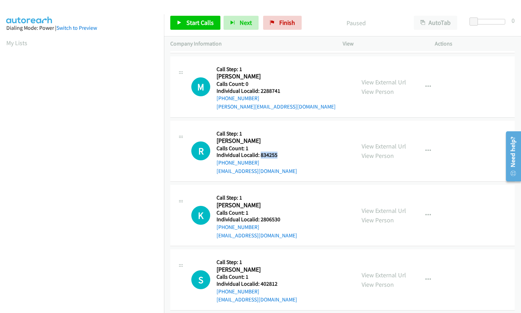
drag, startPoint x: 259, startPoint y: 155, endPoint x: 279, endPoint y: 155, distance: 20.0
click at [279, 155] on h5 "Individual Localid: 834255" at bounding box center [257, 155] width 81 height 7
copy h5 "834255"
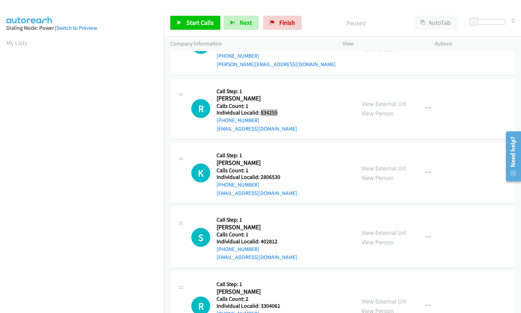
scroll to position [315, 0]
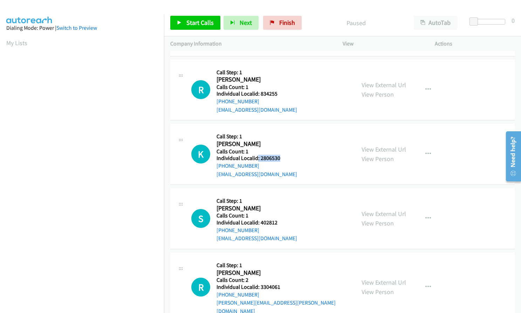
drag, startPoint x: 258, startPoint y: 158, endPoint x: 280, endPoint y: 158, distance: 22.4
click at [280, 158] on div "K Callback Scheduled Call Step: 1 Kathryn Whisenant America/Chicago Calls Count…" at bounding box center [270, 154] width 158 height 48
copy h5 ": 2806530"
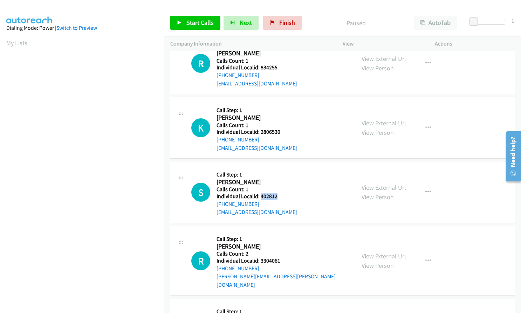
drag, startPoint x: 259, startPoint y: 195, endPoint x: 281, endPoint y: 198, distance: 22.3
click at [281, 198] on div "S Callback Scheduled Call Step: 1 Steven Bowling America/New_York Calls Count: …" at bounding box center [270, 192] width 158 height 48
copy h5 "402812"
click at [426, 195] on button "button" at bounding box center [428, 192] width 19 height 14
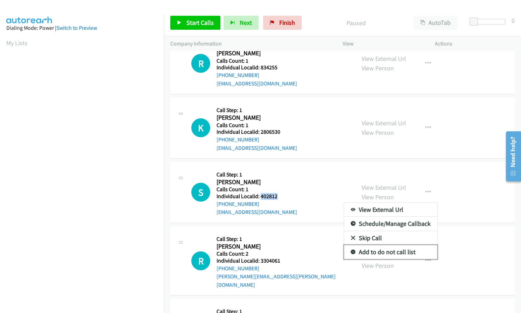
drag, startPoint x: 348, startPoint y: 251, endPoint x: 352, endPoint y: 244, distance: 7.7
click at [351, 251] on icon at bounding box center [353, 252] width 5 height 5
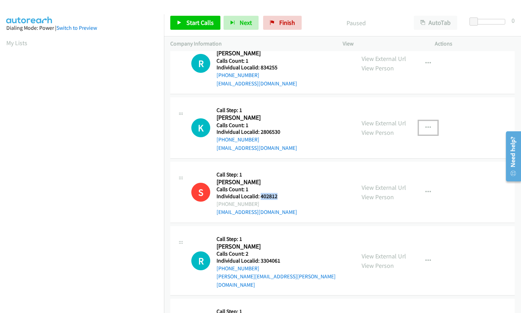
click at [426, 125] on icon "button" at bounding box center [428, 128] width 6 height 6
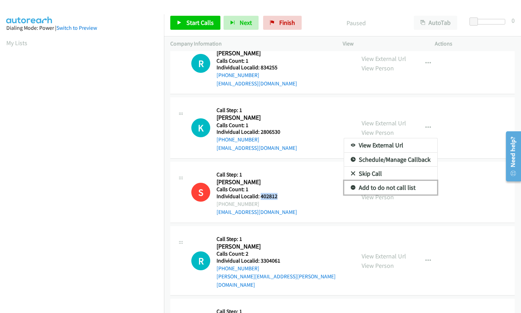
click at [351, 188] on icon at bounding box center [353, 188] width 5 height 5
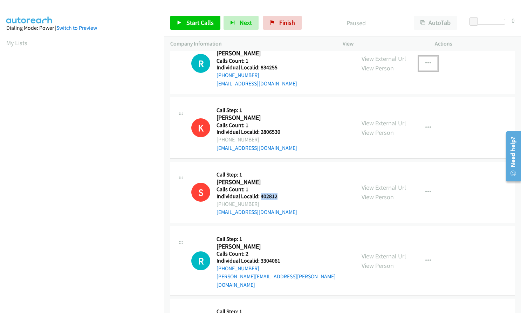
click at [426, 59] on button "button" at bounding box center [428, 63] width 19 height 14
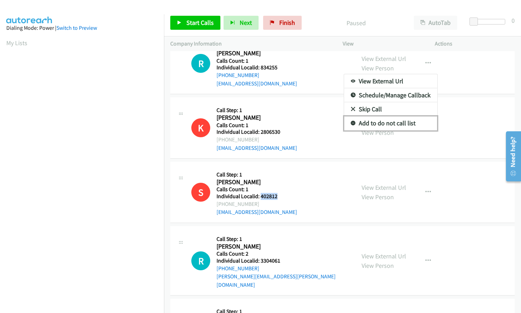
click at [346, 123] on link "Add to do not call list" at bounding box center [390, 123] width 93 height 14
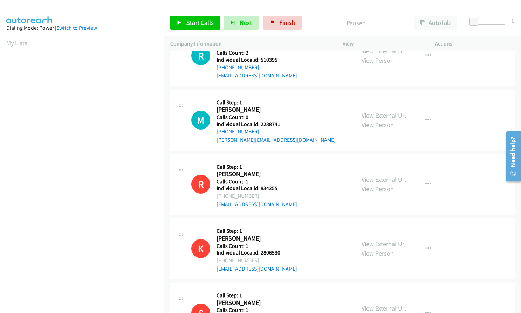
scroll to position [219, 0]
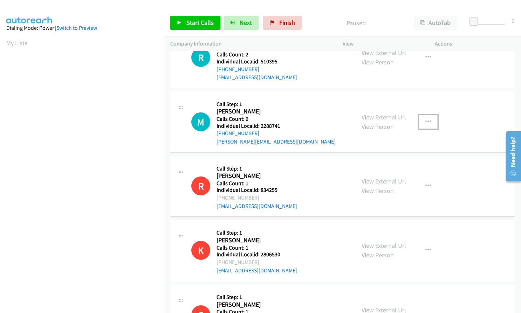
click at [430, 123] on button "button" at bounding box center [428, 122] width 19 height 14
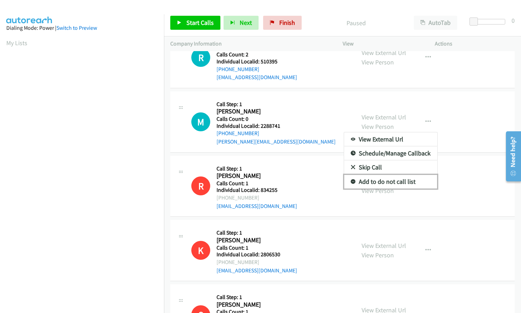
click at [352, 180] on link "Add to do not call list" at bounding box center [390, 182] width 93 height 14
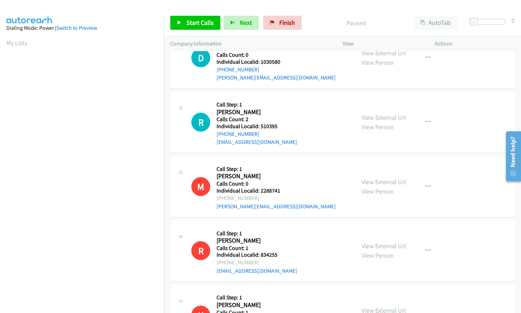
scroll to position [131, 0]
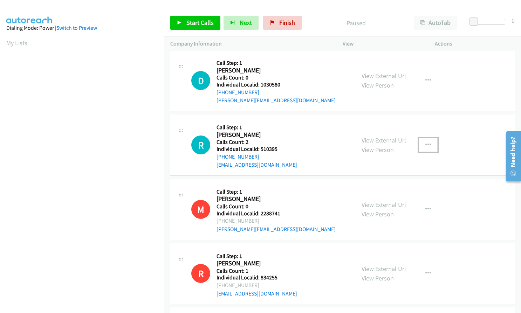
click at [423, 141] on button "button" at bounding box center [428, 145] width 19 height 14
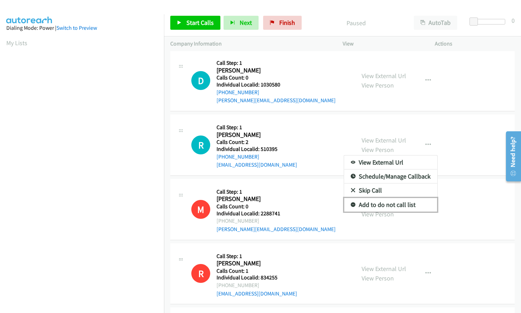
click at [354, 205] on link "Add to do not call list" at bounding box center [390, 205] width 93 height 14
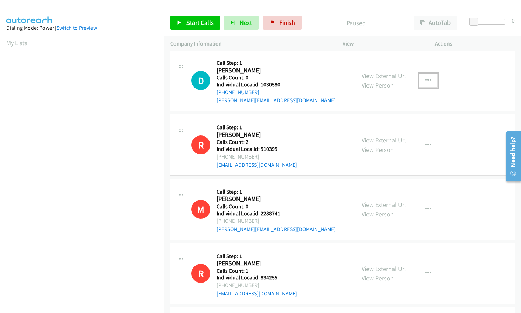
click at [425, 79] on icon "button" at bounding box center [428, 81] width 6 height 6
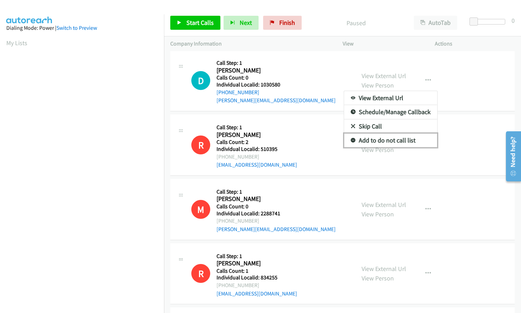
click at [351, 140] on icon at bounding box center [353, 140] width 5 height 5
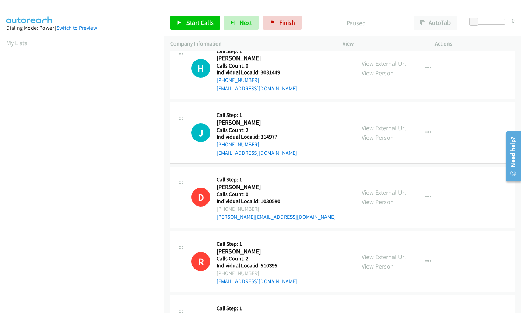
scroll to position [0, 0]
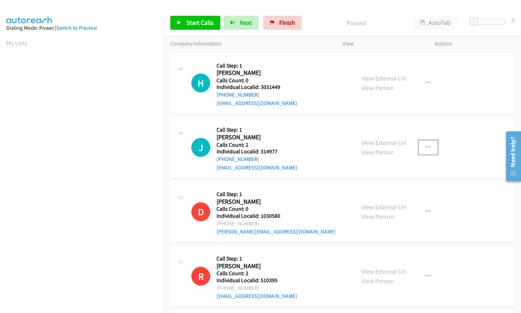
click at [425, 148] on icon "button" at bounding box center [428, 148] width 6 height 6
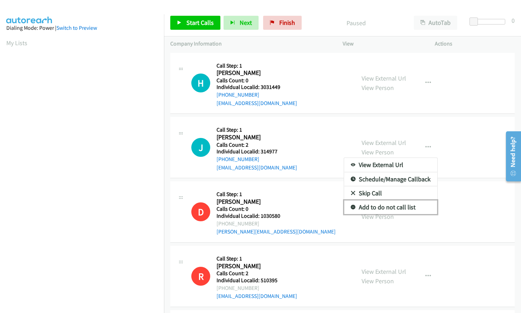
drag, startPoint x: 352, startPoint y: 205, endPoint x: 393, endPoint y: 157, distance: 63.6
click at [352, 205] on link "Add to do not call list" at bounding box center [390, 207] width 93 height 14
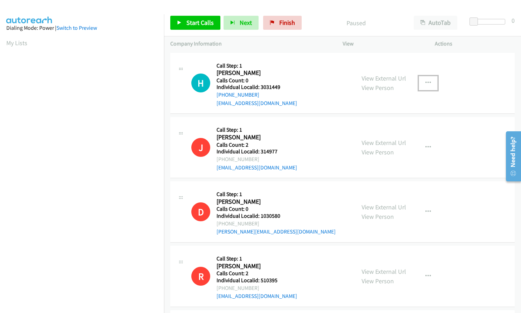
drag, startPoint x: 428, startPoint y: 81, endPoint x: 422, endPoint y: 95, distance: 15.2
click at [428, 81] on button "button" at bounding box center [428, 83] width 19 height 14
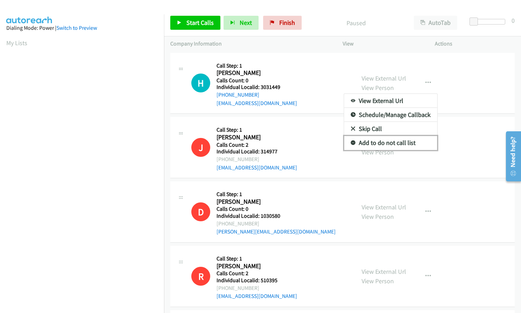
click at [351, 142] on icon at bounding box center [353, 143] width 5 height 5
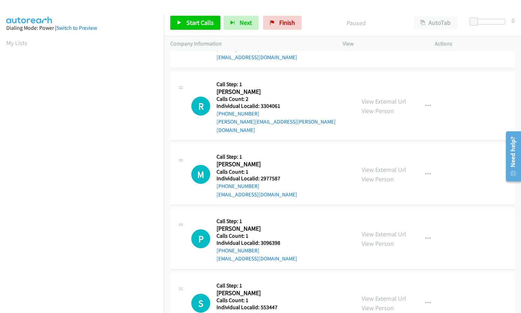
scroll to position [517, 0]
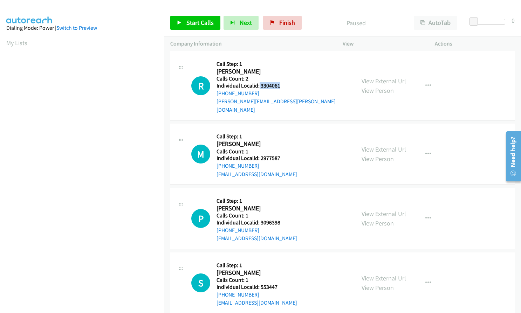
drag, startPoint x: 259, startPoint y: 84, endPoint x: 283, endPoint y: 85, distance: 24.2
click at [283, 85] on div "R Callback Scheduled Call Step: 1 Ryan Easton America/New_York Calls Count: 2 I…" at bounding box center [270, 85] width 158 height 56
copy h5 "3304061"
drag, startPoint x: 260, startPoint y: 150, endPoint x: 282, endPoint y: 149, distance: 22.1
click at [282, 149] on div "M Callback Scheduled Call Step: 1 Mark Mc Leod America/Chicago Calls Count: 1 I…" at bounding box center [270, 154] width 158 height 48
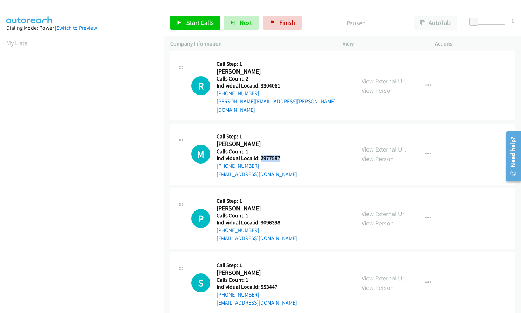
copy h5 "2977587"
drag, startPoint x: 257, startPoint y: 215, endPoint x: 283, endPoint y: 214, distance: 26.3
click at [283, 214] on div "P Callback Scheduled Call Step: 1 Paul Hargett America/New_York Calls Count: 1 …" at bounding box center [270, 218] width 158 height 48
copy h5 ": 3096398"
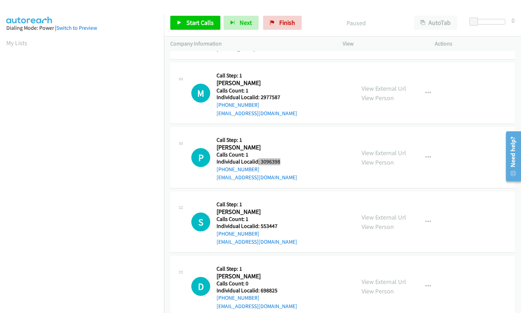
scroll to position [587, 0]
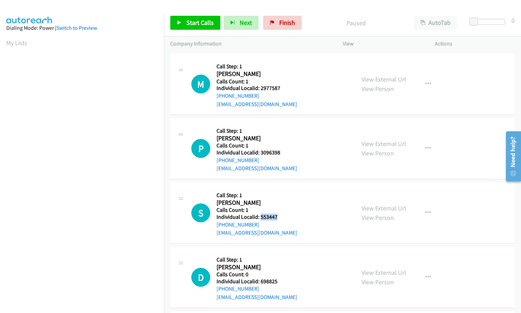
drag, startPoint x: 268, startPoint y: 208, endPoint x: 282, endPoint y: 208, distance: 13.7
click at [282, 208] on div "S Callback Scheduled Call Step: 1 Steven Lantz America/Los_Angeles Calls Count:…" at bounding box center [270, 213] width 158 height 48
copy h5 "553447"
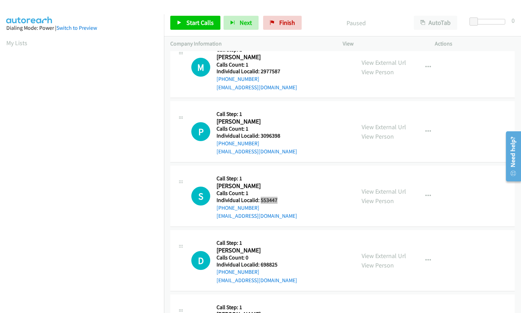
scroll to position [639, 0]
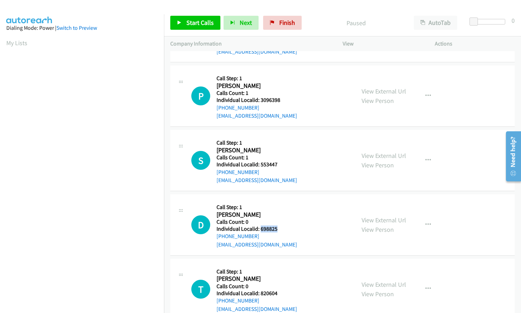
drag, startPoint x: 261, startPoint y: 220, endPoint x: 278, endPoint y: 220, distance: 17.5
click at [278, 220] on div "D Callback Scheduled Call Step: 1 Derek Gravitt America/New_York Calls Count: 0…" at bounding box center [270, 225] width 158 height 48
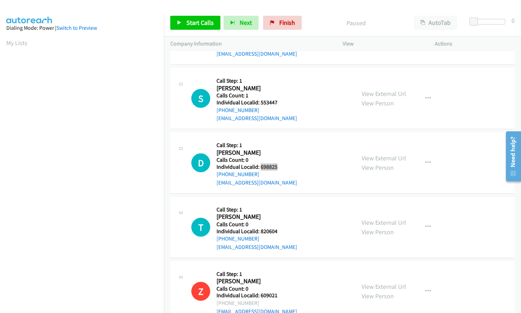
scroll to position [718, 0]
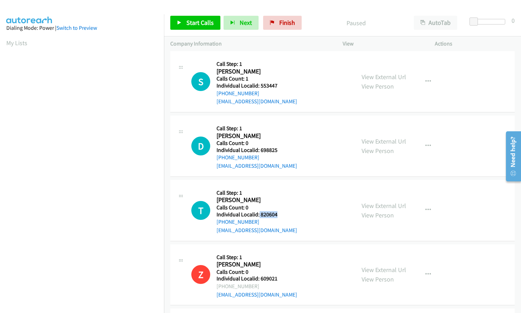
drag, startPoint x: 259, startPoint y: 207, endPoint x: 278, endPoint y: 207, distance: 19.3
click at [278, 207] on div "T Callback Scheduled Call Step: 1 Tucker Cook America/New_York Calls Count: 0 I…" at bounding box center [270, 210] width 158 height 48
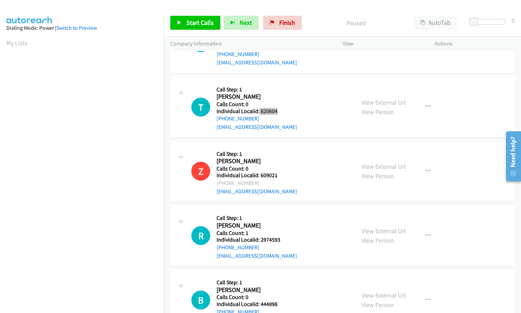
scroll to position [832, 0]
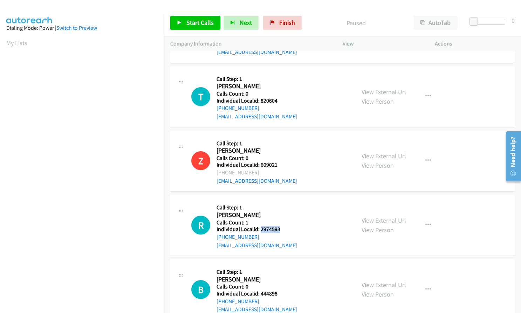
drag, startPoint x: 260, startPoint y: 219, endPoint x: 283, endPoint y: 220, distance: 23.5
click at [283, 226] on h5 "Individual Localid: 2974593" at bounding box center [257, 229] width 81 height 7
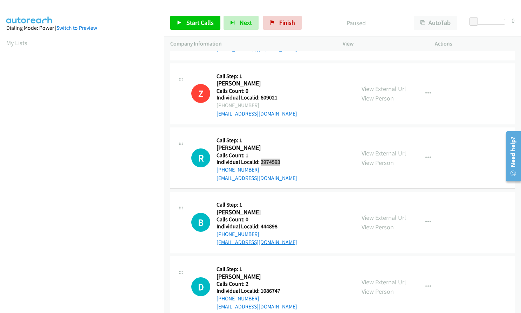
scroll to position [911, 0]
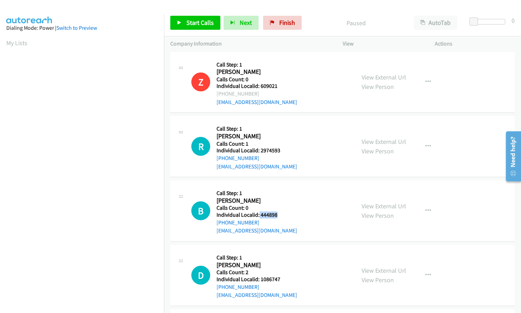
drag, startPoint x: 259, startPoint y: 206, endPoint x: 278, endPoint y: 205, distance: 19.3
click at [278, 205] on div "B Callback Scheduled Call Step: 1 Bill Fordyce America/Los_Angeles Calls Count:…" at bounding box center [270, 211] width 158 height 48
drag, startPoint x: 424, startPoint y: 132, endPoint x: 428, endPoint y: 145, distance: 13.4
click at [424, 139] on button "button" at bounding box center [428, 146] width 19 height 14
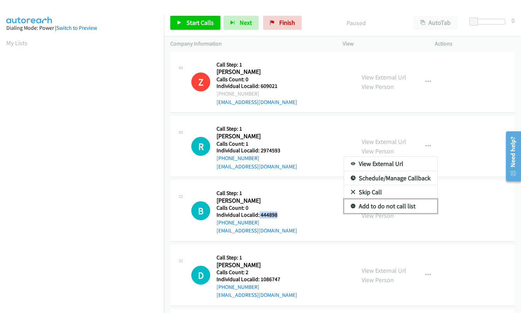
click at [351, 204] on icon at bounding box center [353, 206] width 5 height 5
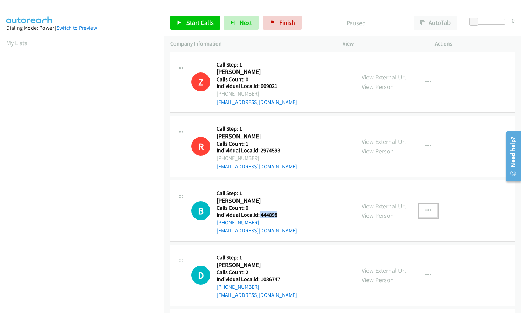
click at [419, 204] on button "button" at bounding box center [428, 211] width 19 height 14
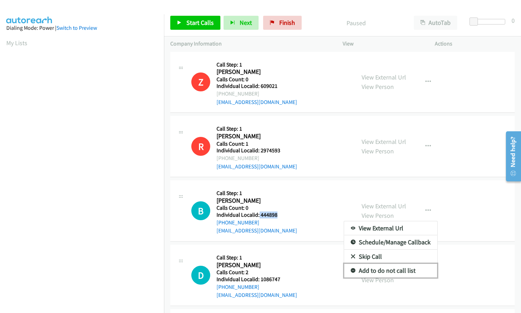
click at [351, 269] on icon at bounding box center [353, 271] width 5 height 5
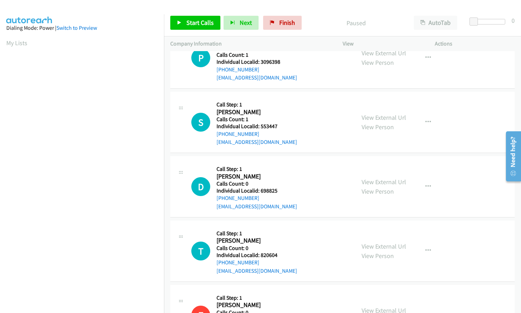
scroll to position [666, 0]
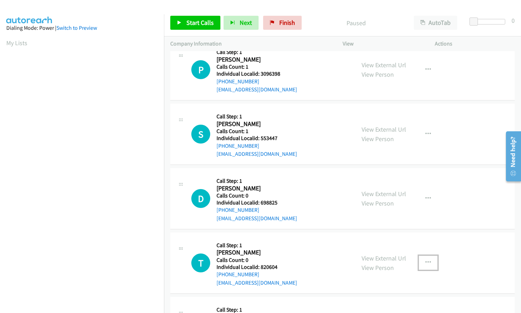
click at [425, 260] on icon "button" at bounding box center [428, 263] width 6 height 6
click at [343, 237] on div at bounding box center [260, 156] width 521 height 313
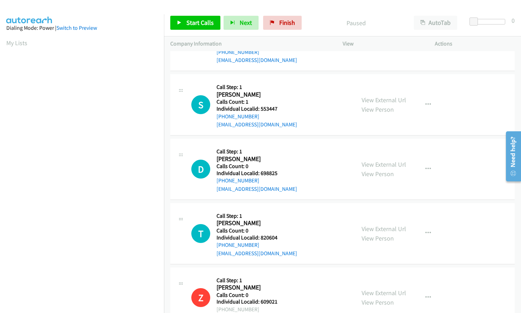
scroll to position [701, 0]
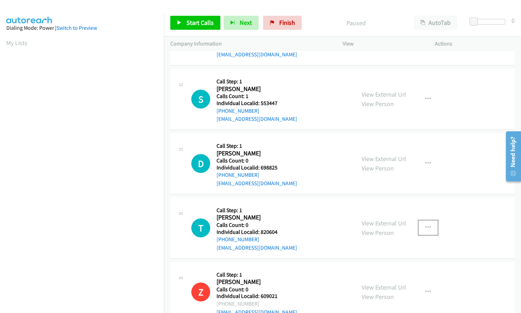
click at [425, 225] on icon "button" at bounding box center [428, 228] width 6 height 6
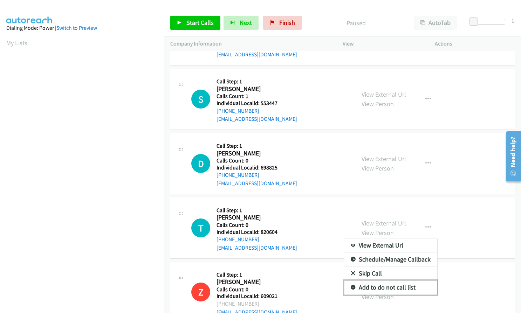
click at [351, 286] on icon at bounding box center [353, 288] width 5 height 5
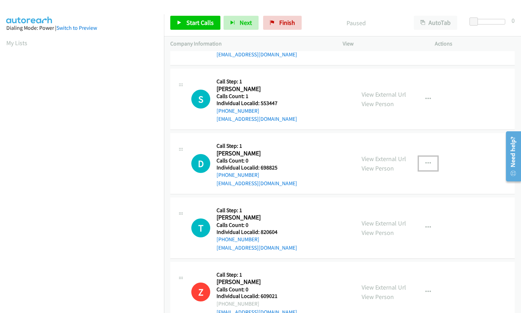
click at [428, 157] on button "button" at bounding box center [428, 164] width 19 height 14
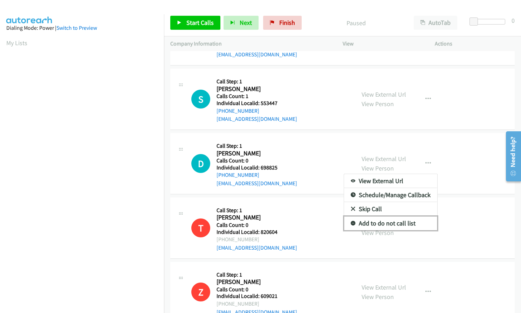
click at [351, 221] on icon at bounding box center [353, 223] width 5 height 5
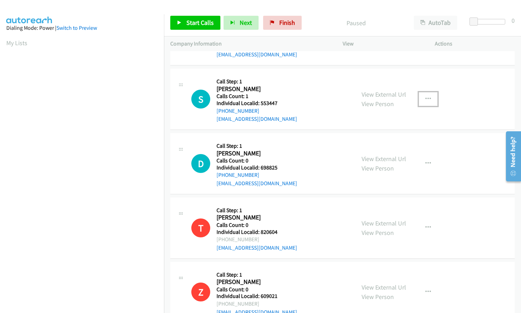
click at [423, 92] on button "button" at bounding box center [428, 99] width 19 height 14
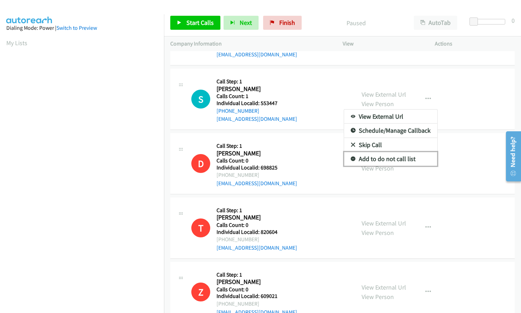
click at [351, 157] on icon at bounding box center [353, 159] width 5 height 5
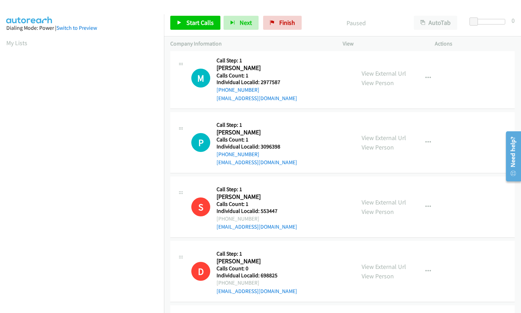
scroll to position [578, 0]
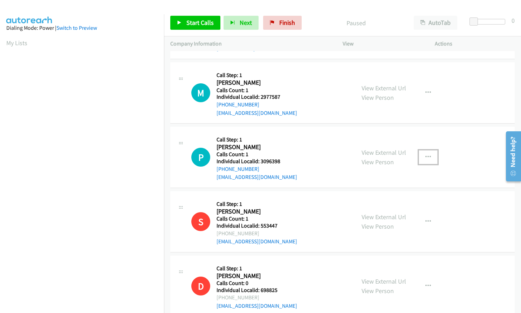
click at [426, 155] on icon "button" at bounding box center [428, 158] width 6 height 6
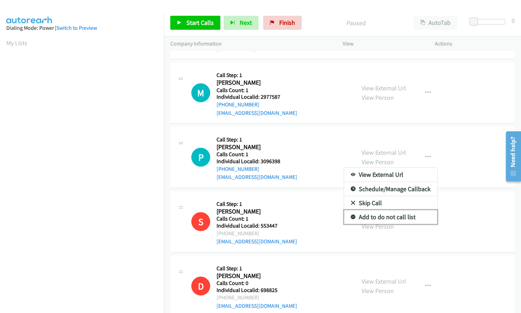
click at [352, 215] on icon at bounding box center [353, 217] width 5 height 5
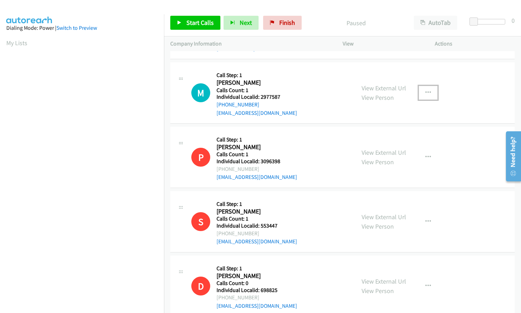
click at [431, 86] on button "button" at bounding box center [428, 93] width 19 height 14
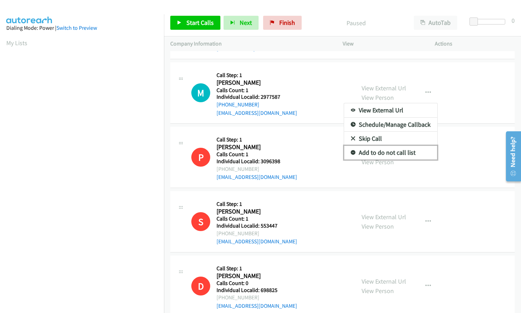
click at [351, 151] on icon at bounding box center [353, 153] width 5 height 5
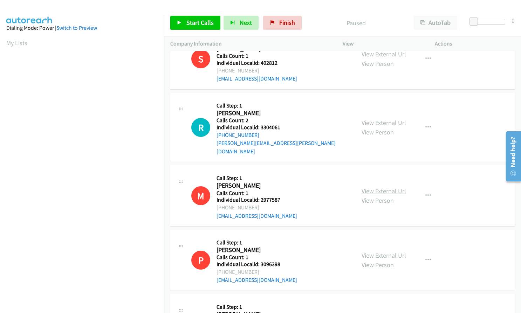
scroll to position [464, 0]
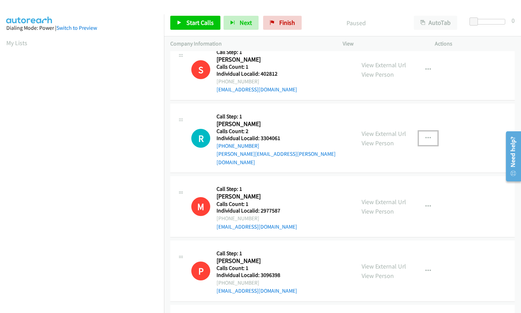
click at [426, 136] on icon "button" at bounding box center [428, 139] width 6 height 6
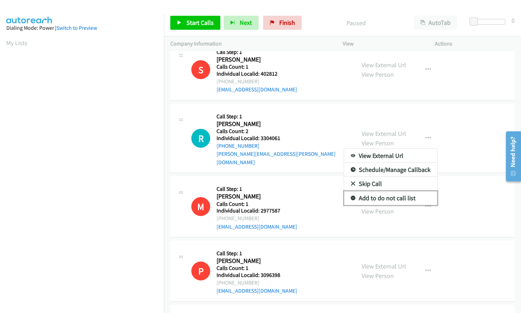
click at [351, 196] on icon at bounding box center [353, 198] width 5 height 5
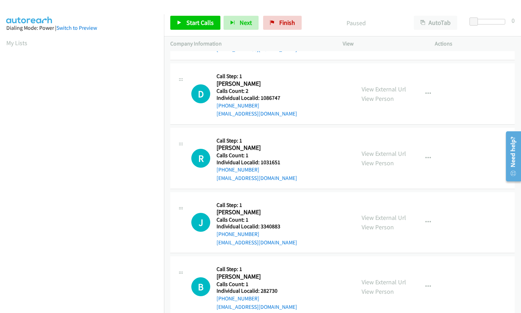
scroll to position [1095, 0]
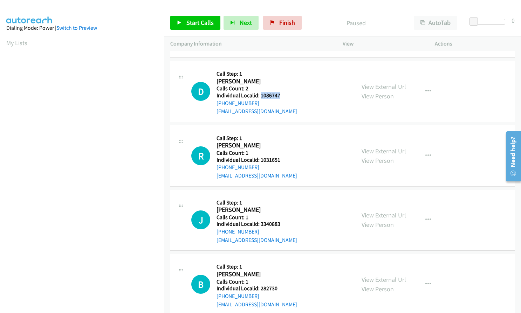
drag, startPoint x: 260, startPoint y: 86, endPoint x: 282, endPoint y: 85, distance: 21.7
click at [282, 85] on div "D Callback Scheduled Call Step: 1 David Tucker America/New_York Calls Count: 2 …" at bounding box center [270, 91] width 158 height 48
drag, startPoint x: 259, startPoint y: 151, endPoint x: 280, endPoint y: 150, distance: 20.7
click at [280, 150] on div "R Callback Scheduled Call Step: 1 Robert Buchanan America/Los_Angeles Calls Cou…" at bounding box center [270, 156] width 158 height 48
drag, startPoint x: 261, startPoint y: 215, endPoint x: 282, endPoint y: 215, distance: 21.0
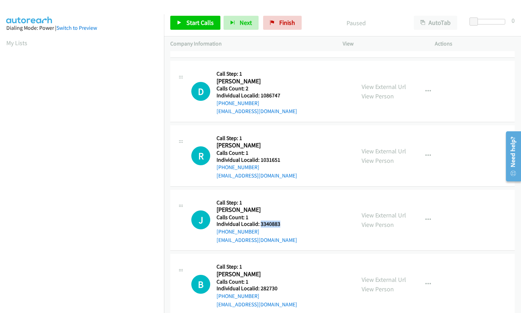
click at [282, 221] on h5 "Individual Localid: 3340883" at bounding box center [257, 224] width 81 height 7
drag, startPoint x: 260, startPoint y: 281, endPoint x: 279, endPoint y: 281, distance: 19.3
click at [279, 281] on div "B Callback Scheduled Call Step: 1 Bryan Trilli America/New_York Calls Count: 1 …" at bounding box center [270, 284] width 158 height 48
drag, startPoint x: 270, startPoint y: 281, endPoint x: 288, endPoint y: 199, distance: 83.9
click at [288, 199] on div "J Callback Scheduled Call Step: 1 Jay Hansen America/New_York Calls Count: 1 In…" at bounding box center [270, 220] width 158 height 48
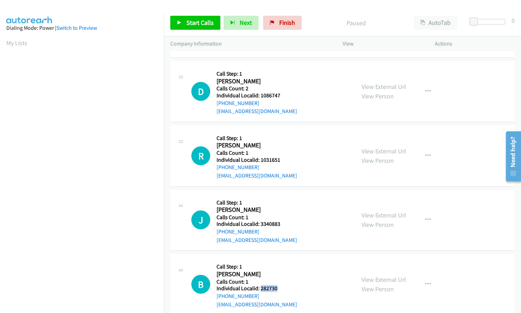
drag, startPoint x: 259, startPoint y: 282, endPoint x: 278, endPoint y: 280, distance: 19.0
click at [278, 280] on div "B Callback Scheduled Call Step: 1 Bryan Trilli America/New_York Calls Count: 1 …" at bounding box center [270, 284] width 158 height 48
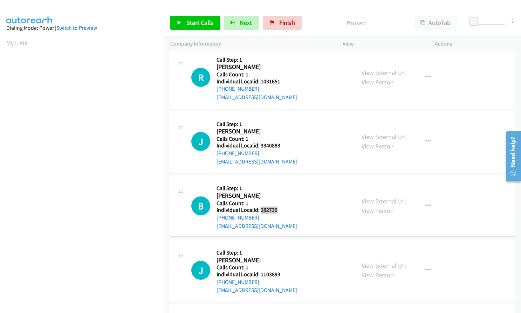
scroll to position [1174, 0]
drag, startPoint x: 260, startPoint y: 264, endPoint x: 283, endPoint y: 265, distance: 22.4
click at [283, 265] on div "J Callback Scheduled Call Step: 1 Jerald Anderson America/Chicago Calls Count: …" at bounding box center [270, 270] width 158 height 48
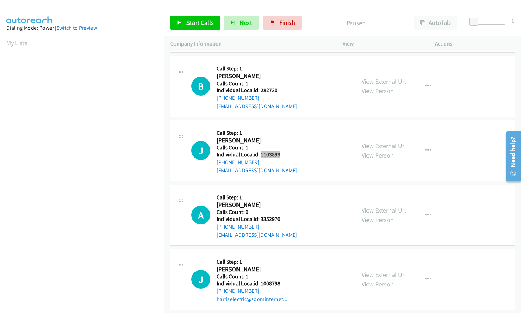
scroll to position [1296, 0]
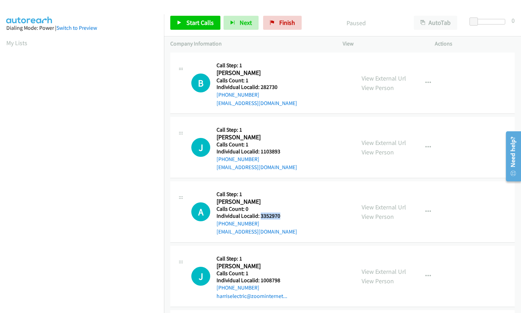
drag, startPoint x: 260, startPoint y: 208, endPoint x: 281, endPoint y: 208, distance: 20.3
click at [282, 208] on div "A Callback Scheduled Call Step: 1 Alan Beaumont America/New_York Calls Count: 0…" at bounding box center [270, 212] width 158 height 48
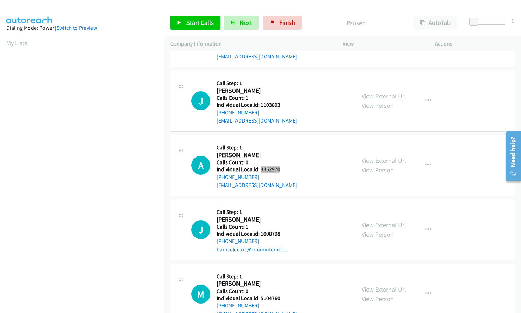
scroll to position [1375, 0]
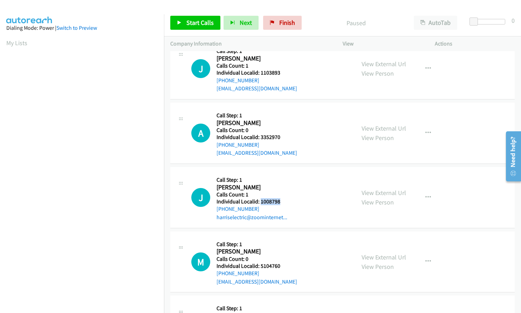
drag, startPoint x: 260, startPoint y: 193, endPoint x: 283, endPoint y: 193, distance: 22.8
click at [283, 198] on h5 "Individual Localid: 1008798" at bounding box center [252, 201] width 71 height 7
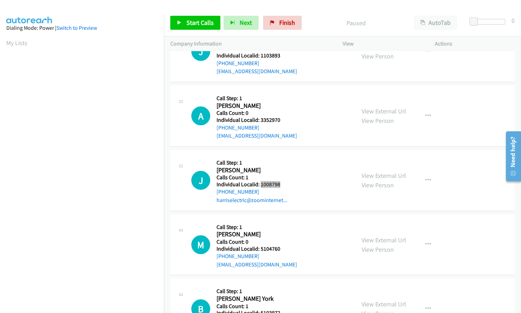
scroll to position [1393, 0]
drag, startPoint x: 260, startPoint y: 240, endPoint x: 282, endPoint y: 241, distance: 22.4
click at [282, 241] on div "M Callback Scheduled Call Step: 1 Michael Hollifield America/New_York Calls Cou…" at bounding box center [270, 244] width 158 height 48
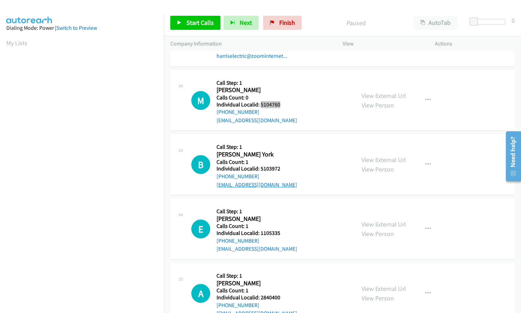
scroll to position [1542, 0]
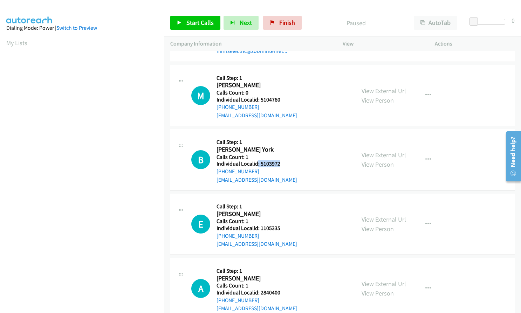
drag, startPoint x: 258, startPoint y: 155, endPoint x: 280, endPoint y: 155, distance: 22.4
click at [280, 155] on div "B Callback Scheduled Call Step: 1 Branden York America/Chicago Calls Count: 1 I…" at bounding box center [270, 160] width 158 height 48
drag, startPoint x: 259, startPoint y: 221, endPoint x: 286, endPoint y: 220, distance: 26.3
click at [286, 220] on div "E Callback Scheduled Call Step: 1 Evan Valicenti America/Chicago Calls Count: 1…" at bounding box center [270, 224] width 158 height 48
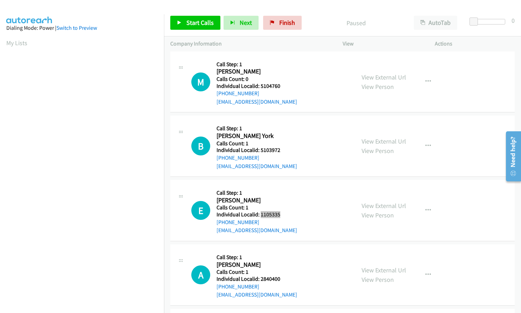
scroll to position [1559, 0]
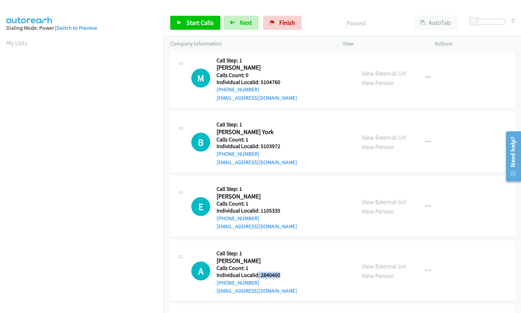
drag, startPoint x: 258, startPoint y: 265, endPoint x: 280, endPoint y: 266, distance: 22.4
click at [280, 266] on div "A Callback Scheduled Call Step: 1 Alexander Ward America/Chicago Calls Count: 1…" at bounding box center [270, 271] width 158 height 48
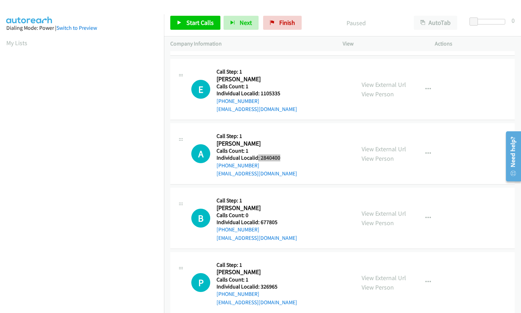
scroll to position [1679, 0]
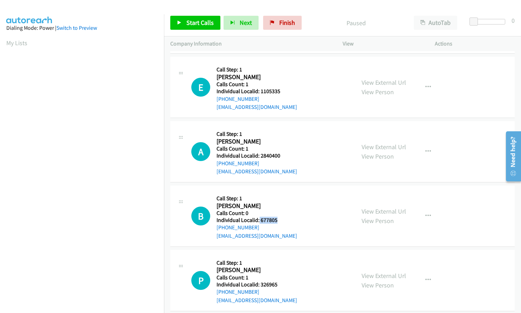
drag, startPoint x: 259, startPoint y: 214, endPoint x: 290, endPoint y: 211, distance: 31.3
click at [290, 211] on div "B Callback Scheduled Call Step: 1 Bob Moon America/New_York Calls Count: 0 Indi…" at bounding box center [270, 216] width 158 height 48
drag, startPoint x: 261, startPoint y: 276, endPoint x: 279, endPoint y: 276, distance: 17.5
click at [279, 276] on div "P Callback Scheduled Call Step: 1 Patrick Burns America/Phoenix Calls Count: 1 …" at bounding box center [270, 280] width 158 height 48
click at [430, 273] on button "button" at bounding box center [428, 280] width 19 height 14
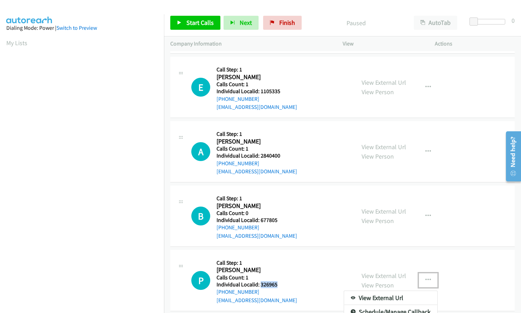
scroll to position [1710, 0]
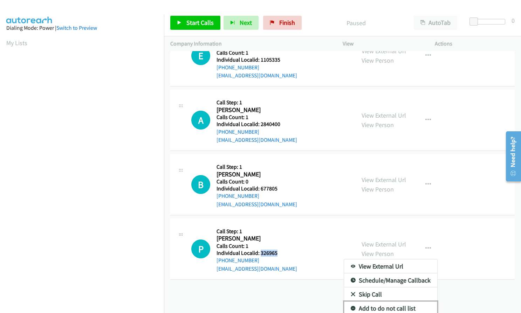
click at [351, 307] on icon at bounding box center [353, 309] width 5 height 5
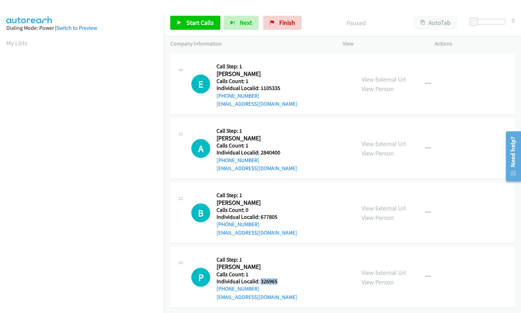
scroll to position [1679, 0]
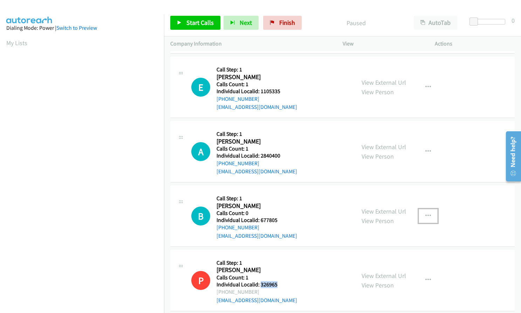
click at [427, 213] on icon "button" at bounding box center [428, 216] width 6 height 6
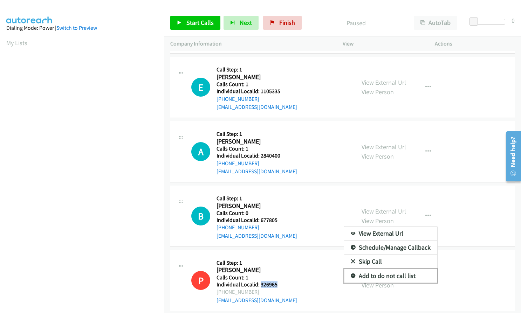
drag, startPoint x: 350, startPoint y: 266, endPoint x: 374, endPoint y: 217, distance: 54.5
click at [351, 274] on icon at bounding box center [353, 276] width 5 height 5
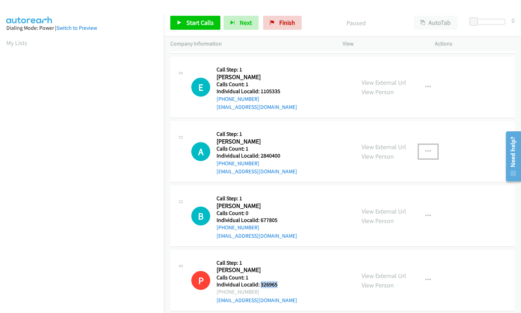
drag, startPoint x: 425, startPoint y: 142, endPoint x: 393, endPoint y: 168, distance: 42.1
click at [425, 149] on icon "button" at bounding box center [428, 152] width 6 height 6
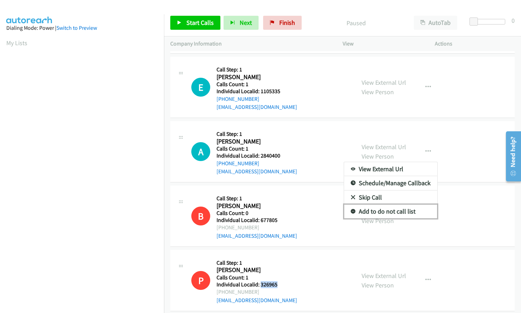
click at [352, 210] on icon at bounding box center [353, 212] width 5 height 5
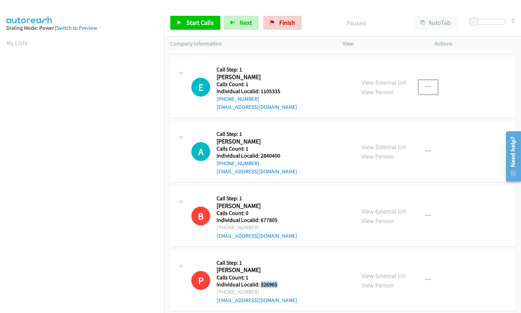
click at [425, 84] on icon "button" at bounding box center [428, 87] width 6 height 6
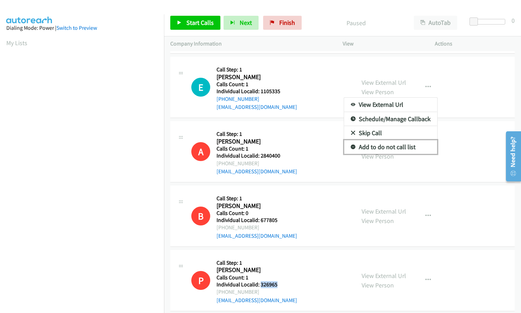
click at [351, 145] on icon at bounding box center [353, 147] width 5 height 5
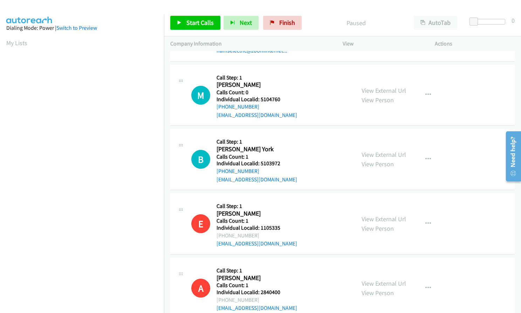
scroll to position [1538, 0]
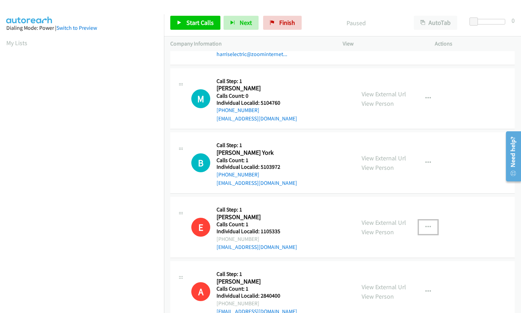
click at [426, 225] on icon "button" at bounding box center [428, 228] width 6 height 6
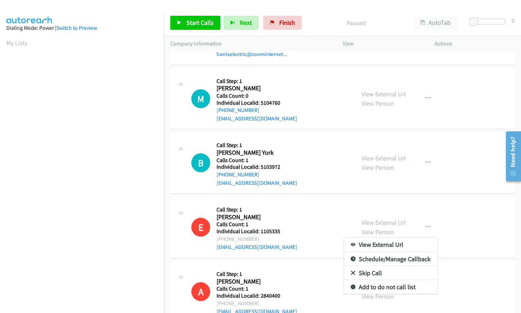
click at [425, 153] on div at bounding box center [260, 156] width 521 height 313
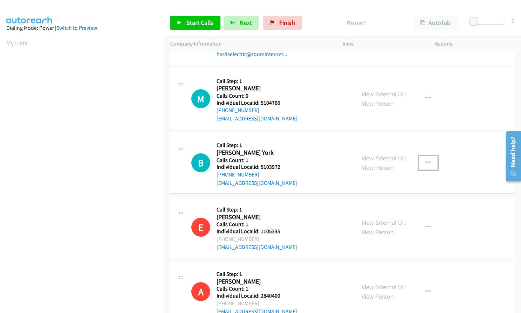
click at [425, 156] on button "button" at bounding box center [428, 163] width 19 height 14
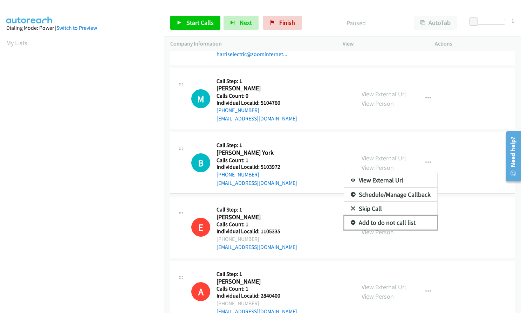
click at [351, 221] on icon at bounding box center [353, 223] width 5 height 5
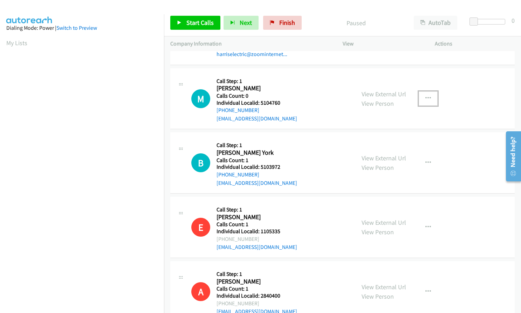
click at [422, 91] on button "button" at bounding box center [428, 98] width 19 height 14
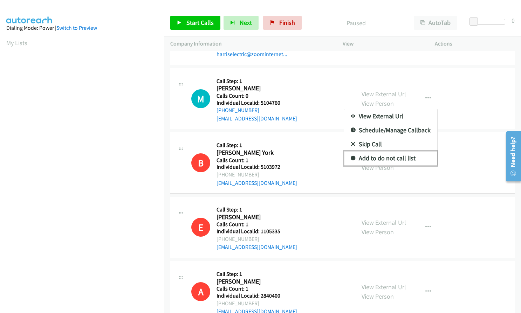
click at [351, 156] on icon at bounding box center [353, 158] width 5 height 5
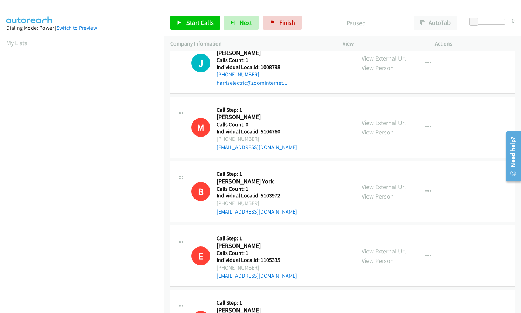
scroll to position [1407, 0]
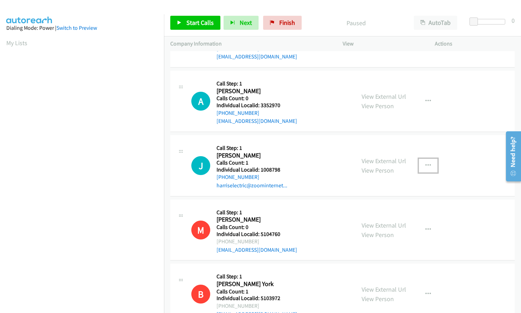
click at [425, 163] on icon "button" at bounding box center [428, 166] width 6 height 6
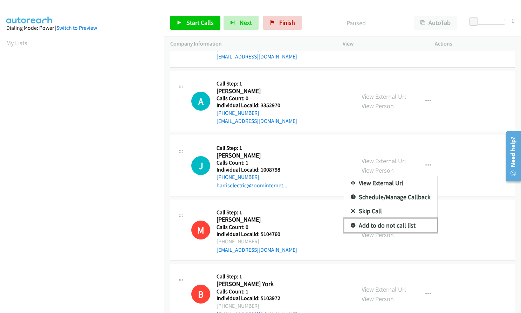
click at [351, 224] on icon at bounding box center [353, 226] width 5 height 5
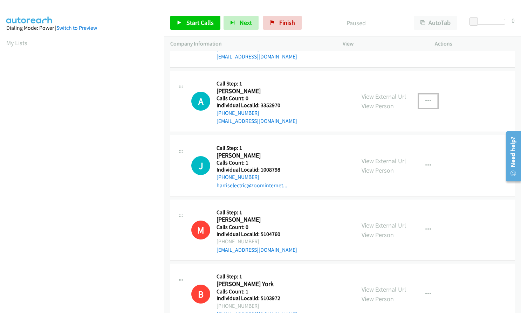
click at [425, 98] on icon "button" at bounding box center [428, 101] width 6 height 6
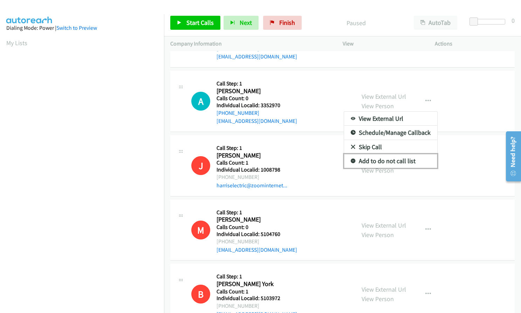
click at [351, 159] on icon at bounding box center [353, 161] width 5 height 5
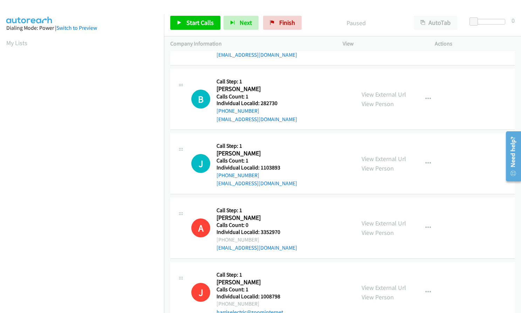
scroll to position [1276, 0]
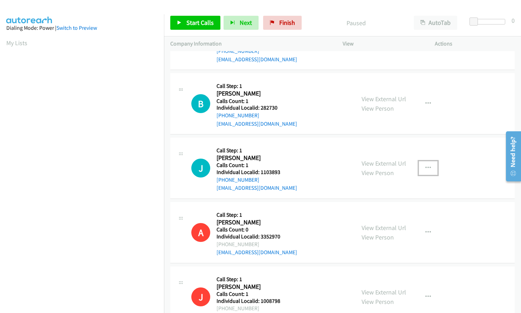
click at [425, 165] on icon "button" at bounding box center [428, 168] width 6 height 6
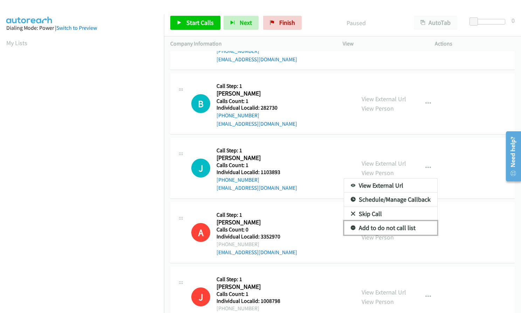
click at [351, 226] on icon at bounding box center [353, 228] width 5 height 5
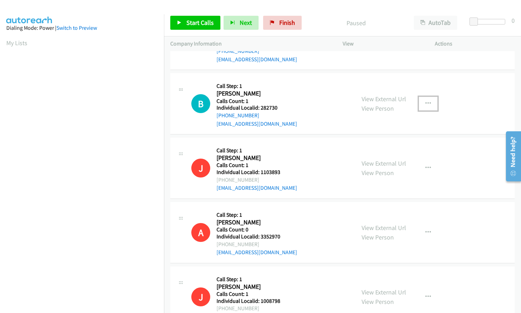
drag, startPoint x: 429, startPoint y: 92, endPoint x: 423, endPoint y: 97, distance: 7.7
click at [429, 97] on button "button" at bounding box center [428, 104] width 19 height 14
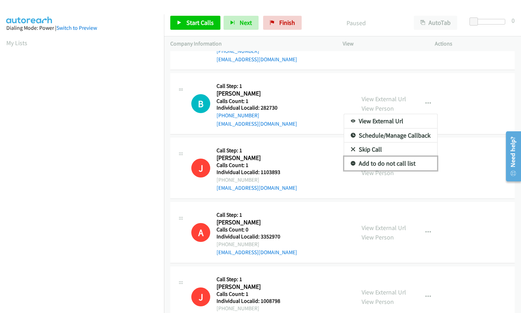
click at [352, 157] on link "Add to do not call list" at bounding box center [390, 164] width 93 height 14
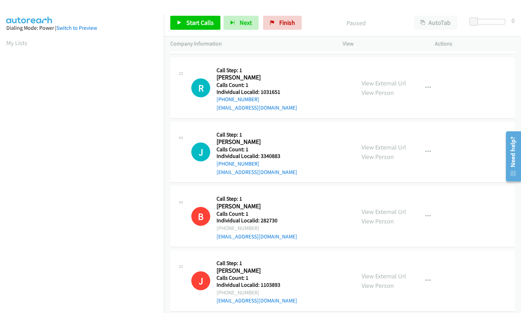
scroll to position [1127, 0]
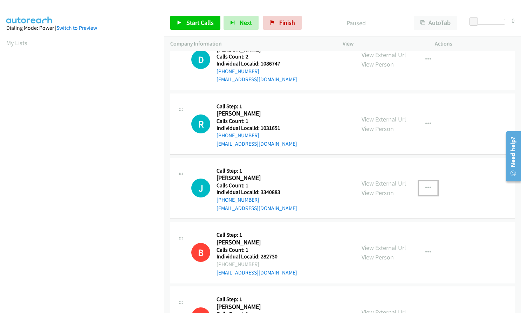
click at [427, 185] on icon "button" at bounding box center [428, 188] width 6 height 6
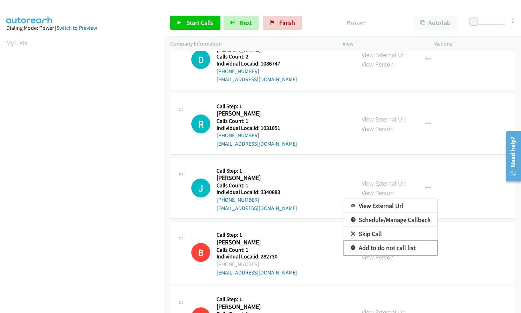
drag, startPoint x: 352, startPoint y: 238, endPoint x: 359, endPoint y: 229, distance: 11.4
click at [352, 246] on icon at bounding box center [353, 248] width 5 height 5
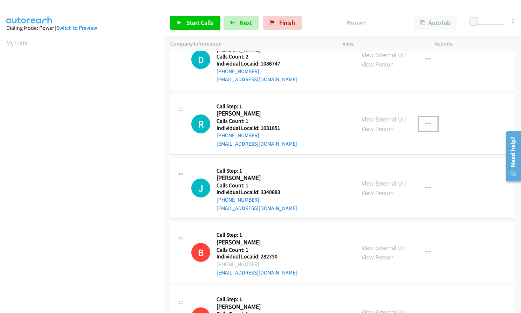
click at [420, 117] on button "button" at bounding box center [428, 124] width 19 height 14
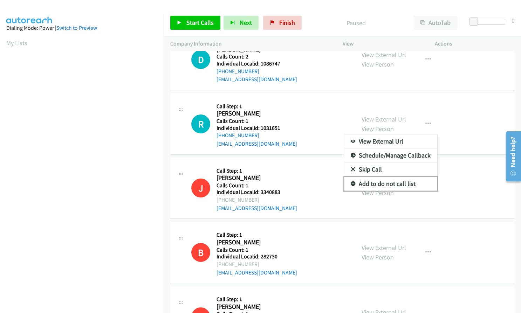
click at [349, 177] on link "Add to do not call list" at bounding box center [390, 184] width 93 height 14
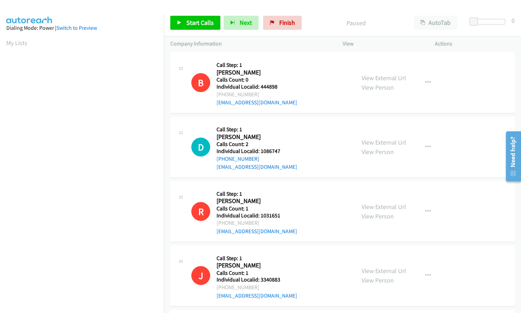
scroll to position [1030, 0]
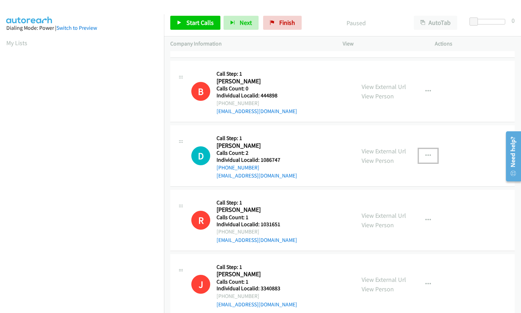
click at [426, 153] on icon "button" at bounding box center [428, 156] width 6 height 6
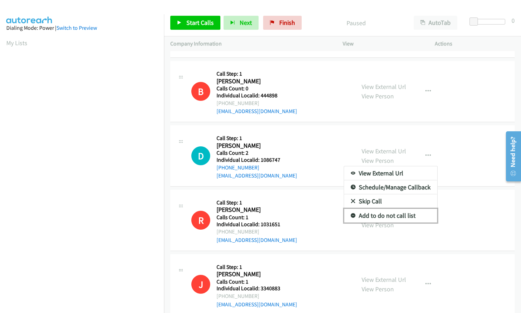
click at [351, 214] on icon at bounding box center [353, 216] width 5 height 5
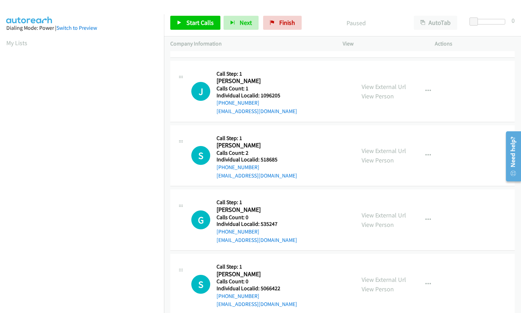
scroll to position [858, 0]
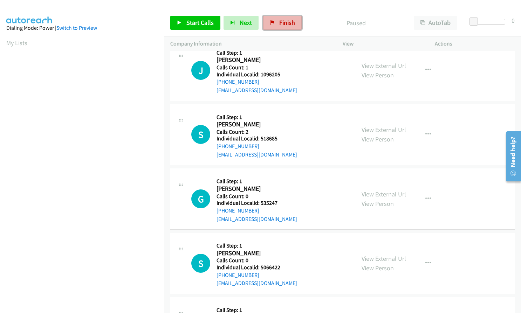
click at [279, 20] on span "Finish" at bounding box center [287, 23] width 16 height 8
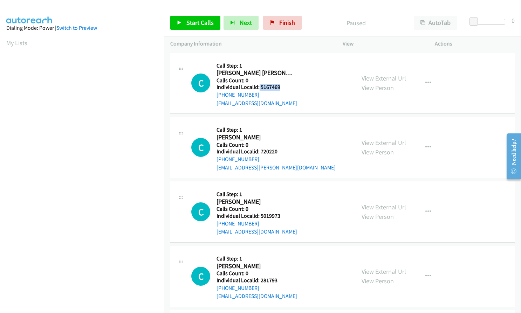
drag, startPoint x: 258, startPoint y: 87, endPoint x: 281, endPoint y: 87, distance: 22.8
click at [281, 87] on h5 "Individual Localid: 5167469" at bounding box center [257, 87] width 81 height 7
copy h5 "5167469"
drag, startPoint x: 259, startPoint y: 86, endPoint x: 284, endPoint y: 86, distance: 24.9
click at [284, 86] on h5 "Individual Localid: 5155863" at bounding box center [257, 87] width 81 height 7
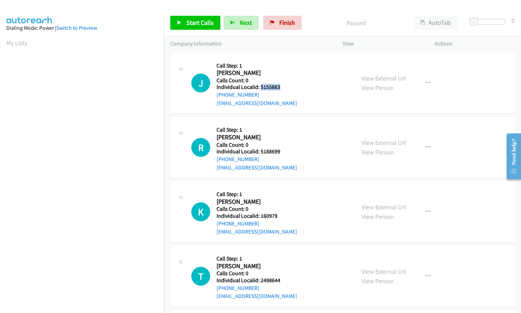
copy h5 "5155863"
drag, startPoint x: 260, startPoint y: 150, endPoint x: 280, endPoint y: 151, distance: 20.3
click at [280, 151] on h5 "Individual Localid: 5188699" at bounding box center [257, 151] width 81 height 7
copy h5 "5188699"
drag, startPoint x: 260, startPoint y: 215, endPoint x: 281, endPoint y: 214, distance: 21.0
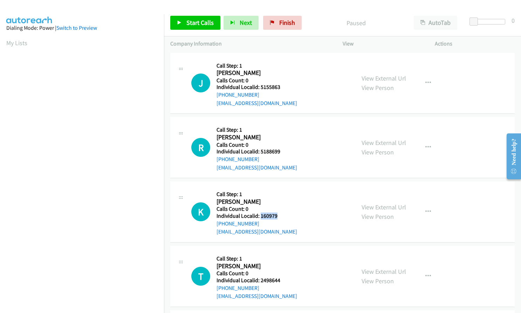
click at [281, 214] on h5 "Individual Localid: 160979" at bounding box center [257, 216] width 81 height 7
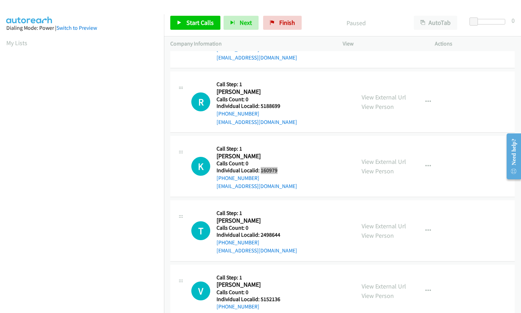
scroll to position [61, 0]
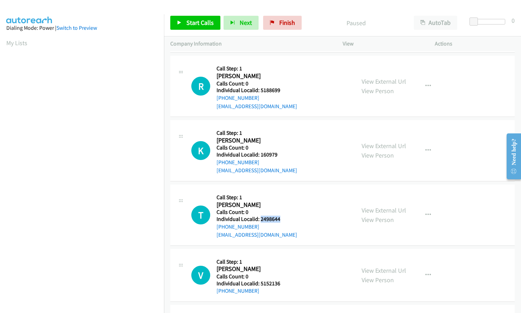
drag, startPoint x: 259, startPoint y: 219, endPoint x: 277, endPoint y: 219, distance: 17.9
click at [279, 219] on h5 "Individual Localid: 2498644" at bounding box center [257, 219] width 81 height 7
copy h5 "2498644"
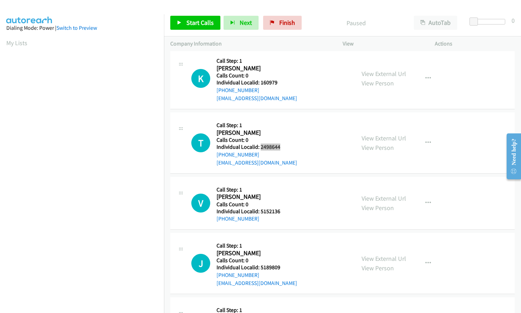
scroll to position [149, 0]
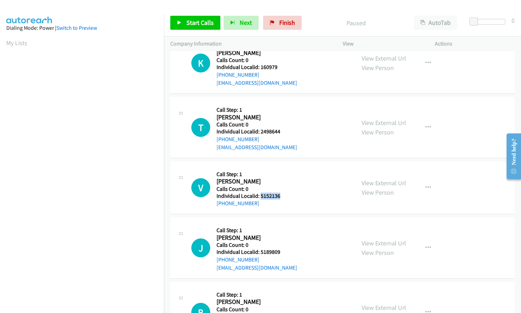
drag, startPoint x: 260, startPoint y: 196, endPoint x: 281, endPoint y: 197, distance: 21.7
click at [283, 196] on h5 "Individual Localid: 5152136" at bounding box center [254, 196] width 74 height 7
copy h5 "5152136"
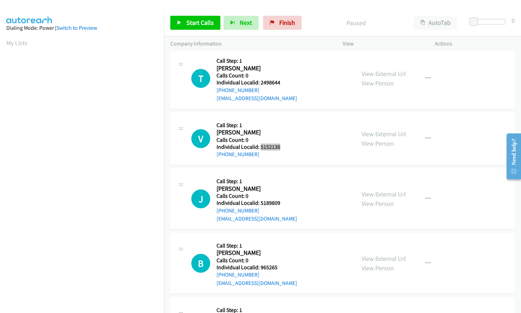
scroll to position [210, 0]
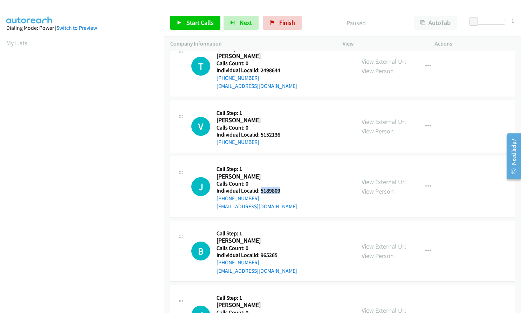
drag, startPoint x: 259, startPoint y: 190, endPoint x: 282, endPoint y: 190, distance: 22.8
click at [282, 190] on h5 "Individual Localid: 5189809" at bounding box center [257, 190] width 81 height 7
copy h5 "5189809"
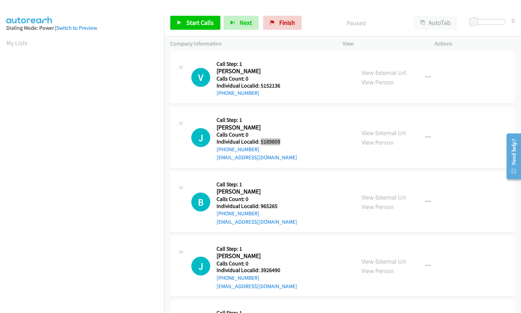
scroll to position [263, 0]
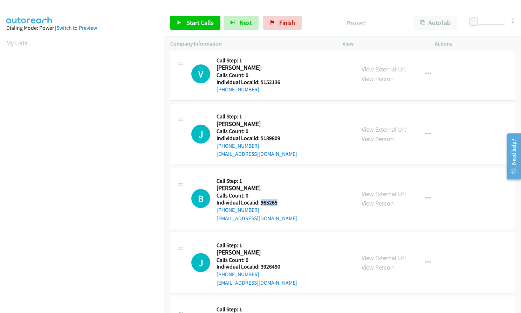
drag, startPoint x: 263, startPoint y: 203, endPoint x: 280, endPoint y: 203, distance: 17.2
click at [280, 203] on h5 "Individual Localid: 965265" at bounding box center [257, 202] width 81 height 7
copy h5 "965265"
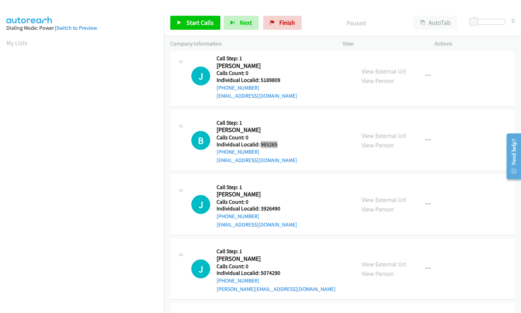
scroll to position [324, 0]
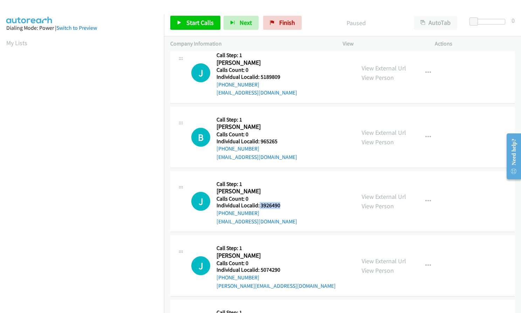
drag, startPoint x: 258, startPoint y: 205, endPoint x: 281, endPoint y: 205, distance: 22.8
click at [281, 205] on h5 "Individual Localid: 3926490" at bounding box center [257, 205] width 81 height 7
copy h5 "3926490"
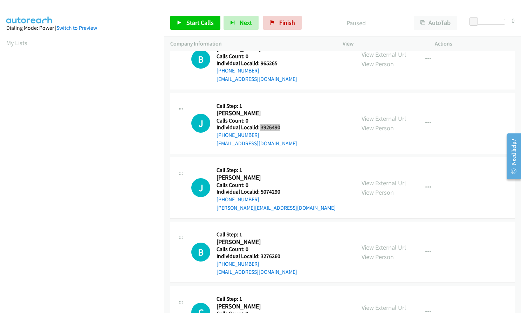
scroll to position [403, 0]
drag, startPoint x: 259, startPoint y: 191, endPoint x: 273, endPoint y: 191, distance: 13.7
click at [280, 191] on h5 "Individual Localid: 5074290" at bounding box center [276, 191] width 119 height 7
copy h5 "5074290"
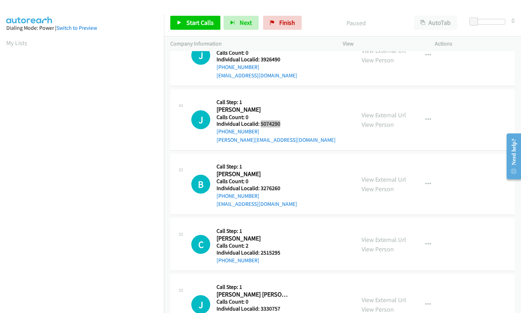
scroll to position [482, 0]
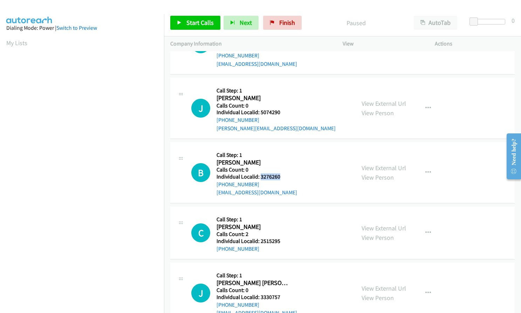
drag, startPoint x: 260, startPoint y: 179, endPoint x: 281, endPoint y: 177, distance: 20.4
click at [281, 177] on h5 "Individual Localid: 3276260" at bounding box center [257, 176] width 81 height 7
copy h5 "3276260"
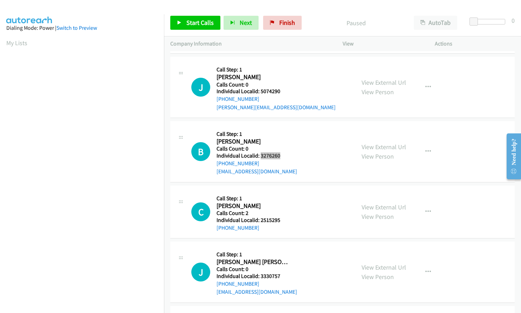
scroll to position [534, 0]
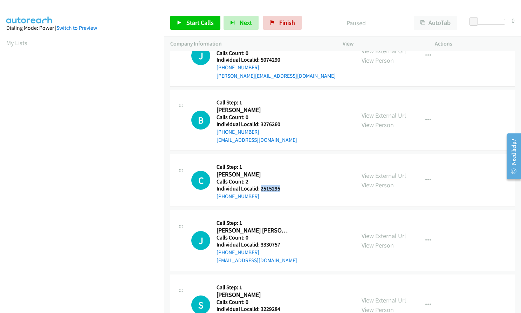
drag, startPoint x: 260, startPoint y: 186, endPoint x: 282, endPoint y: 188, distance: 21.8
click at [282, 188] on h5 "Individual Localid: 2515295" at bounding box center [254, 188] width 74 height 7
copy h5 "2515295"
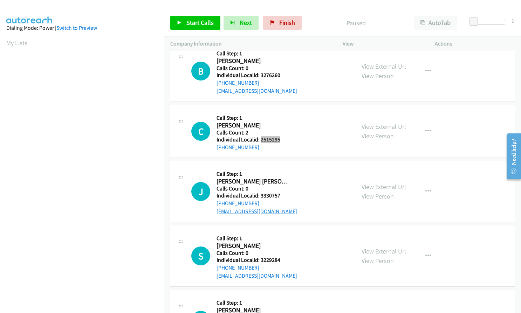
scroll to position [596, 0]
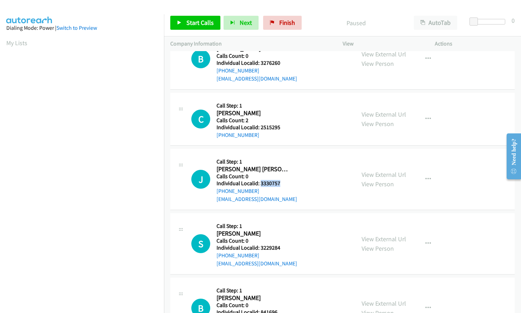
drag, startPoint x: 261, startPoint y: 183, endPoint x: 283, endPoint y: 185, distance: 22.8
click at [283, 185] on h5 "Individual Localid: 3330757" at bounding box center [257, 183] width 81 height 7
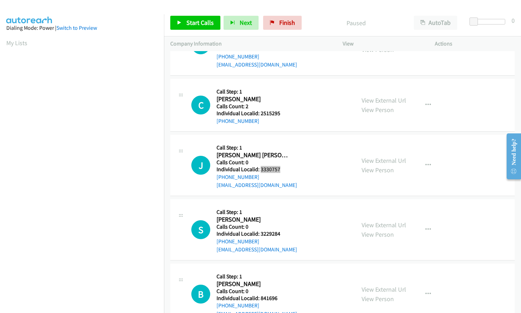
scroll to position [622, 0]
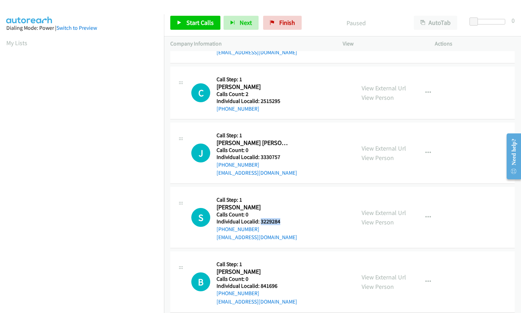
drag, startPoint x: 260, startPoint y: 222, endPoint x: 282, endPoint y: 222, distance: 21.7
click at [282, 222] on h5 "Individual Localid: 3229284" at bounding box center [257, 221] width 81 height 7
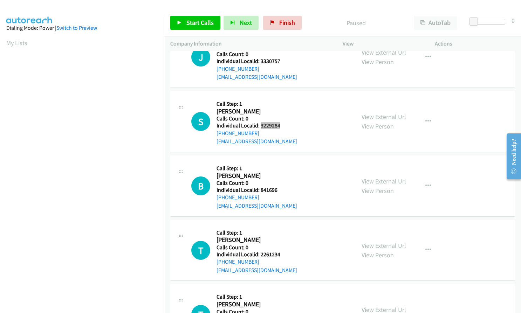
scroll to position [718, 0]
drag, startPoint x: 259, startPoint y: 191, endPoint x: 281, endPoint y: 191, distance: 22.4
click at [281, 191] on h5 "Individual Localid: 841696" at bounding box center [257, 189] width 81 height 7
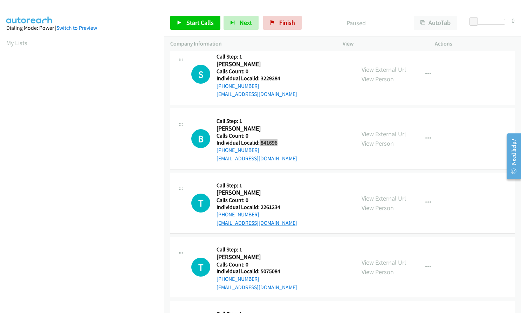
scroll to position [771, 0]
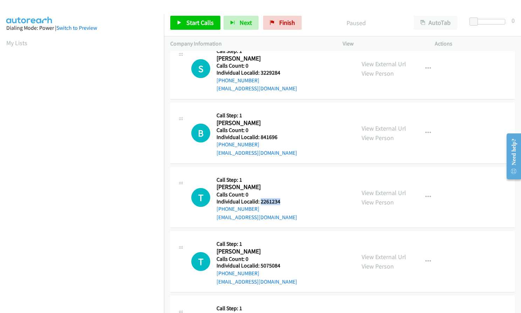
drag, startPoint x: 260, startPoint y: 201, endPoint x: 282, endPoint y: 202, distance: 22.1
click at [282, 202] on h5 "Individual Localid: 2261234" at bounding box center [257, 201] width 81 height 7
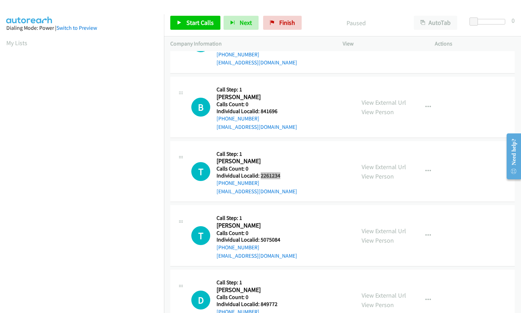
scroll to position [797, 0]
drag, startPoint x: 261, startPoint y: 239, endPoint x: 280, endPoint y: 240, distance: 18.9
click at [280, 240] on h5 "Individual Localid: 5075084" at bounding box center [257, 239] width 81 height 7
drag, startPoint x: 272, startPoint y: 239, endPoint x: 284, endPoint y: 248, distance: 15.1
click at [284, 248] on div "[PHONE_NUMBER]" at bounding box center [257, 247] width 81 height 8
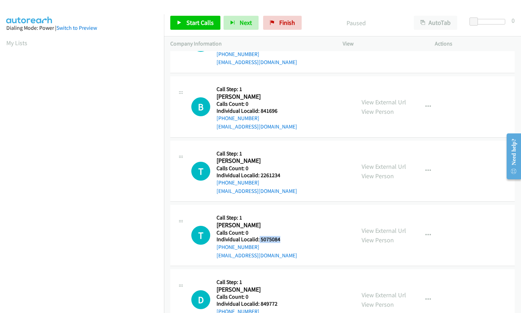
drag, startPoint x: 259, startPoint y: 239, endPoint x: 282, endPoint y: 238, distance: 23.8
click at [282, 238] on h5 "Individual Localid: 5075084" at bounding box center [257, 239] width 81 height 7
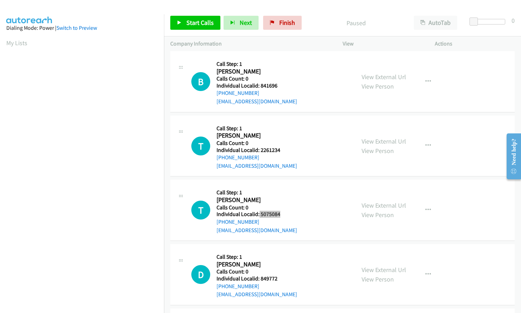
scroll to position [823, 0]
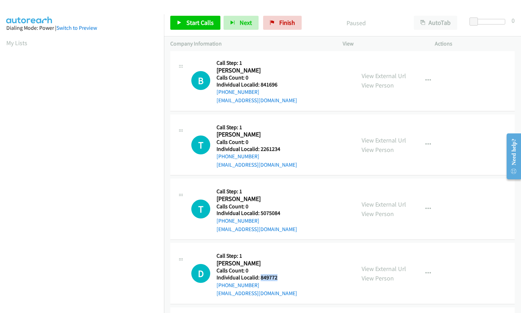
drag, startPoint x: 260, startPoint y: 279, endPoint x: 279, endPoint y: 278, distance: 18.2
click at [279, 278] on h5 "Individual Localid: 849772" at bounding box center [257, 277] width 81 height 7
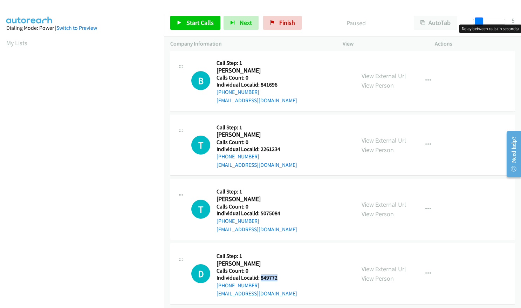
drag, startPoint x: 474, startPoint y: 23, endPoint x: 480, endPoint y: 22, distance: 5.3
click at [480, 22] on span at bounding box center [479, 22] width 8 height 8
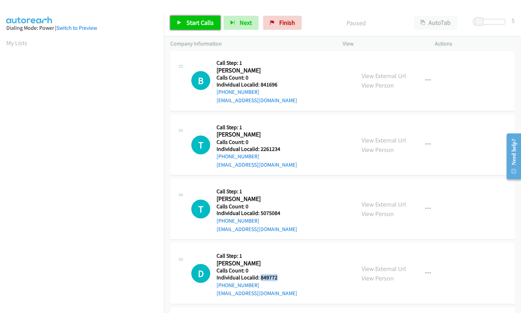
click at [194, 22] on span "Start Calls" at bounding box center [199, 23] width 27 height 8
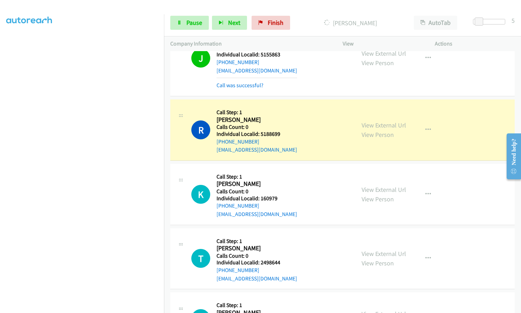
scroll to position [0, 0]
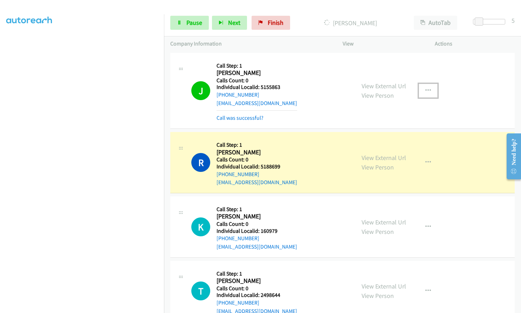
click at [427, 90] on icon "button" at bounding box center [428, 91] width 6 height 6
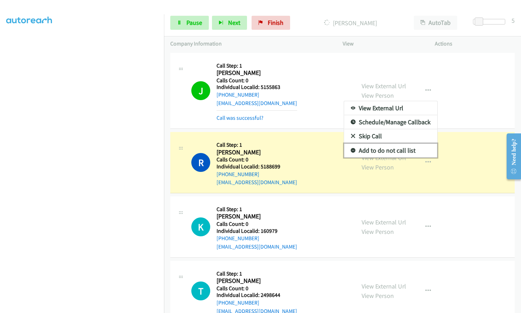
click at [351, 151] on icon at bounding box center [353, 151] width 5 height 5
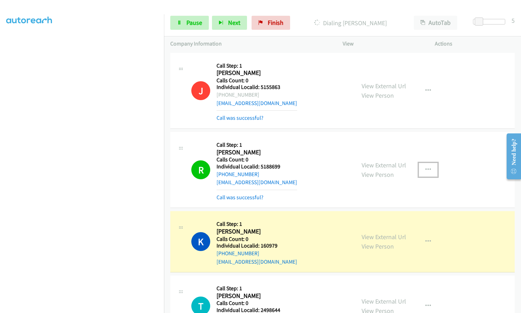
click at [421, 167] on button "button" at bounding box center [428, 170] width 19 height 14
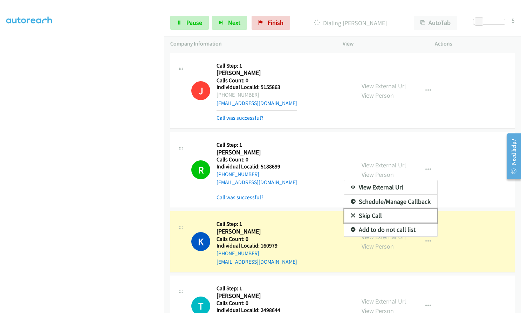
click at [351, 218] on icon at bounding box center [353, 216] width 5 height 5
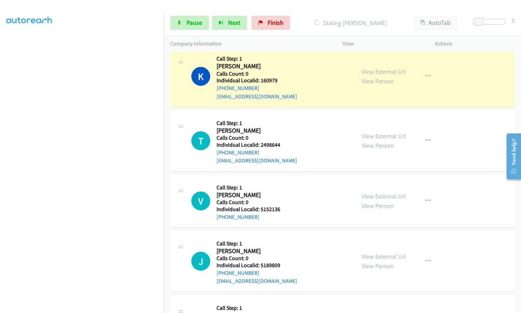
scroll to position [166, 0]
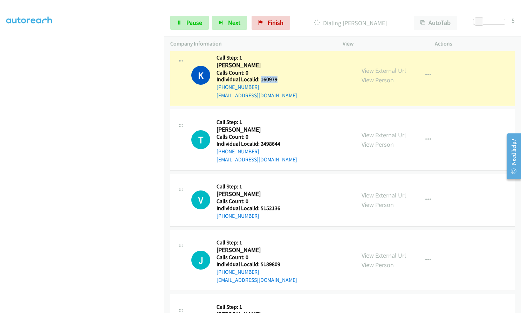
drag, startPoint x: 260, startPoint y: 80, endPoint x: 276, endPoint y: 79, distance: 15.8
click at [276, 79] on h5 "Individual Localid: 160979" at bounding box center [257, 79] width 81 height 7
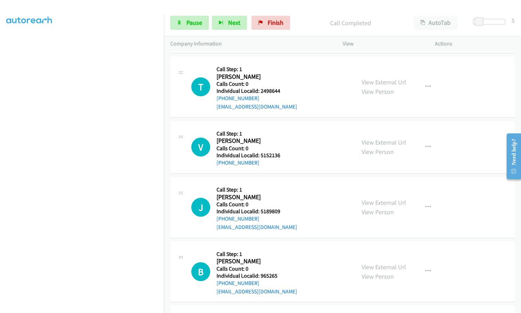
scroll to position [236, 0]
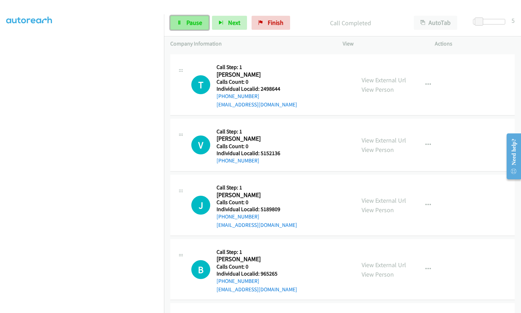
click at [194, 24] on span "Pause" at bounding box center [194, 23] width 16 height 8
click at [194, 24] on span "Start Calls" at bounding box center [199, 23] width 27 height 8
click at [314, 18] on div "Started" at bounding box center [350, 23] width 114 height 14
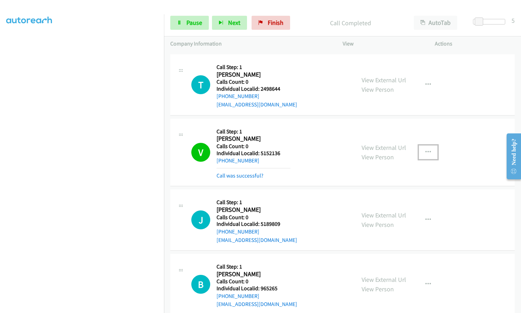
click at [425, 151] on icon "button" at bounding box center [428, 153] width 6 height 6
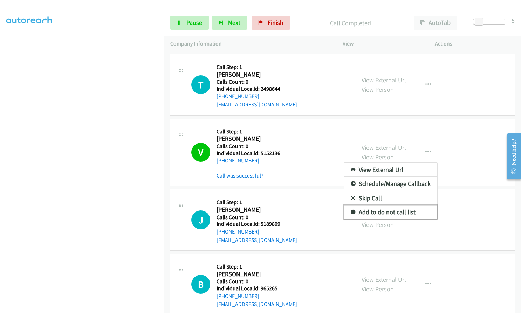
click at [351, 212] on icon at bounding box center [353, 212] width 5 height 5
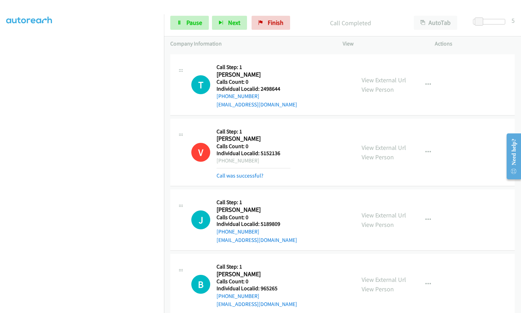
drag, startPoint x: 223, startPoint y: 161, endPoint x: 252, endPoint y: 162, distance: 29.1
click at [255, 162] on div "[PHONE_NUMBER]" at bounding box center [254, 161] width 74 height 8
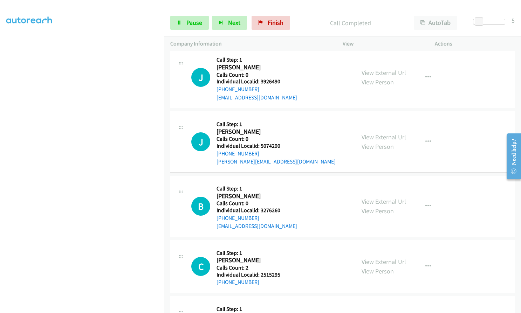
scroll to position [543, 0]
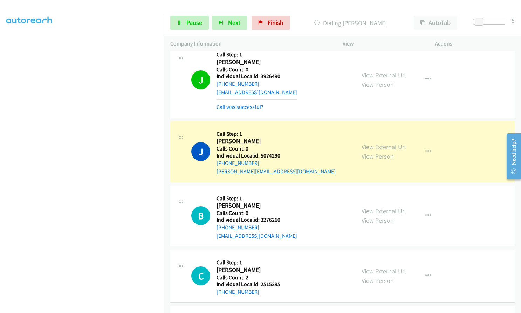
drag, startPoint x: 7, startPoint y: 152, endPoint x: 2, endPoint y: 169, distance: 17.3
click at [2, 169] on aside "Dialing Mode: Power | Switch to Preview My Lists" at bounding box center [82, 134] width 164 height 388
click at [426, 80] on icon "button" at bounding box center [428, 80] width 6 height 6
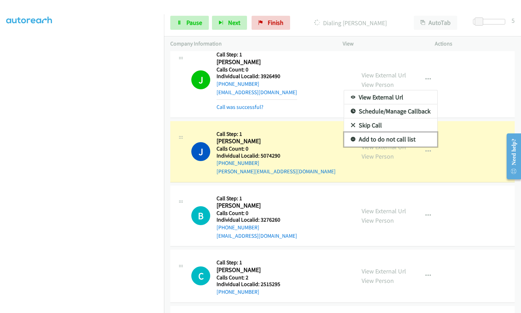
click at [351, 138] on icon at bounding box center [353, 139] width 5 height 5
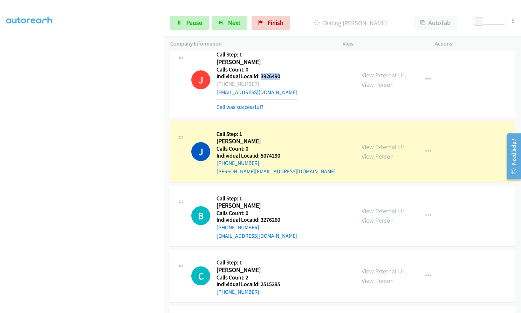
drag, startPoint x: 260, startPoint y: 77, endPoint x: 279, endPoint y: 77, distance: 19.3
click at [279, 77] on h5 "Individual Localid: 3926490" at bounding box center [257, 76] width 81 height 7
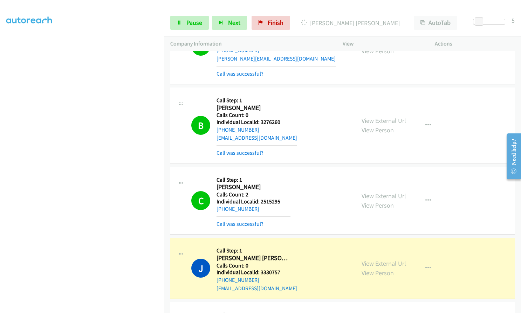
scroll to position [657, 0]
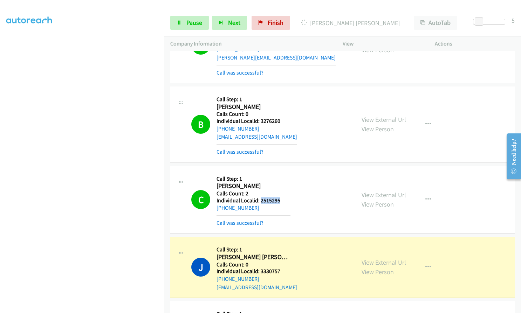
drag, startPoint x: 266, startPoint y: 200, endPoint x: 279, endPoint y: 200, distance: 13.3
click at [279, 200] on h5 "Individual Localid: 2515295" at bounding box center [254, 200] width 74 height 7
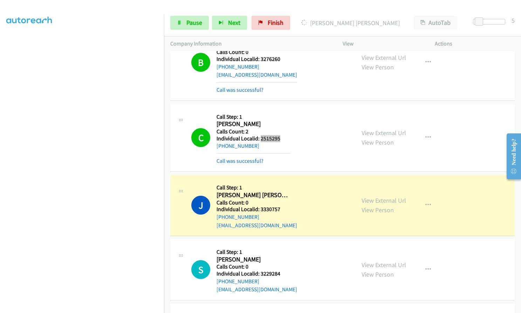
scroll to position [727, 0]
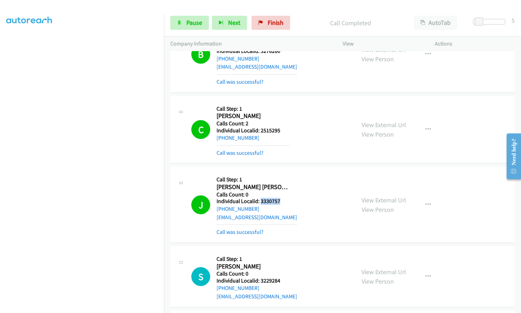
drag, startPoint x: 260, startPoint y: 201, endPoint x: 282, endPoint y: 200, distance: 21.8
click at [282, 200] on h5 "Individual Localid: 3330757" at bounding box center [257, 201] width 81 height 7
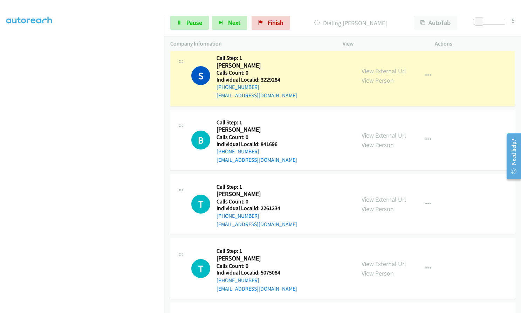
scroll to position [928, 0]
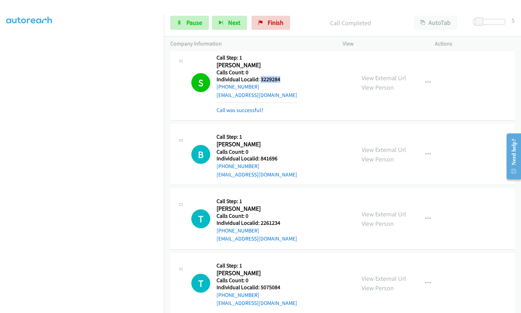
drag, startPoint x: 260, startPoint y: 78, endPoint x: 278, endPoint y: 78, distance: 17.9
click at [282, 77] on h5 "Individual Localid: 3229284" at bounding box center [257, 79] width 81 height 7
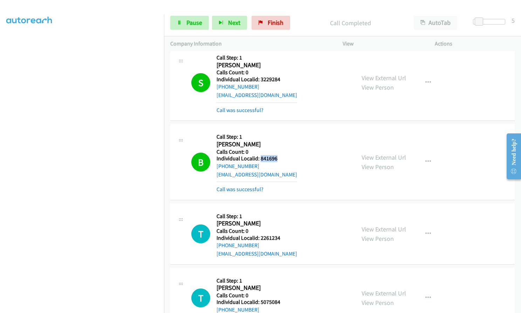
drag, startPoint x: 260, startPoint y: 158, endPoint x: 279, endPoint y: 159, distance: 18.6
click at [279, 158] on h5 "Individual Localid: 841696" at bounding box center [257, 158] width 81 height 7
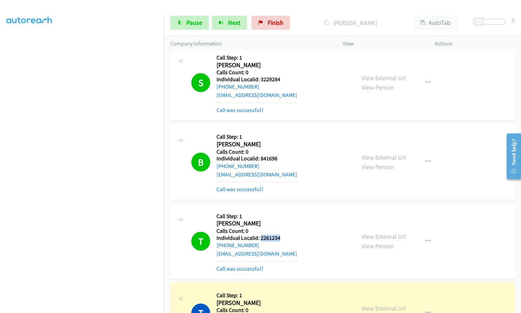
drag, startPoint x: 262, startPoint y: 238, endPoint x: 281, endPoint y: 238, distance: 18.9
click at [282, 238] on h5 "Individual Localid: 2261234" at bounding box center [257, 238] width 81 height 7
drag, startPoint x: 270, startPoint y: 240, endPoint x: 321, endPoint y: 240, distance: 50.8
click at [299, 244] on div "T Callback Scheduled Call Step: 1 [PERSON_NAME] America/New_York Calls Count: 0…" at bounding box center [270, 241] width 158 height 63
click at [428, 239] on icon "button" at bounding box center [428, 242] width 6 height 6
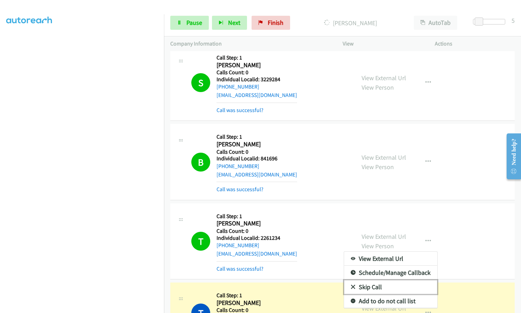
click at [351, 286] on icon at bounding box center [353, 287] width 5 height 5
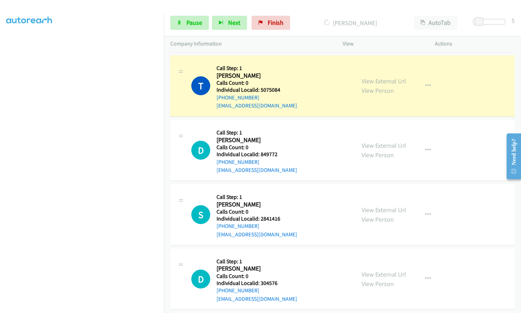
scroll to position [1156, 0]
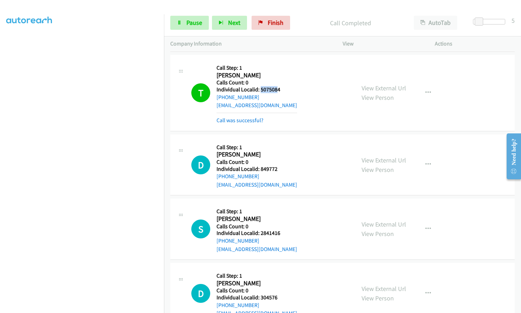
drag, startPoint x: 261, startPoint y: 90, endPoint x: 277, endPoint y: 89, distance: 16.5
click at [277, 89] on h5 "Individual Localid: 5075084" at bounding box center [257, 89] width 81 height 7
drag, startPoint x: 268, startPoint y: 90, endPoint x: 276, endPoint y: 79, distance: 13.7
click at [281, 68] on h5 "Call Step: 1" at bounding box center [257, 67] width 81 height 7
drag, startPoint x: 260, startPoint y: 90, endPoint x: 283, endPoint y: 90, distance: 22.4
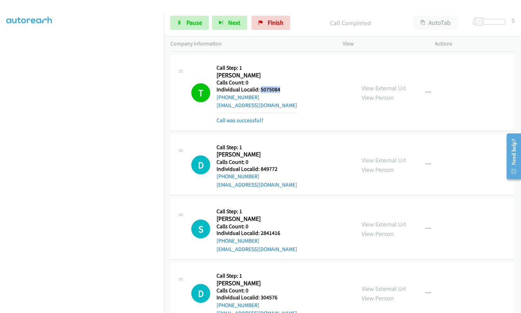
click at [283, 90] on h5 "Individual Localid: 5075084" at bounding box center [257, 89] width 81 height 7
click at [192, 20] on span "Pause" at bounding box center [194, 23] width 16 height 8
click at [192, 20] on span "Start Calls" at bounding box center [199, 23] width 27 height 8
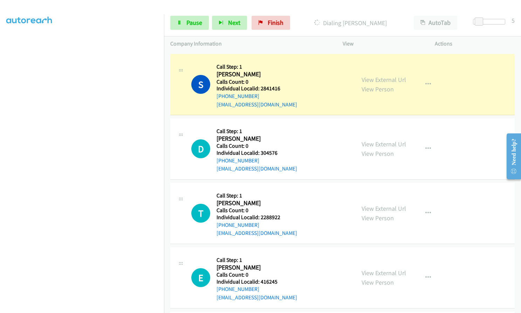
scroll to position [1305, 0]
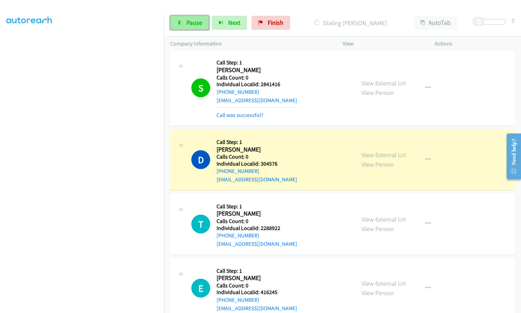
click at [191, 21] on span "Pause" at bounding box center [194, 23] width 16 height 8
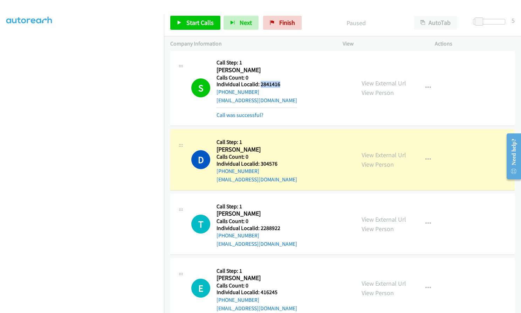
drag, startPoint x: 260, startPoint y: 84, endPoint x: 281, endPoint y: 87, distance: 21.9
click at [281, 87] on h5 "Individual Localid: 2841416" at bounding box center [257, 84] width 81 height 7
